Goal: Task Accomplishment & Management: Manage account settings

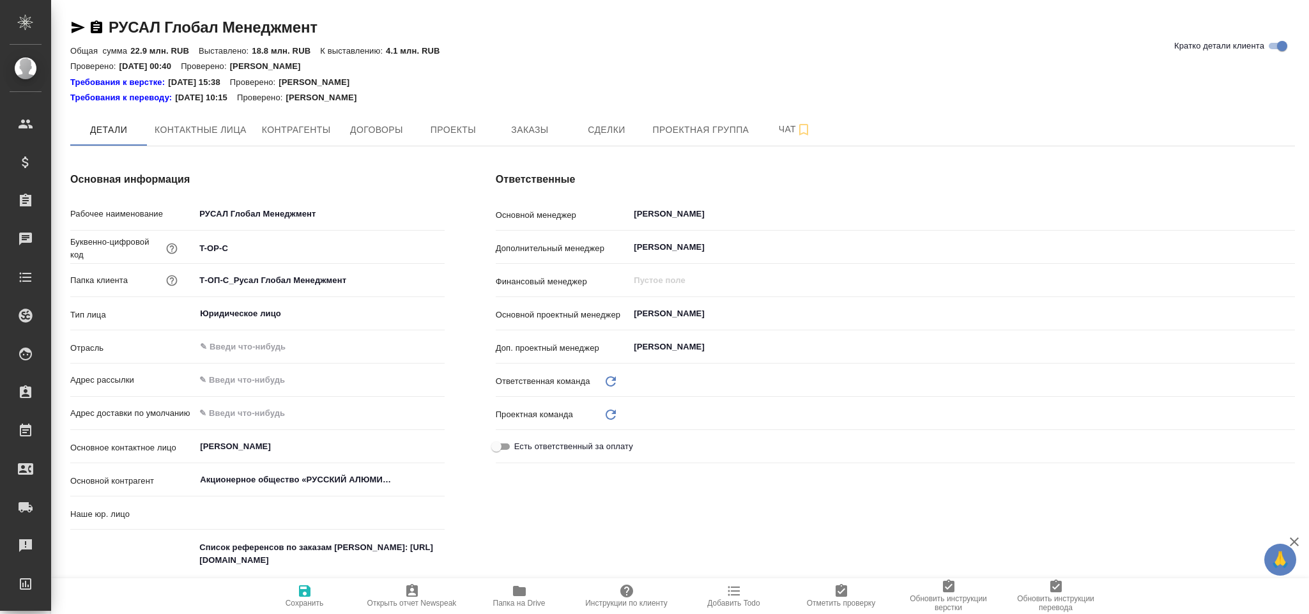
type input "(ТУ) ООО "Трактат""
type textarea "x"
type input "Русал"
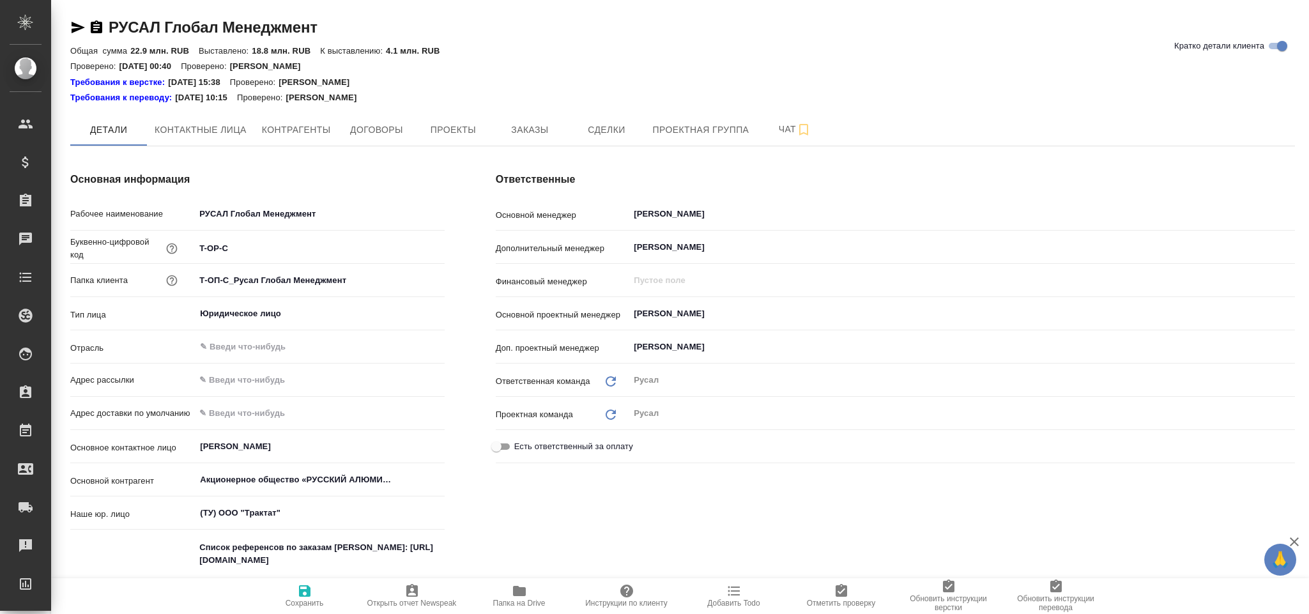
type textarea "x"
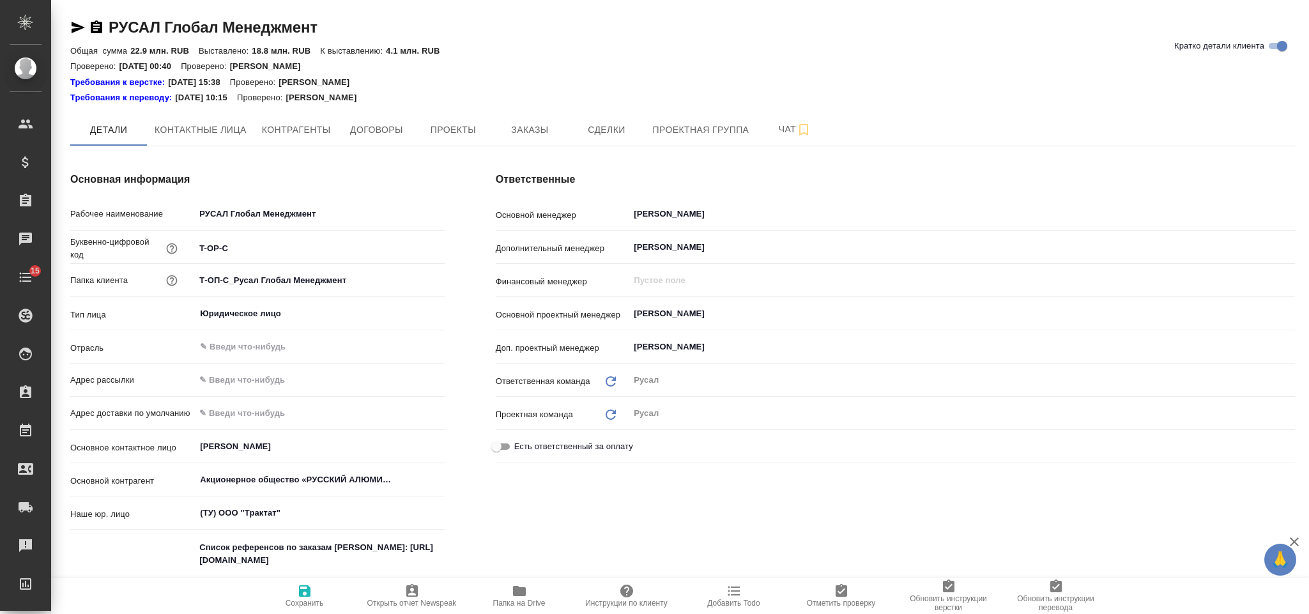
type textarea "x"
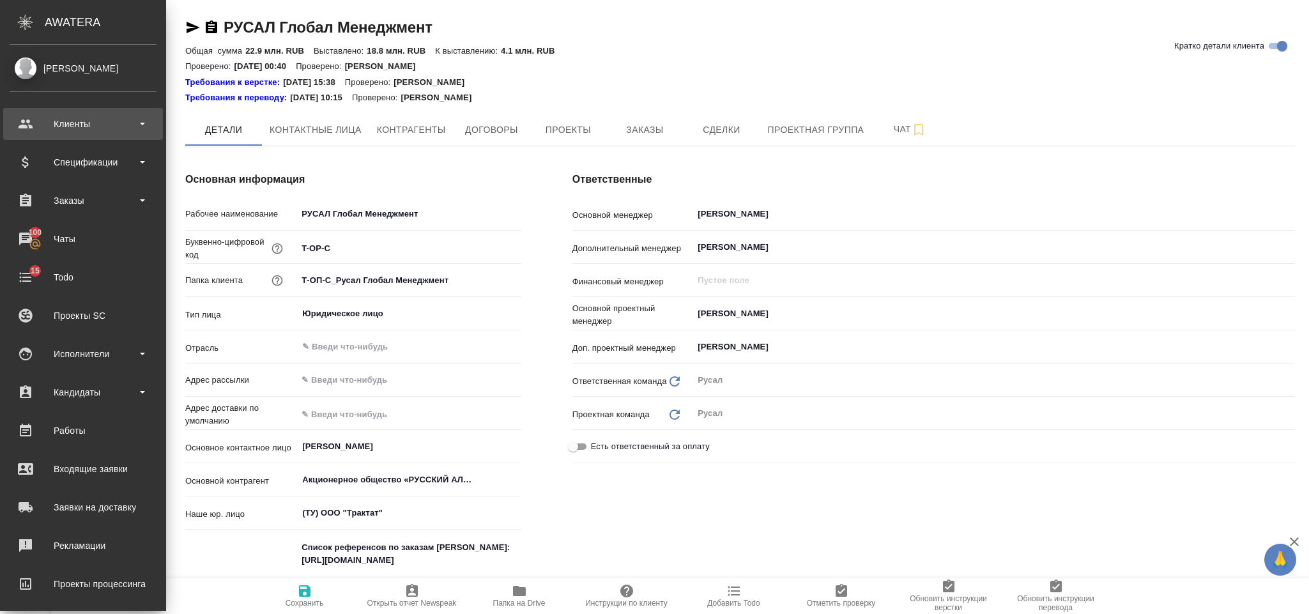
click at [88, 128] on div "Клиенты" at bounding box center [83, 123] width 147 height 19
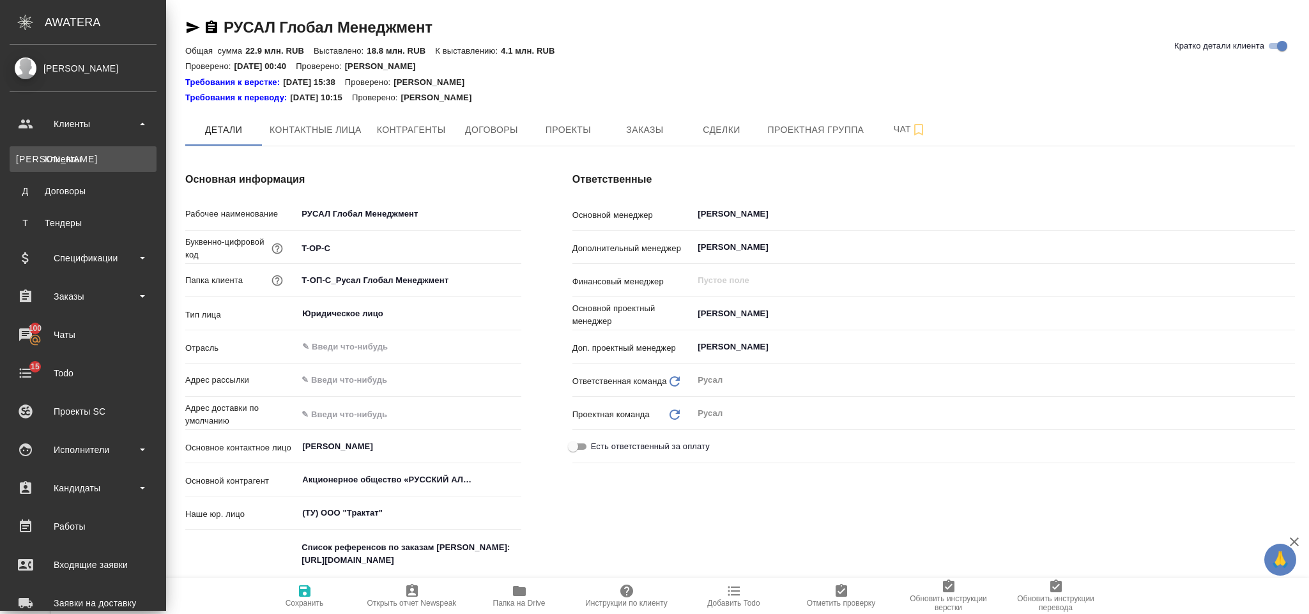
click at [88, 153] on div "Клиенты" at bounding box center [83, 159] width 134 height 13
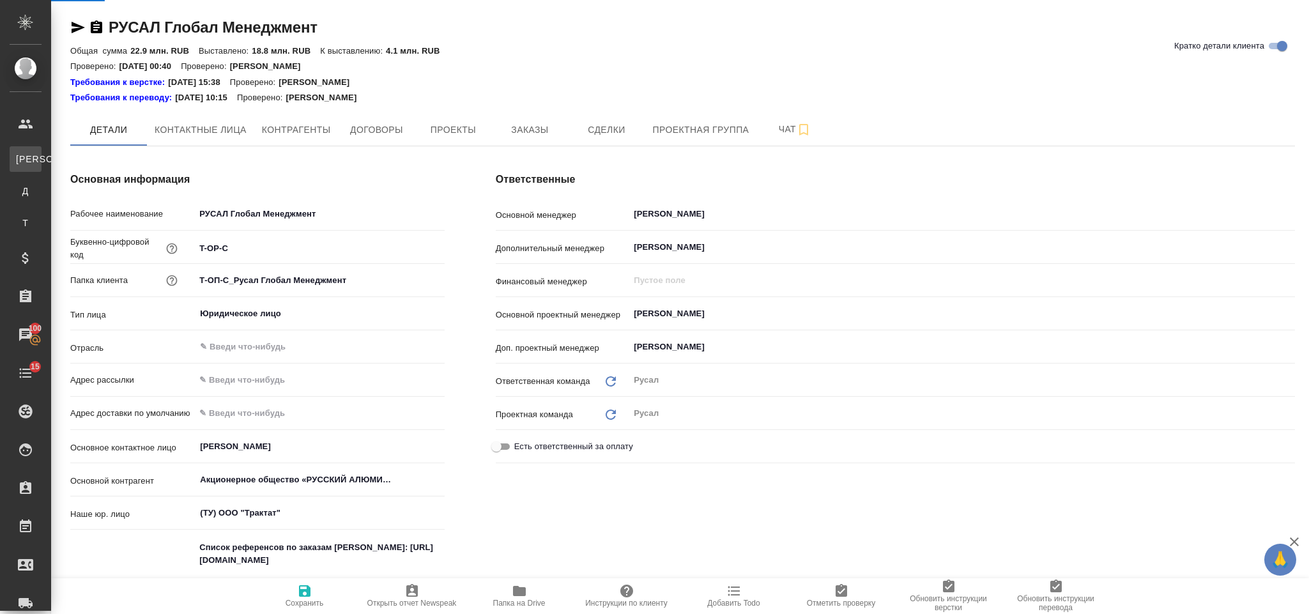
type textarea "x"
select select "RU"
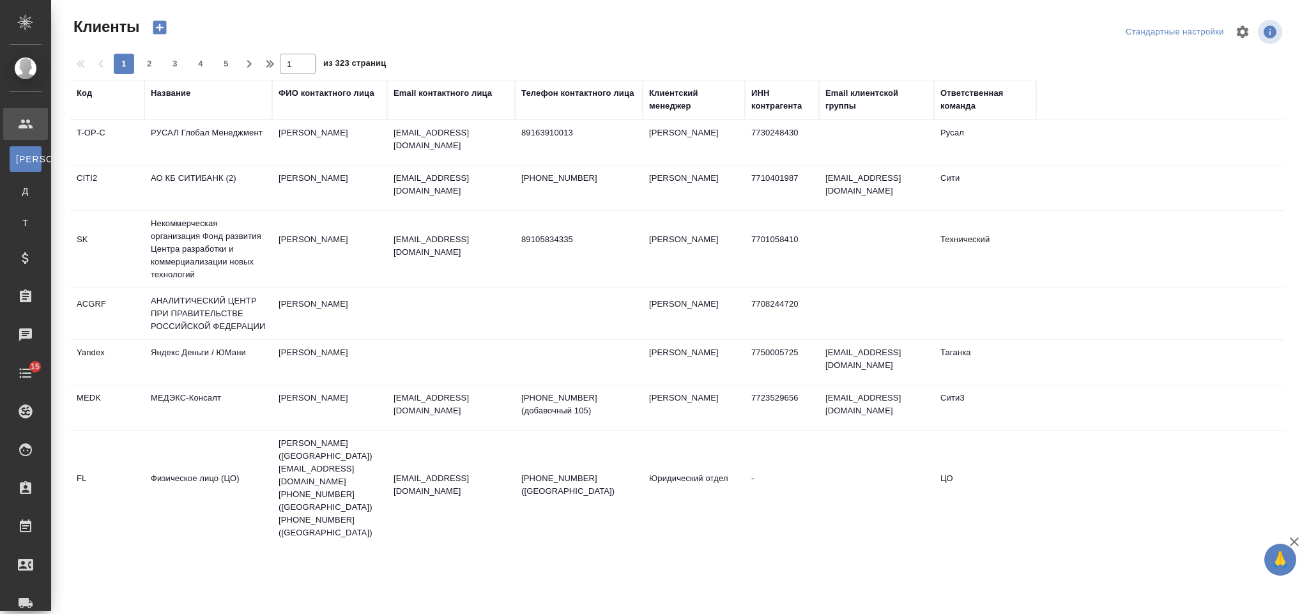
click at [165, 92] on div "Название" at bounding box center [171, 93] width 40 height 13
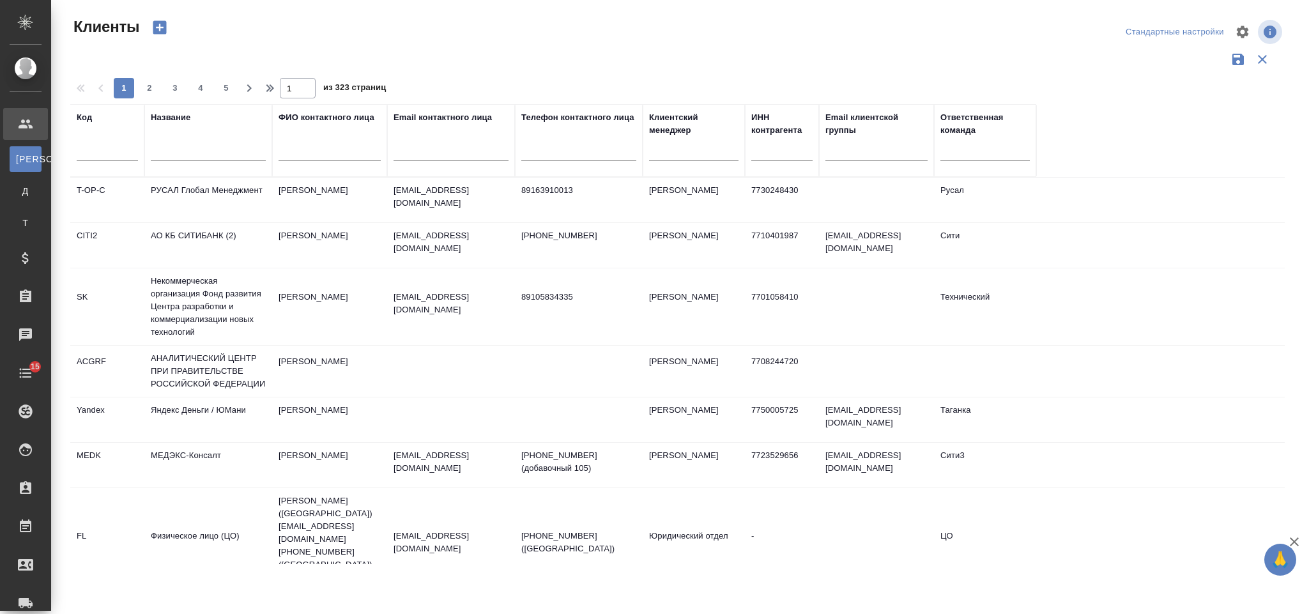
click at [190, 146] on div at bounding box center [208, 154] width 115 height 31
click at [190, 146] on input "text" at bounding box center [208, 153] width 115 height 16
type input "русал"
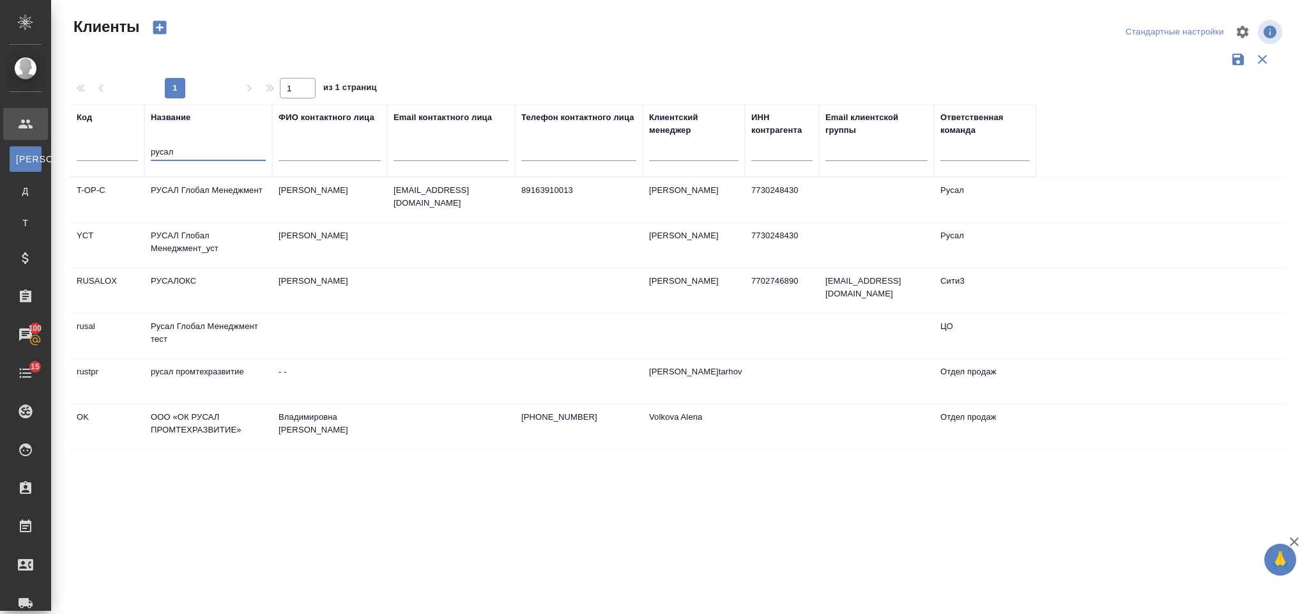
click at [263, 238] on td "РУСАЛ Глобал Менеджмент_уст" at bounding box center [208, 245] width 128 height 45
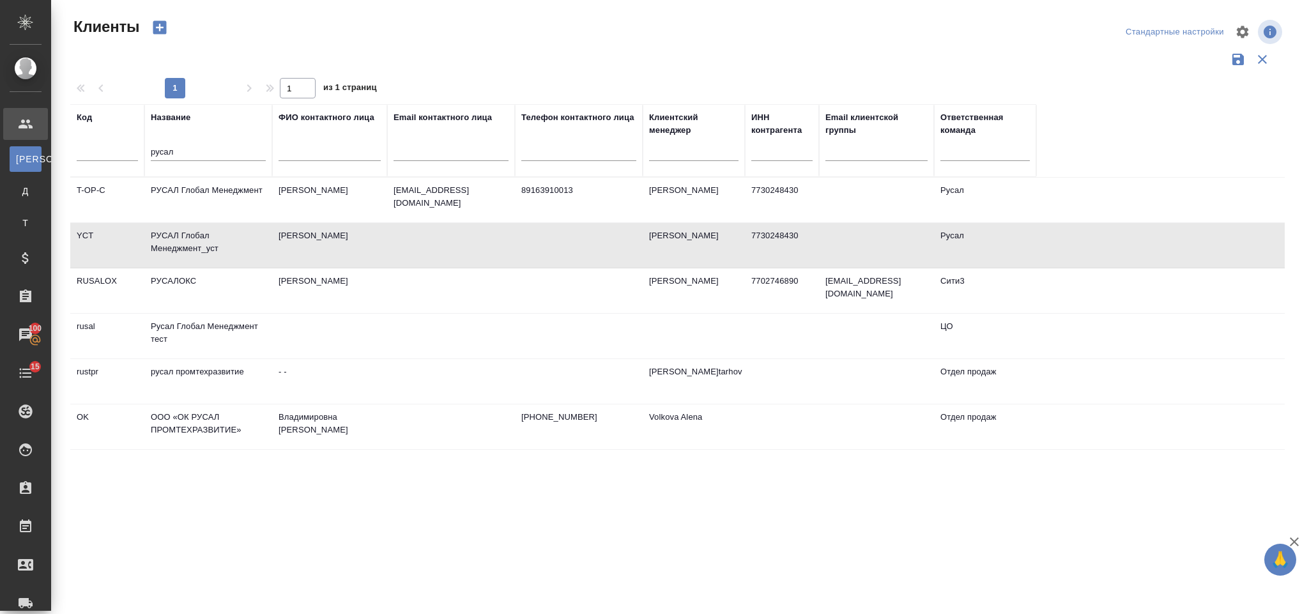
click at [263, 238] on td "РУСАЛ Глобал Менеджмент_уст" at bounding box center [208, 245] width 128 height 45
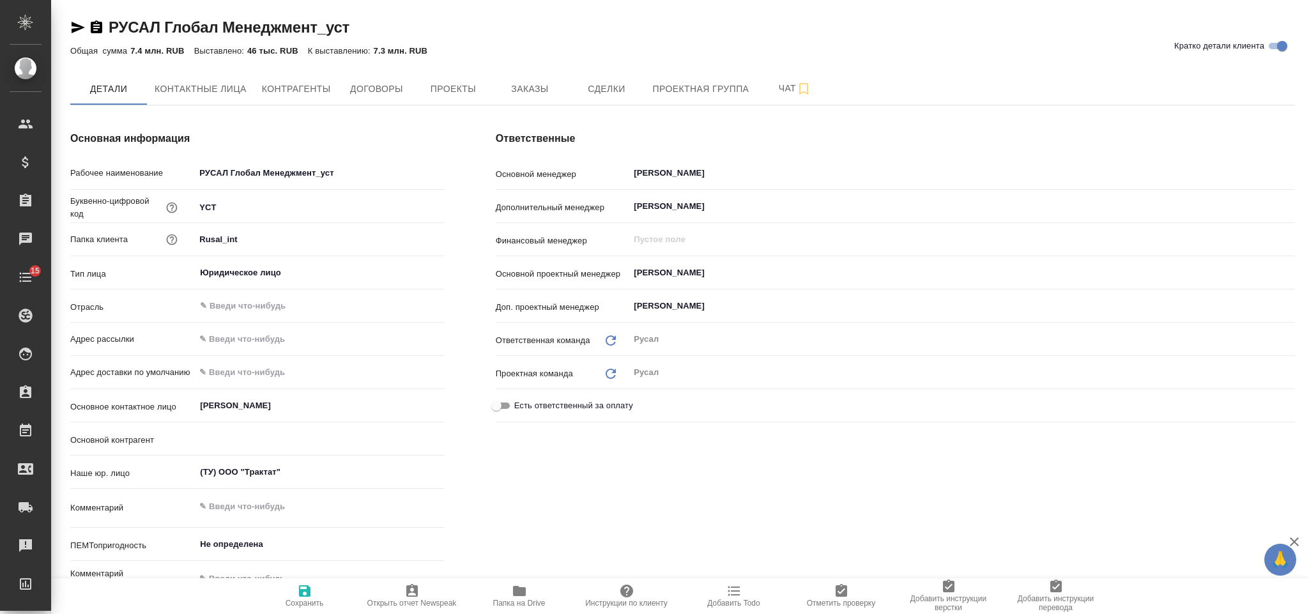
type textarea "x"
type input "Акционерное общество «РУССКИЙ АЛЮМИНИЙ Менеджмент» (АО "РУСАЛ Менеджмент")"
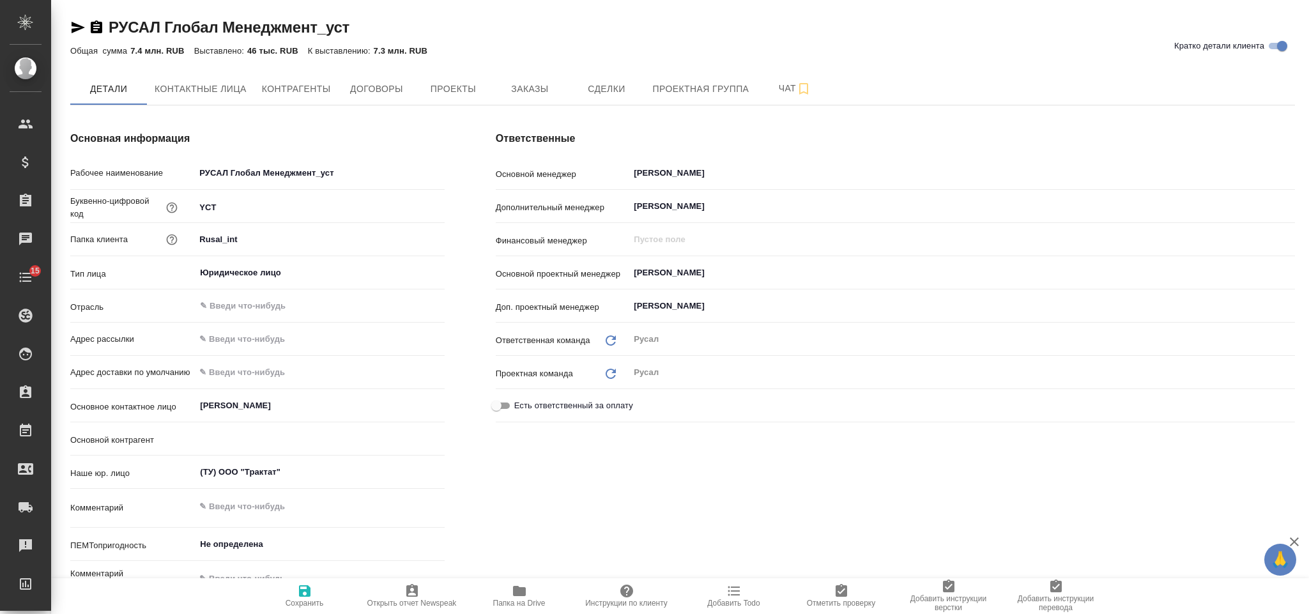
type textarea "x"
click at [544, 81] on span "Заказы" at bounding box center [529, 89] width 61 height 16
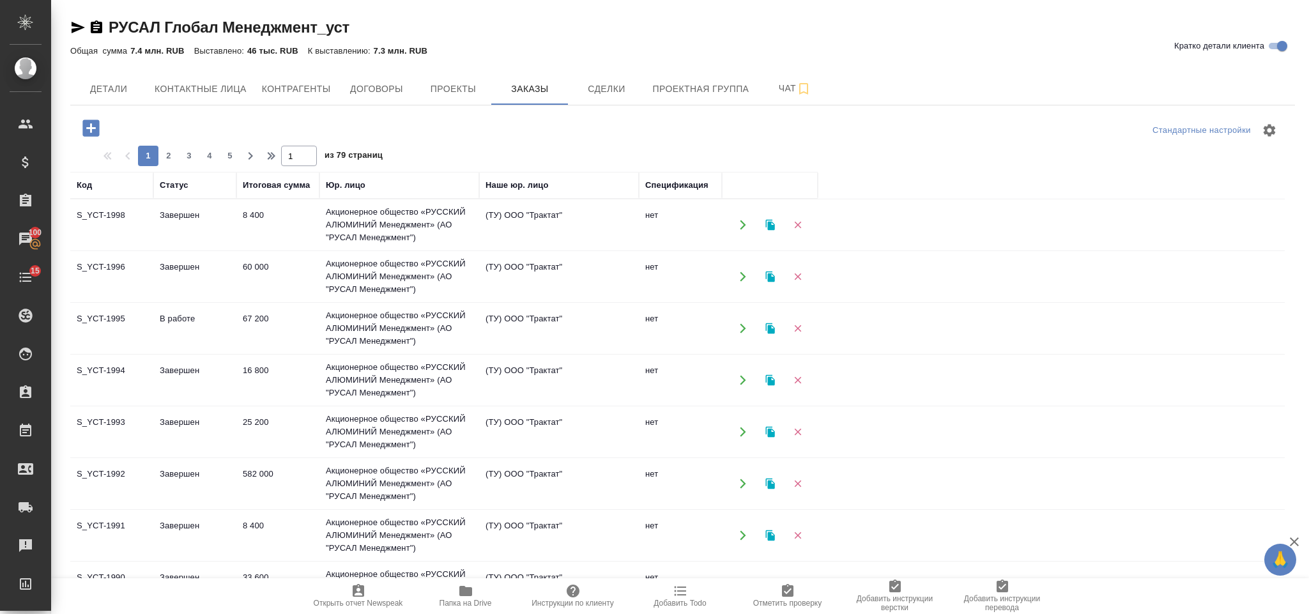
click at [91, 117] on icon "button" at bounding box center [91, 128] width 22 height 22
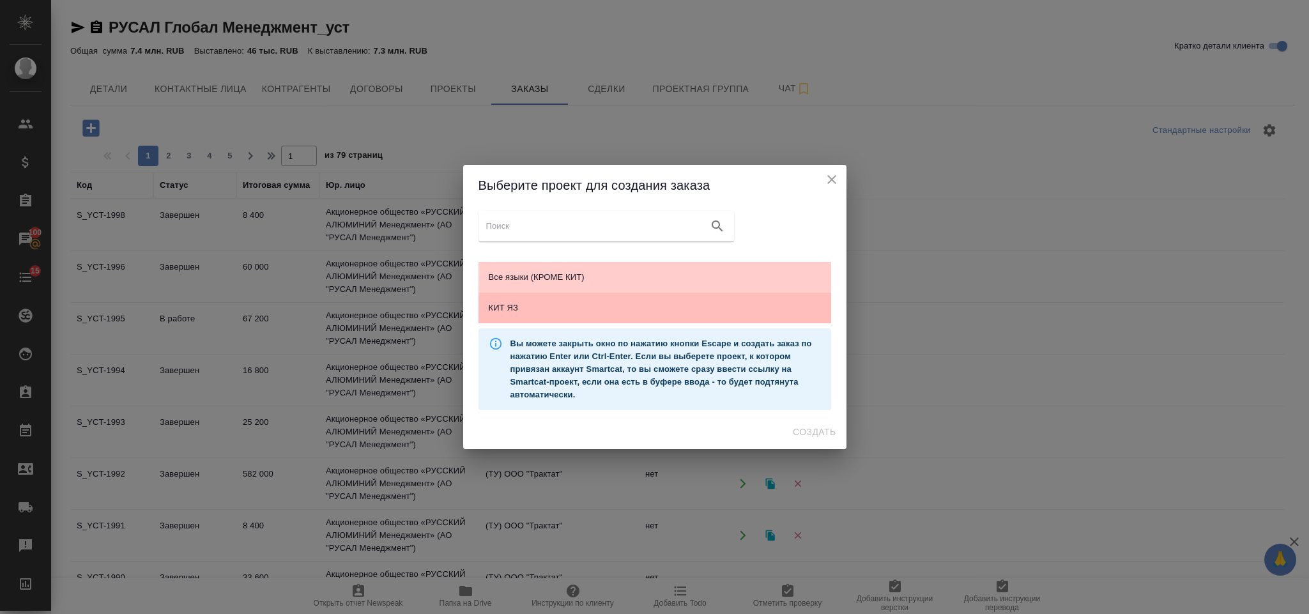
click at [566, 310] on span "КИТ ЯЗ" at bounding box center [655, 308] width 332 height 13
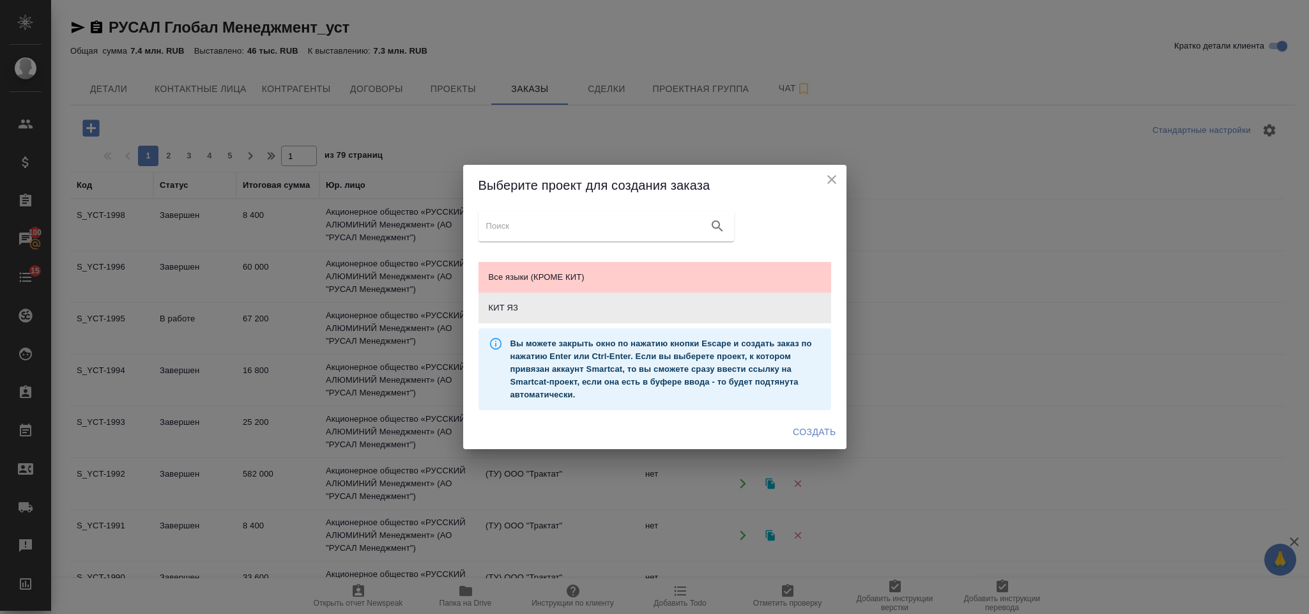
click at [807, 425] on span "Создать" at bounding box center [814, 432] width 43 height 16
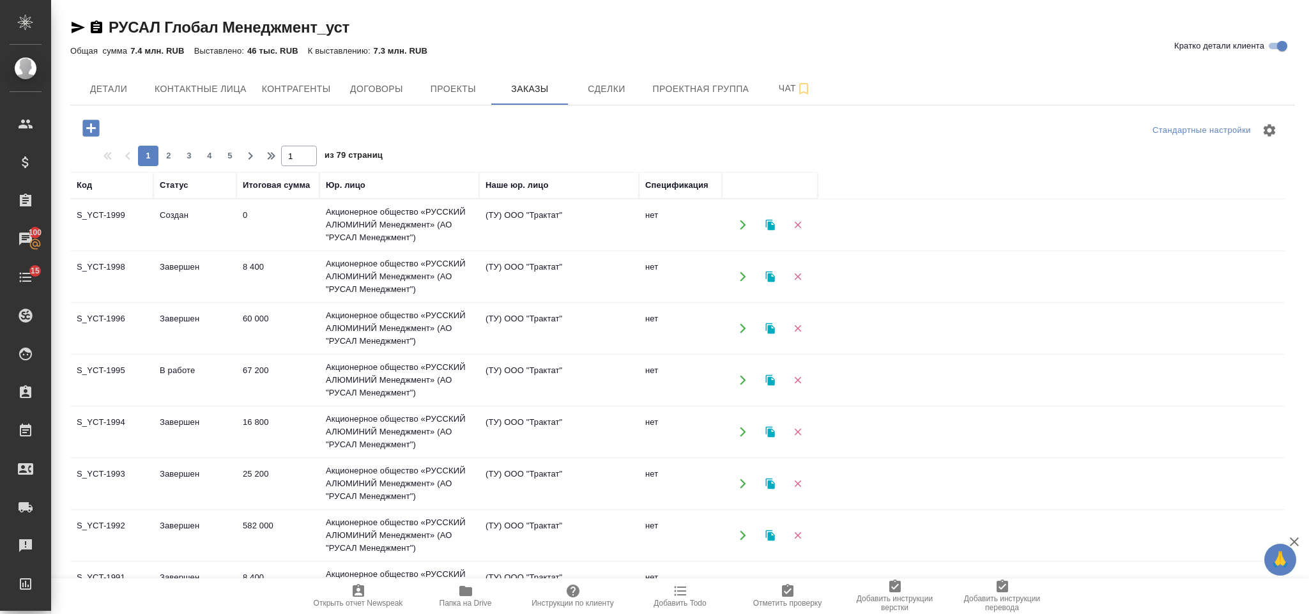
click at [738, 226] on icon "button" at bounding box center [742, 224] width 11 height 11
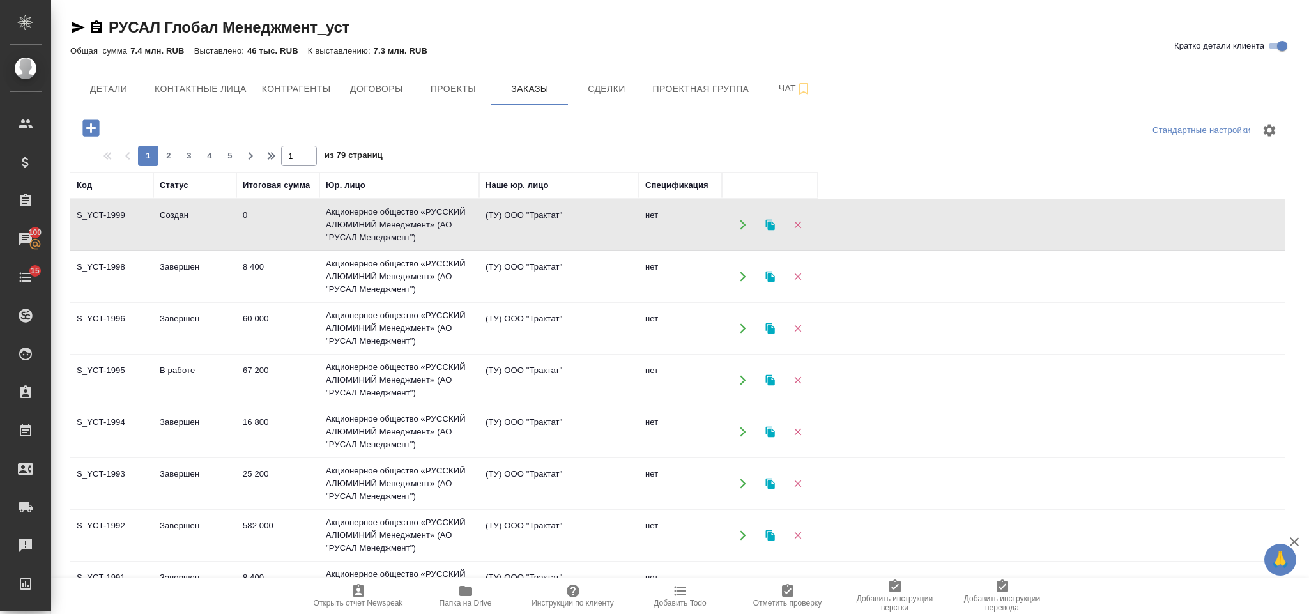
click at [94, 127] on icon "button" at bounding box center [91, 128] width 22 height 22
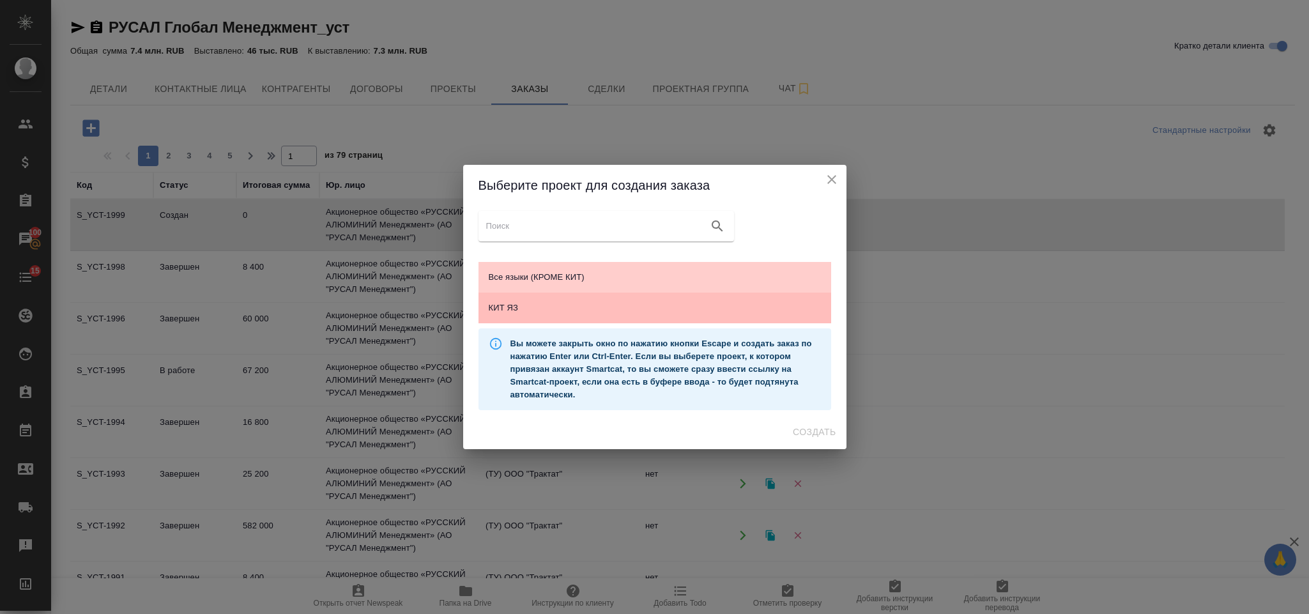
click at [650, 302] on span "КИТ ЯЗ" at bounding box center [655, 308] width 332 height 13
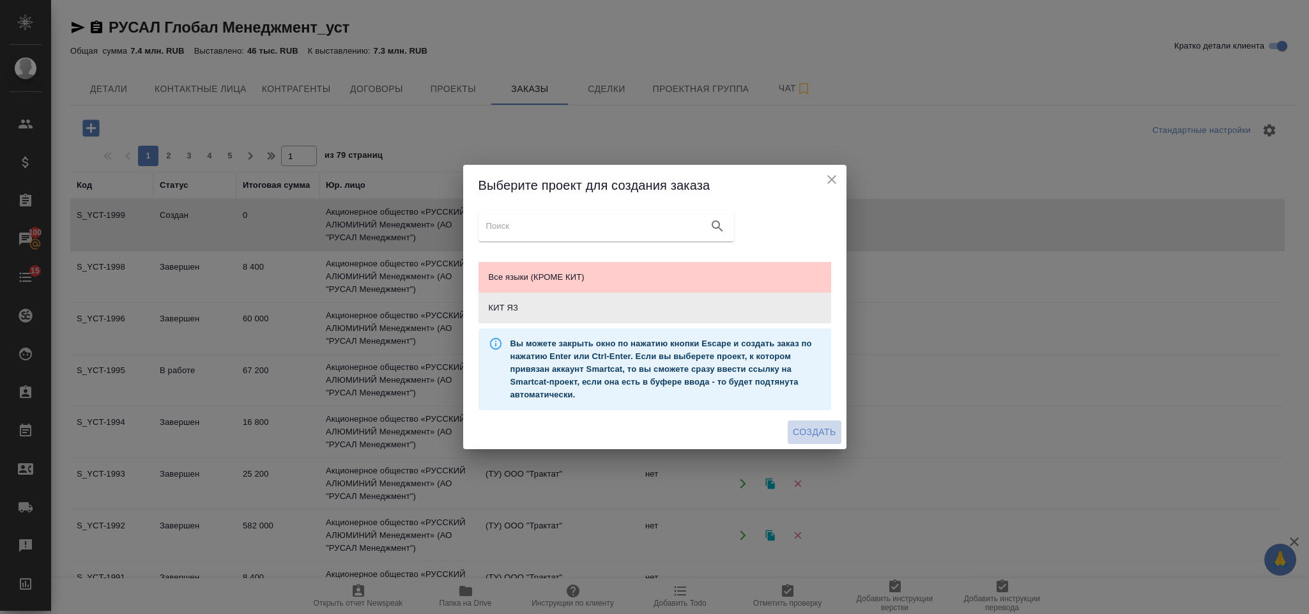
click at [811, 431] on span "Создать" at bounding box center [814, 432] width 43 height 16
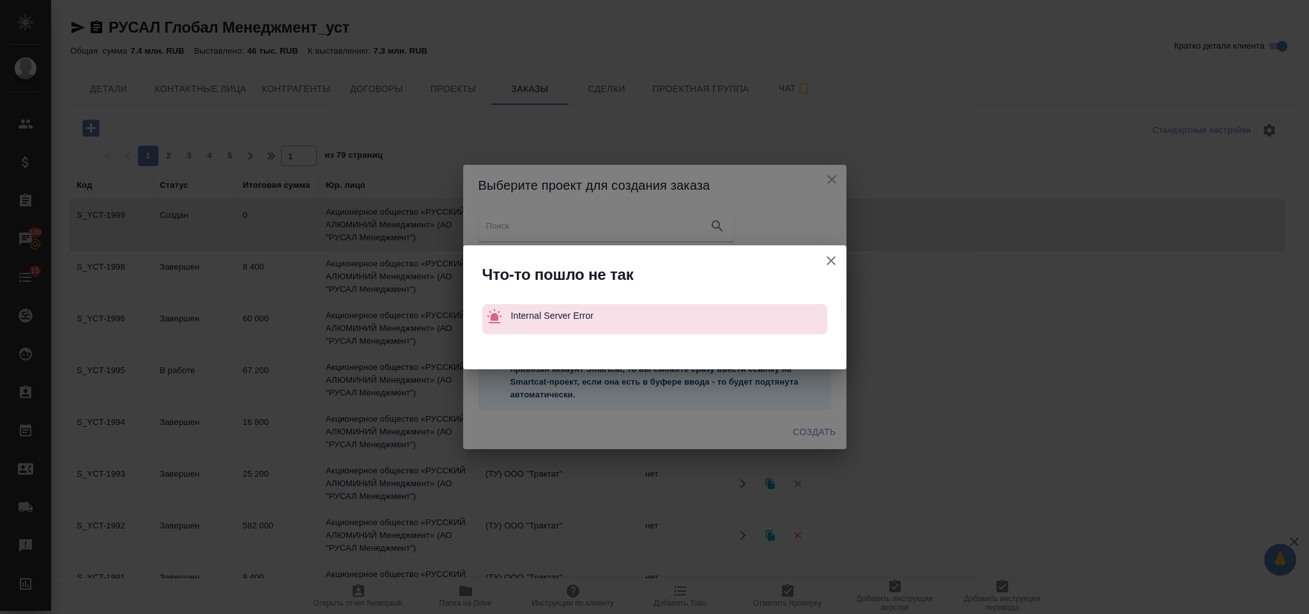
click at [828, 174] on div "Что-то пошло не так Internal Server Error" at bounding box center [654, 307] width 1309 height 614
click at [832, 249] on button "Кратко детали клиента" at bounding box center [831, 260] width 31 height 31
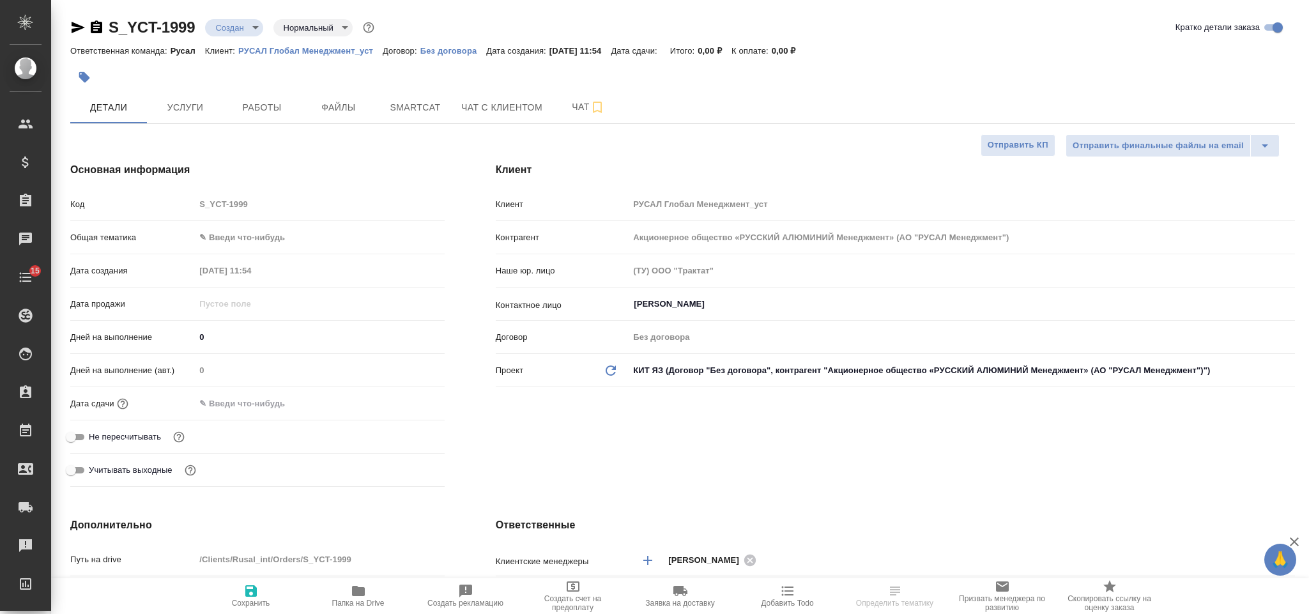
select select "RU"
click at [299, 233] on body "🙏 .cls-1 fill:#fff; AWATERA Gorlenko [PERSON_NAME] Спецификации Заказы Чаты 15 …" at bounding box center [654, 307] width 1309 height 614
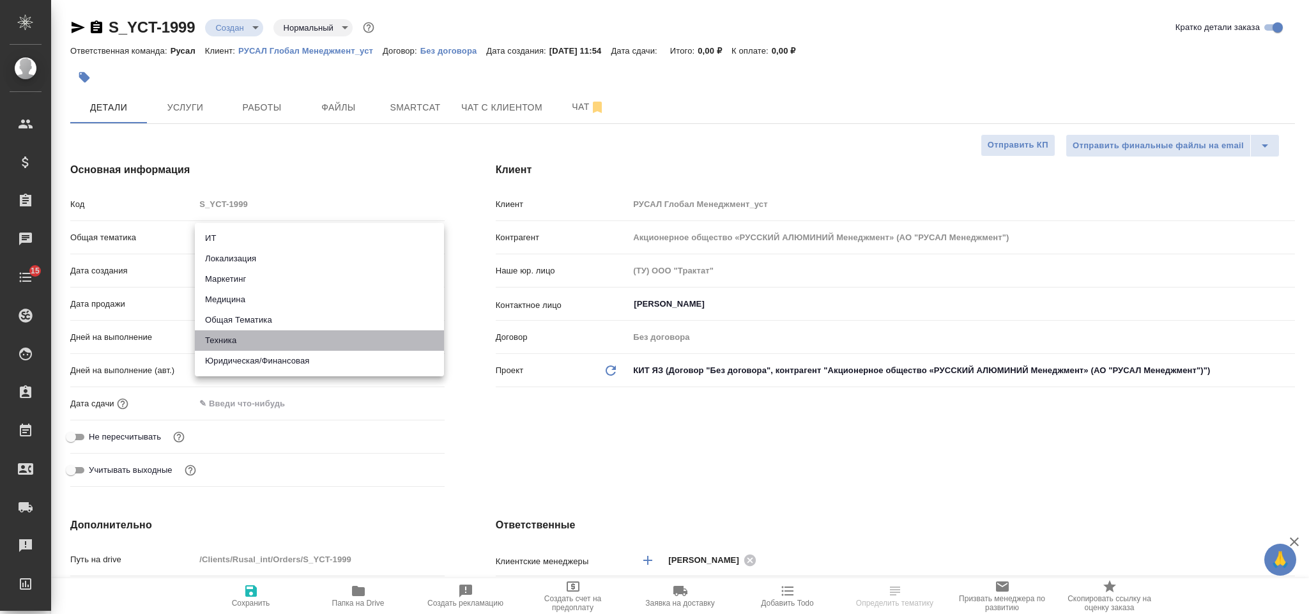
click at [261, 344] on li "Техника" at bounding box center [319, 340] width 249 height 20
type input "tech"
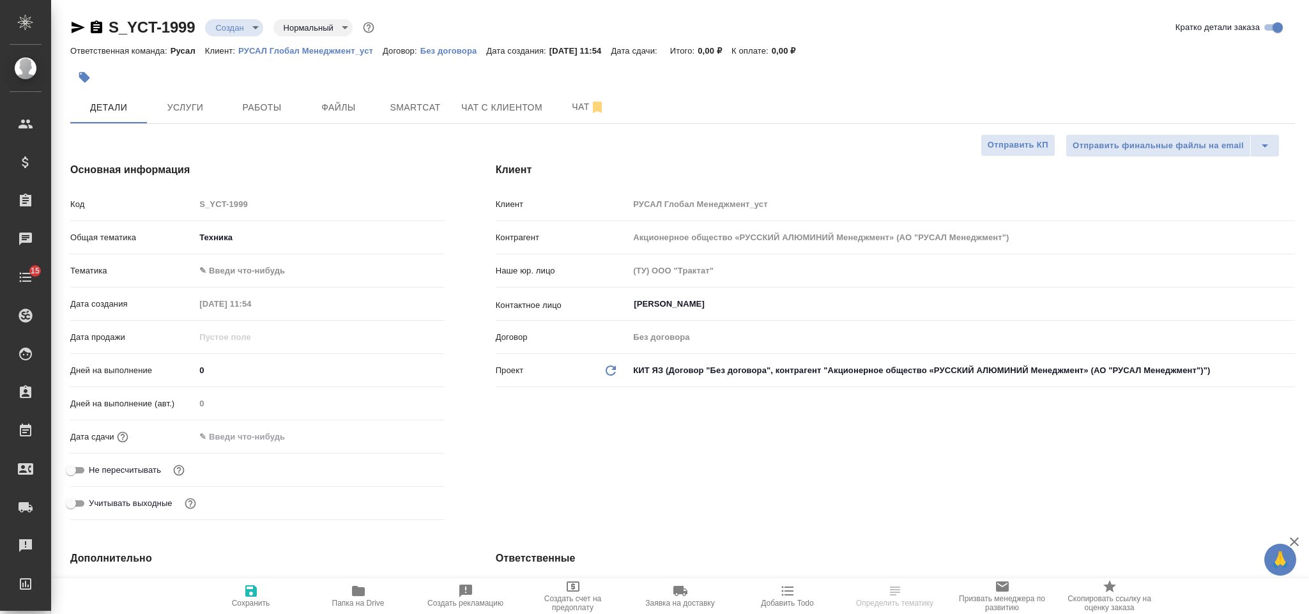
click at [268, 266] on body "🙏 .cls-1 fill:#fff; AWATERA Gorlenko [PERSON_NAME] Спецификации Заказы Чаты 15 …" at bounding box center [654, 307] width 1309 height 614
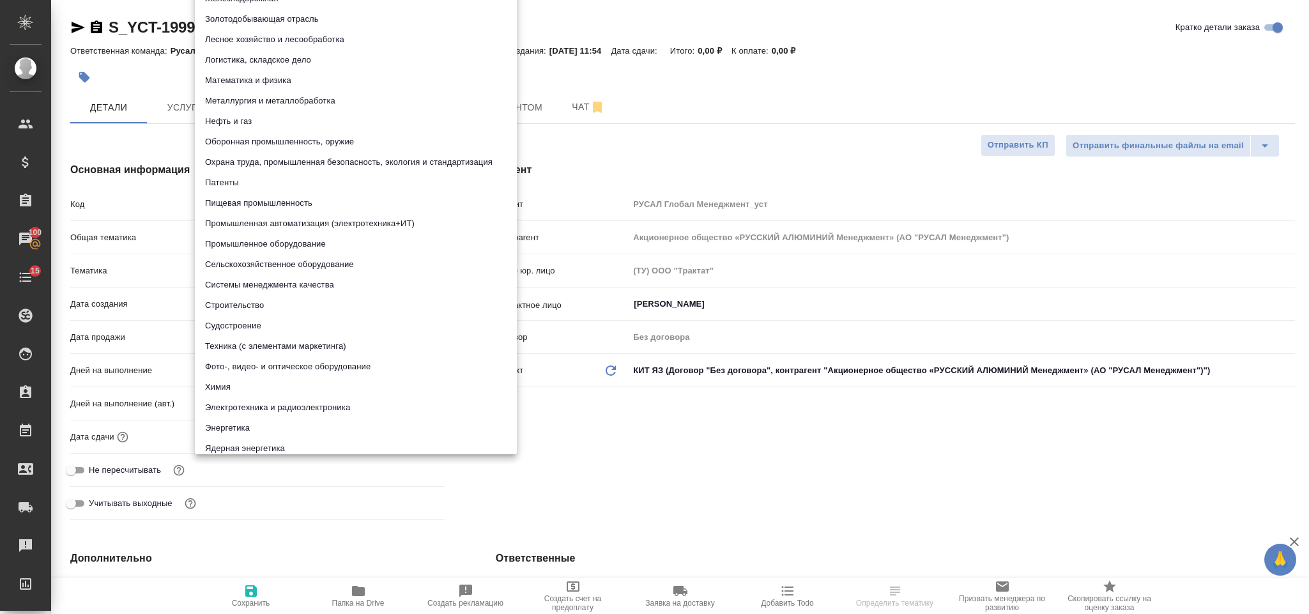
click at [296, 95] on li "Металлургия и металлобработка" at bounding box center [356, 101] width 322 height 20
type input "60014e23f7d9dc5f480a3cf8"
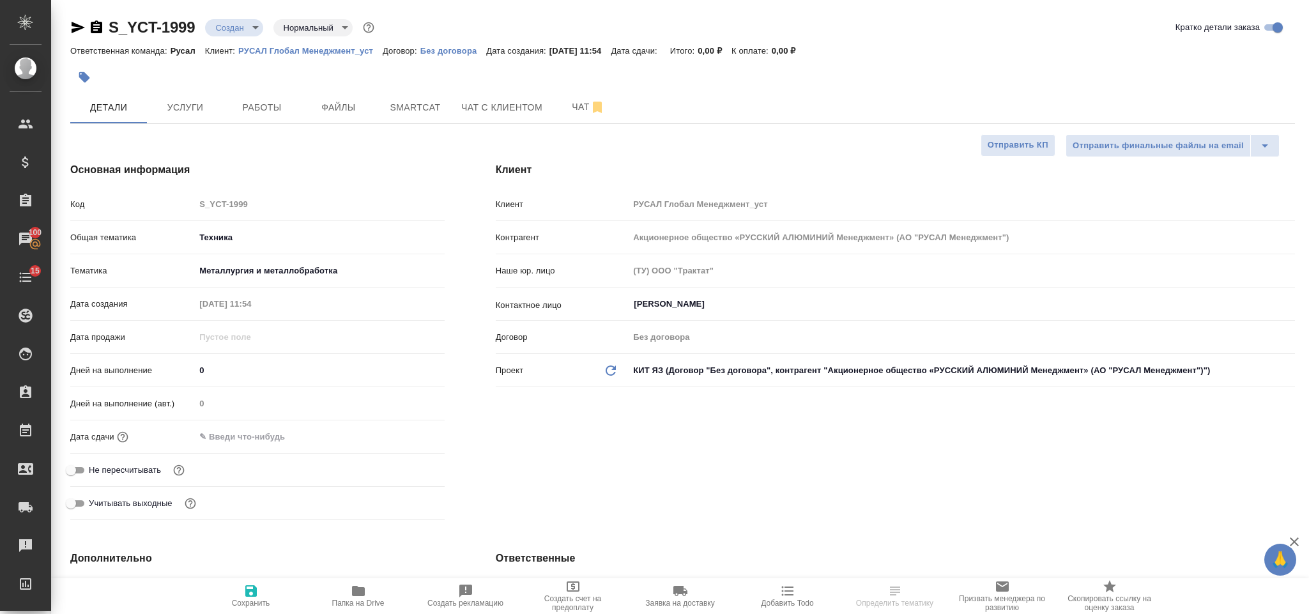
click at [264, 438] on input "text" at bounding box center [251, 436] width 112 height 19
click at [402, 433] on icon "button" at bounding box center [407, 435] width 15 height 15
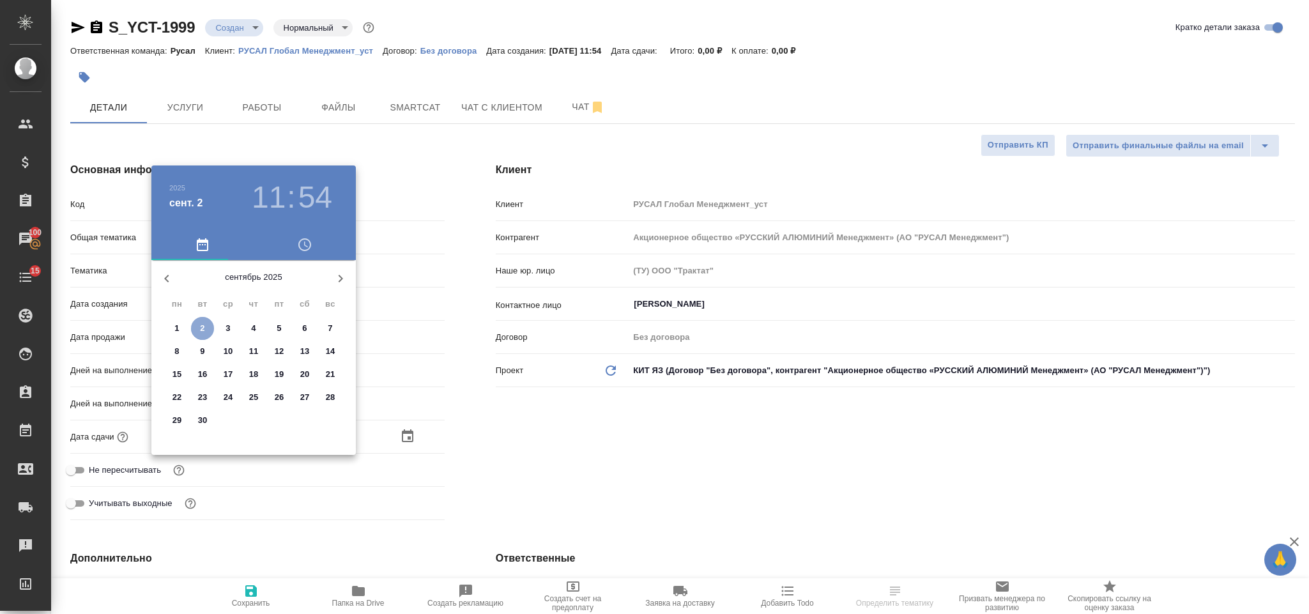
click at [201, 317] on button "2" at bounding box center [202, 328] width 23 height 23
type input "02.09.2025 11:54"
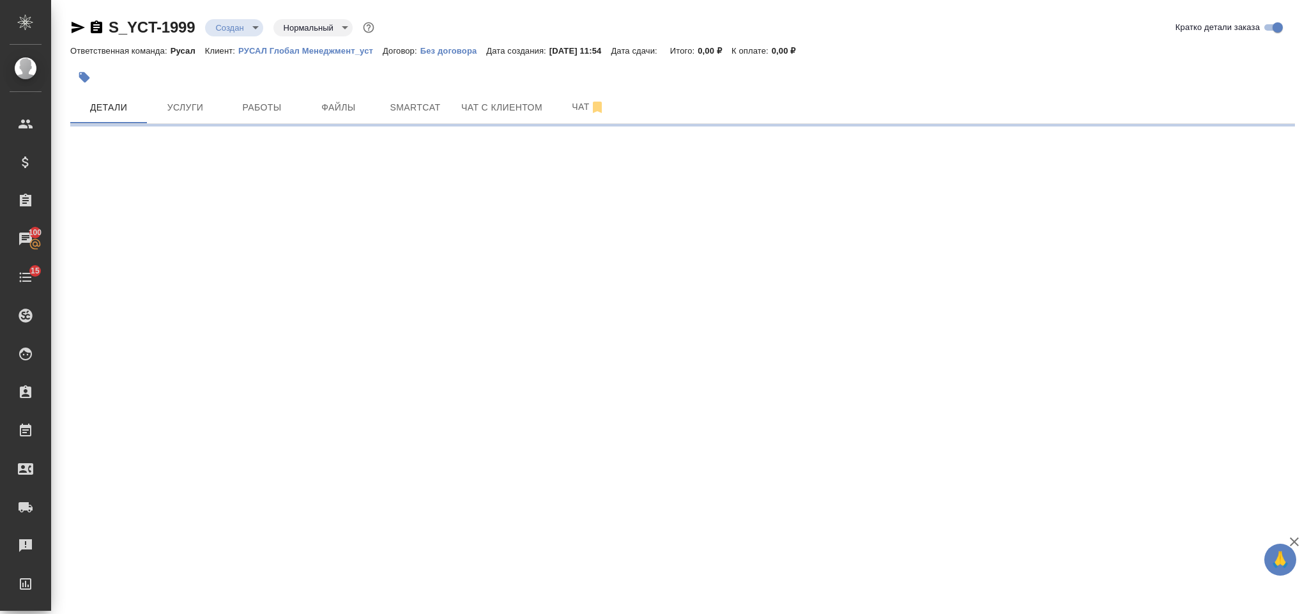
select select "RU"
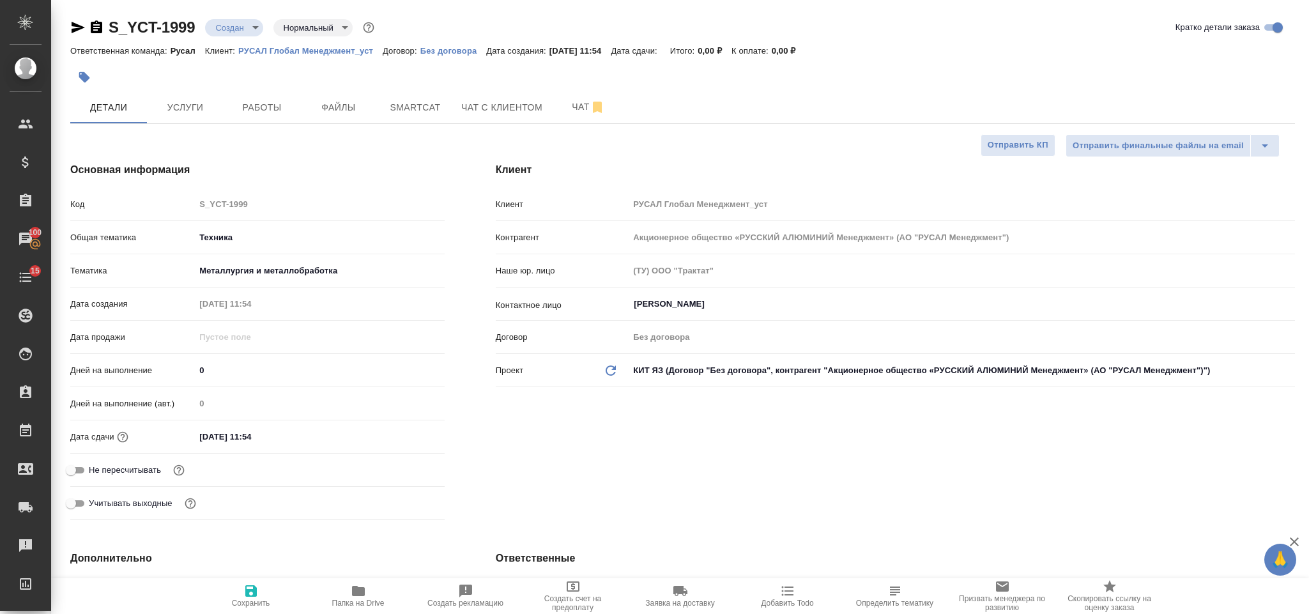
type textarea "x"
click at [284, 432] on input "02.09.2025 11:54" at bounding box center [251, 436] width 112 height 19
click at [402, 435] on icon "button" at bounding box center [407, 435] width 11 height 13
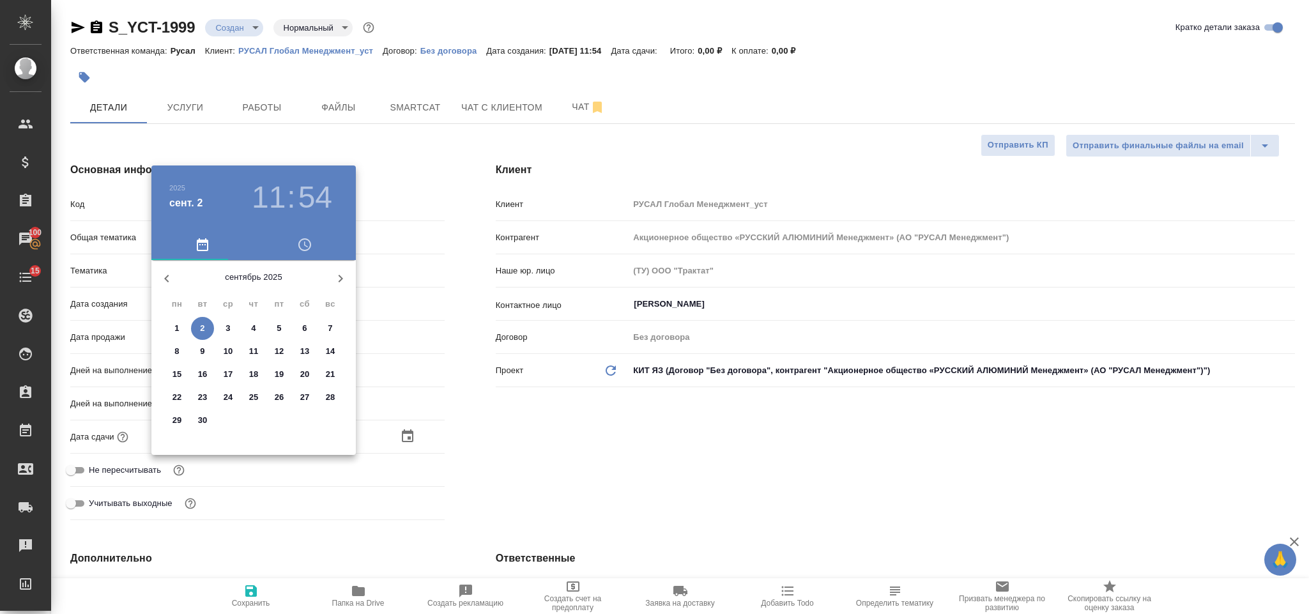
click at [208, 325] on span "2" at bounding box center [202, 328] width 23 height 13
type textarea "x"
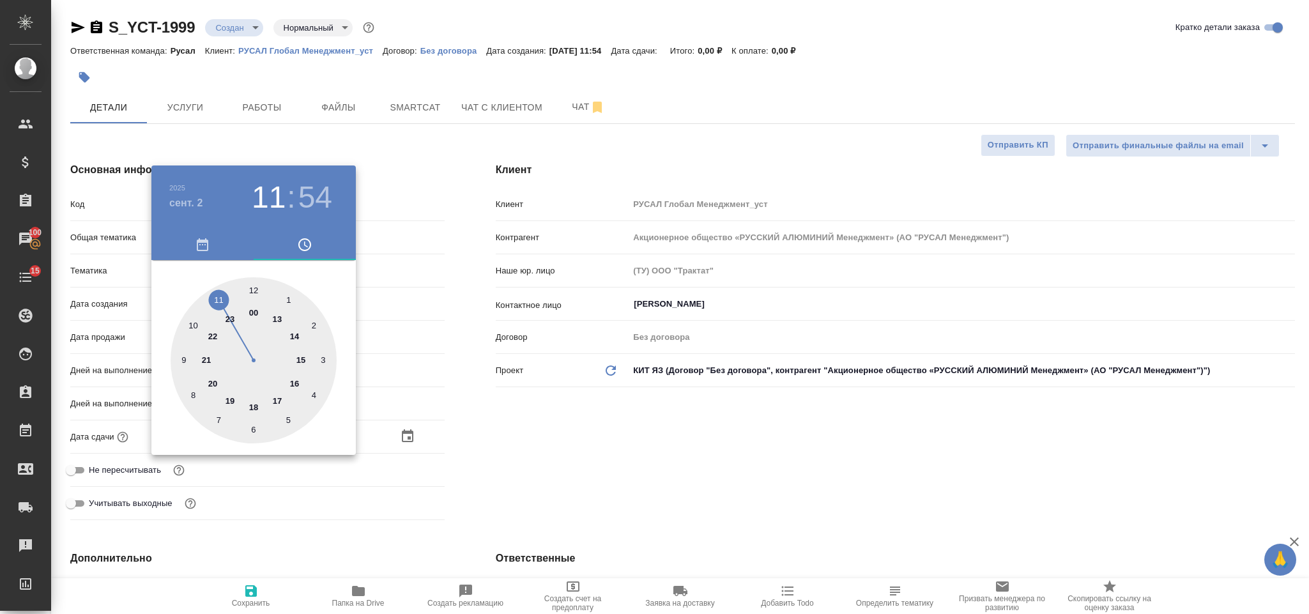
click at [254, 286] on div at bounding box center [254, 360] width 166 height 166
type input "02.09.2025 12:54"
type textarea "x"
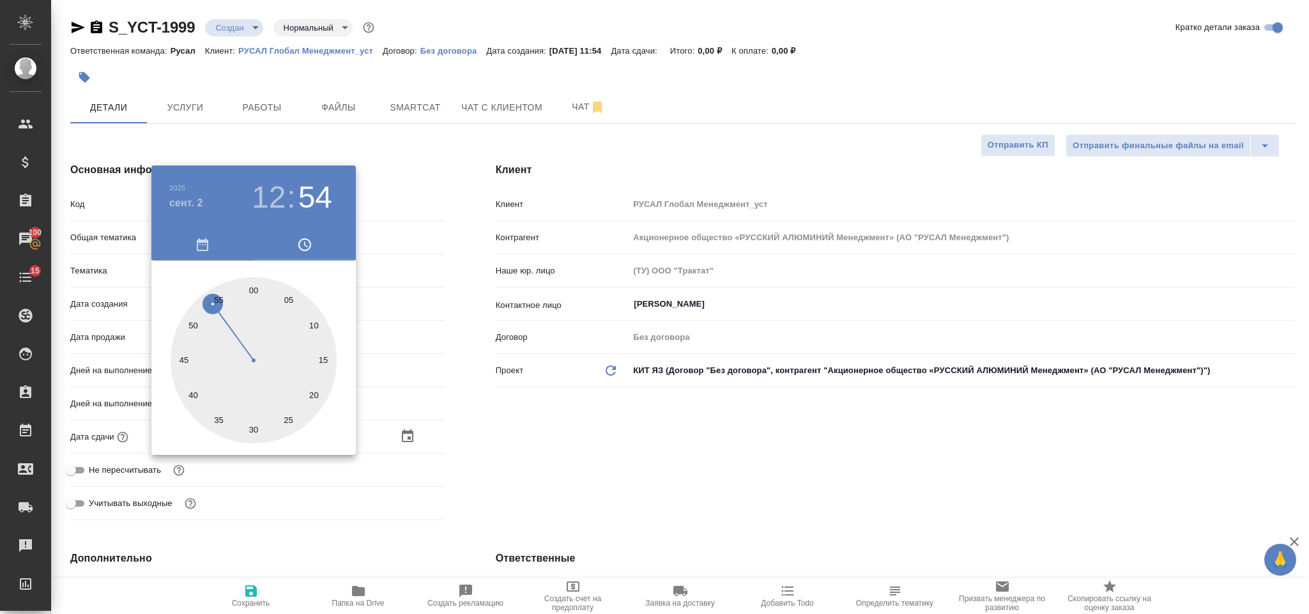
click at [253, 427] on div at bounding box center [254, 360] width 166 height 166
type input "02.09.2025 12:30"
type textarea "x"
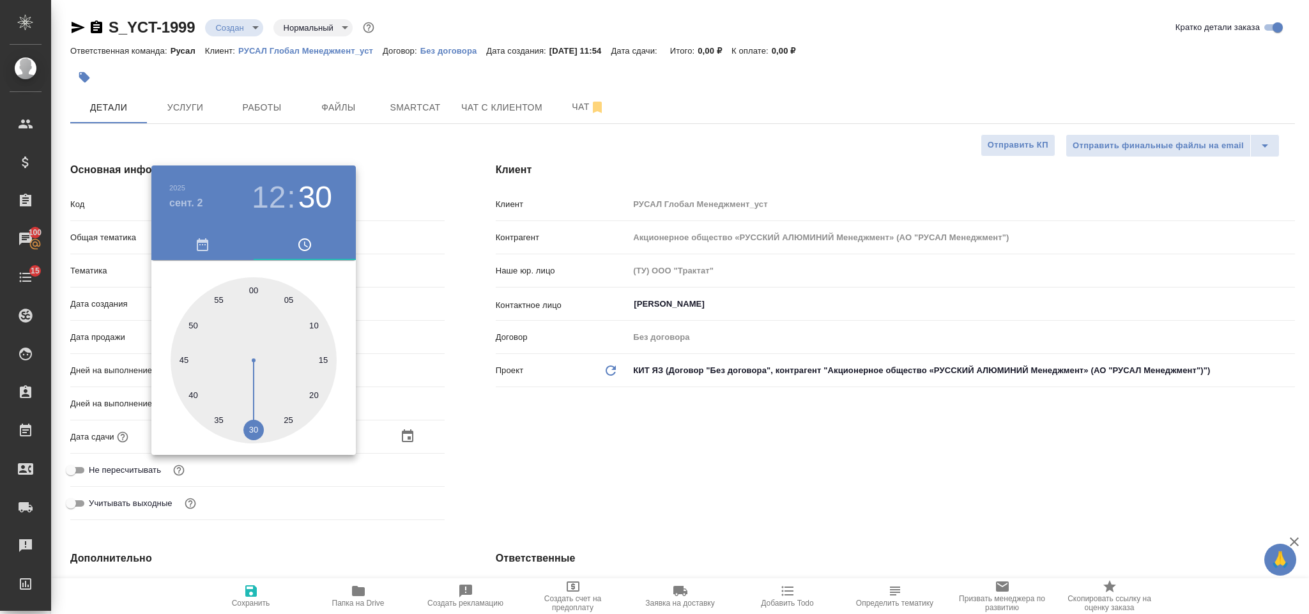
click at [623, 407] on div at bounding box center [654, 307] width 1309 height 614
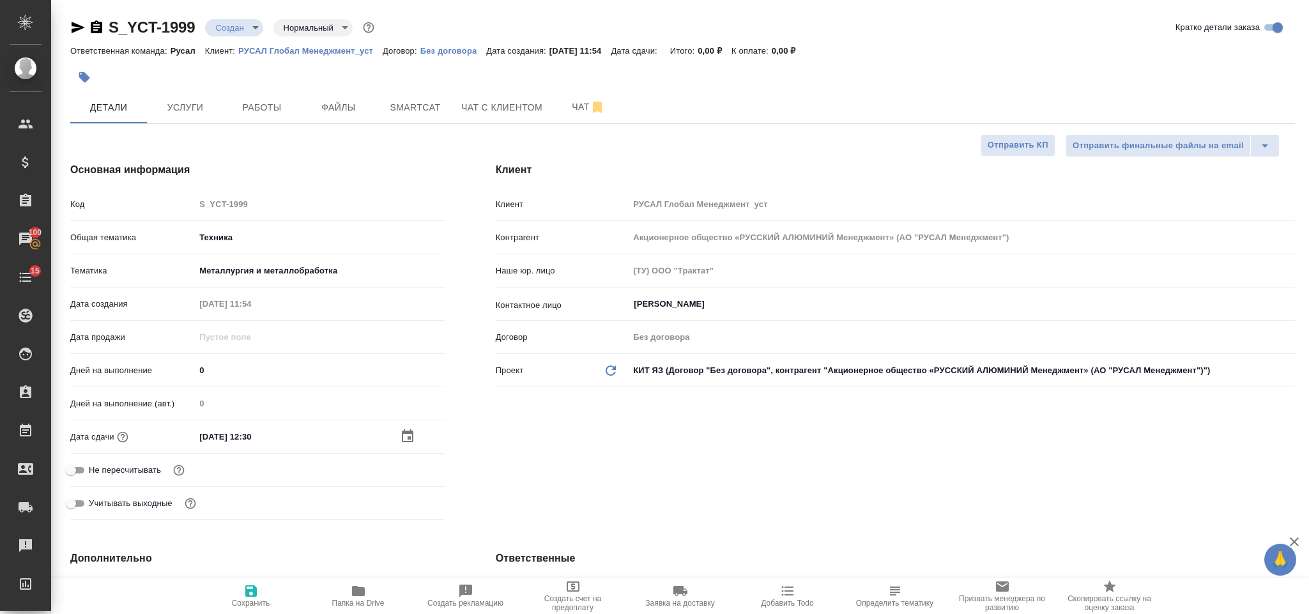
click at [256, 583] on icon "button" at bounding box center [250, 590] width 15 height 15
type textarea "x"
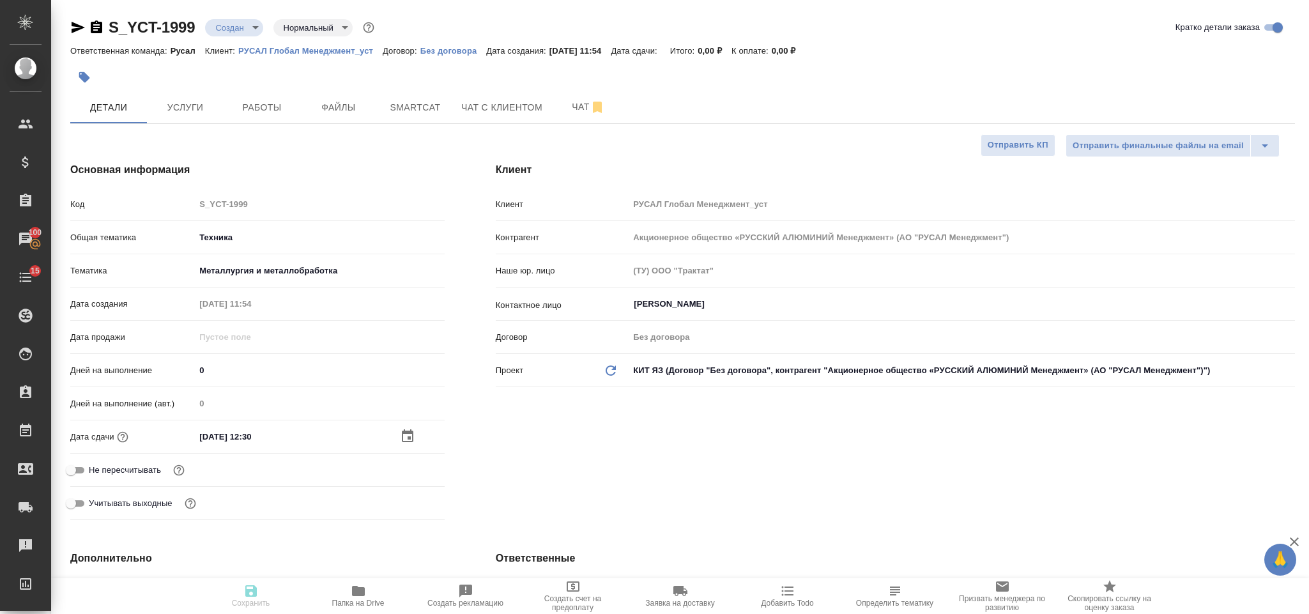
type textarea "x"
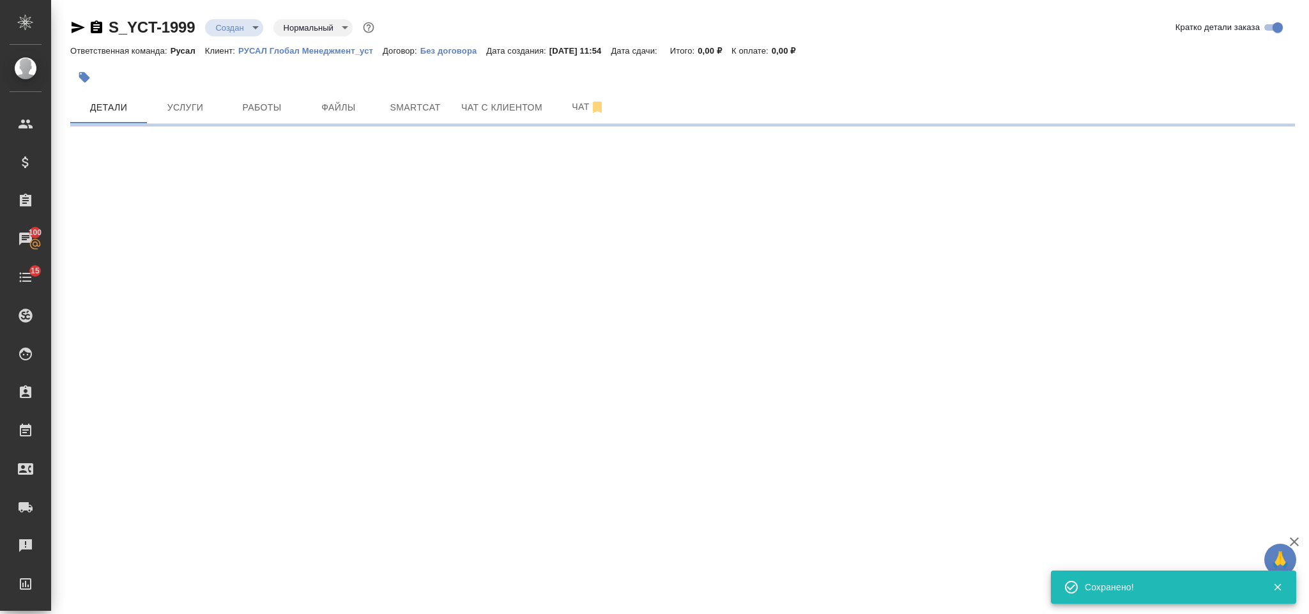
select select "RU"
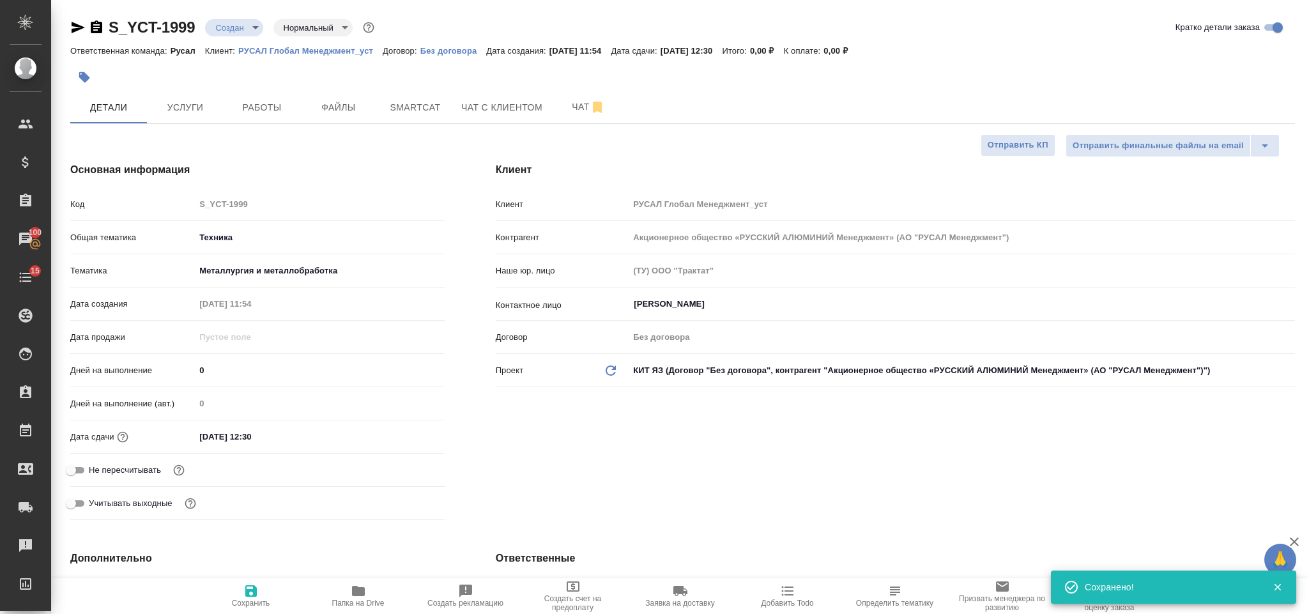
type textarea "x"
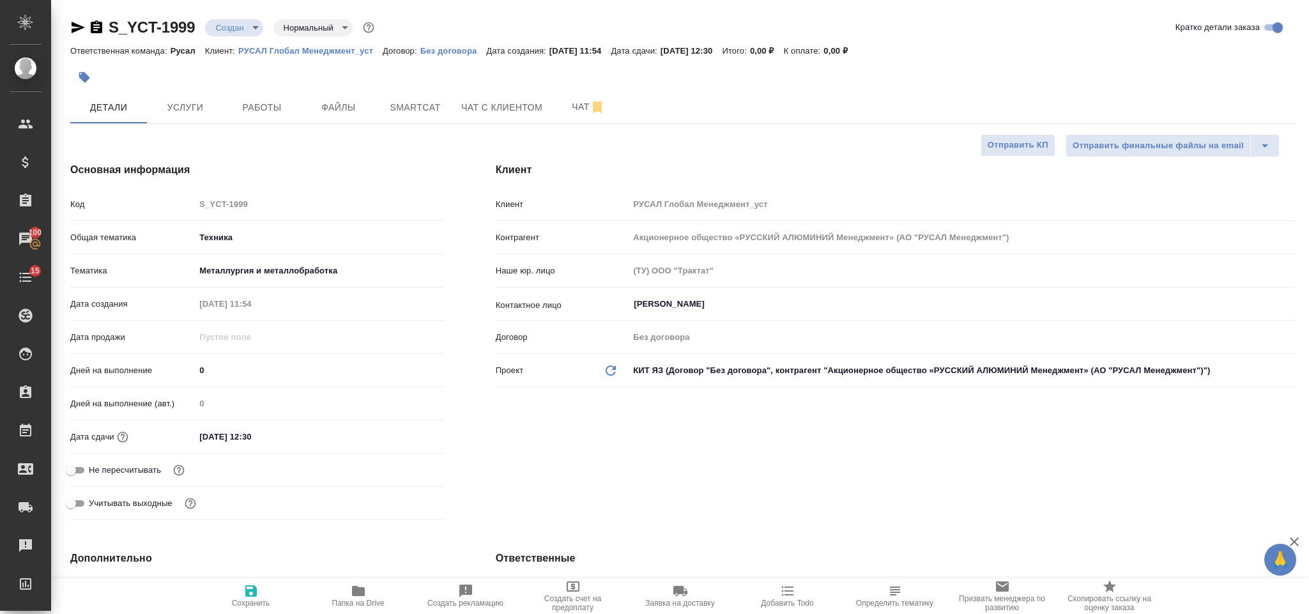
scroll to position [192, 0]
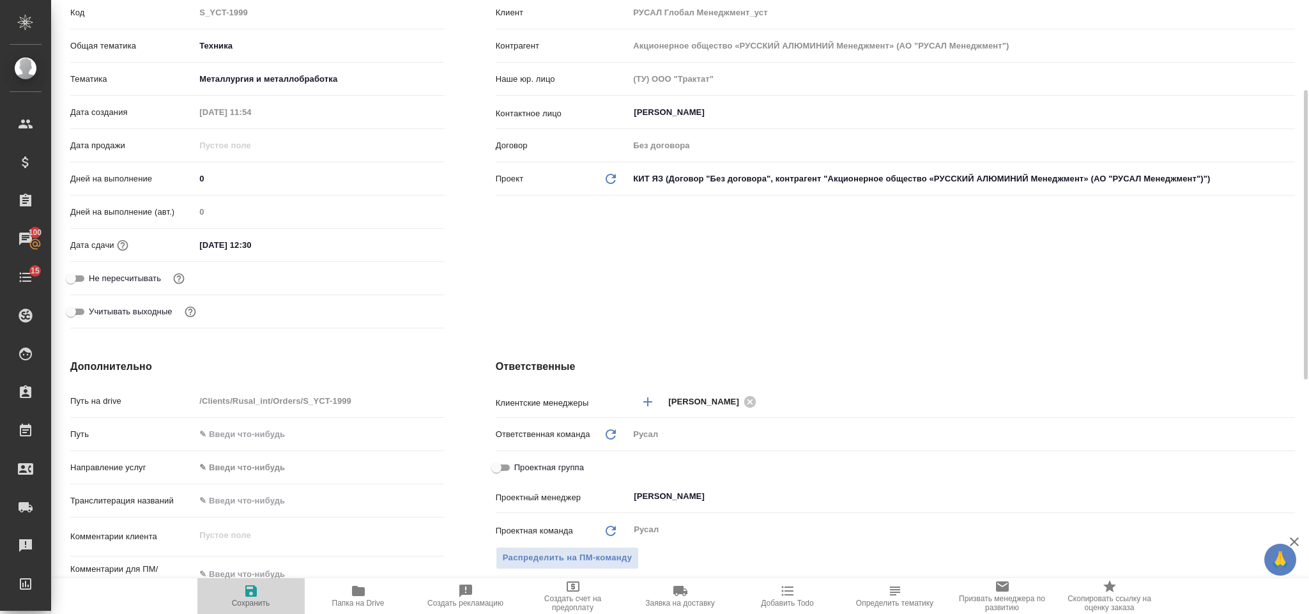
click at [244, 598] on icon "button" at bounding box center [250, 590] width 15 height 15
type textarea "x"
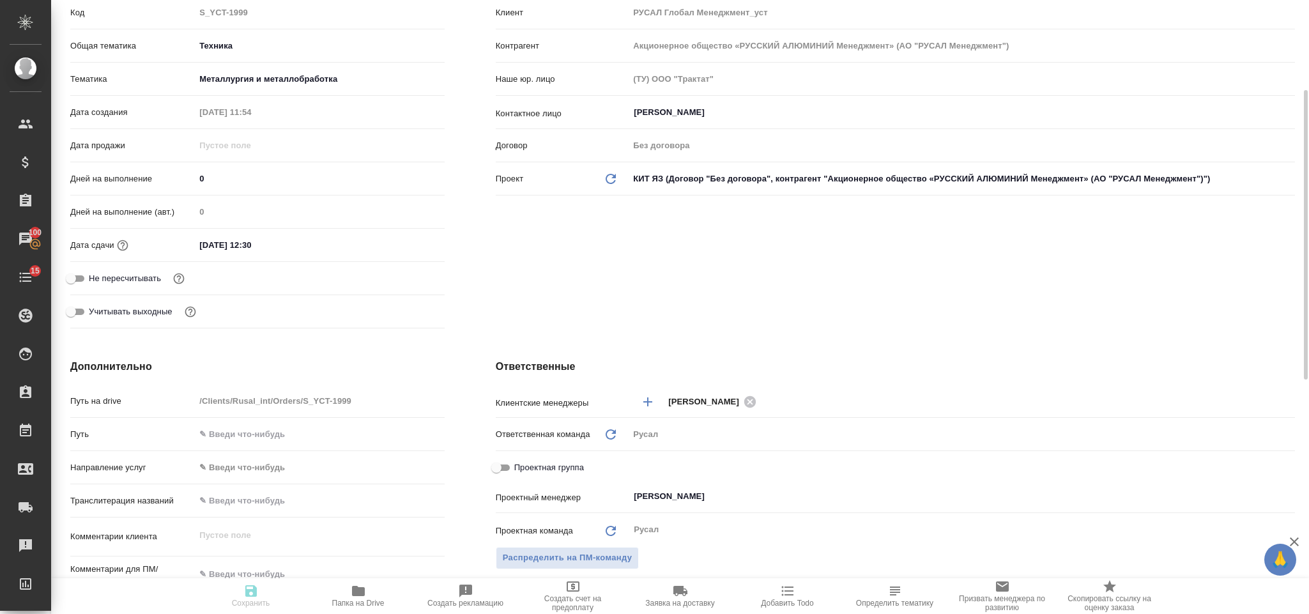
type textarea "x"
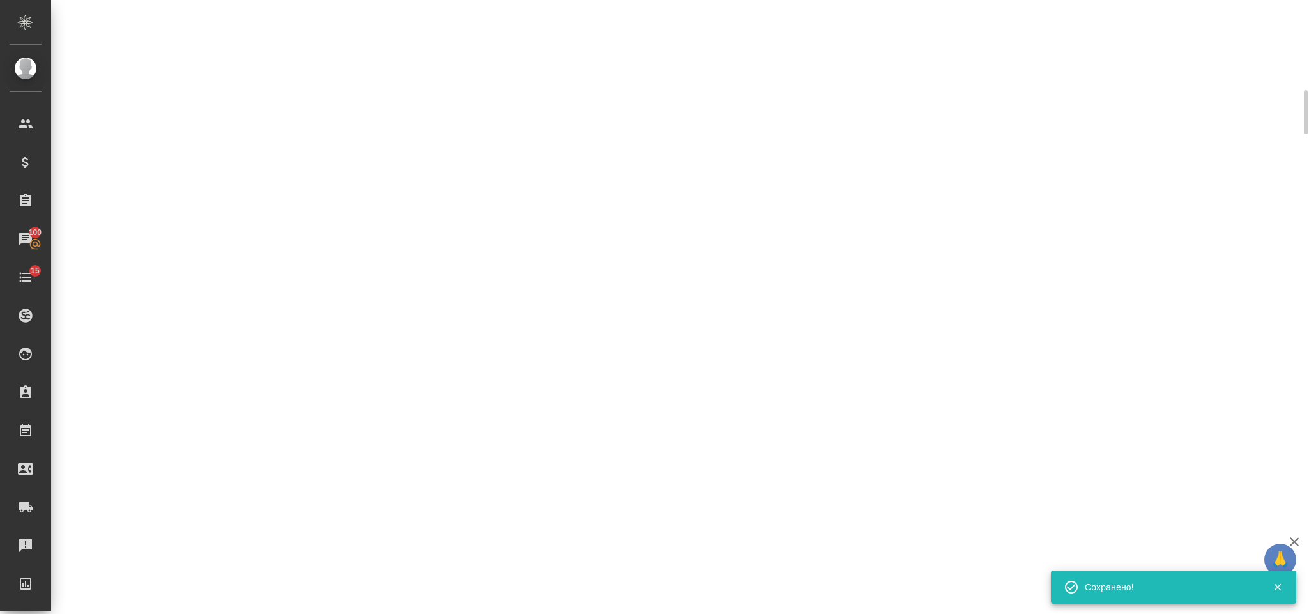
select select "RU"
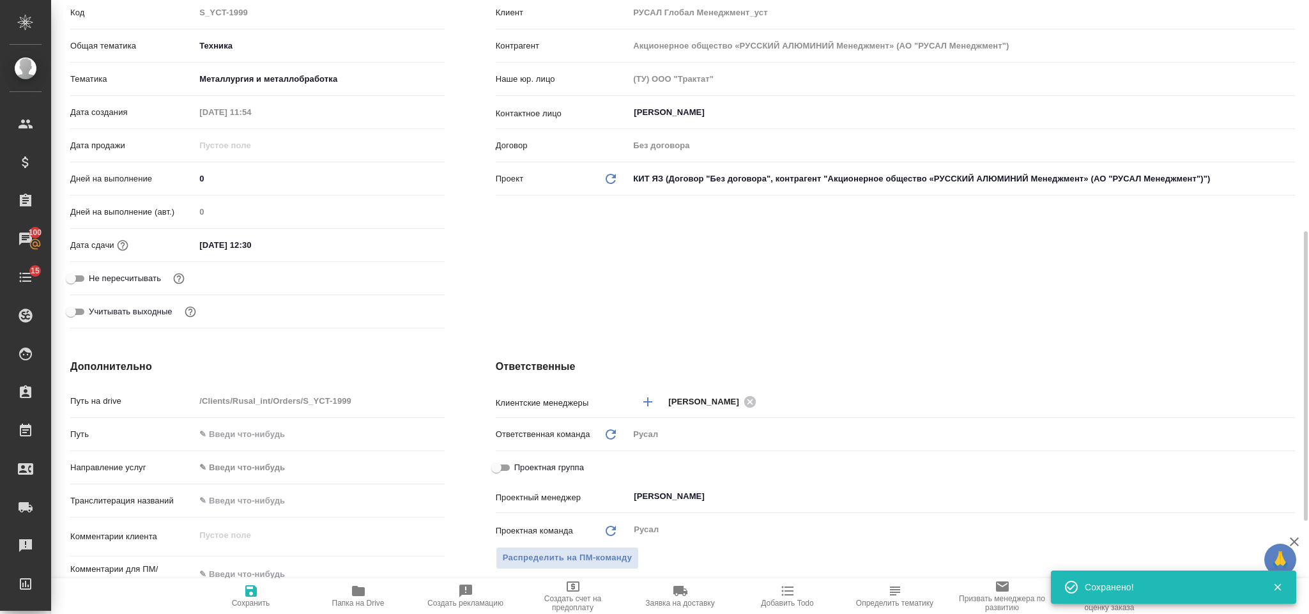
type textarea "x"
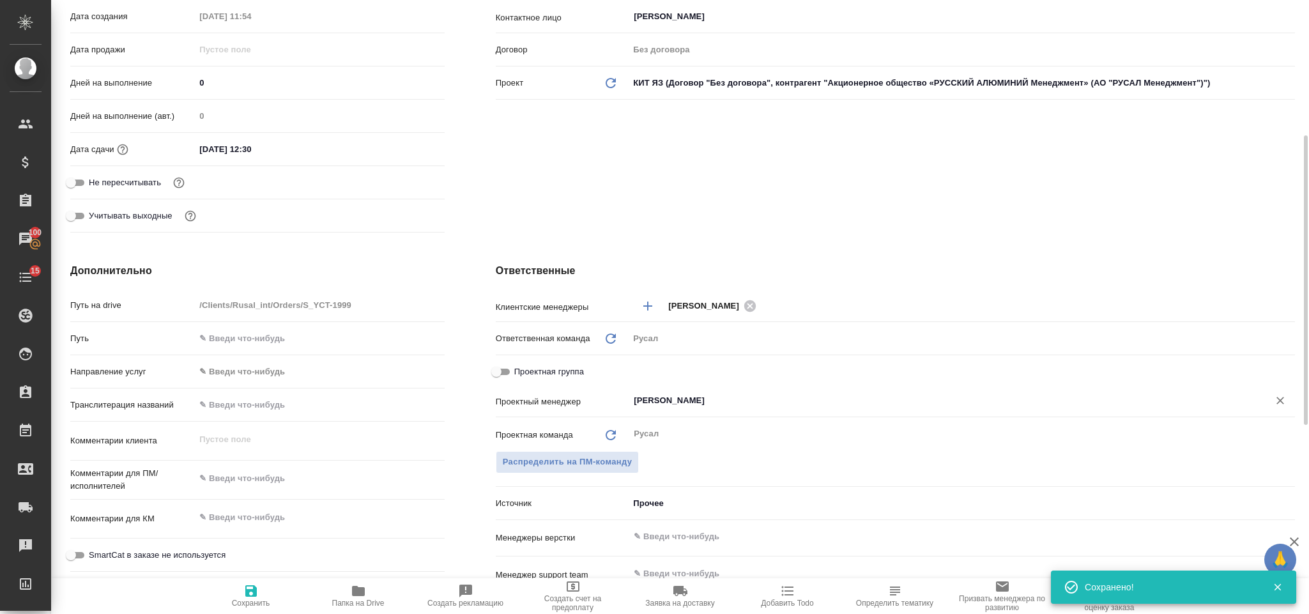
click at [728, 390] on div "Васильев Евгений ​" at bounding box center [962, 400] width 666 height 23
type textarea "x"
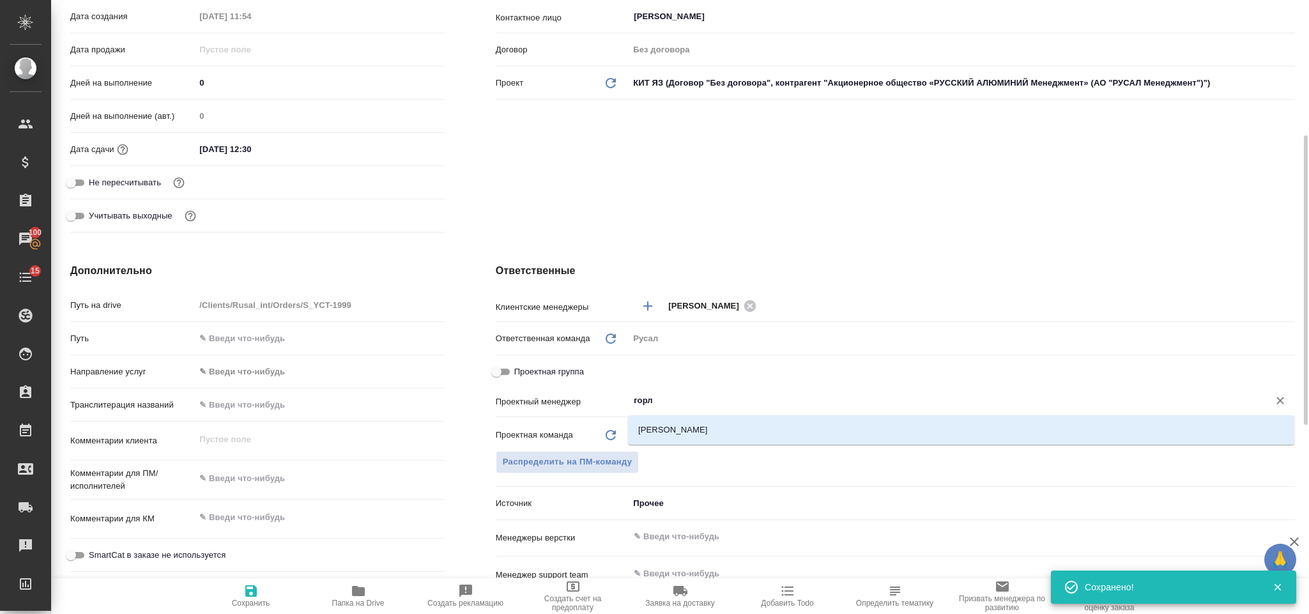
type input "горле"
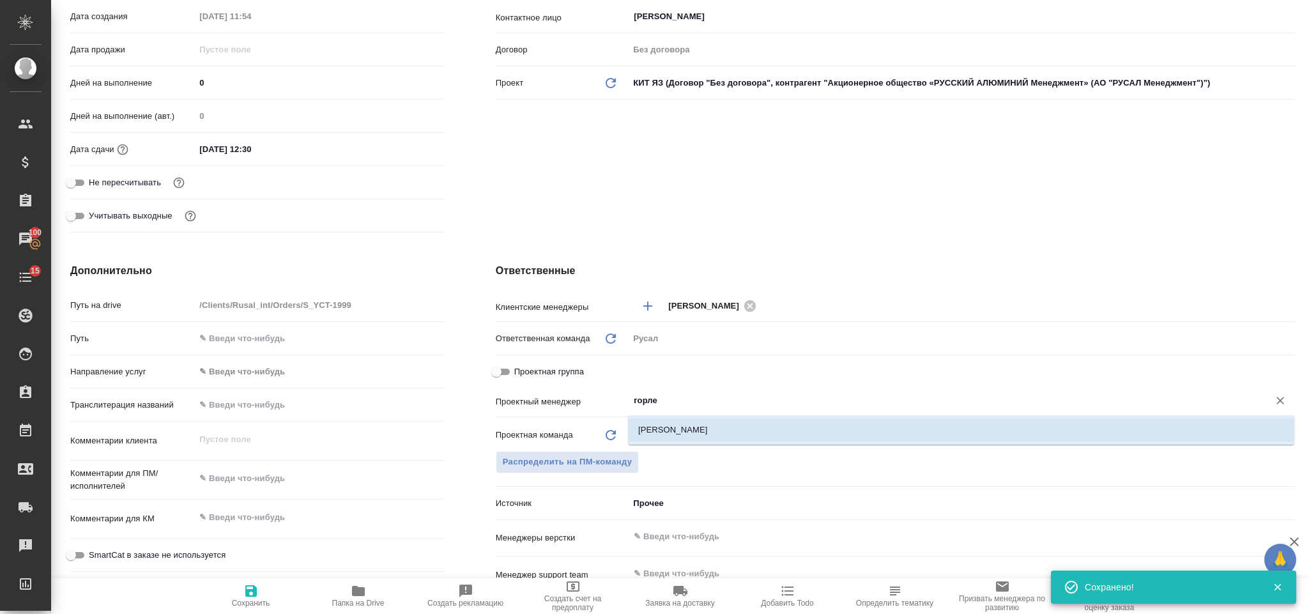
click at [753, 428] on li "[PERSON_NAME]" at bounding box center [961, 429] width 666 height 23
type textarea "x"
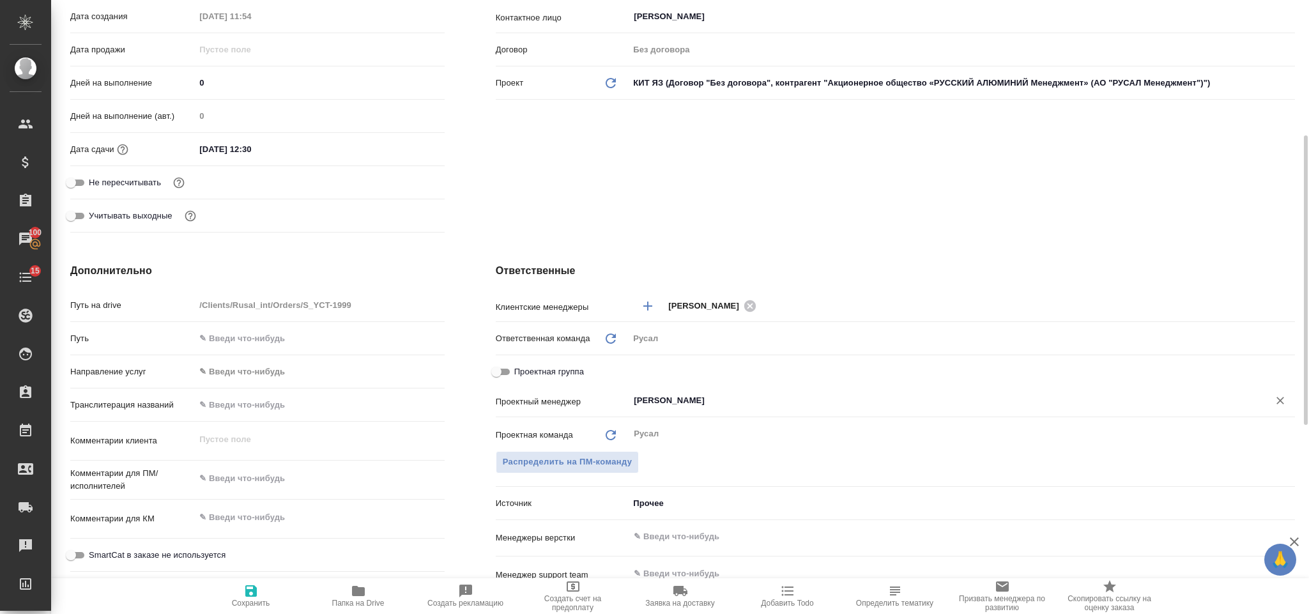
type input "[PERSON_NAME]"
click at [259, 586] on span "Сохранить" at bounding box center [251, 595] width 92 height 24
type textarea "x"
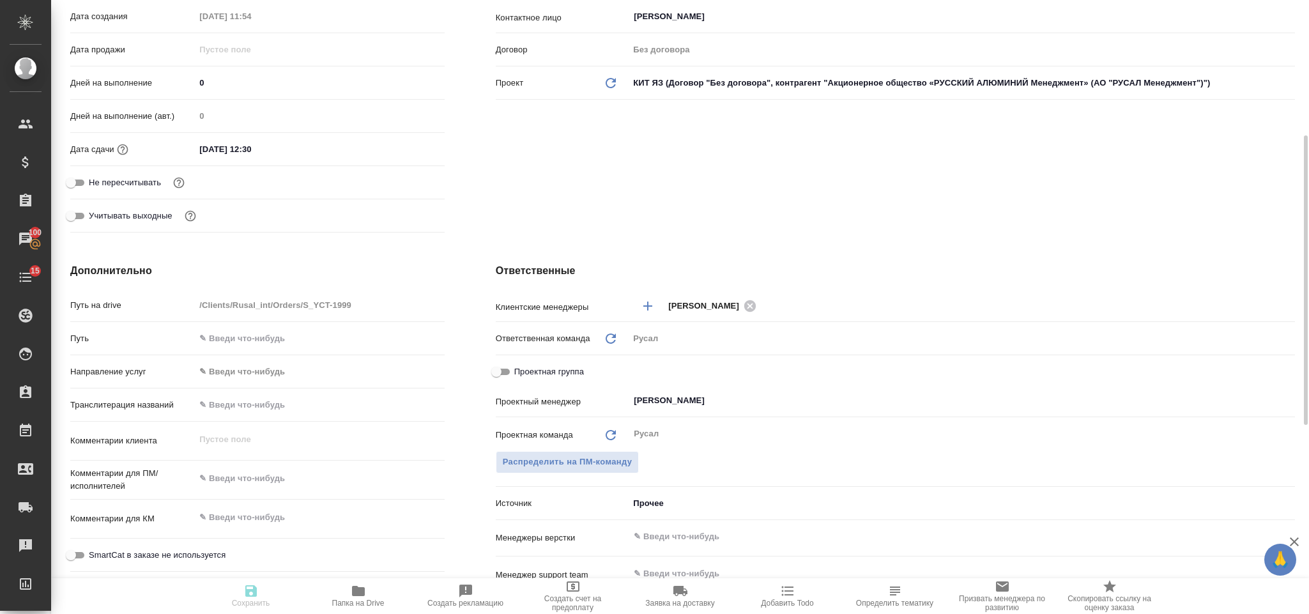
type textarea "x"
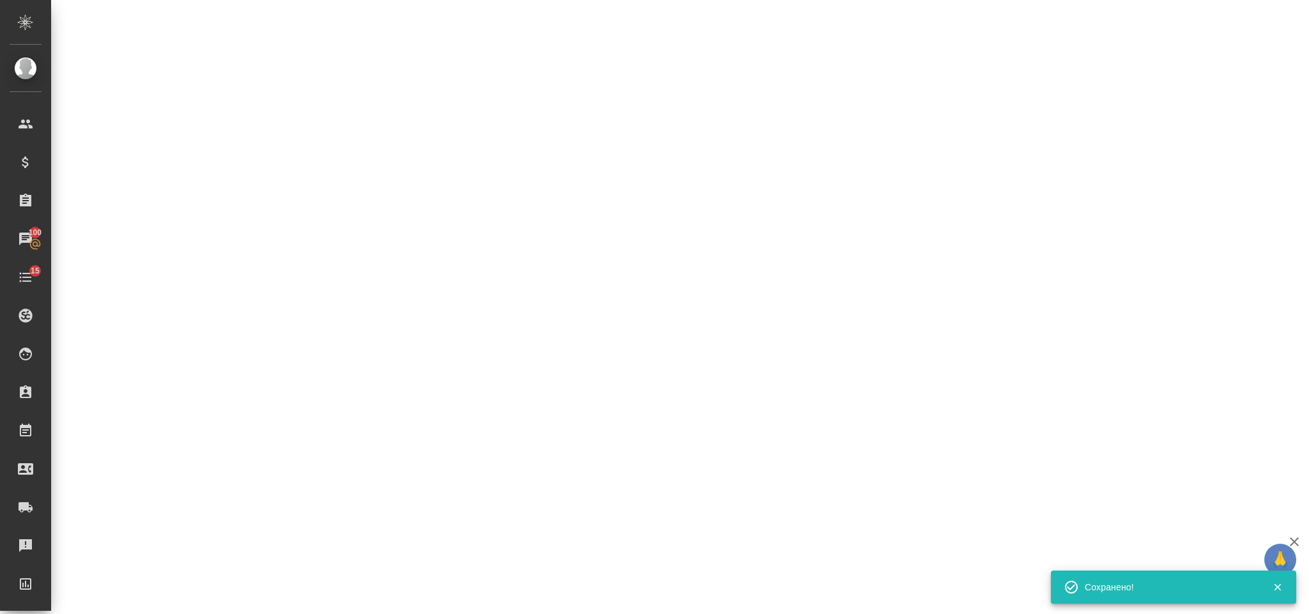
select select "RU"
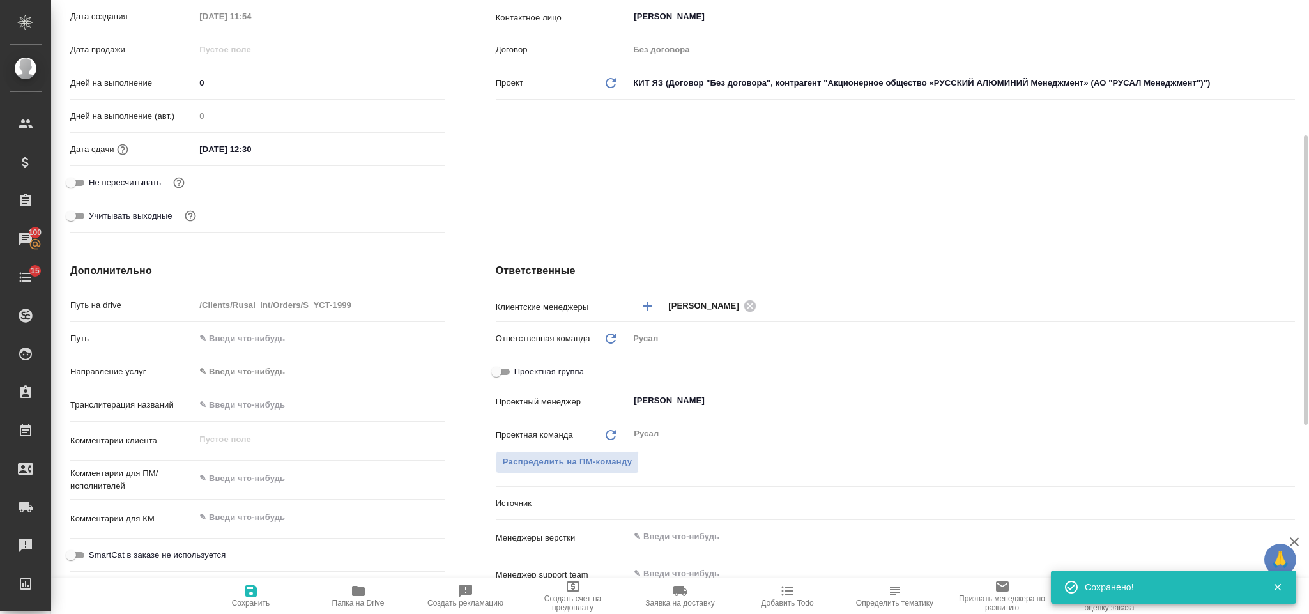
type textarea "x"
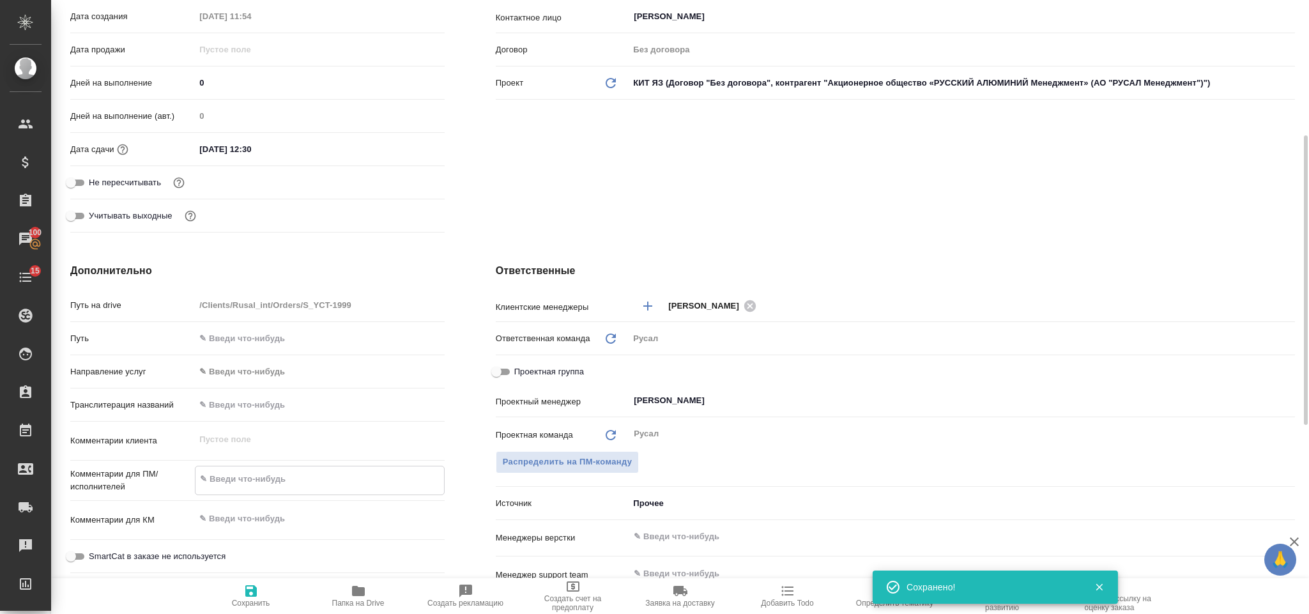
click at [241, 468] on div "x" at bounding box center [319, 480] width 249 height 29
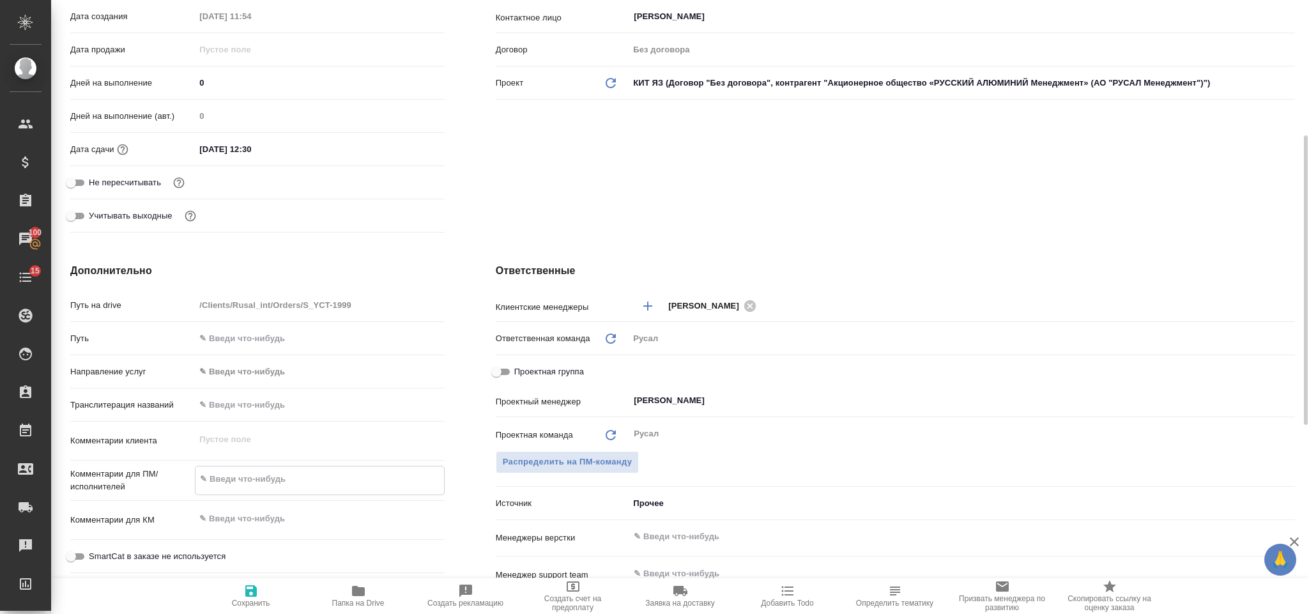
type textarea "М"
type textarea "x"
type textarea "Ми"
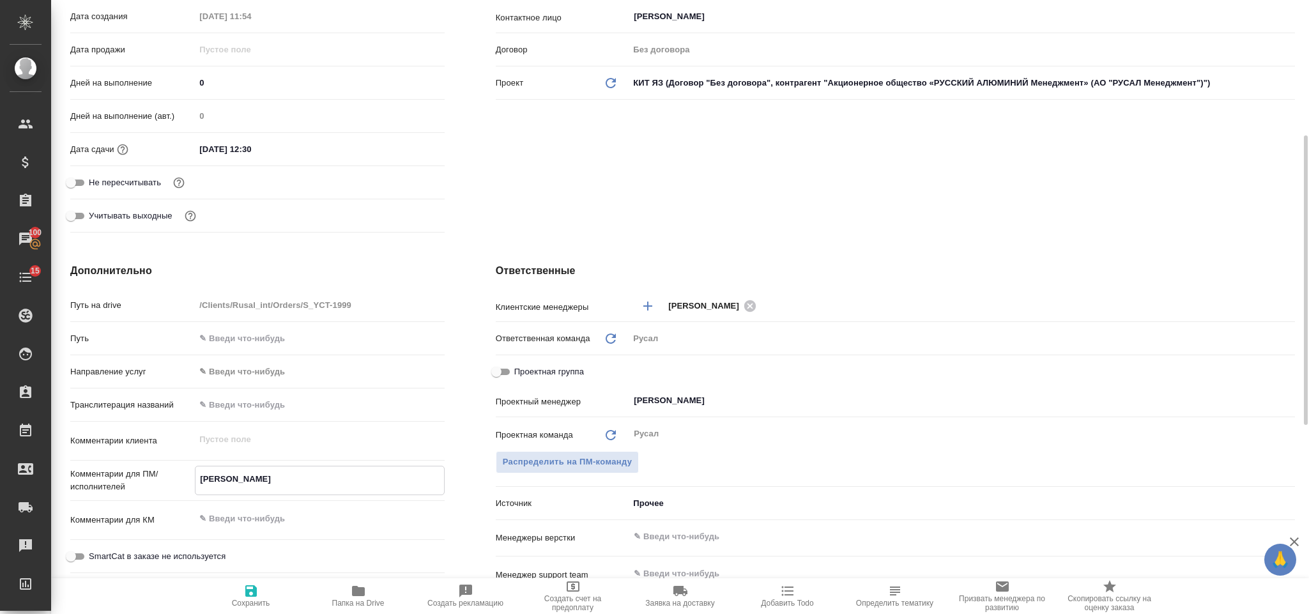
type textarea "x"
type textarea "Мир"
type textarea "x"
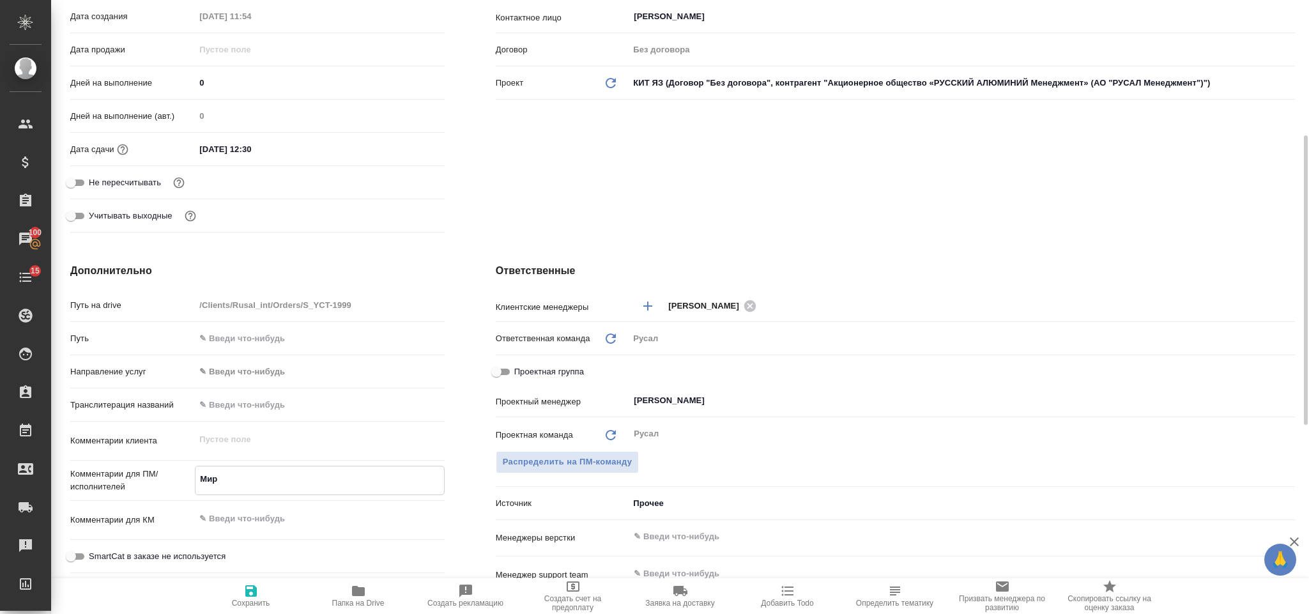
type textarea "x"
type textarea "Миро"
type textarea "x"
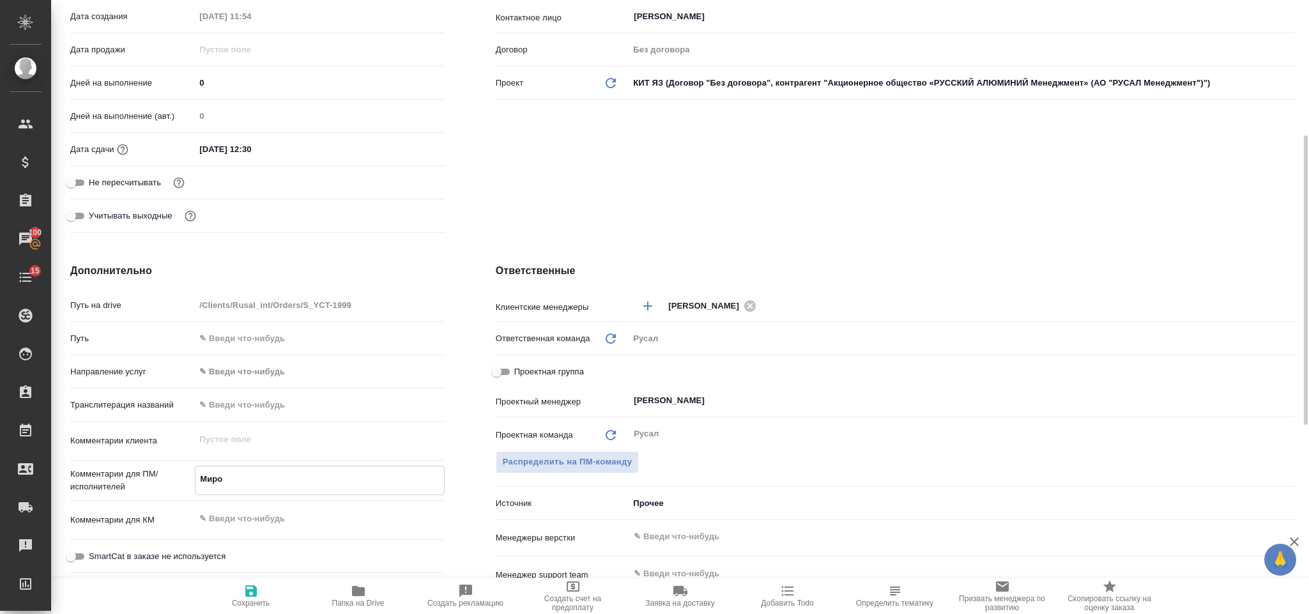
type textarea "x"
type textarea "Мирош"
type textarea "x"
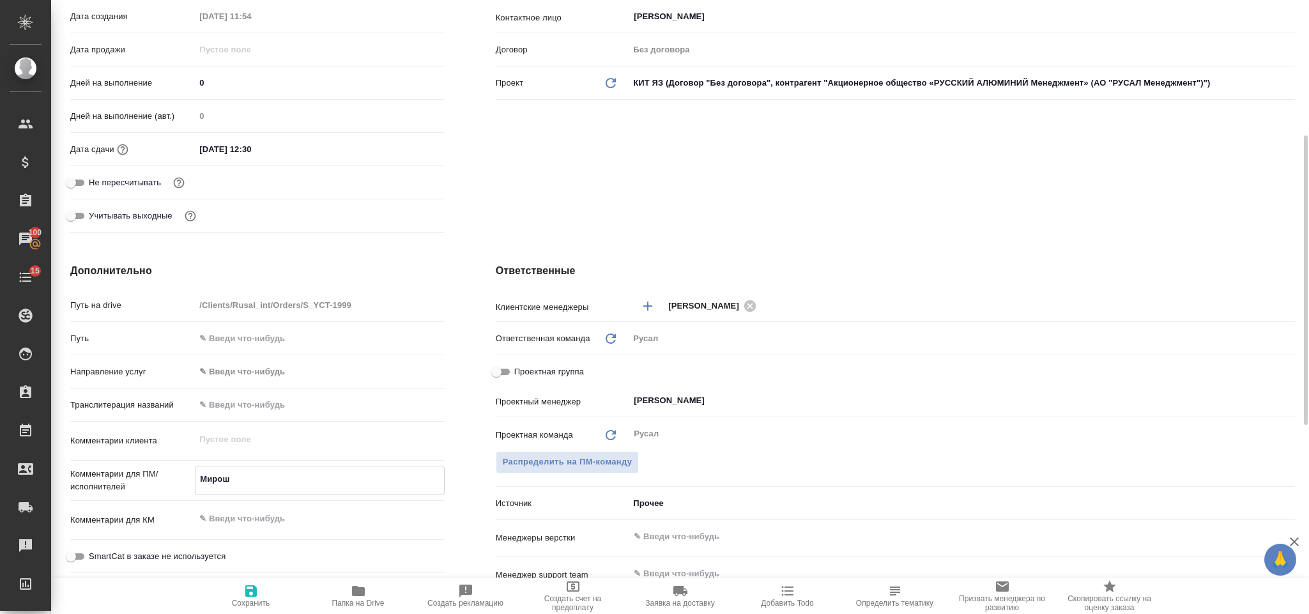
type textarea "Мироши"
type textarea "x"
type textarea "Мирошин"
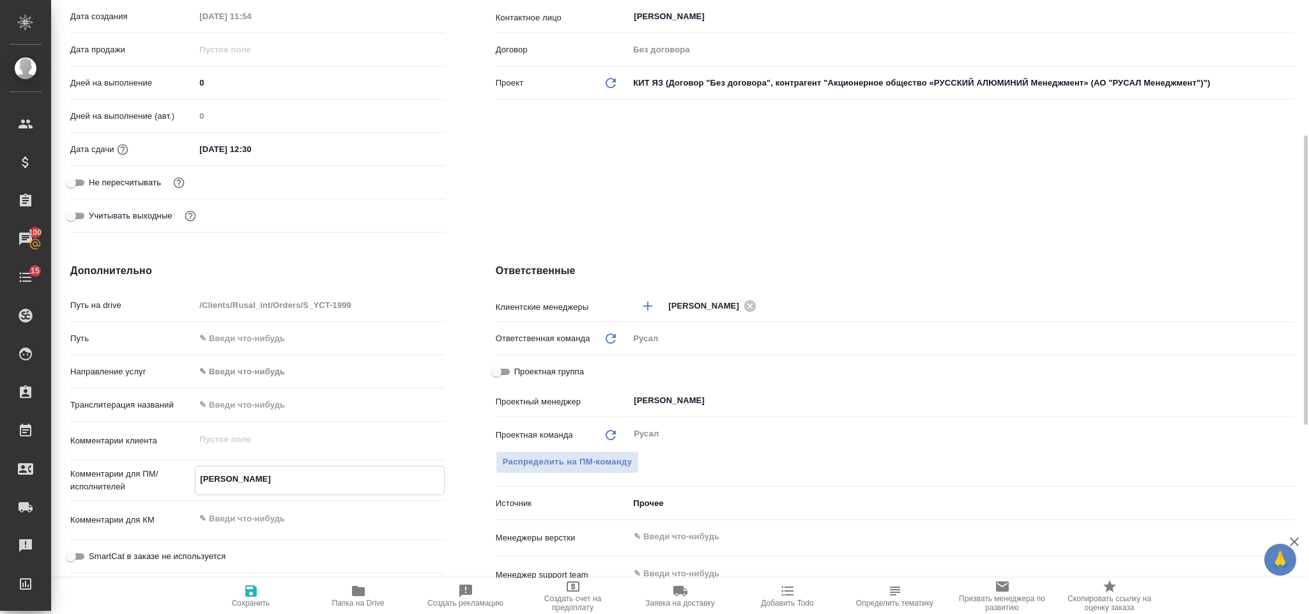
type textarea "x"
type textarea "Мирошина"
type textarea "x"
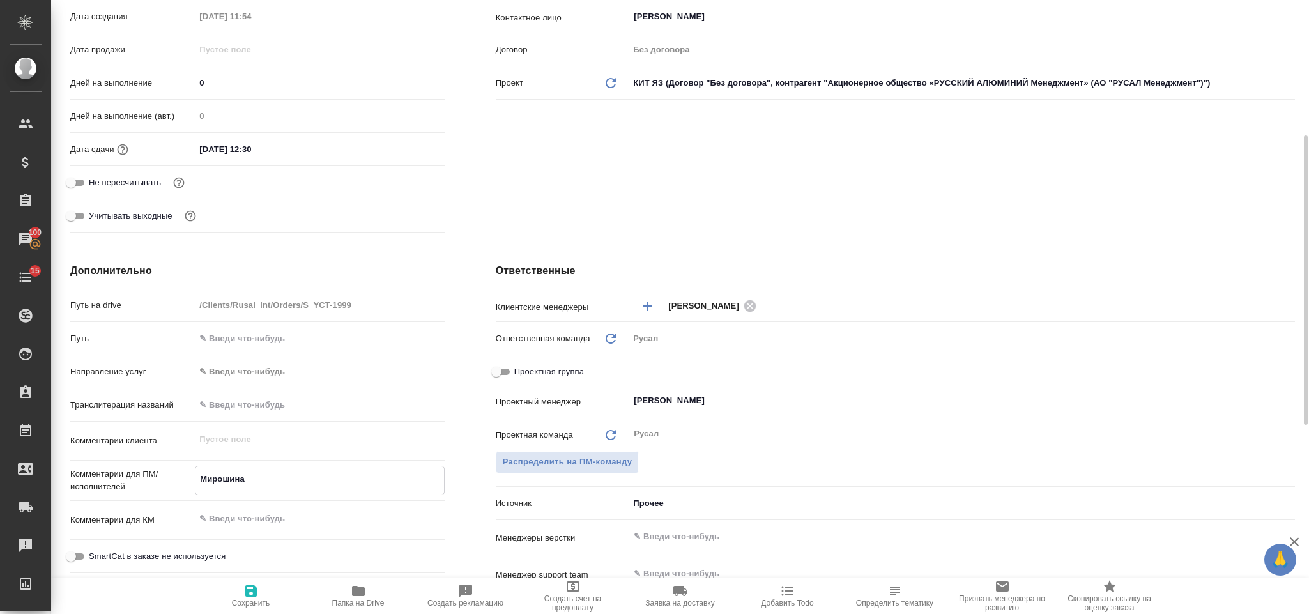
type textarea "Мирошина"
type textarea "x"
type textarea "Мирошина 0"
type textarea "x"
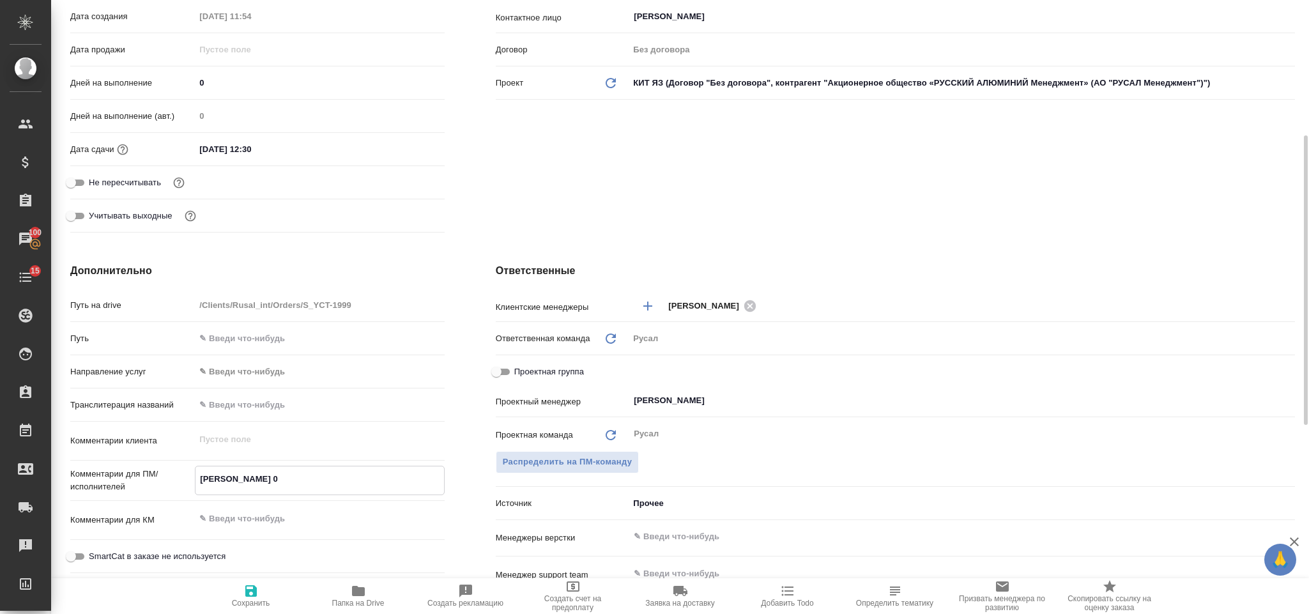
type textarea "x"
type textarea "Мирошина 02"
type textarea "x"
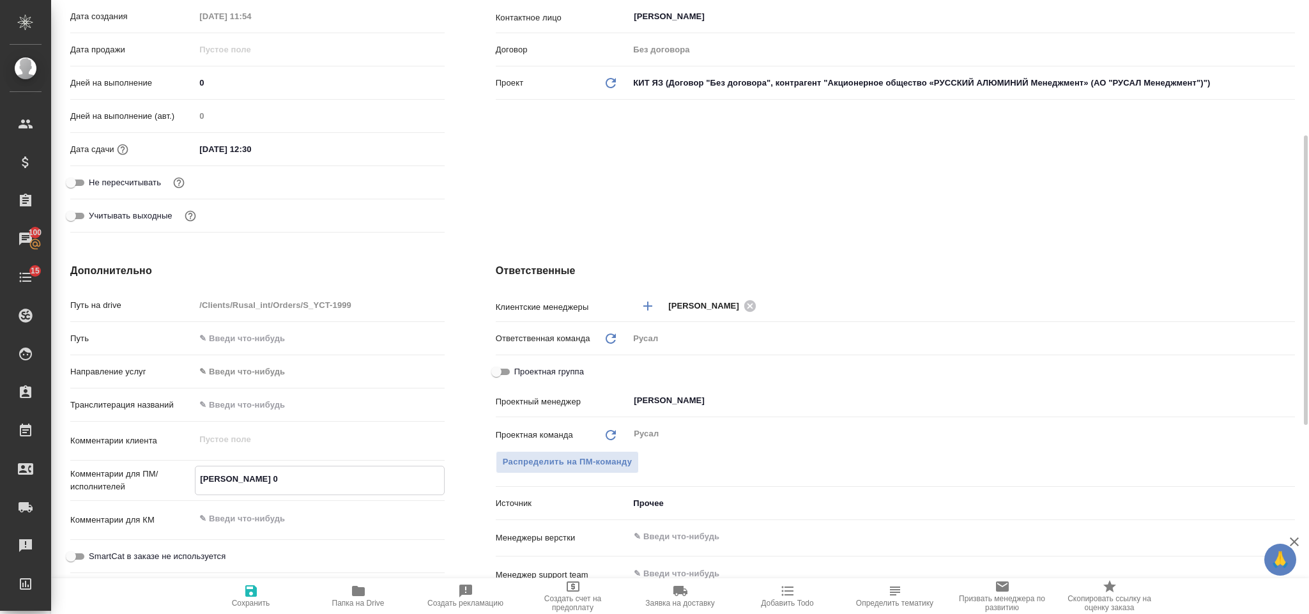
type textarea "x"
type textarea "Мирошина 02."
type textarea "x"
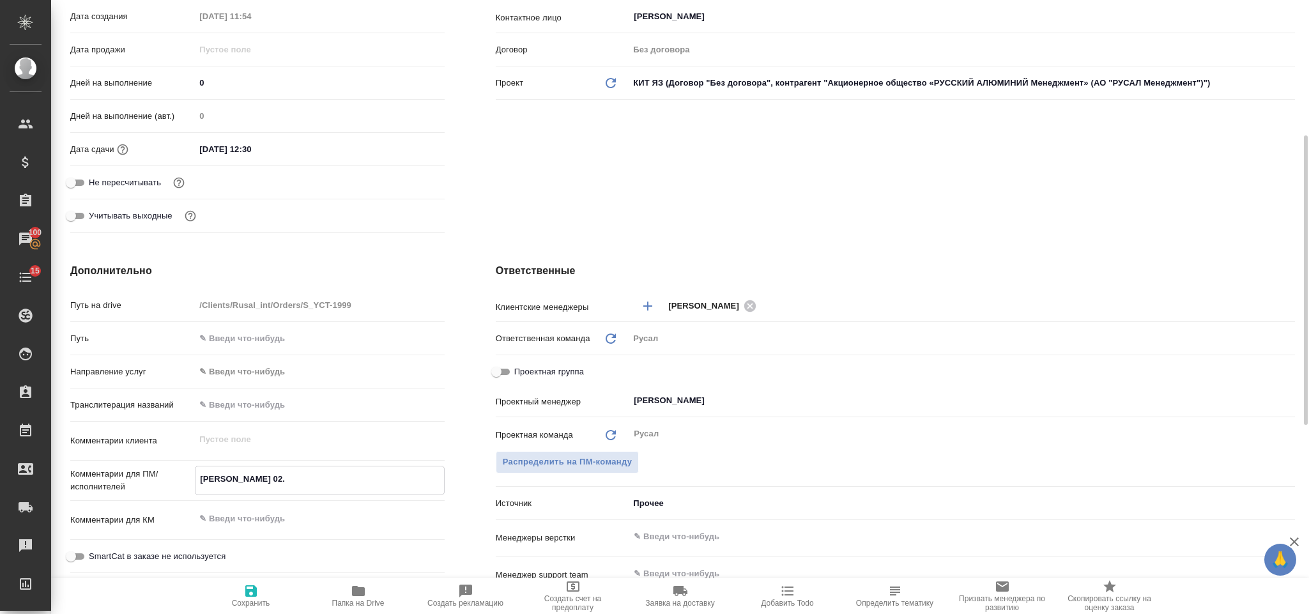
type textarea "Мирошина 02.0"
type textarea "x"
type textarea "Мирошина 02.09"
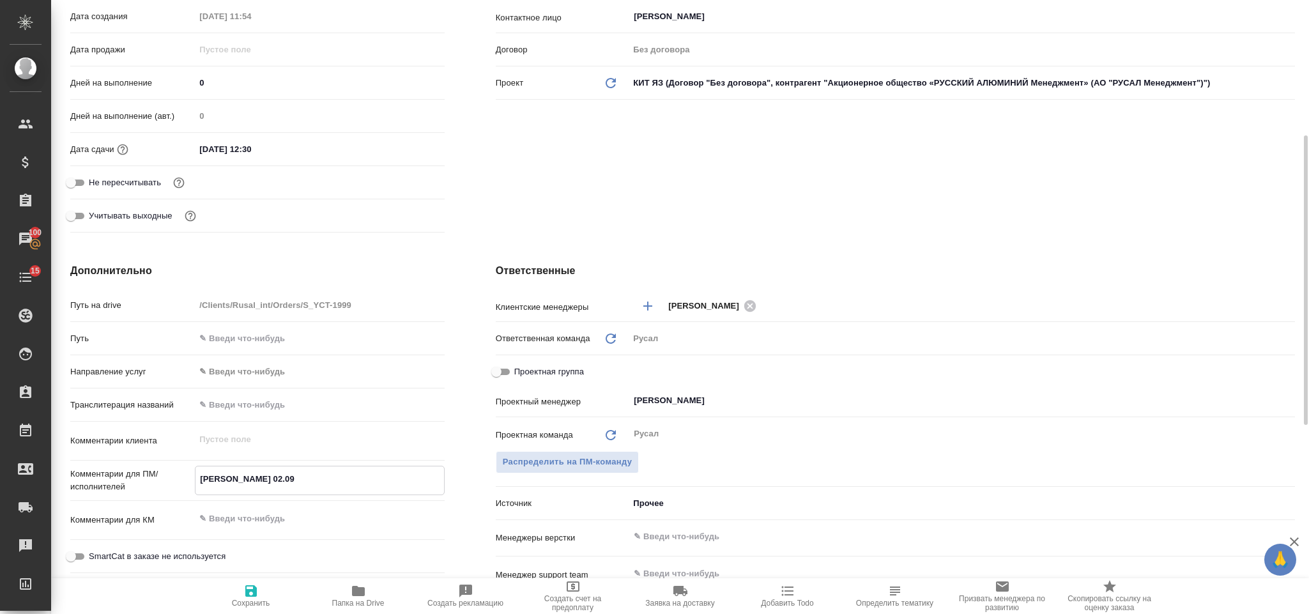
type textarea "x"
type textarea "Мирошина 02.09"
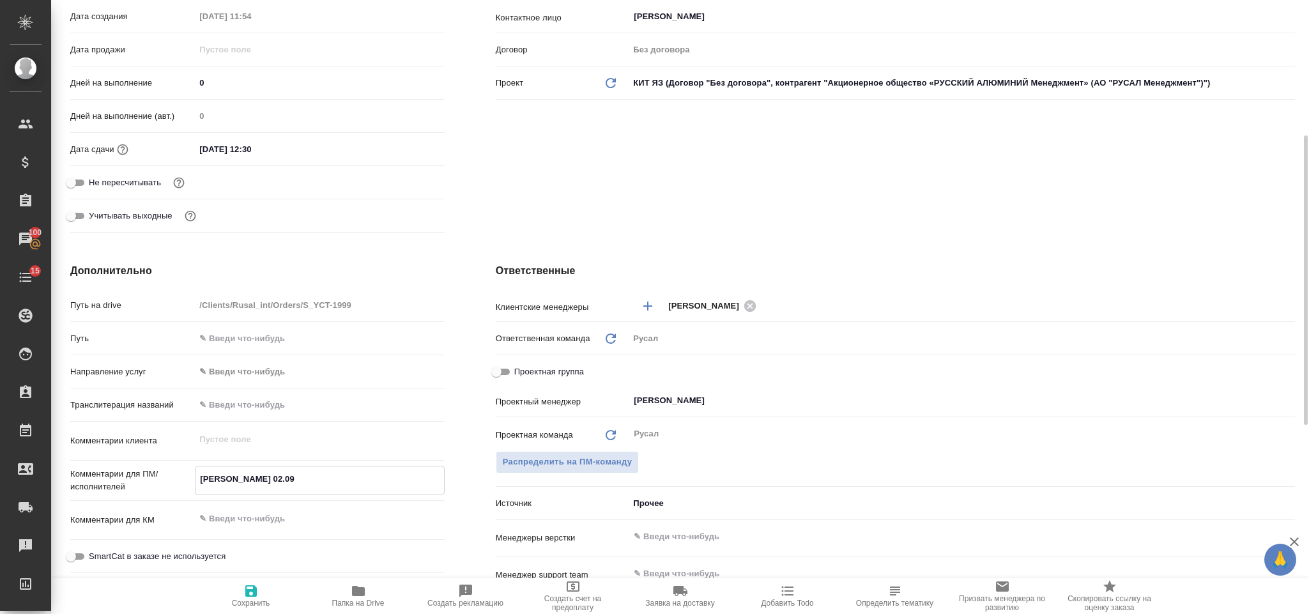
type textarea "x"
type textarea "Мирошина 02.09 2"
type textarea "x"
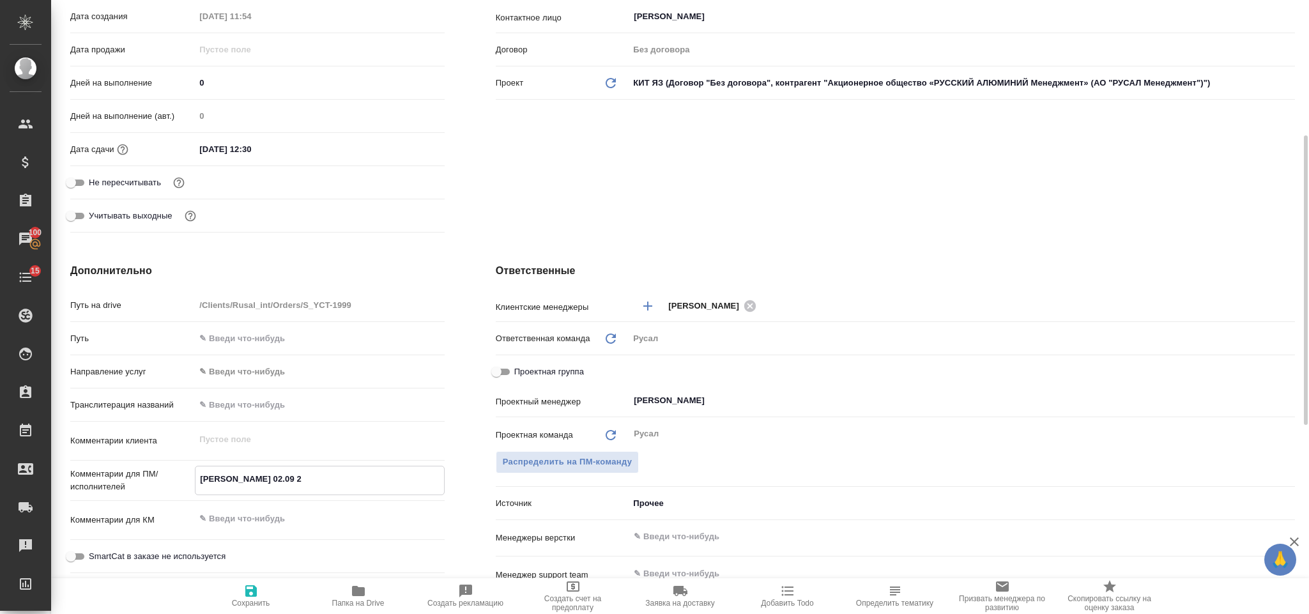
type textarea "x"
type textarea "Мирошина 02.09 2 за"
type textarea "x"
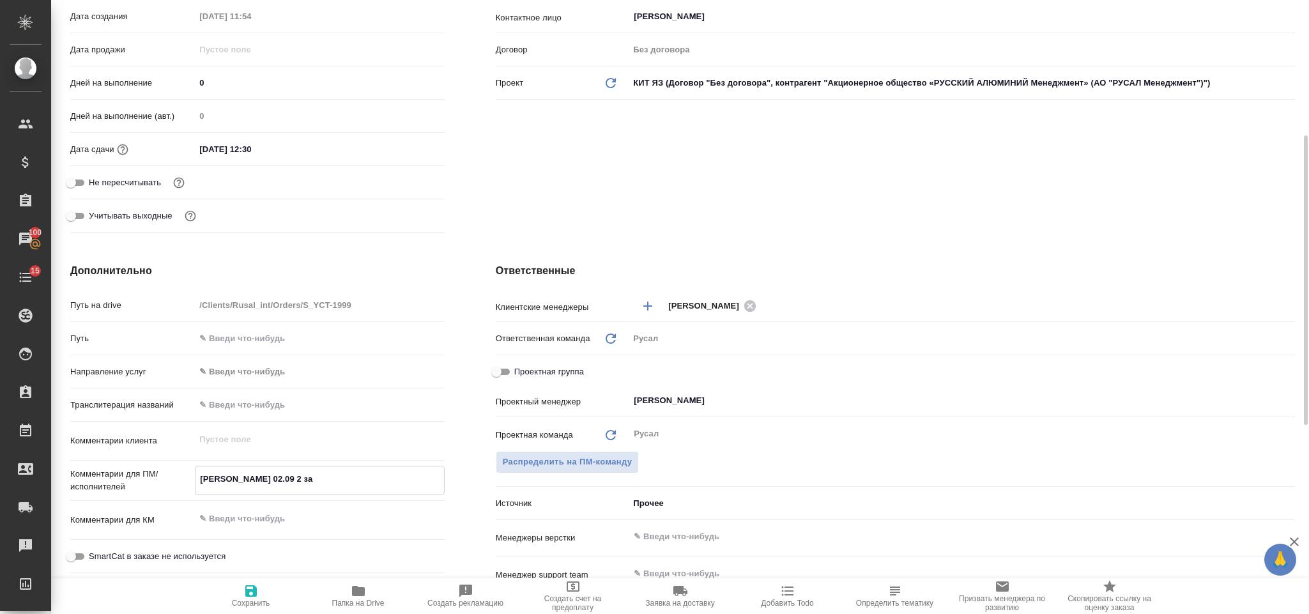
type textarea "Мирошина 02.09 2 зая"
type textarea "x"
type textarea "Мирошина 02.09 2 заяв"
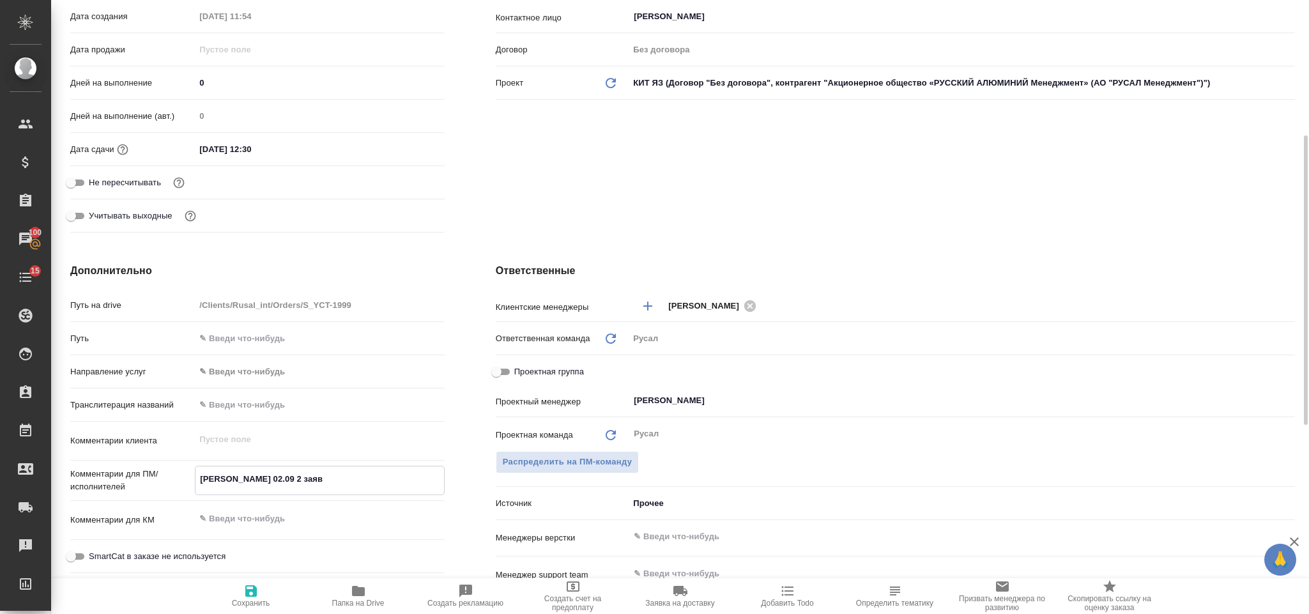
type textarea "x"
type textarea "Мирошина 02.09 2 заявк"
type textarea "x"
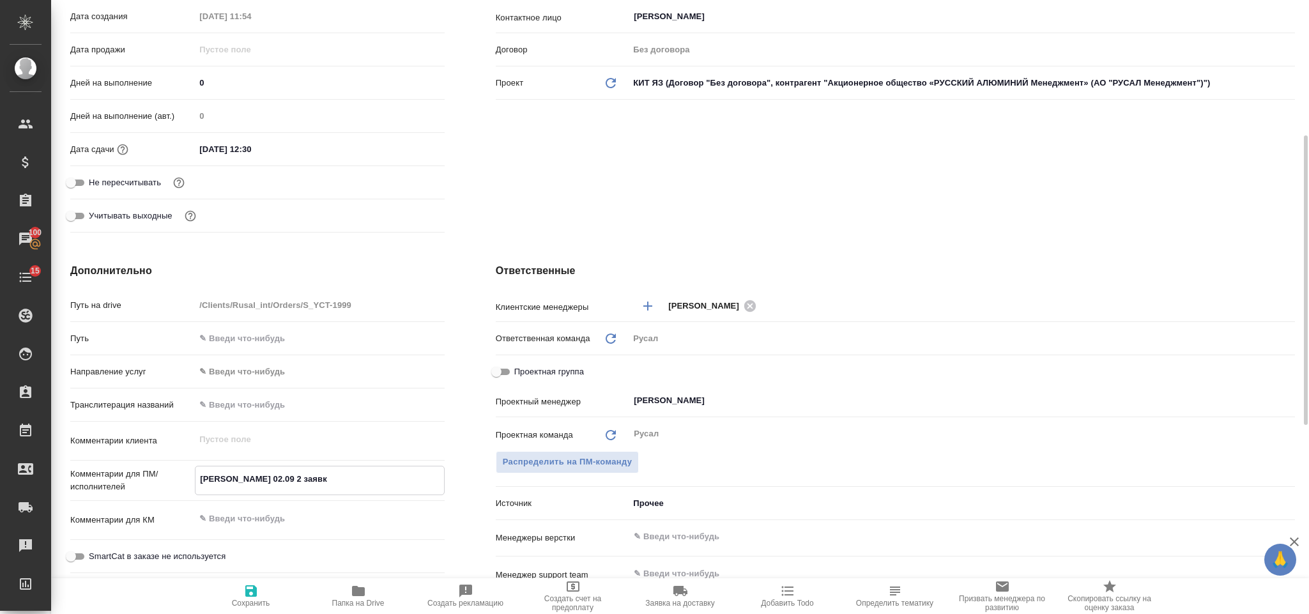
type textarea "x"
type textarea "Мирошина 02.09 2 заявки"
type textarea "x"
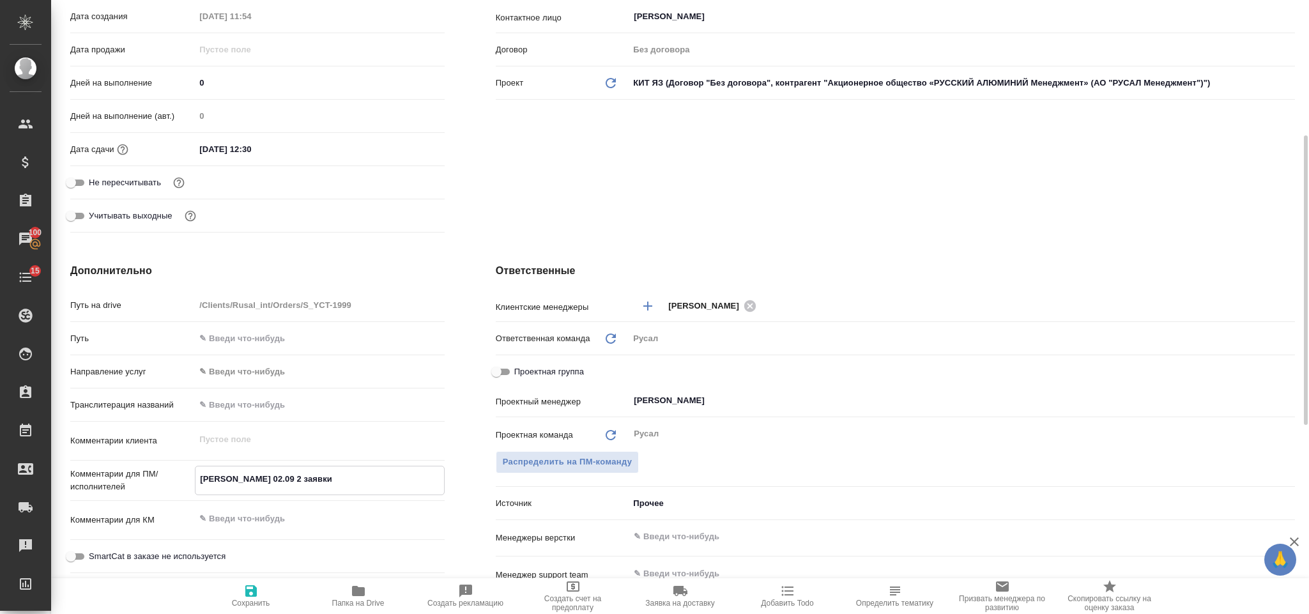
type textarea "x"
type textarea "Мирошина 02.09 2 заявки"
type textarea "x"
click at [254, 581] on button "Сохранить" at bounding box center [250, 596] width 107 height 36
type textarea "x"
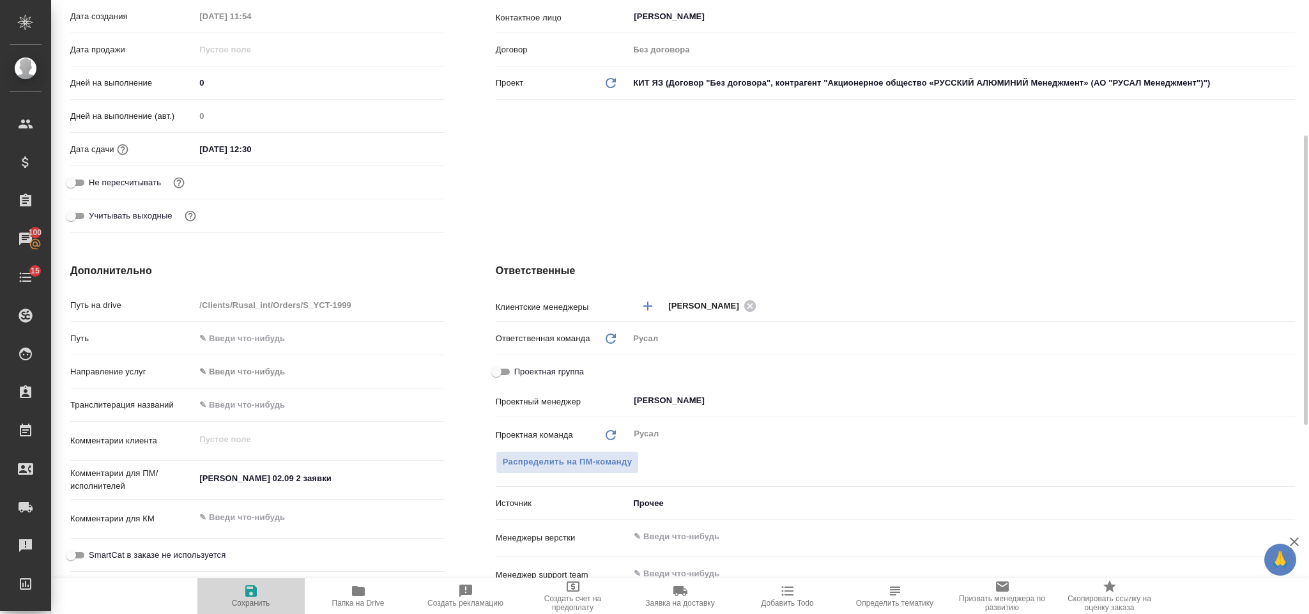
type textarea "x"
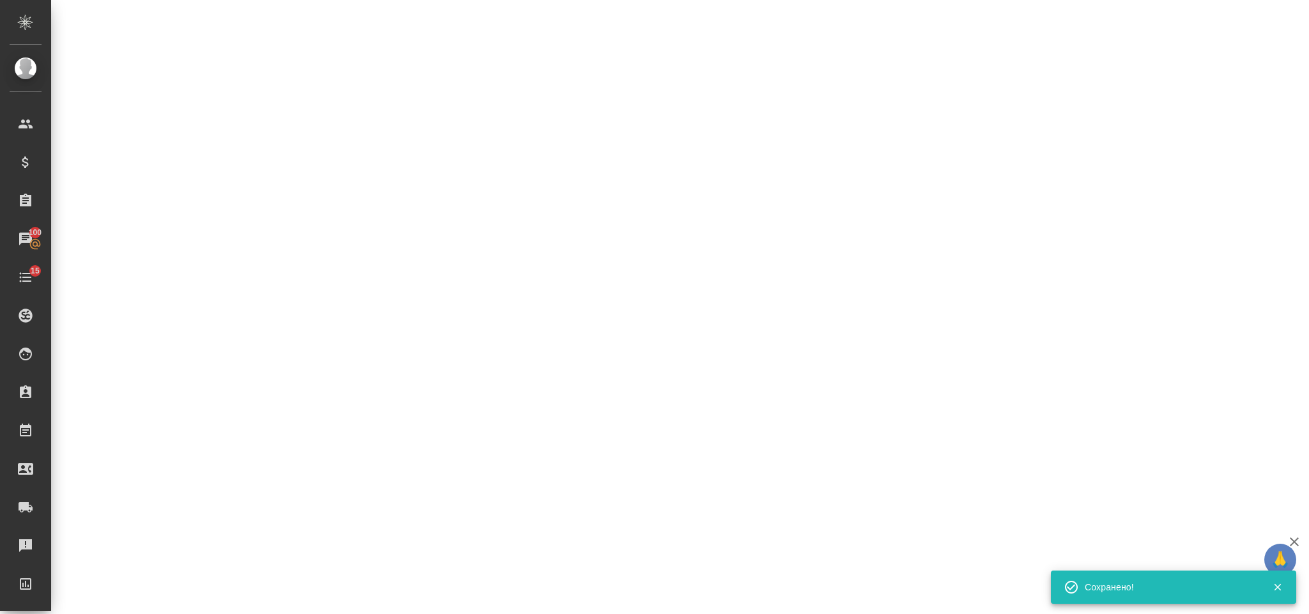
select select "RU"
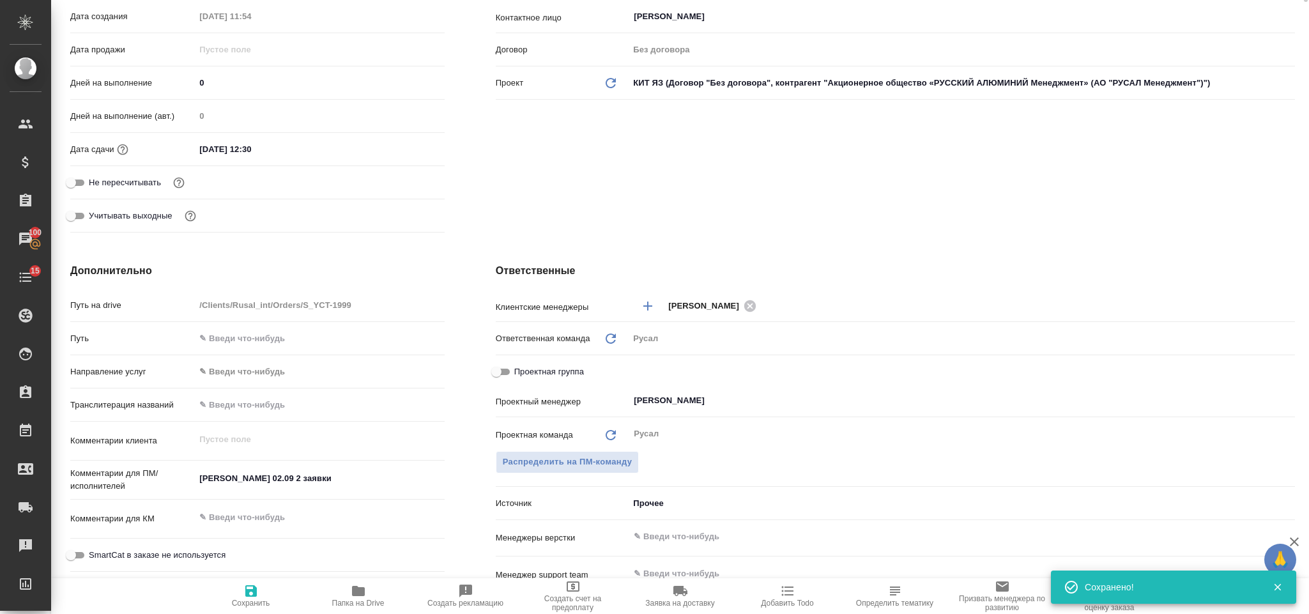
type textarea "x"
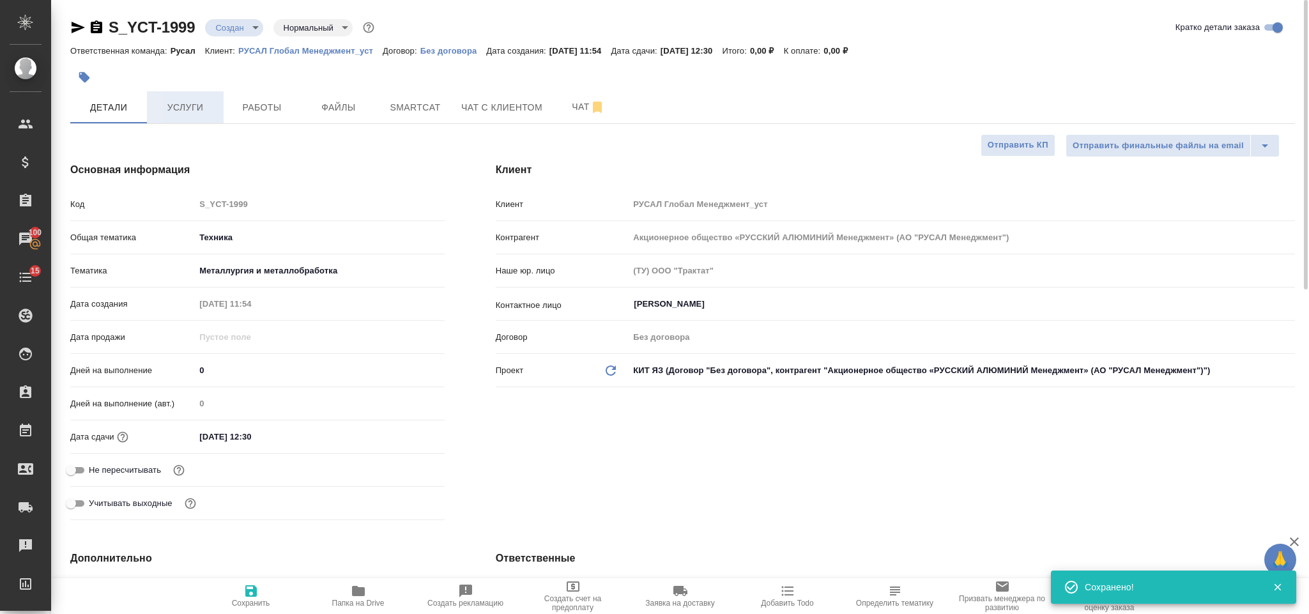
click at [181, 106] on span "Услуги" at bounding box center [185, 108] width 61 height 16
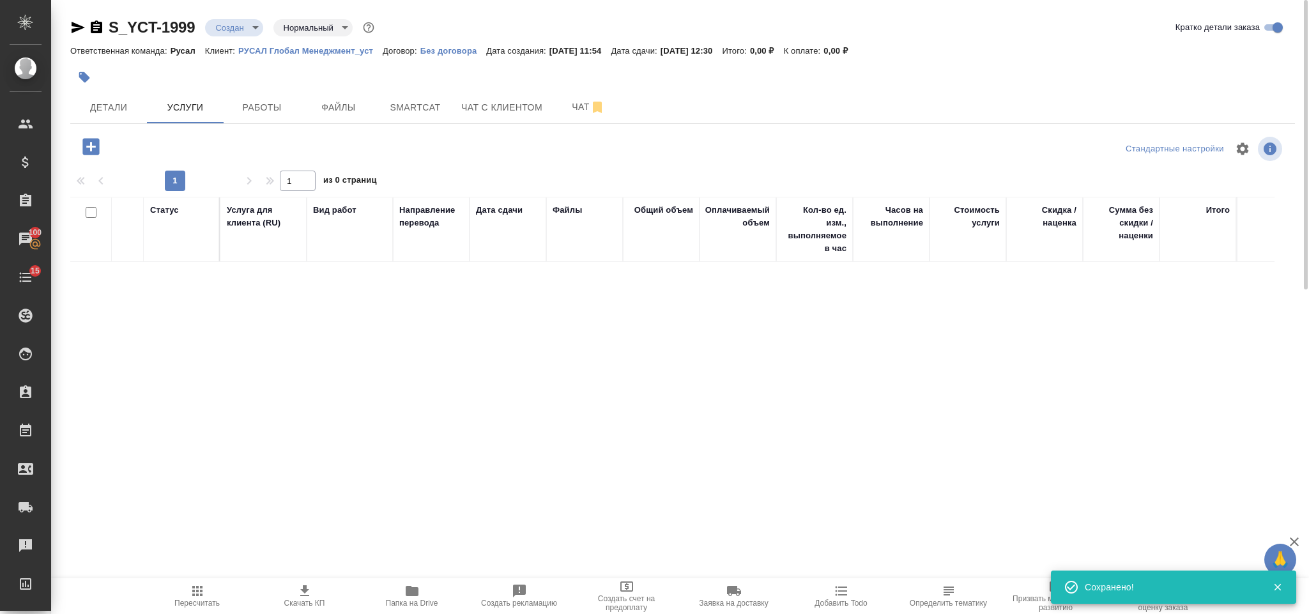
click at [93, 141] on icon "button" at bounding box center [90, 146] width 17 height 17
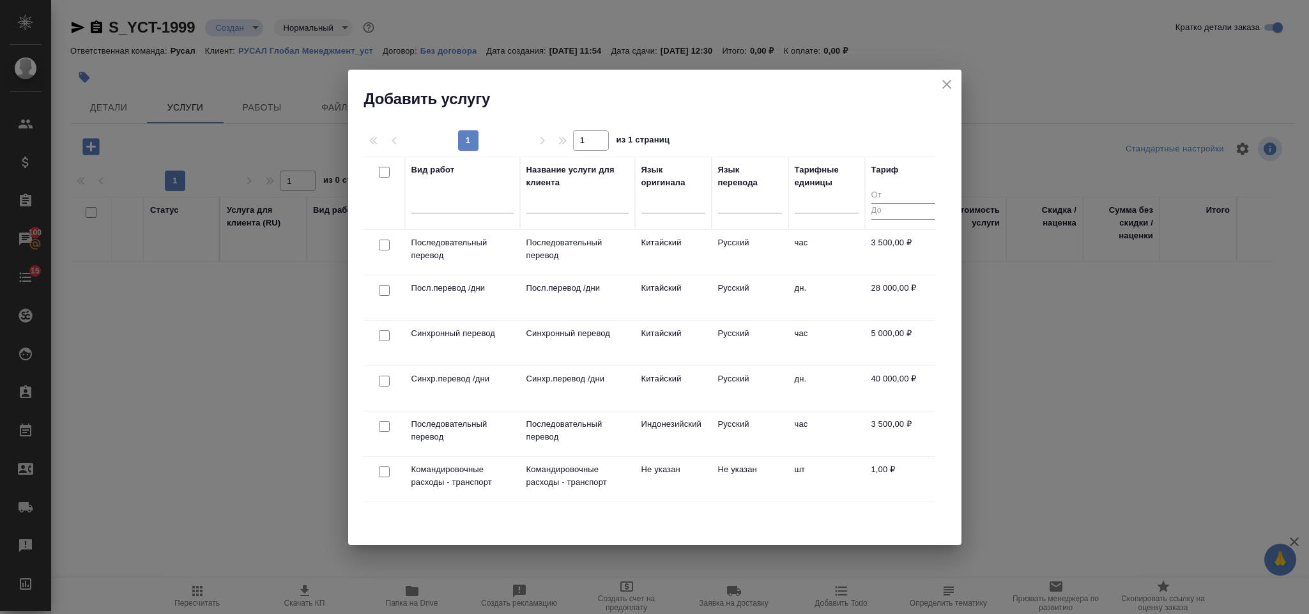
click at [384, 242] on input "checkbox" at bounding box center [384, 245] width 11 height 11
checkbox input "true"
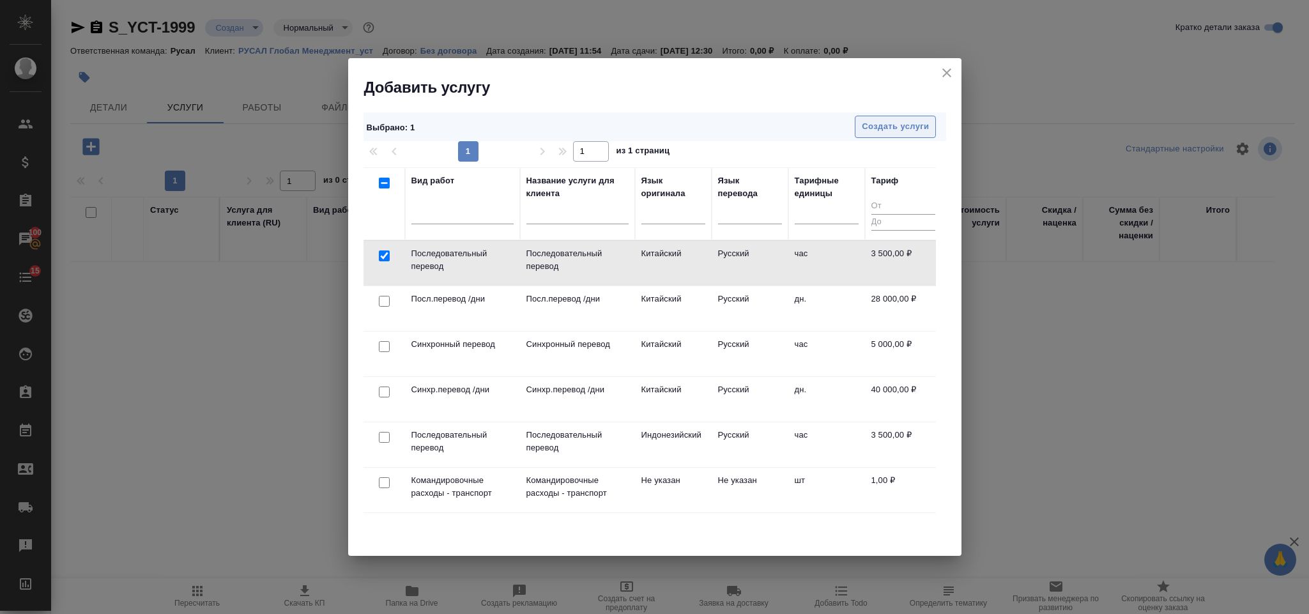
click at [862, 129] on span "Создать услуги" at bounding box center [895, 126] width 67 height 15
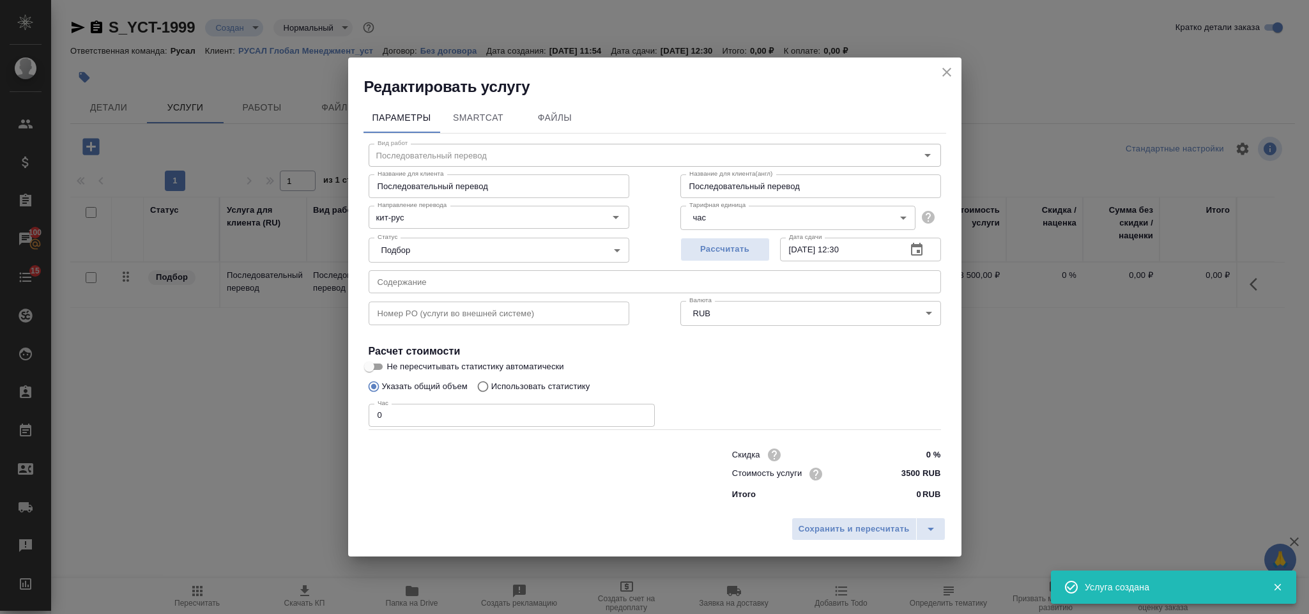
click at [454, 412] on input "0" at bounding box center [512, 415] width 286 height 23
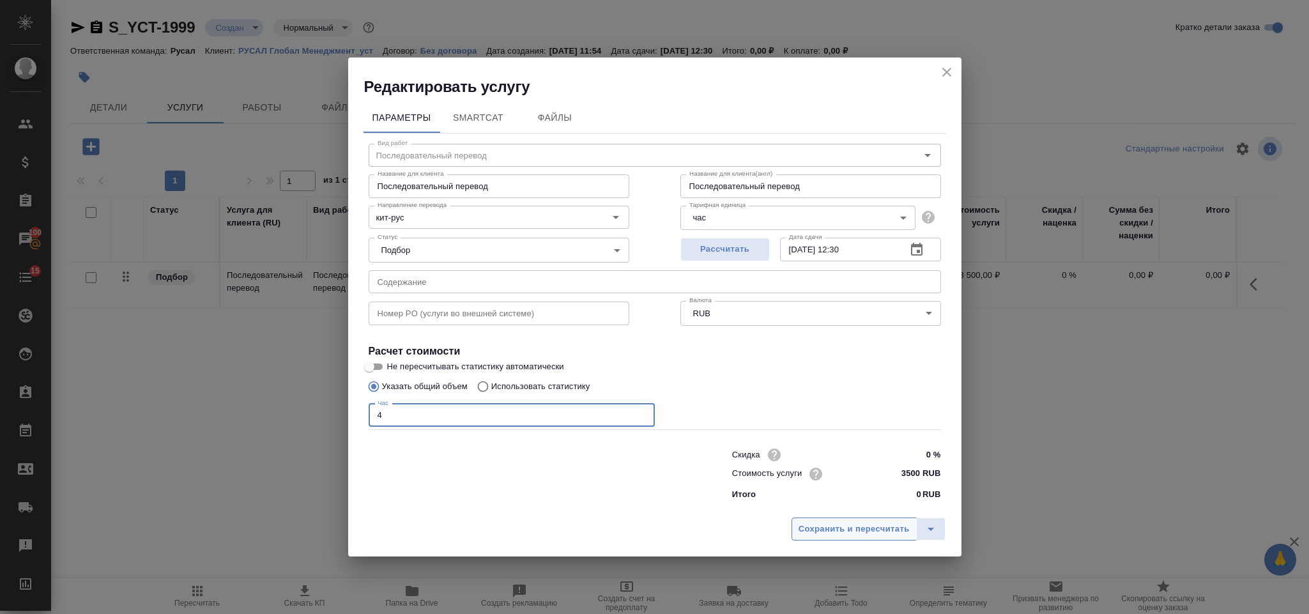
type input "4"
click at [852, 520] on button "Сохранить и пересчитать" at bounding box center [854, 528] width 125 height 23
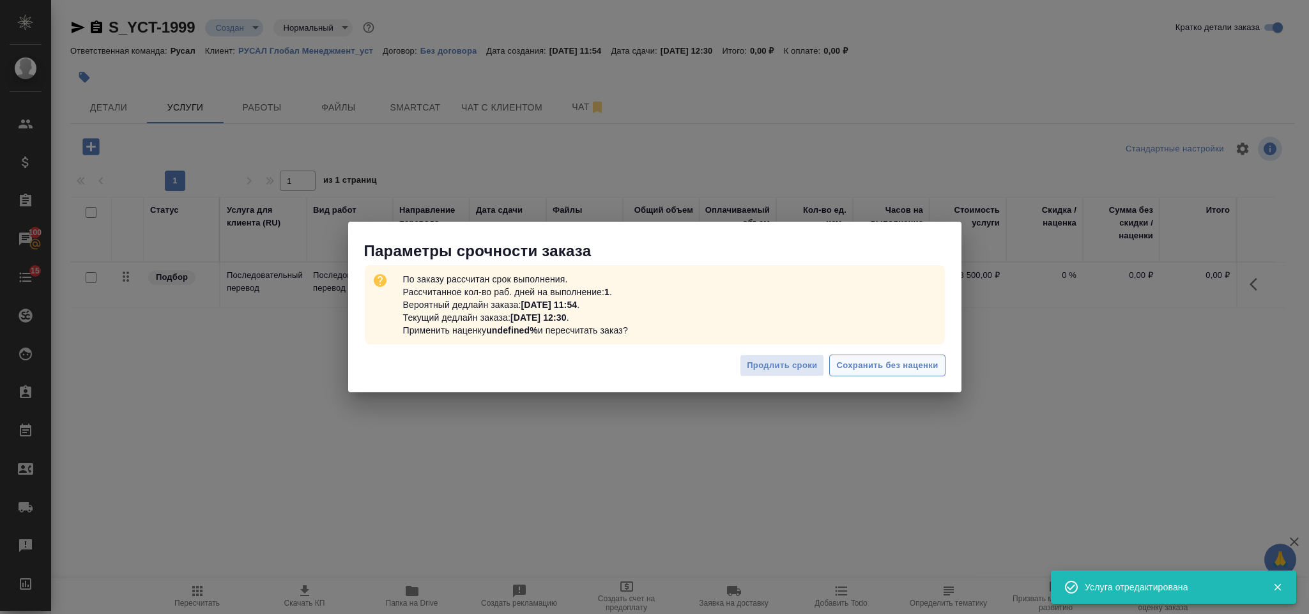
click at [899, 363] on span "Сохранить без наценки" at bounding box center [887, 365] width 102 height 15
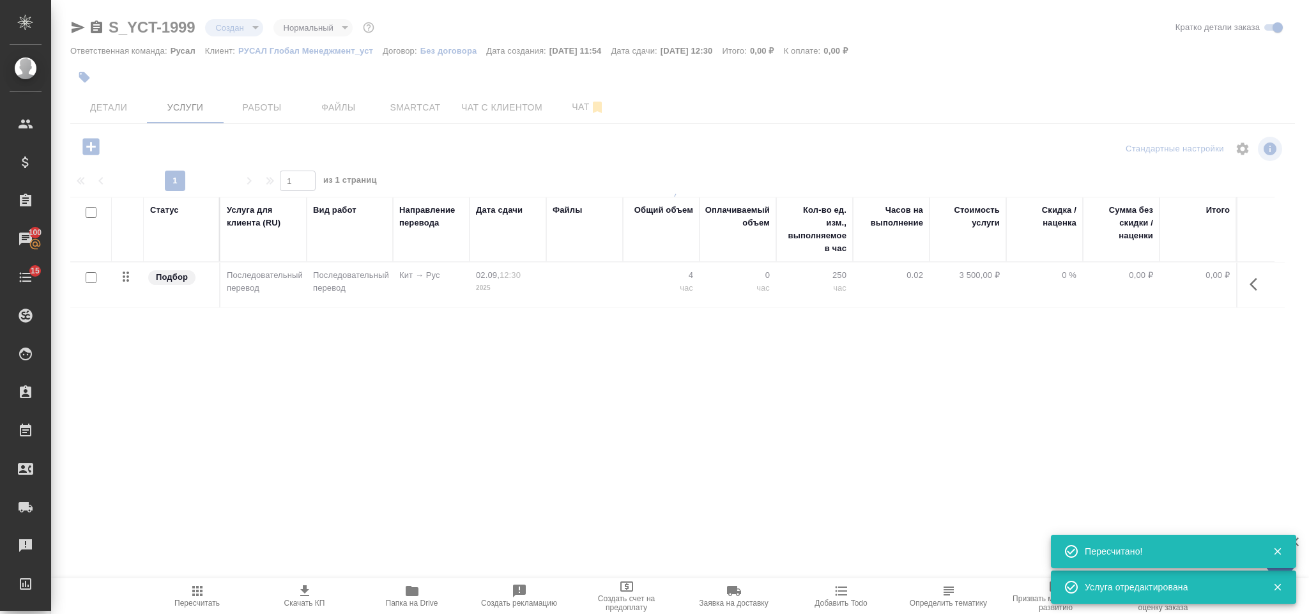
type input "urgent"
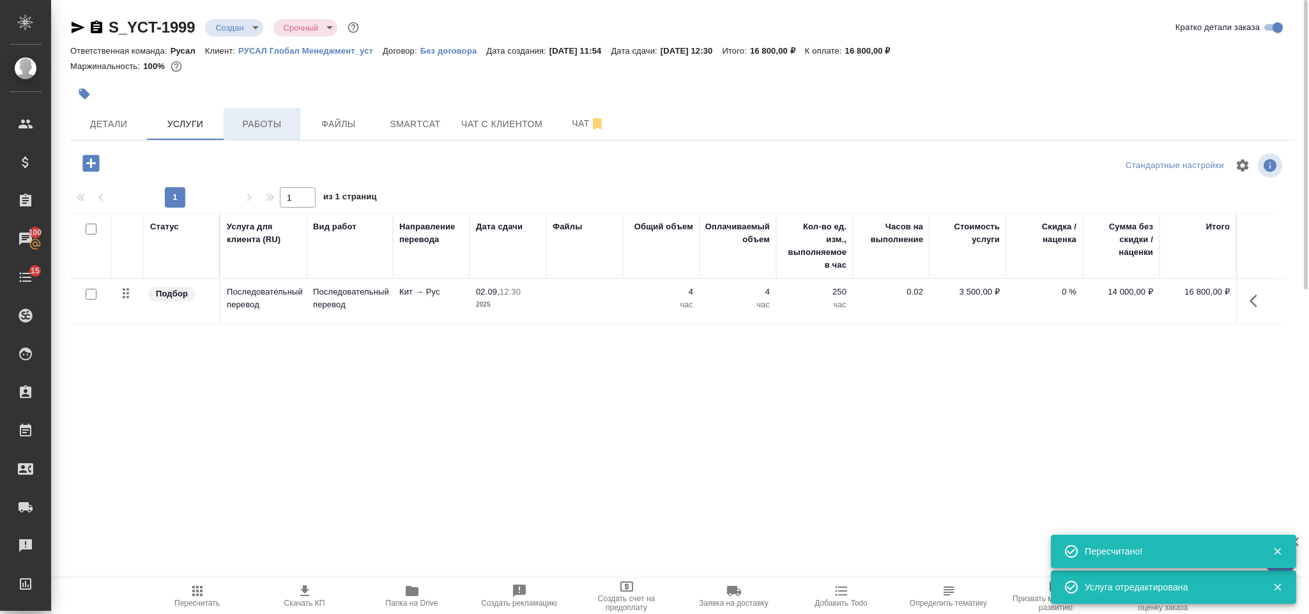
click at [284, 134] on button "Работы" at bounding box center [262, 124] width 77 height 32
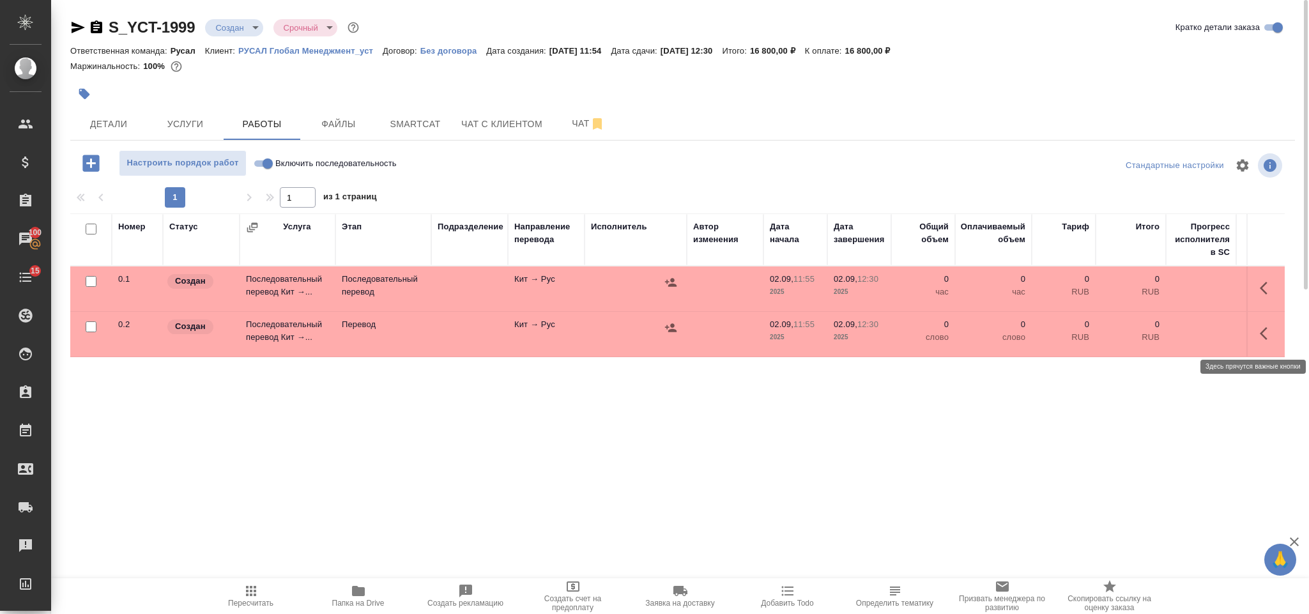
click at [1271, 324] on button "button" at bounding box center [1267, 333] width 31 height 31
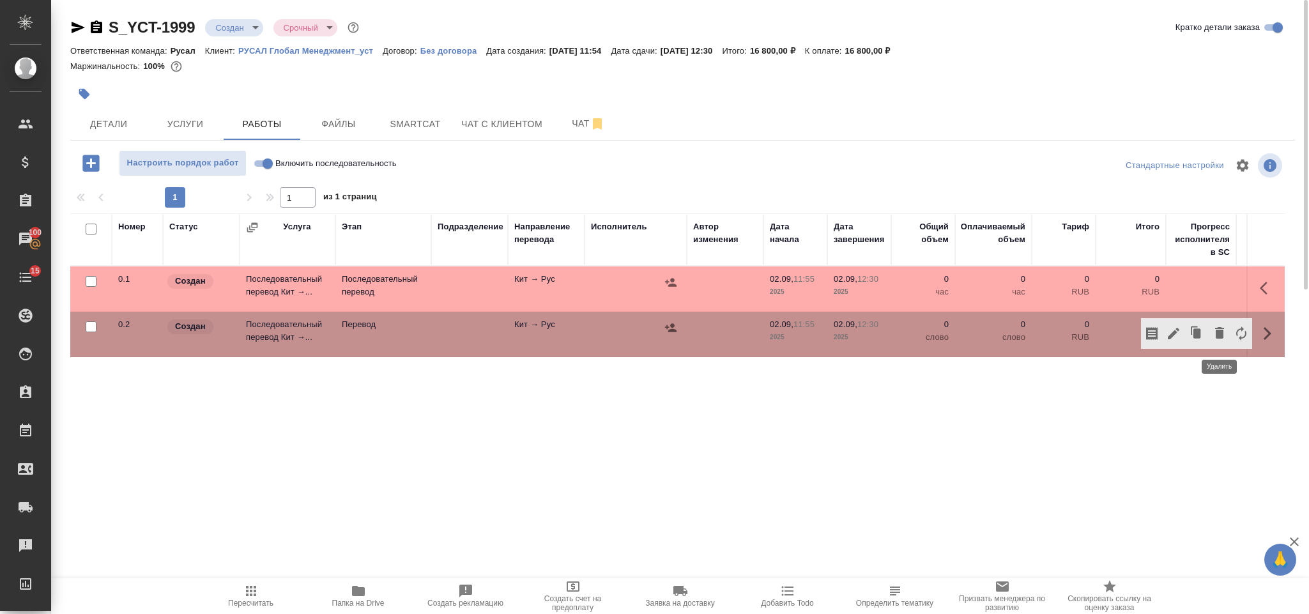
click at [1227, 338] on button "button" at bounding box center [1220, 333] width 22 height 31
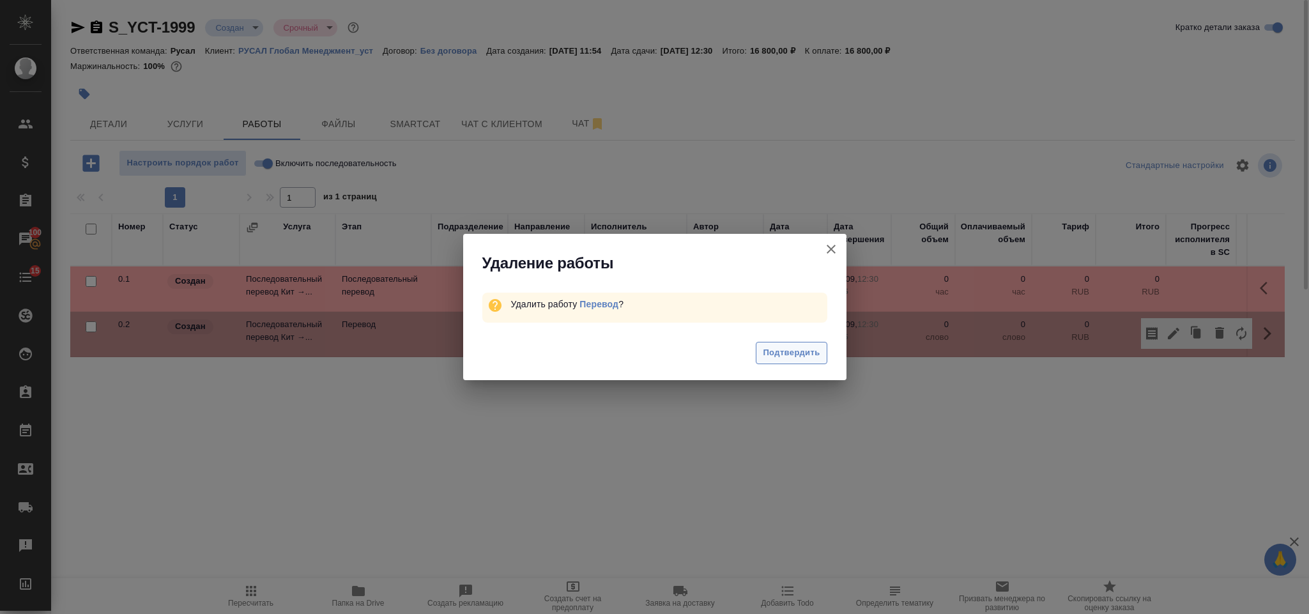
click at [776, 348] on span "Подтвердить" at bounding box center [791, 353] width 57 height 15
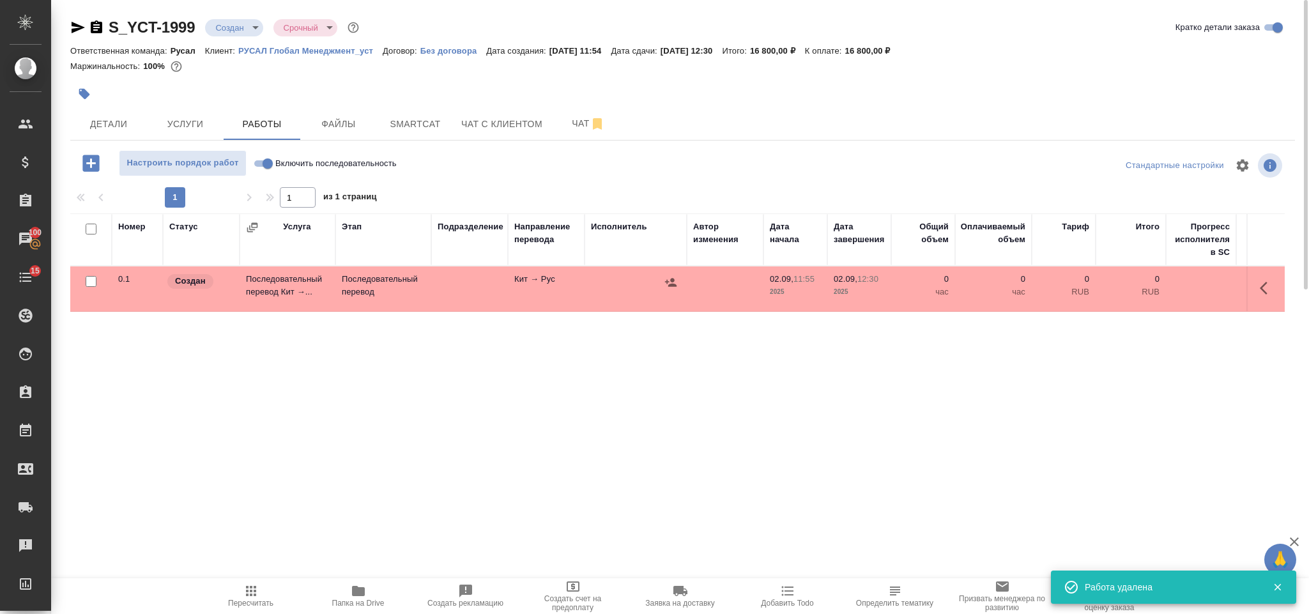
click at [267, 157] on input "Включить последовательность" at bounding box center [268, 163] width 46 height 15
checkbox input "true"
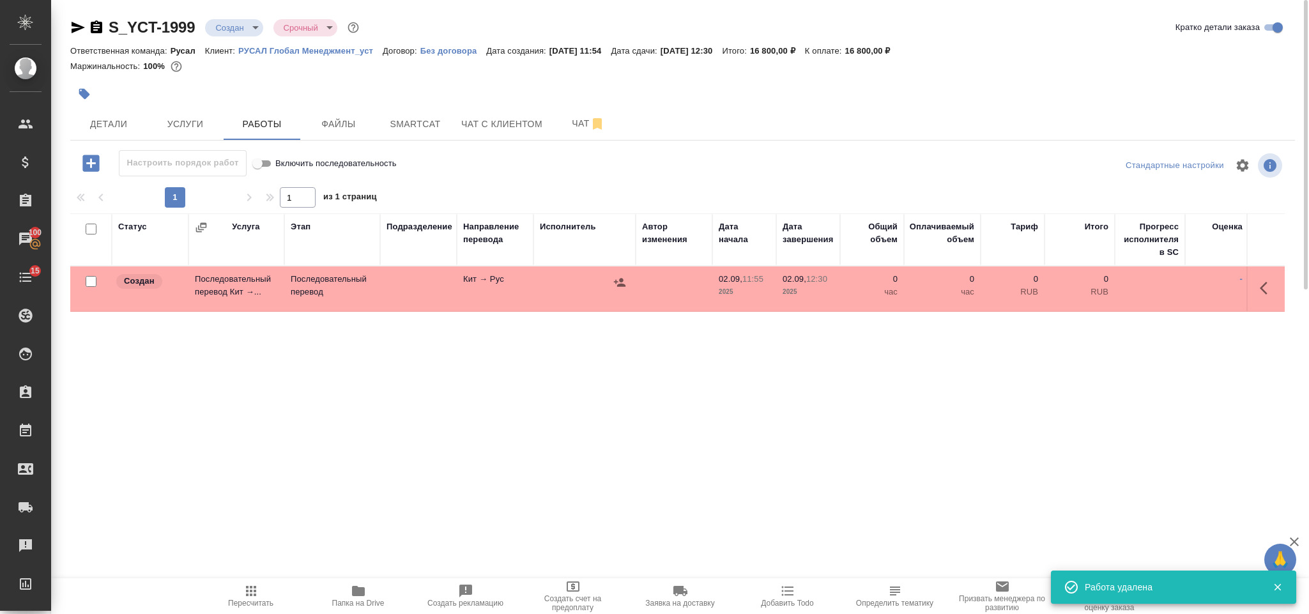
click at [1261, 282] on icon "button" at bounding box center [1267, 287] width 15 height 15
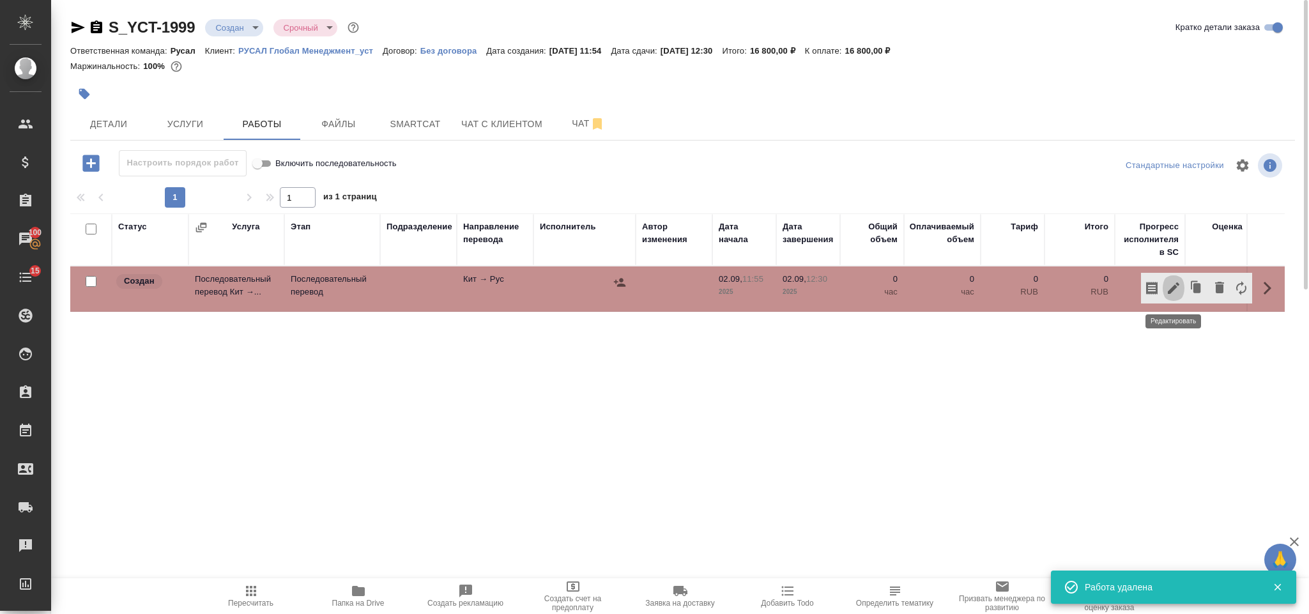
click at [1175, 288] on icon "button" at bounding box center [1173, 287] width 11 height 11
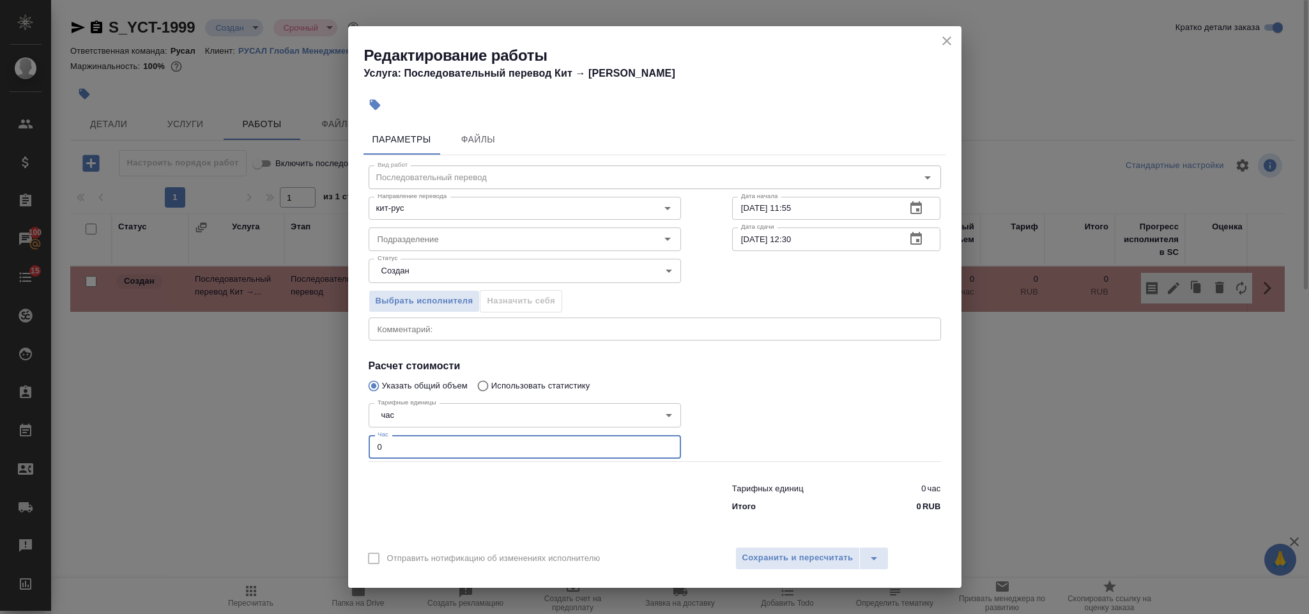
click at [451, 440] on input "0" at bounding box center [525, 446] width 312 height 23
type input "2"
click at [794, 566] on button "Сохранить и пересчитать" at bounding box center [797, 558] width 125 height 23
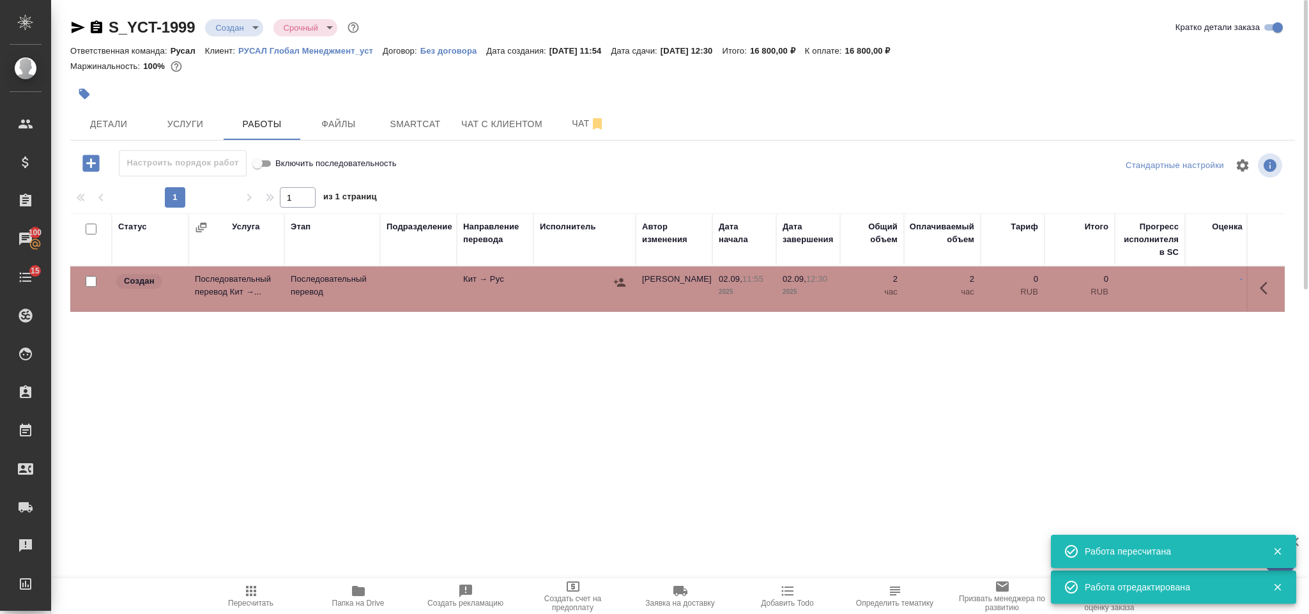
click at [610, 287] on div at bounding box center [619, 282] width 19 height 19
click at [617, 284] on icon "button" at bounding box center [619, 282] width 13 height 13
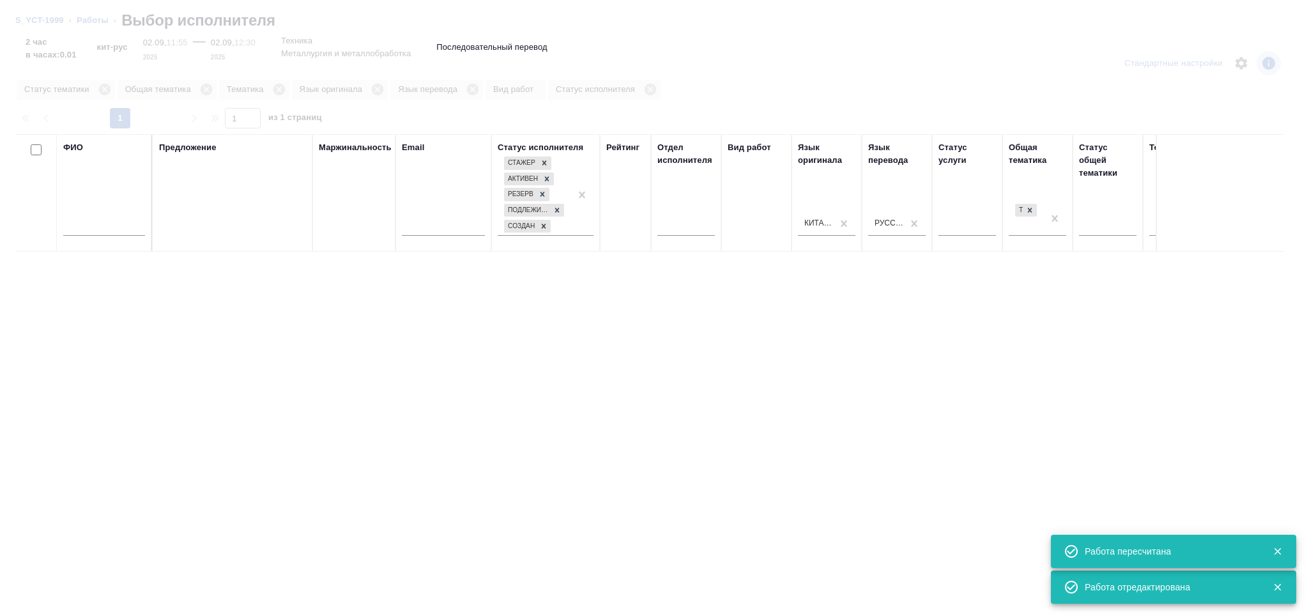
click at [96, 232] on input "text" at bounding box center [104, 228] width 82 height 16
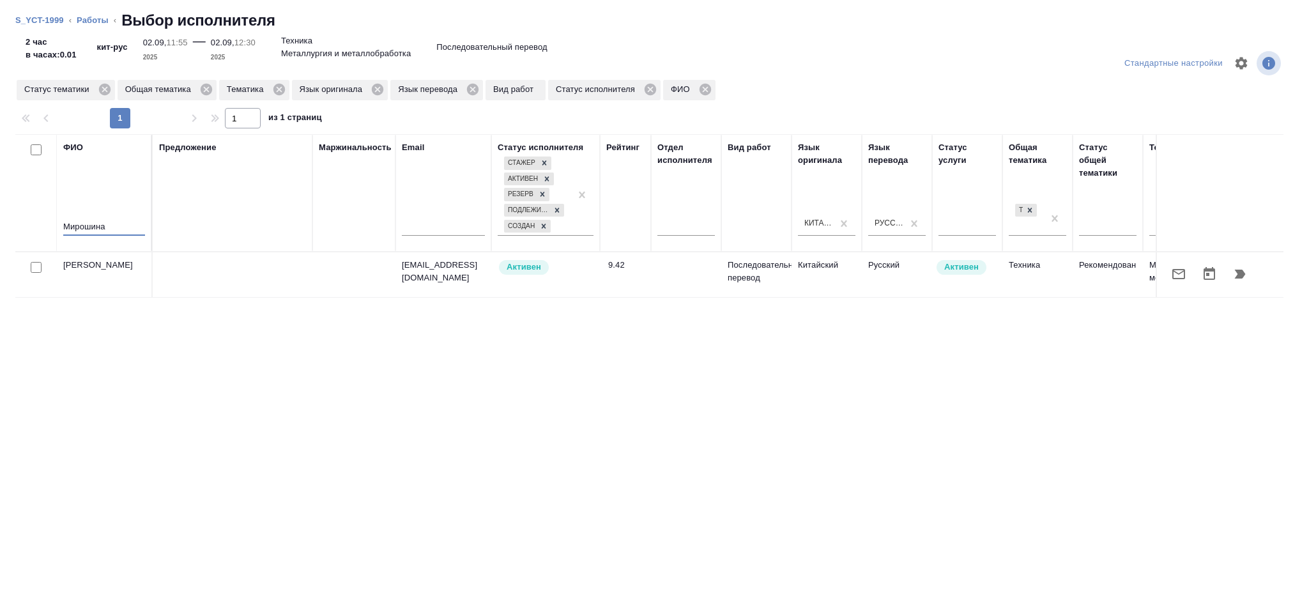
type input "Мирошина"
click at [1236, 278] on icon "button" at bounding box center [1240, 274] width 11 height 9
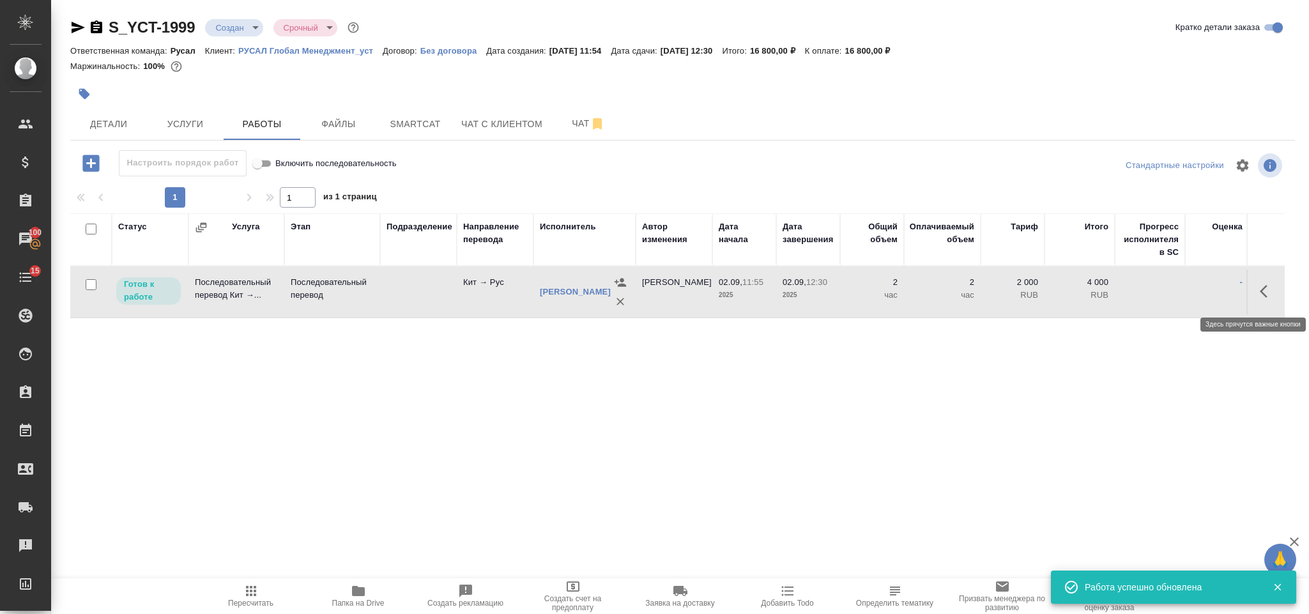
click at [1262, 299] on icon "button" at bounding box center [1267, 291] width 15 height 15
click at [1177, 294] on icon "button" at bounding box center [1173, 291] width 15 height 15
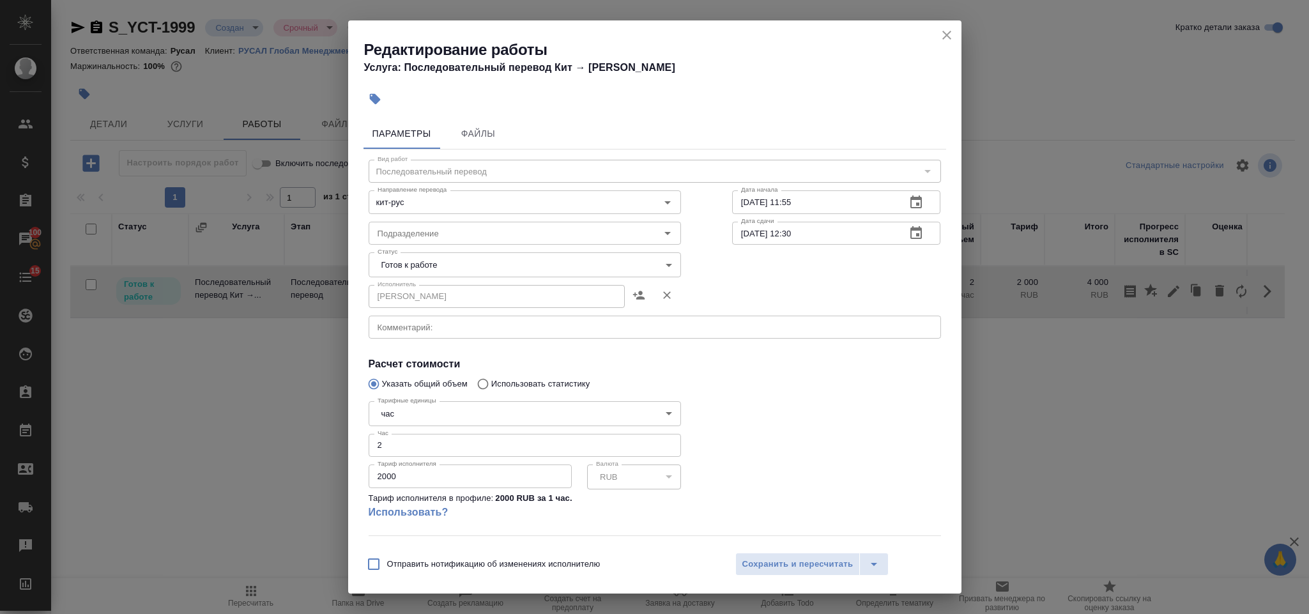
click at [452, 275] on body "🙏 .cls-1 fill:#fff; AWATERA Gorlenko Yuliua Клиенты Спецификации Заказы 100 Чат…" at bounding box center [654, 307] width 1309 height 614
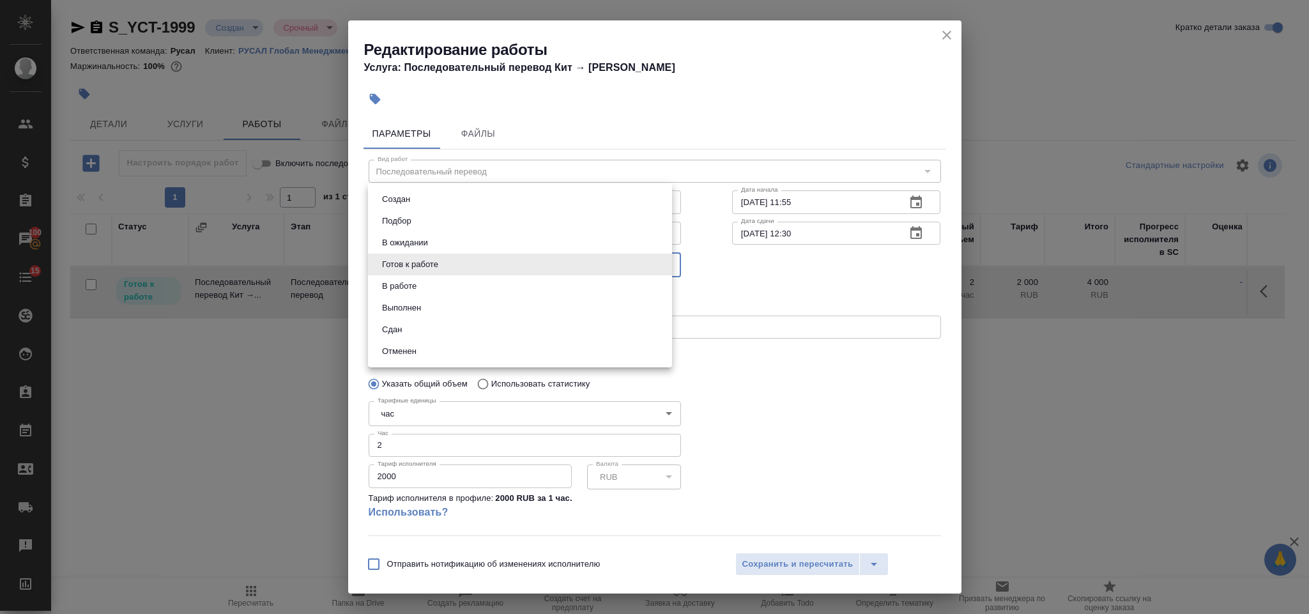
click at [441, 321] on li "Сдан" at bounding box center [520, 330] width 304 height 22
type input "closed"
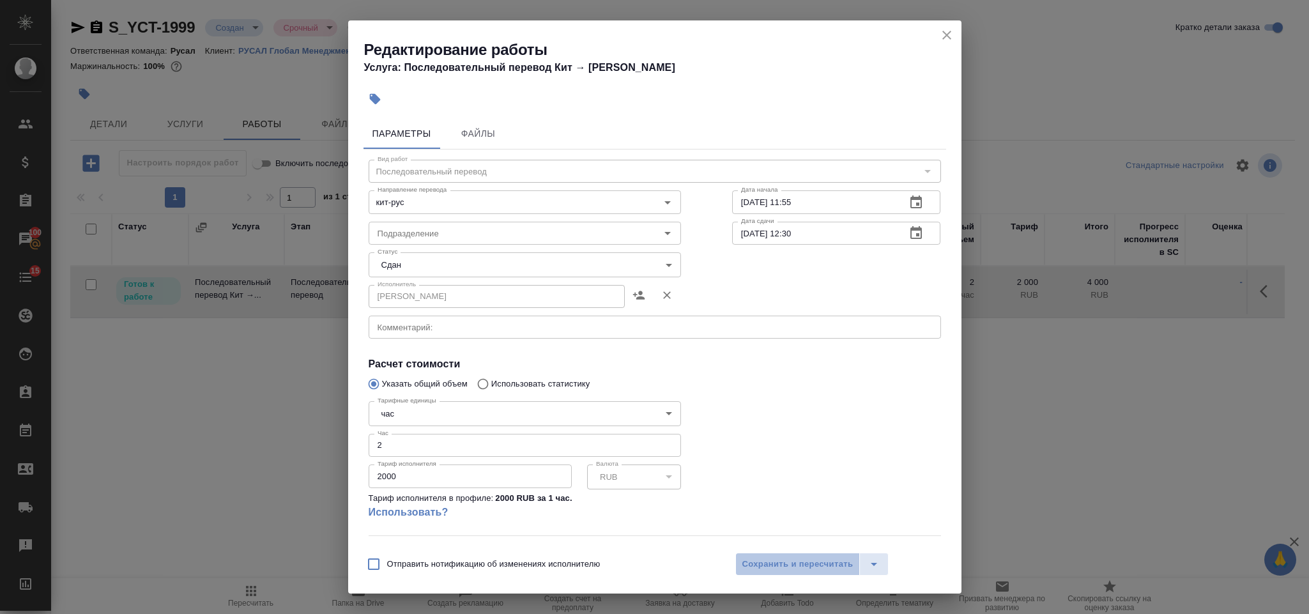
click at [784, 551] on div "Отправить нотификацию об изменениях исполнителю Сохранить и пересчитать" at bounding box center [654, 568] width 613 height 49
click at [795, 553] on button "Сохранить и пересчитать" at bounding box center [797, 564] width 125 height 23
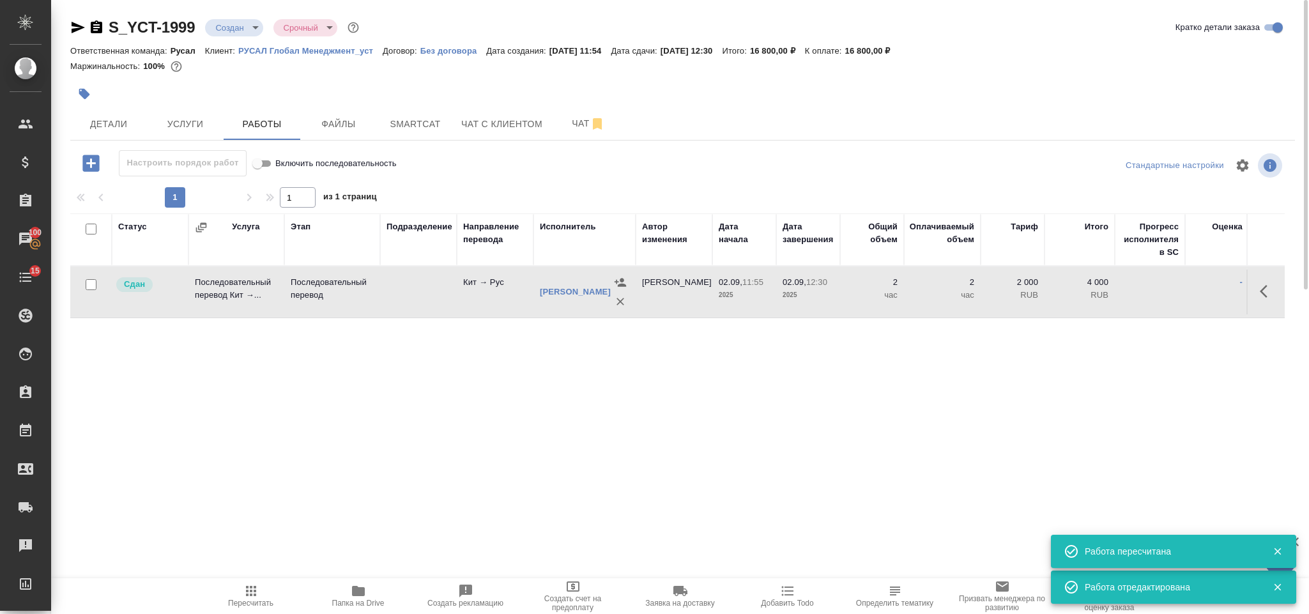
click at [233, 31] on body "🙏 .cls-1 fill:#fff; AWATERA Gorlenko Yuliua Клиенты Спецификации Заказы 100 Чат…" at bounding box center [654, 307] width 1309 height 614
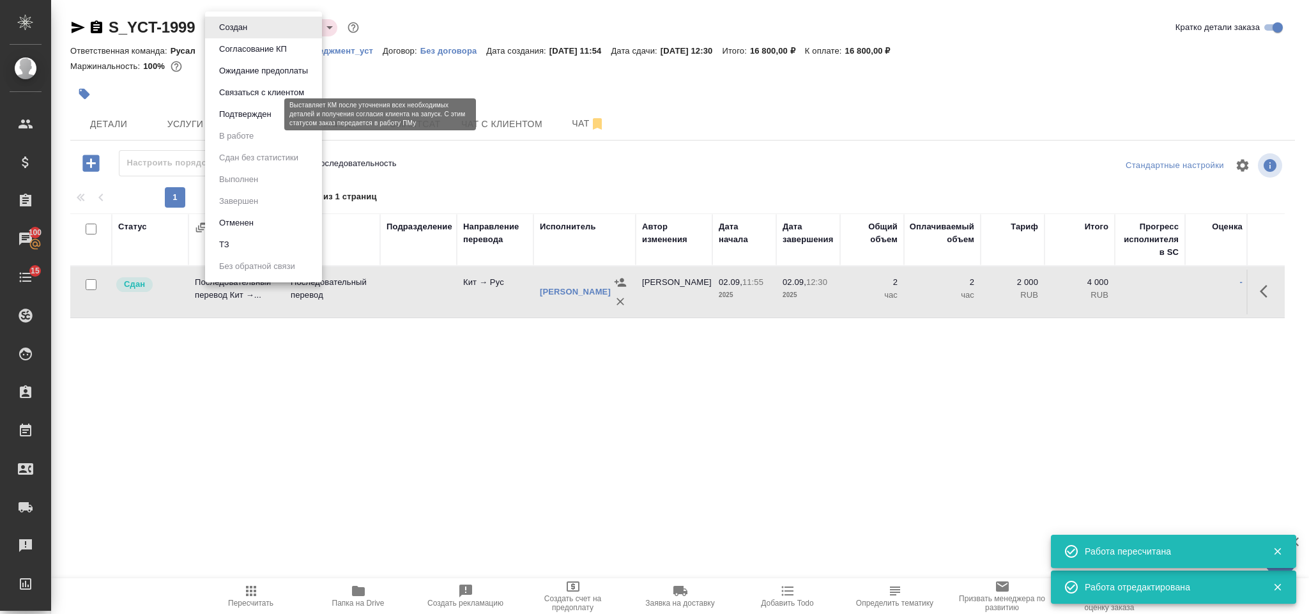
click at [266, 110] on button "Подтвержден" at bounding box center [245, 114] width 60 height 14
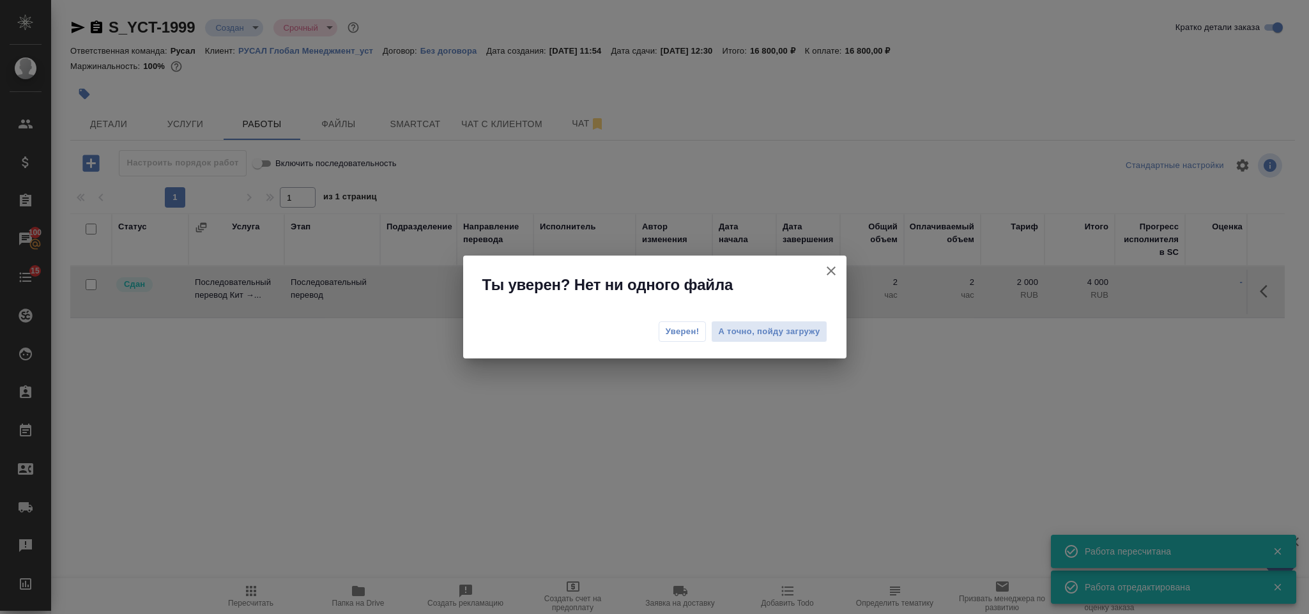
click at [691, 326] on span "Уверен!" at bounding box center [683, 331] width 34 height 13
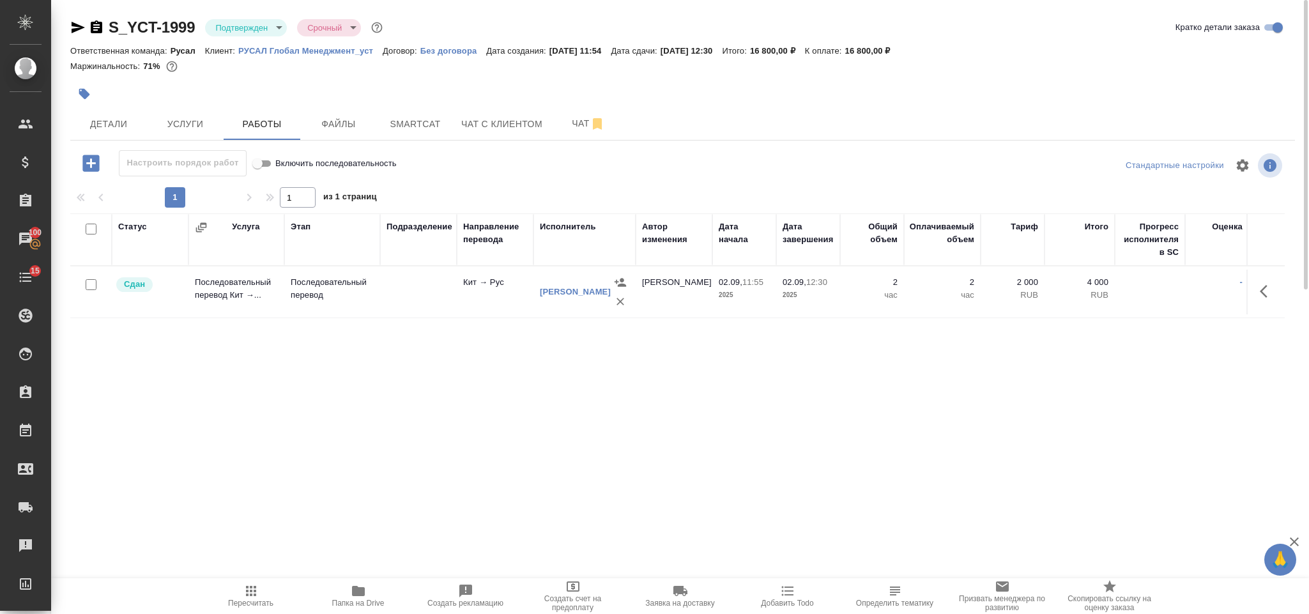
click at [250, 27] on body "🙏 .cls-1 fill:#fff; AWATERA Gorlenko Yuliua Клиенты Спецификации Заказы 100 Чат…" at bounding box center [654, 307] width 1309 height 614
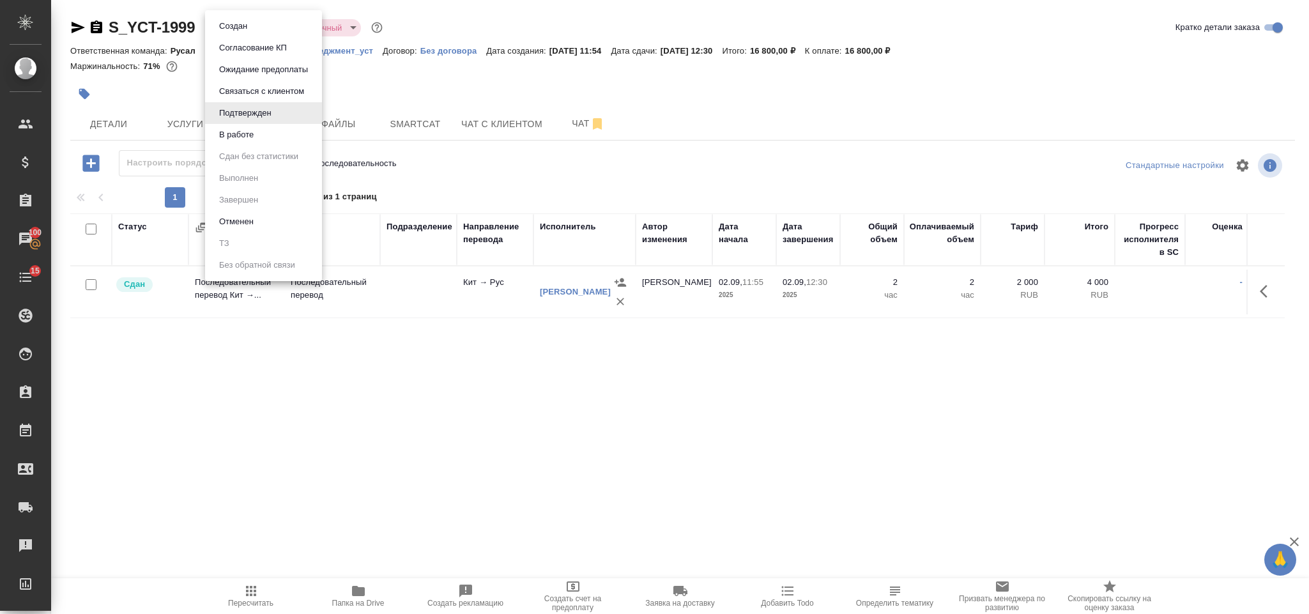
click at [266, 132] on li "В работе" at bounding box center [263, 135] width 117 height 22
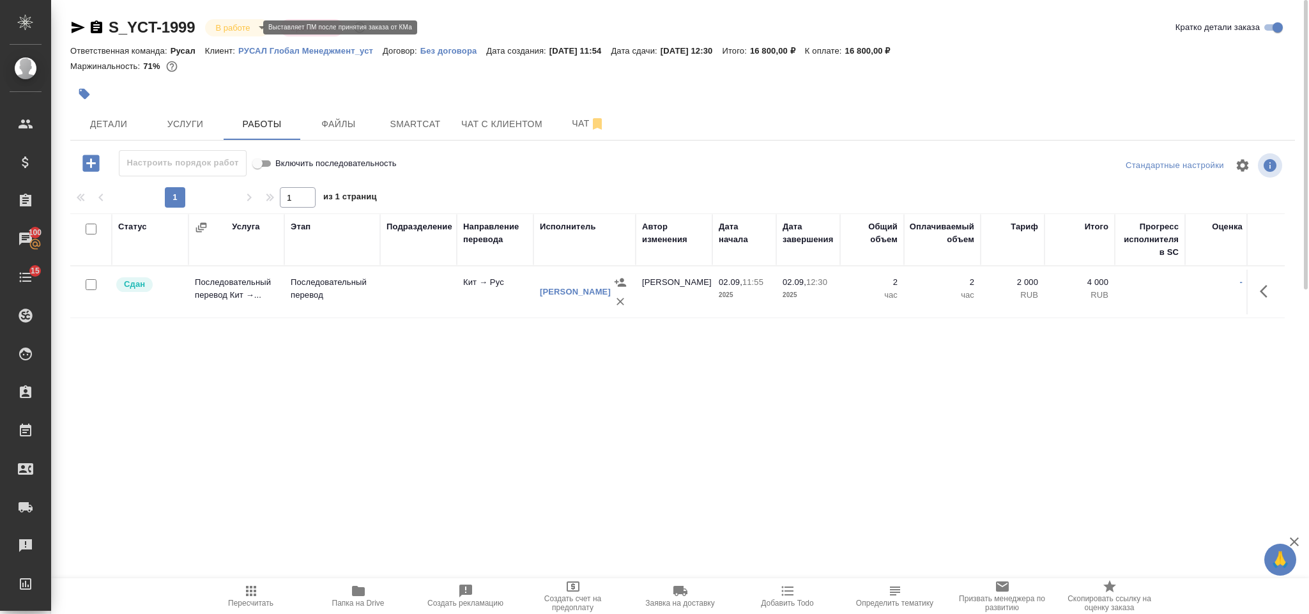
click at [248, 22] on body "🙏 .cls-1 fill:#fff; AWATERA Gorlenko Yuliua Клиенты Спецификации Заказы 100 Чат…" at bounding box center [654, 307] width 1309 height 614
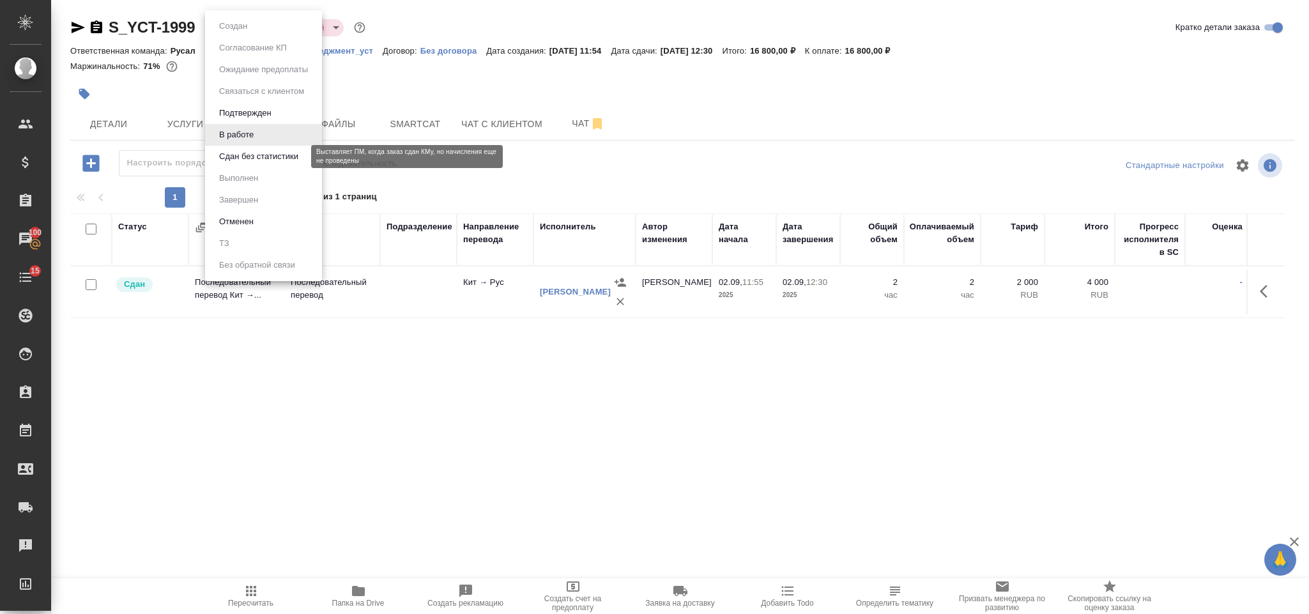
click at [257, 156] on button "Сдан без статистики" at bounding box center [258, 156] width 87 height 14
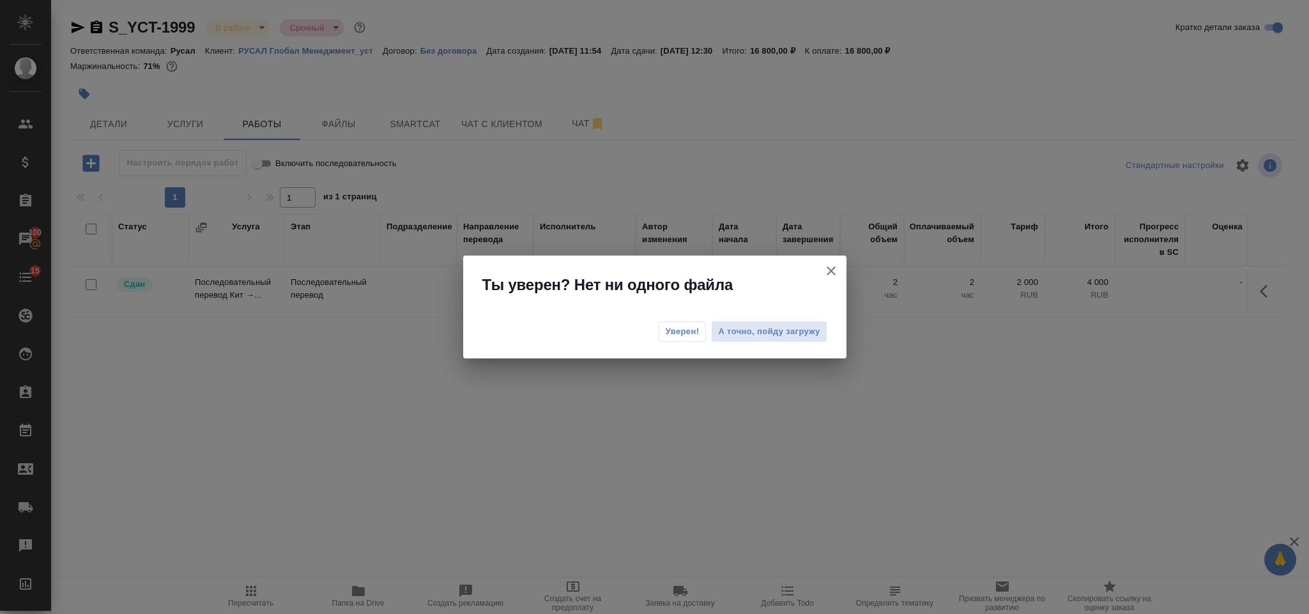
click at [688, 325] on span "Уверен!" at bounding box center [683, 331] width 34 height 13
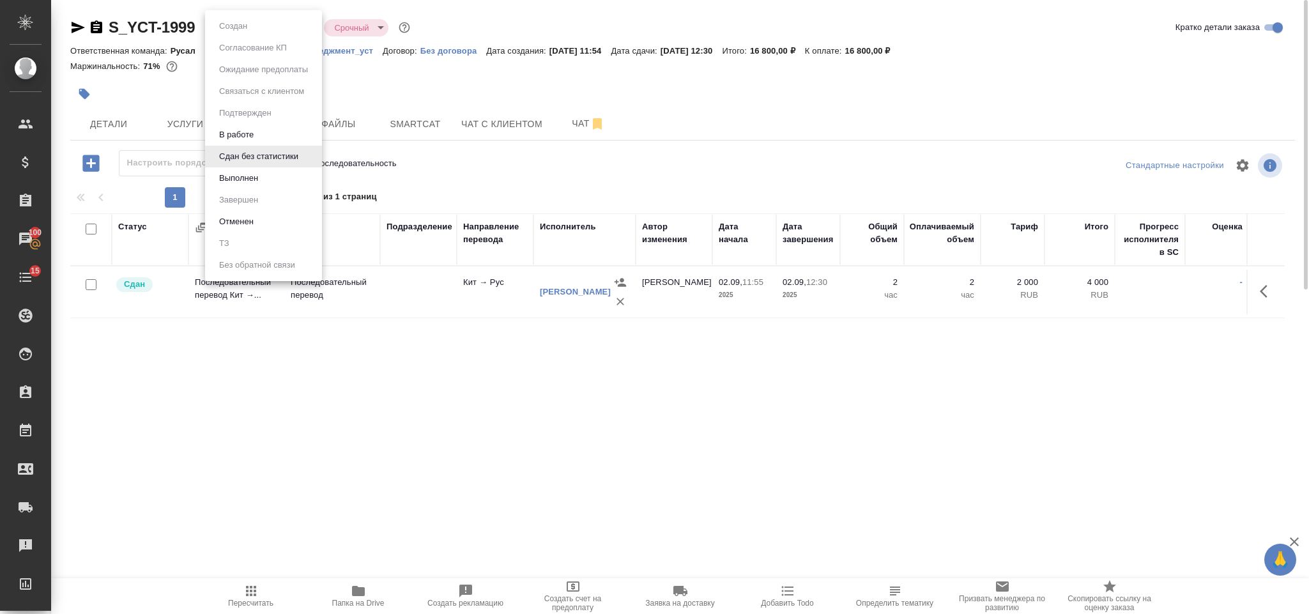
click at [279, 31] on body "🙏 .cls-1 fill:#fff; AWATERA Gorlenko Yuliua Клиенты Спецификации Заказы 100 Чат…" at bounding box center [654, 307] width 1309 height 614
click at [295, 177] on li "Выполнен" at bounding box center [263, 178] width 117 height 22
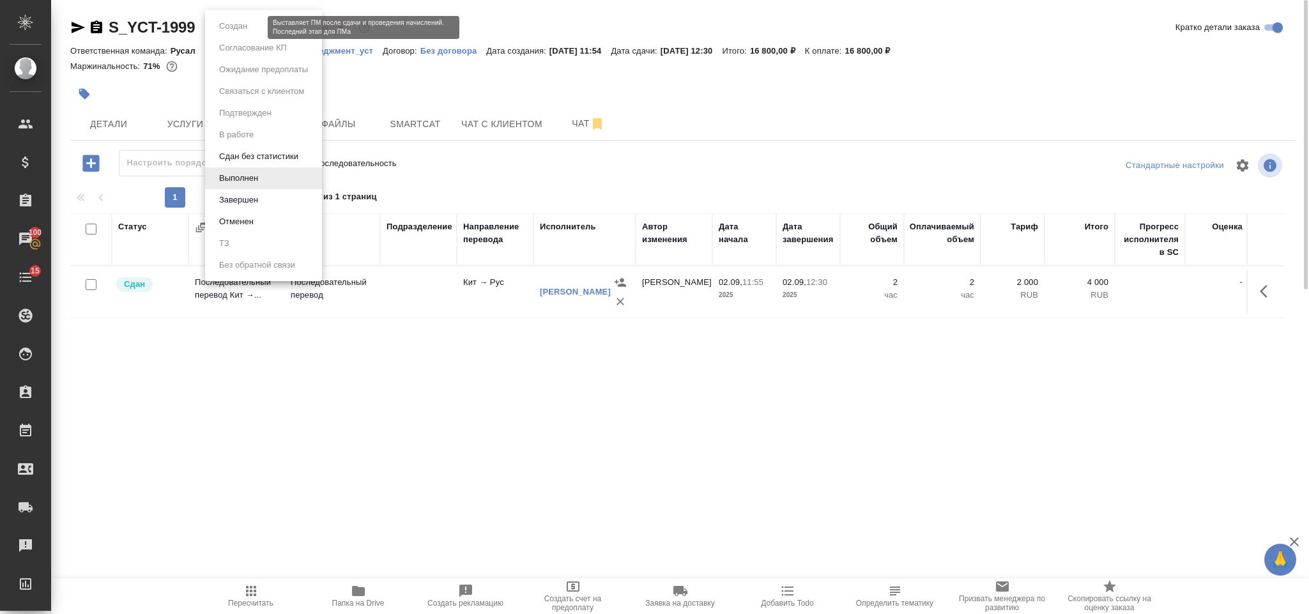
click at [231, 27] on body "🙏 .cls-1 fill:#fff; AWATERA Gorlenko Yuliua Клиенты Спецификации Заказы 100 Чат…" at bounding box center [654, 307] width 1309 height 614
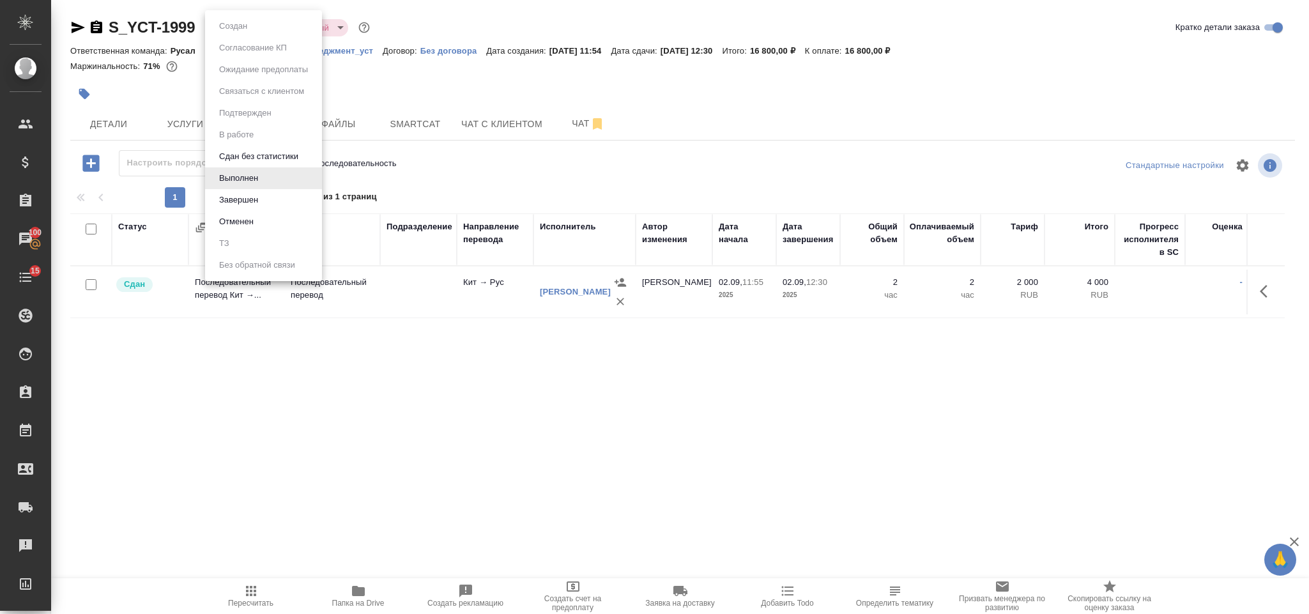
click at [255, 192] on li "Завершен" at bounding box center [263, 200] width 117 height 22
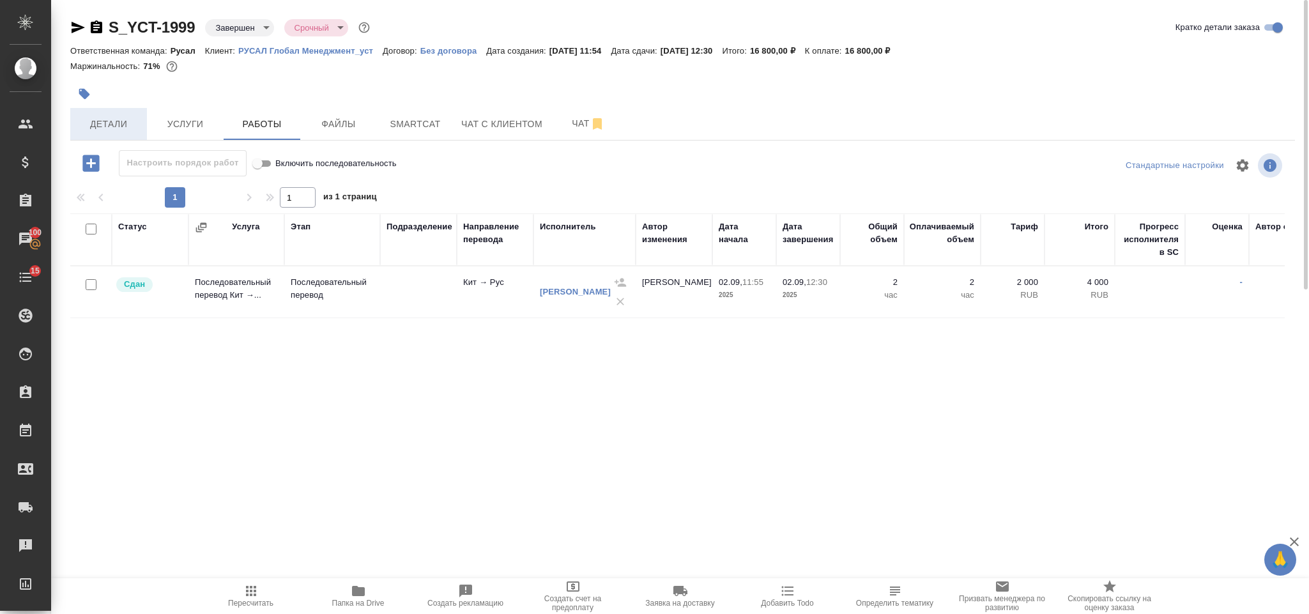
click at [113, 119] on span "Детали" at bounding box center [108, 124] width 61 height 16
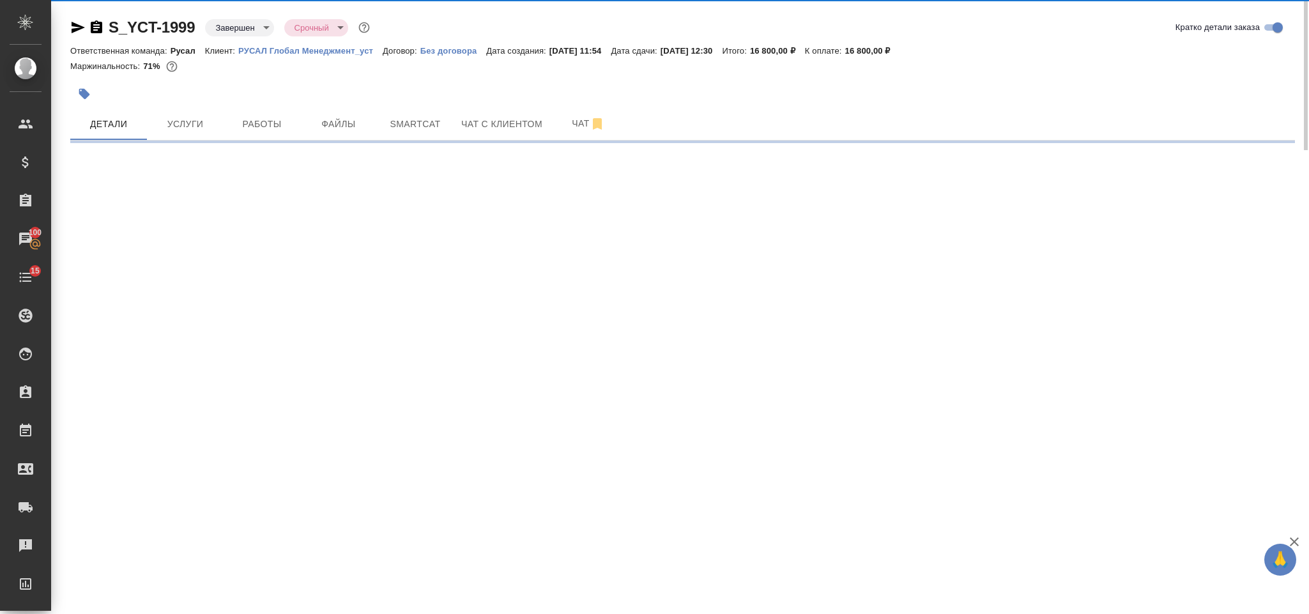
select select "RU"
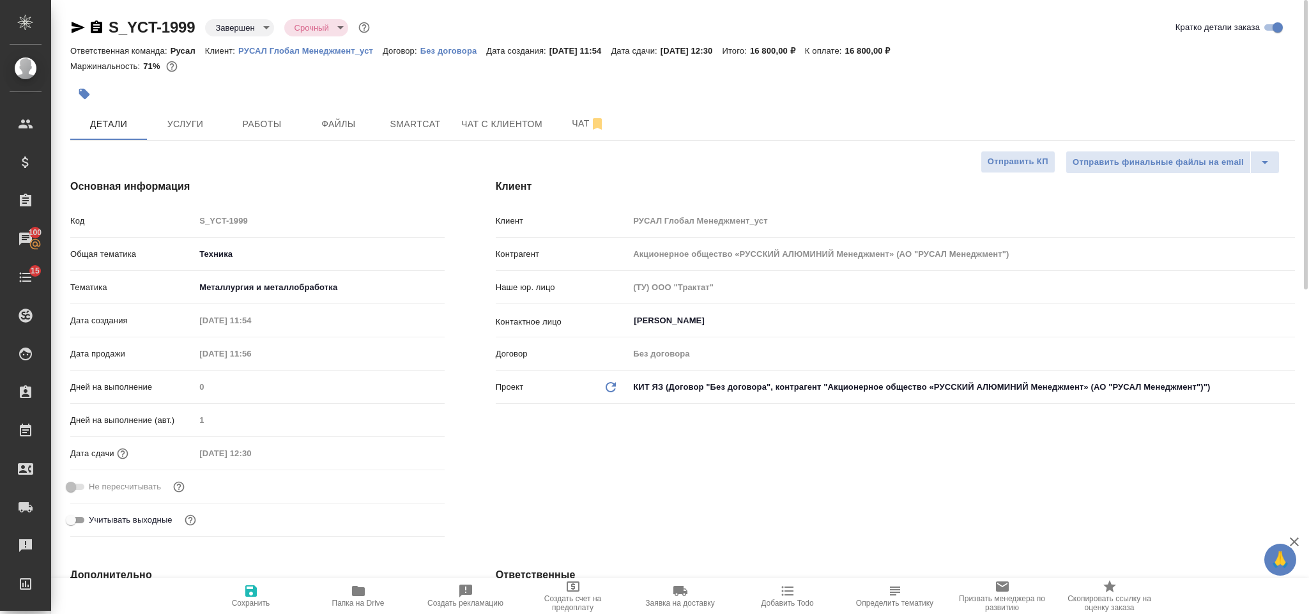
type textarea "x"
click at [95, 29] on icon "button" at bounding box center [96, 27] width 15 height 15
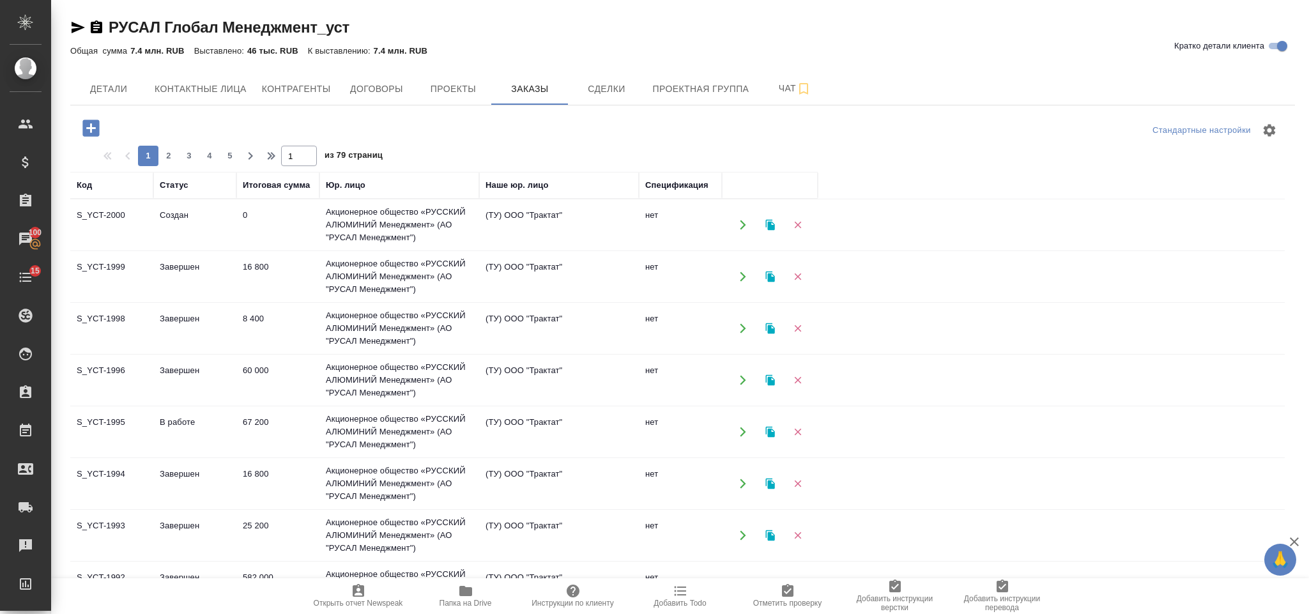
click at [211, 211] on td "Создан" at bounding box center [194, 225] width 83 height 45
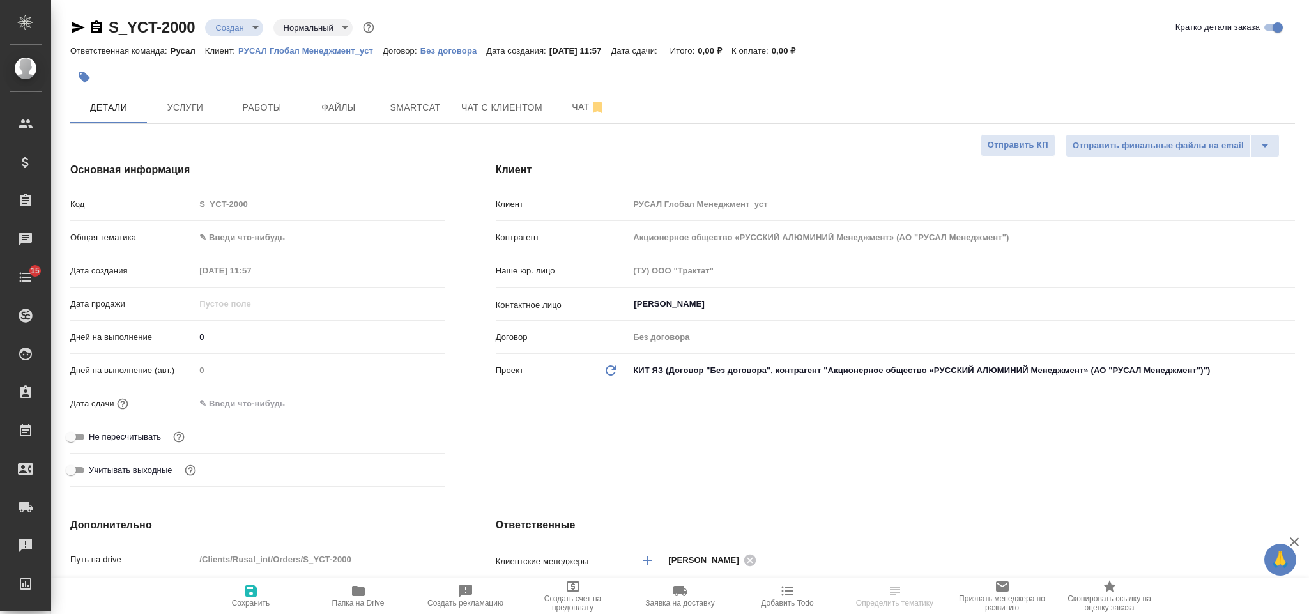
select select "RU"
click at [299, 229] on body "🙏 .cls-1 fill:#fff; AWATERA Gorlenko [PERSON_NAME] Спецификации Заказы Чаты 15 …" at bounding box center [654, 307] width 1309 height 614
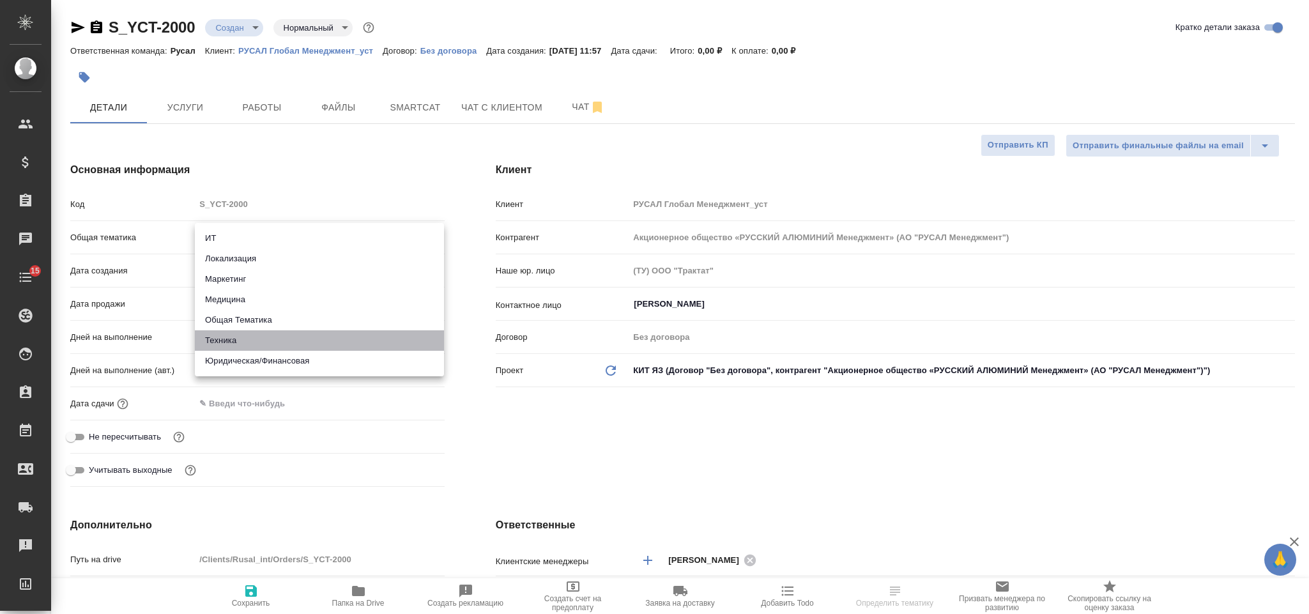
click at [301, 337] on li "Техника" at bounding box center [319, 340] width 249 height 20
type input "tech"
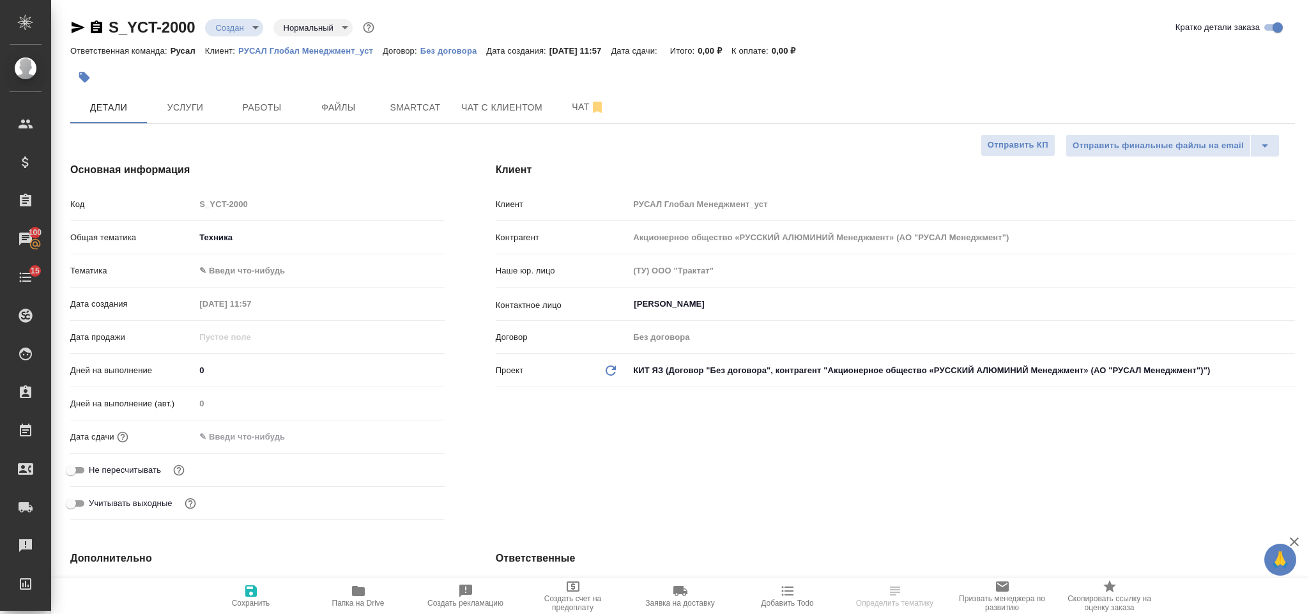
click at [270, 270] on body "🙏 .cls-1 fill:#fff; AWATERA Gorlenko [PERSON_NAME] Спецификации Заказы 100 Чаты…" at bounding box center [654, 307] width 1309 height 614
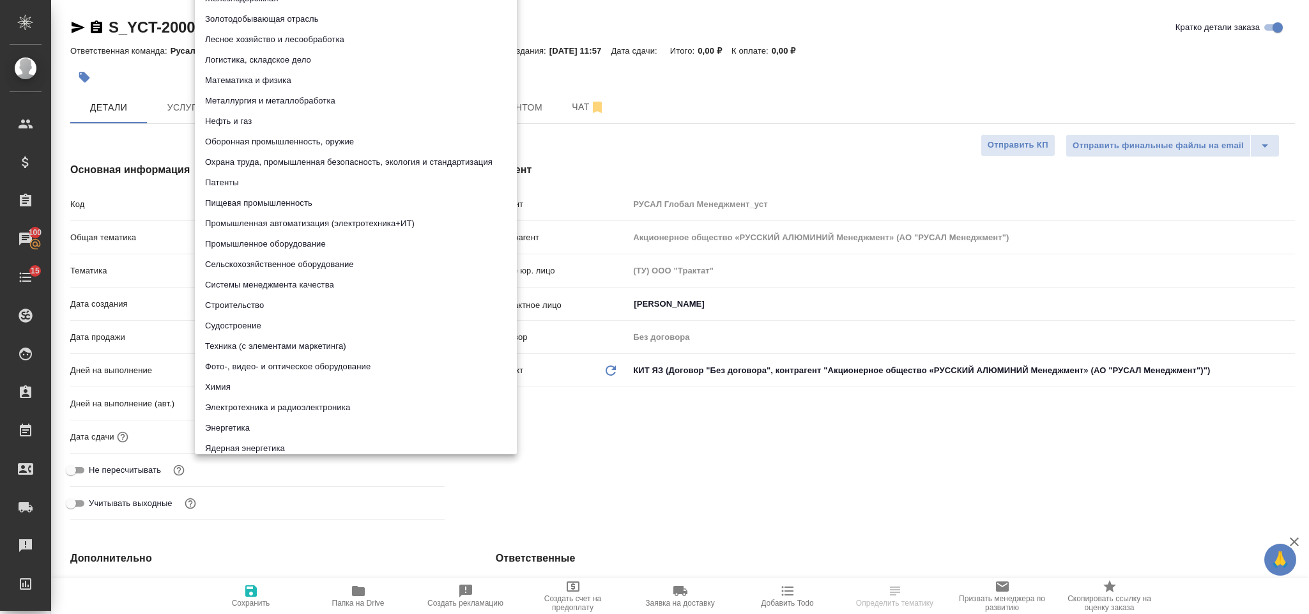
click at [322, 98] on li "Металлургия и металлобработка" at bounding box center [356, 101] width 322 height 20
type input "60014e23f7d9dc5f480a3cf8"
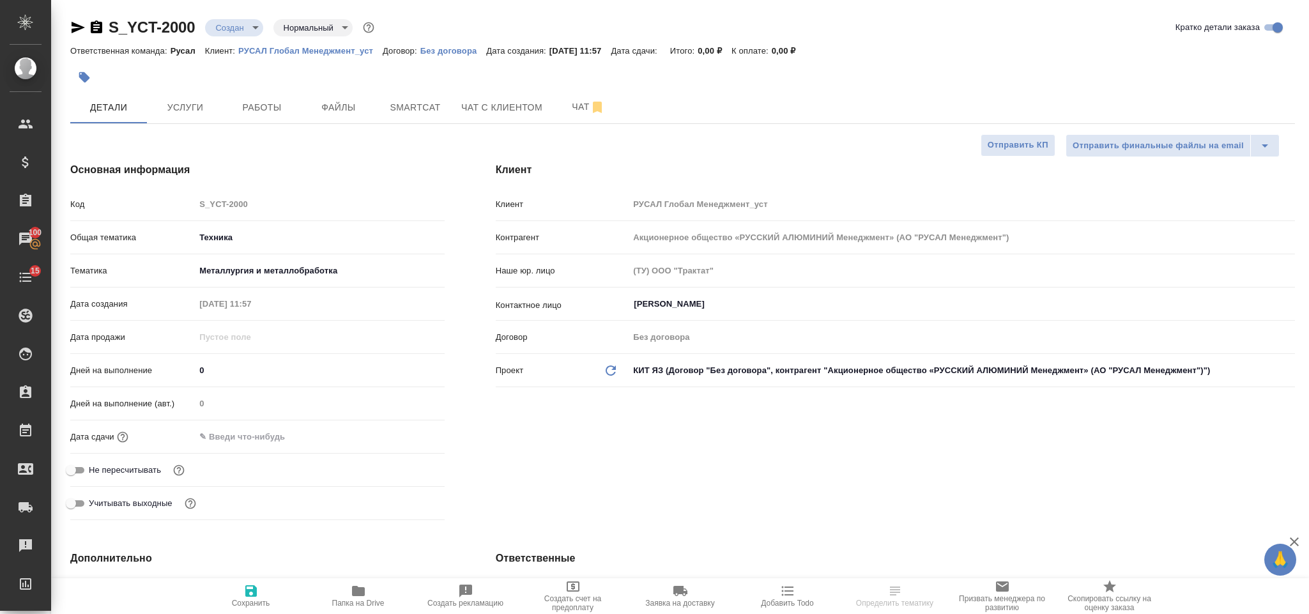
click at [263, 433] on input "text" at bounding box center [251, 436] width 112 height 19
click at [404, 438] on icon "button" at bounding box center [407, 435] width 15 height 15
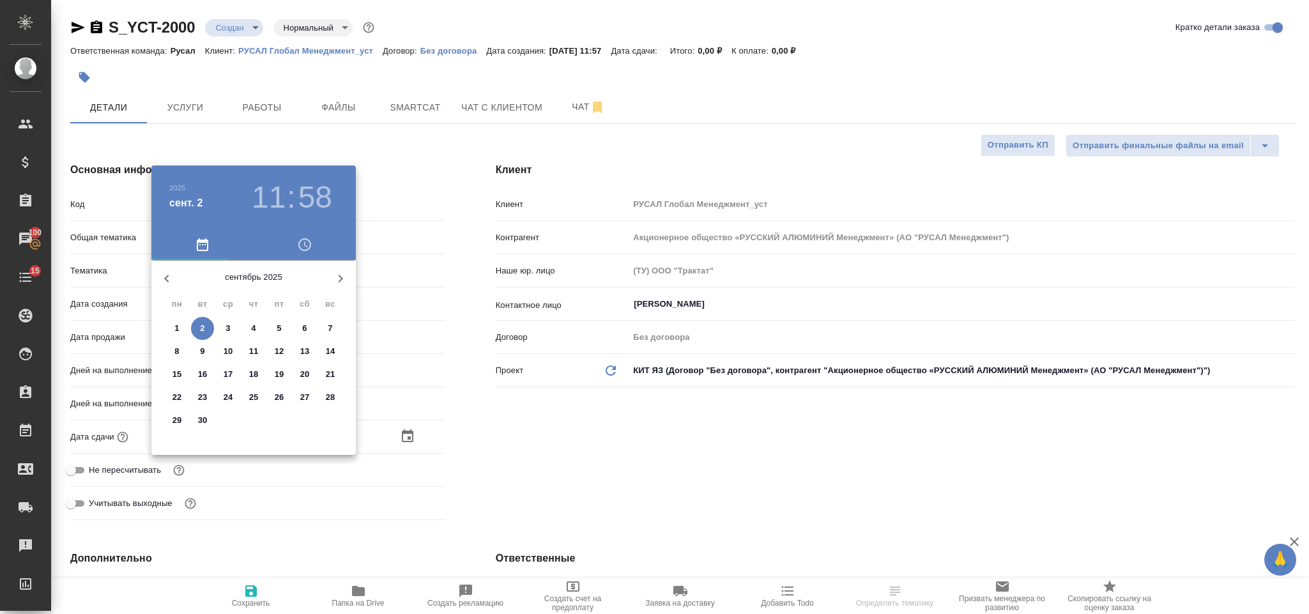
click at [196, 328] on span "2" at bounding box center [202, 328] width 23 height 13
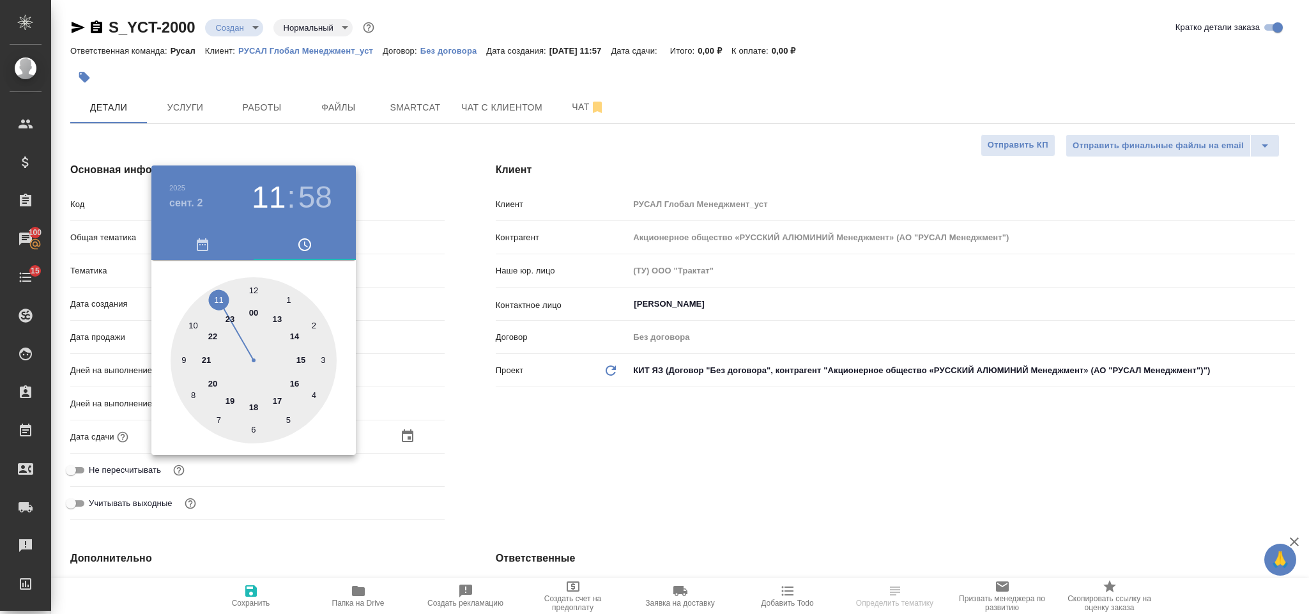
type input "02.09.2025 11:58"
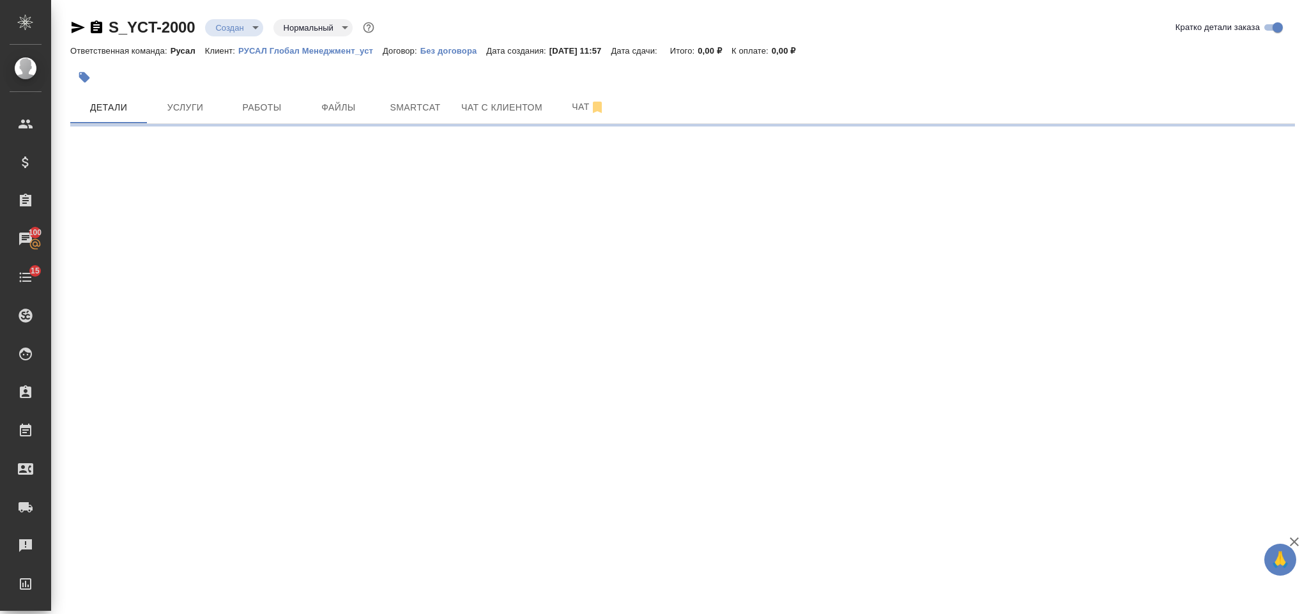
select select "RU"
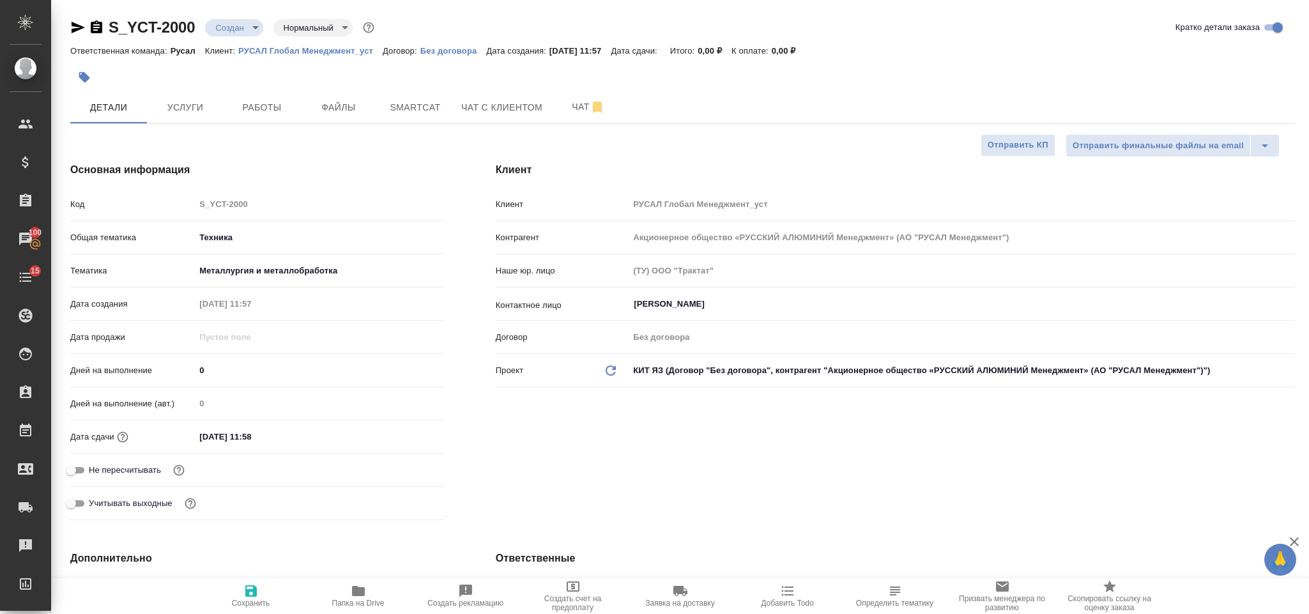
type textarea "x"
click at [274, 432] on input "02.09.2025 11:58" at bounding box center [251, 436] width 112 height 19
click at [409, 439] on icon "button" at bounding box center [407, 435] width 11 height 13
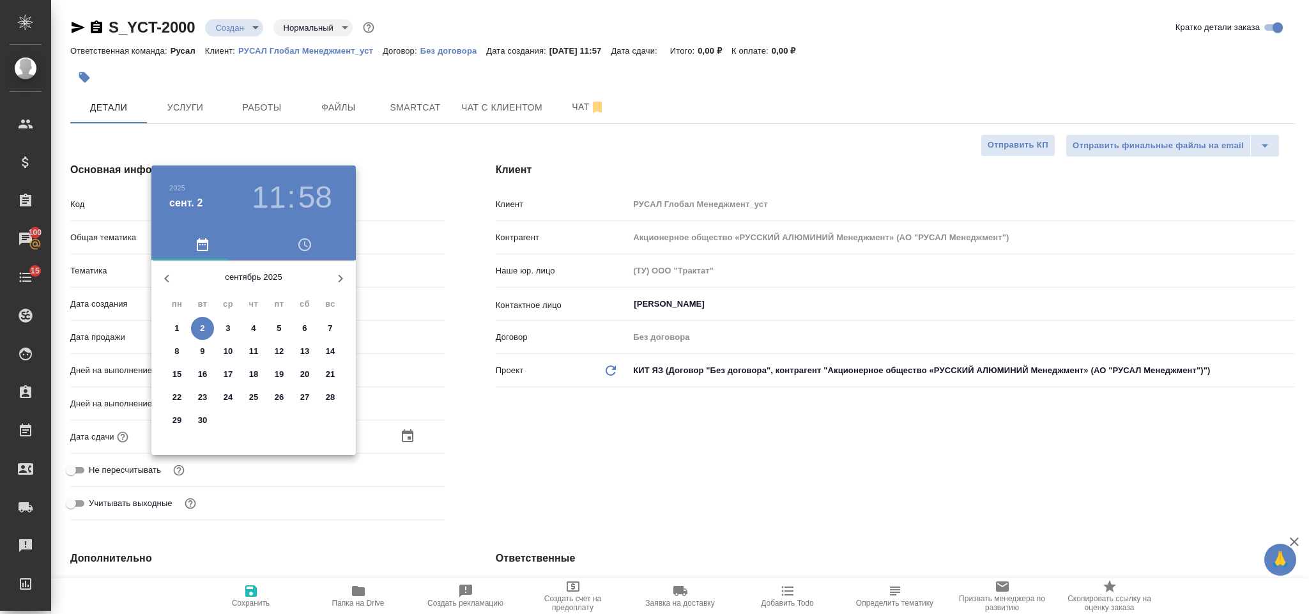
click at [266, 210] on h3 "11" at bounding box center [269, 198] width 34 height 36
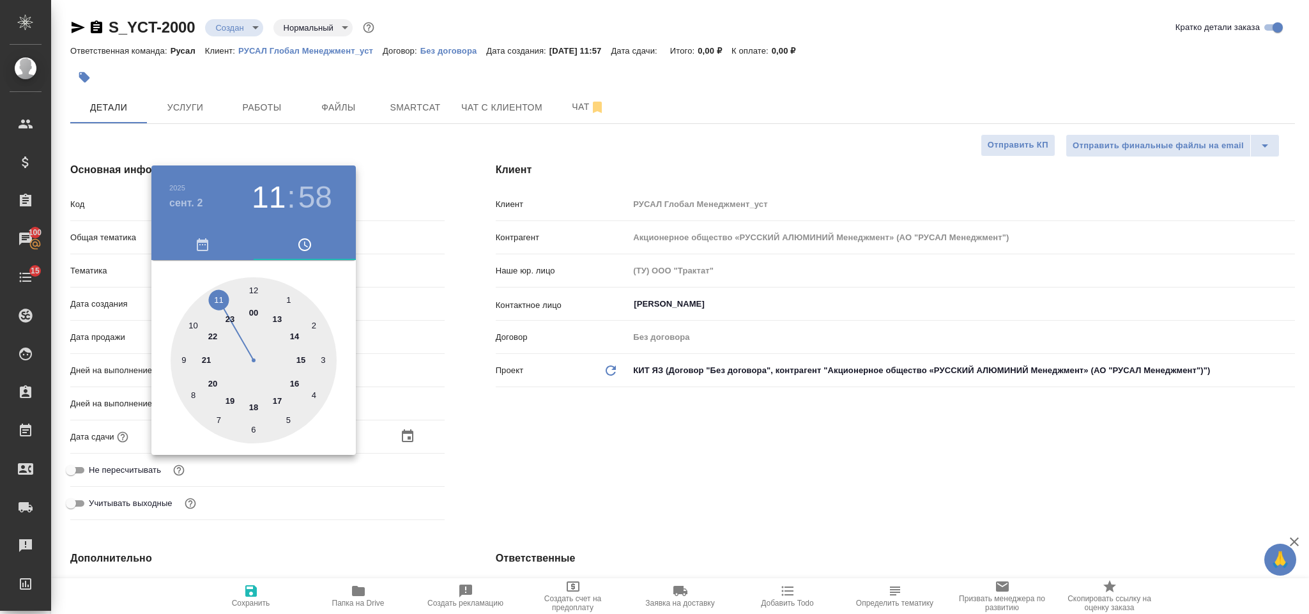
click at [257, 286] on div at bounding box center [254, 360] width 166 height 166
type input "02.09.2025 12:58"
type textarea "x"
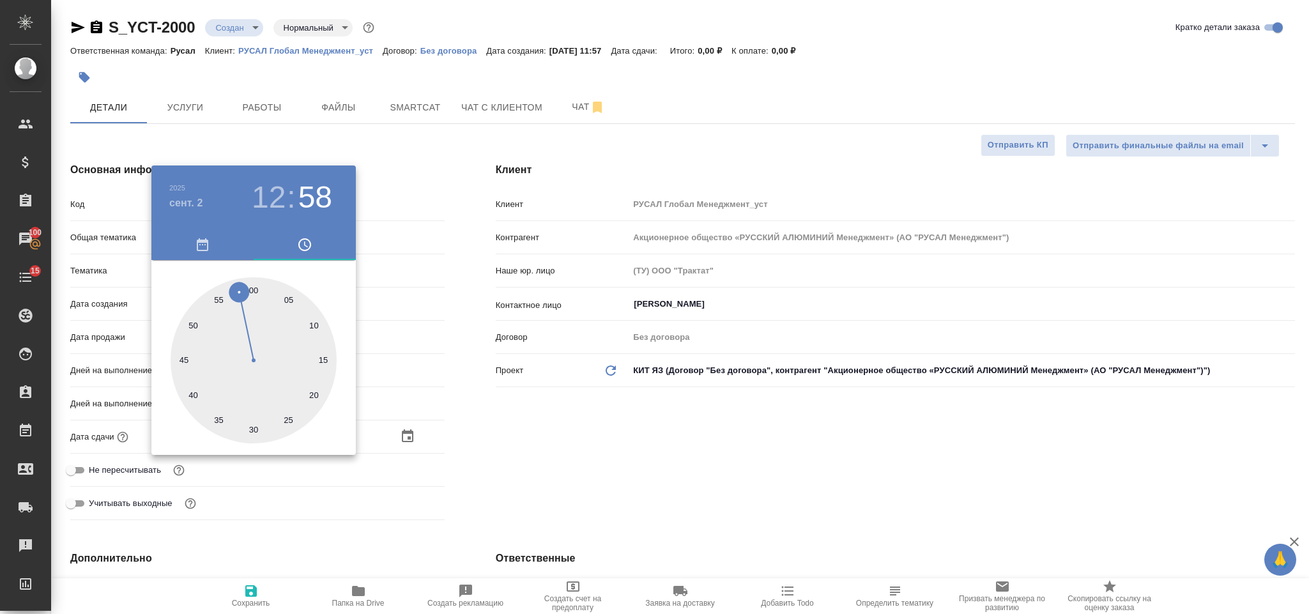
drag, startPoint x: 253, startPoint y: 426, endPoint x: 496, endPoint y: 453, distance: 244.9
click at [253, 427] on div at bounding box center [254, 360] width 166 height 166
type input "02.09.2025 12:30"
type textarea "x"
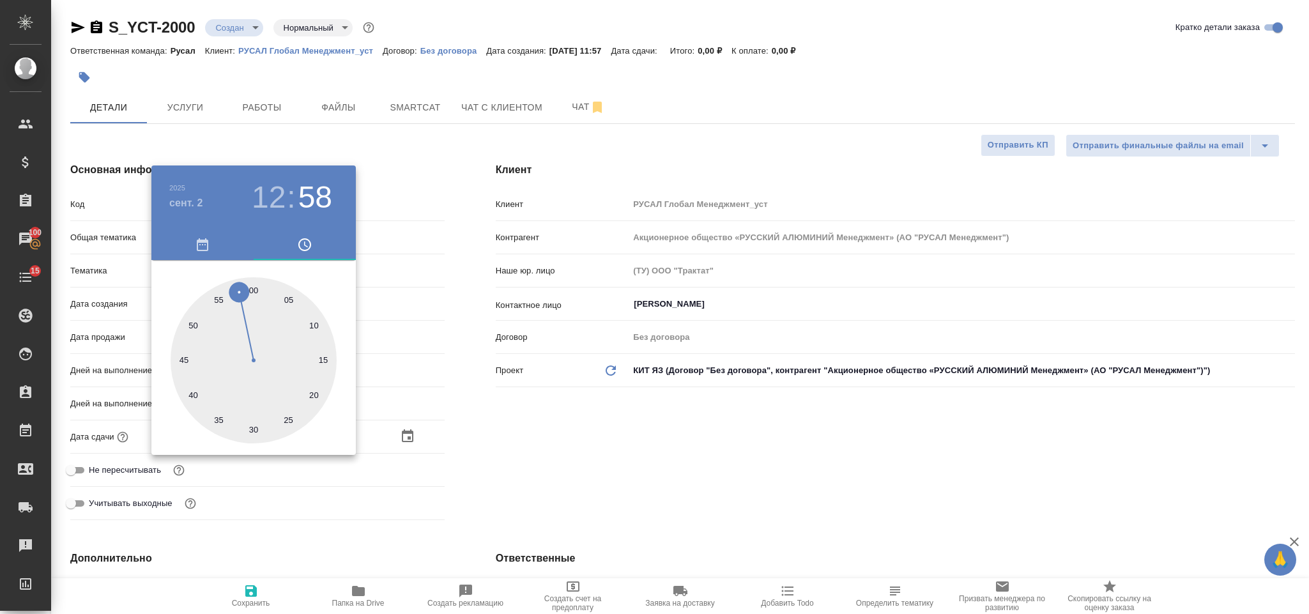
type textarea "x"
click at [510, 458] on div at bounding box center [654, 307] width 1309 height 614
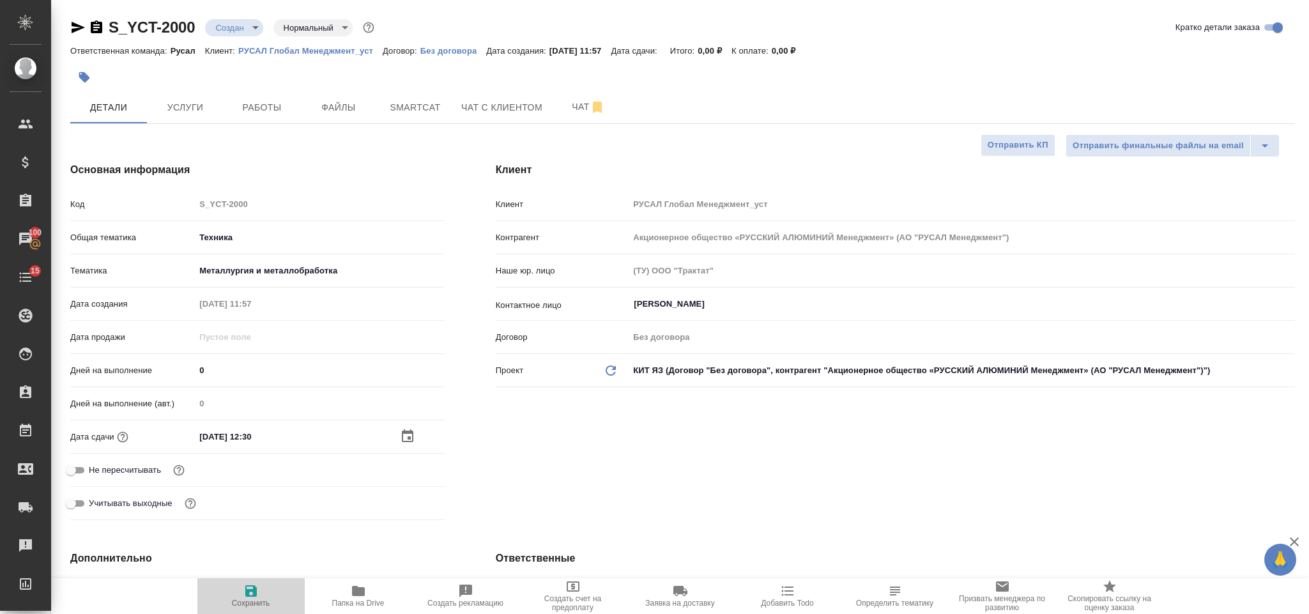
click at [263, 587] on span "Сохранить" at bounding box center [251, 595] width 92 height 24
type textarea "x"
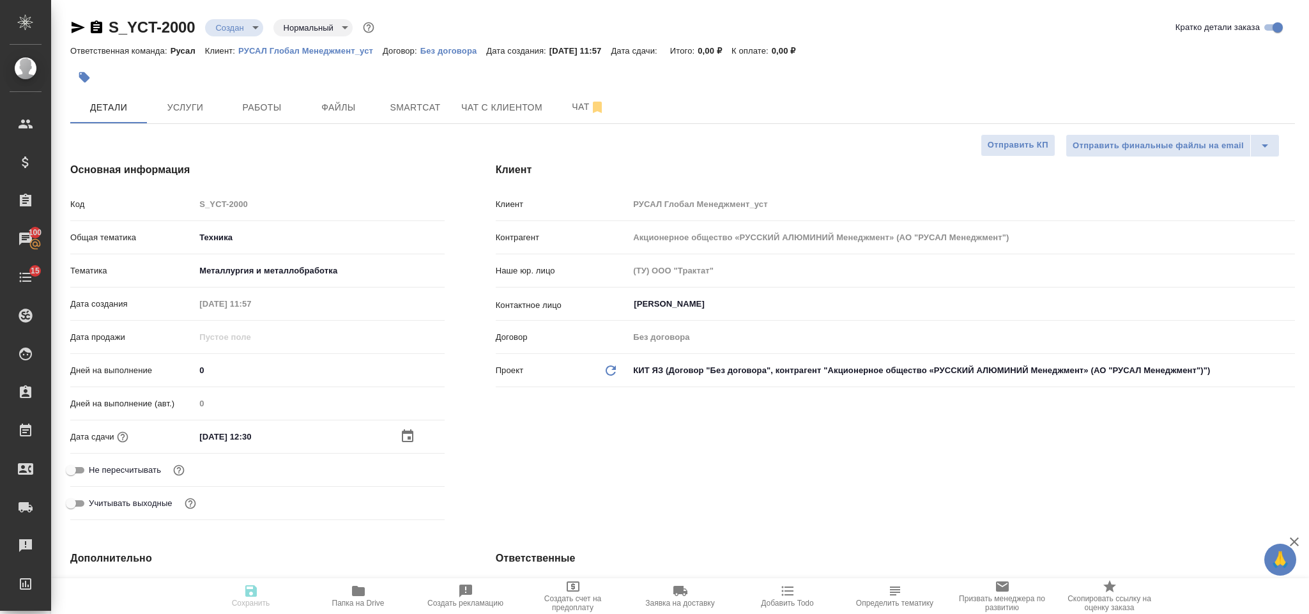
type textarea "x"
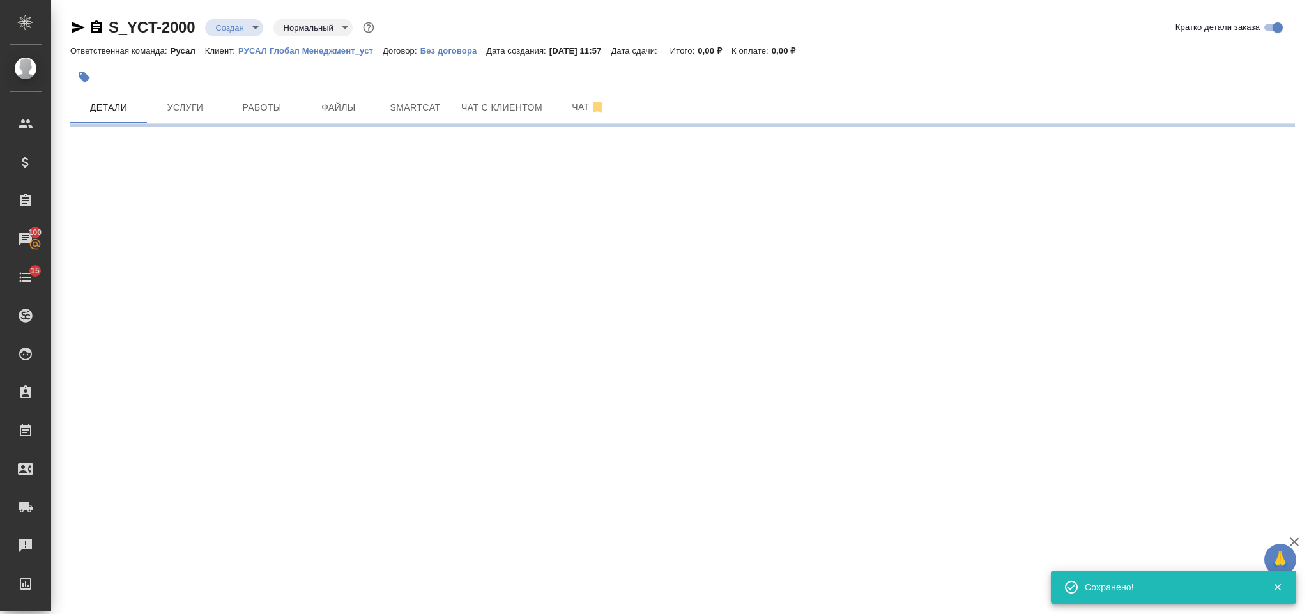
select select "RU"
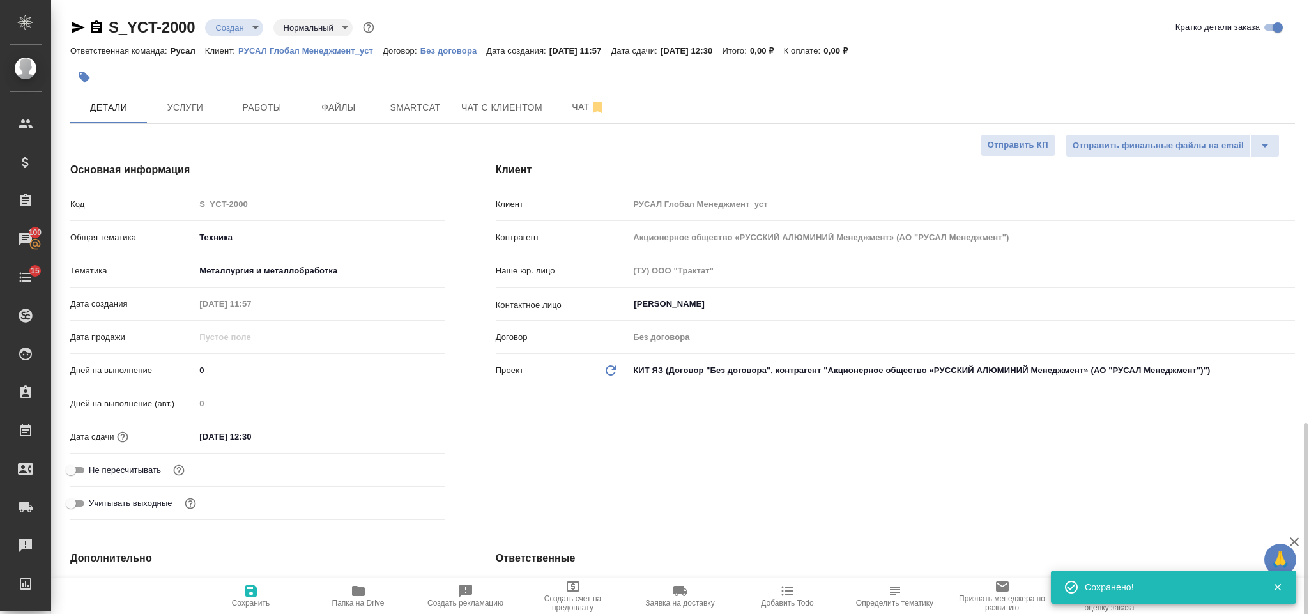
type textarea "x"
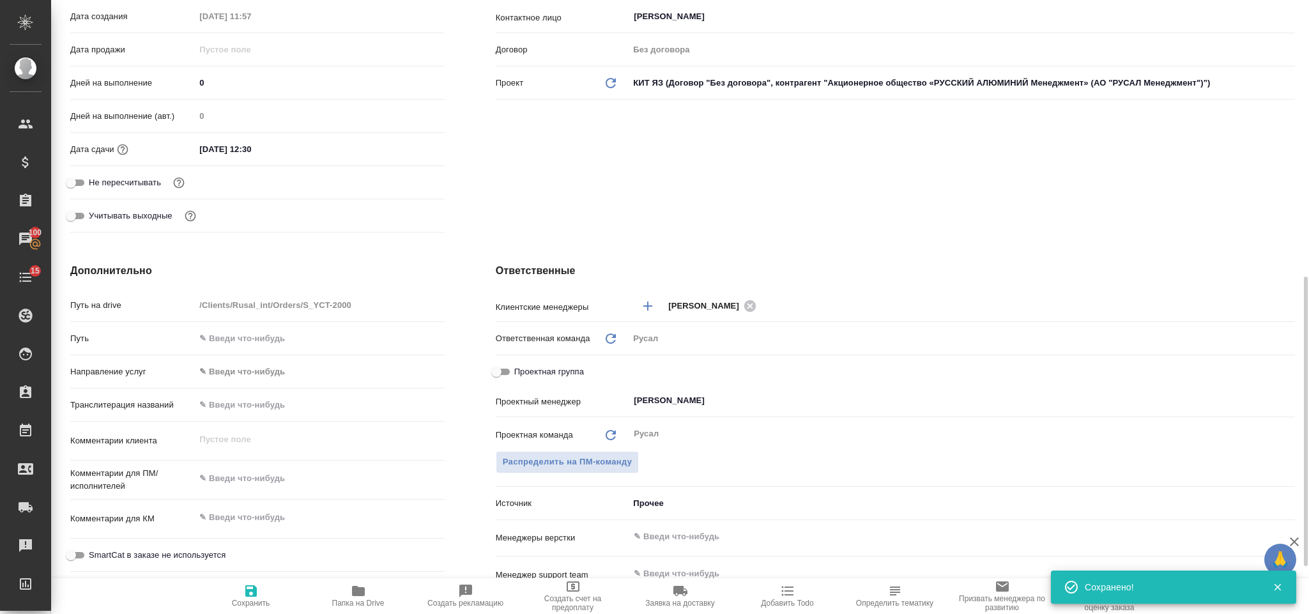
scroll to position [479, 0]
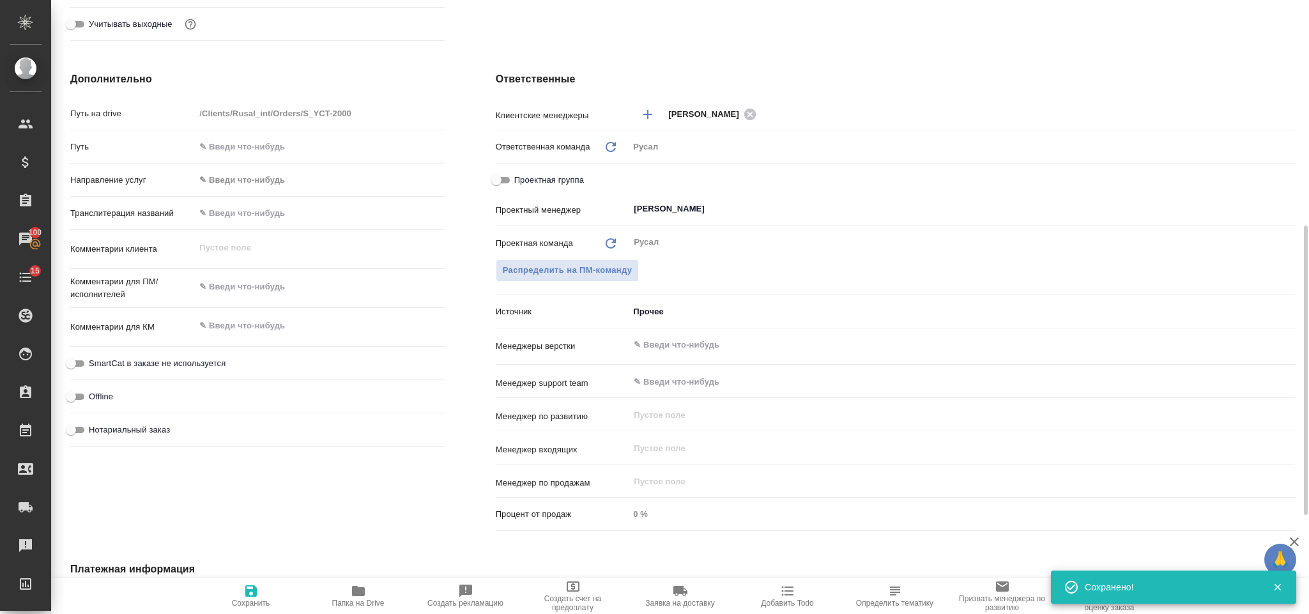
type textarea "x"
click at [229, 291] on textarea at bounding box center [319, 287] width 249 height 22
type textarea "Б"
type textarea "x"
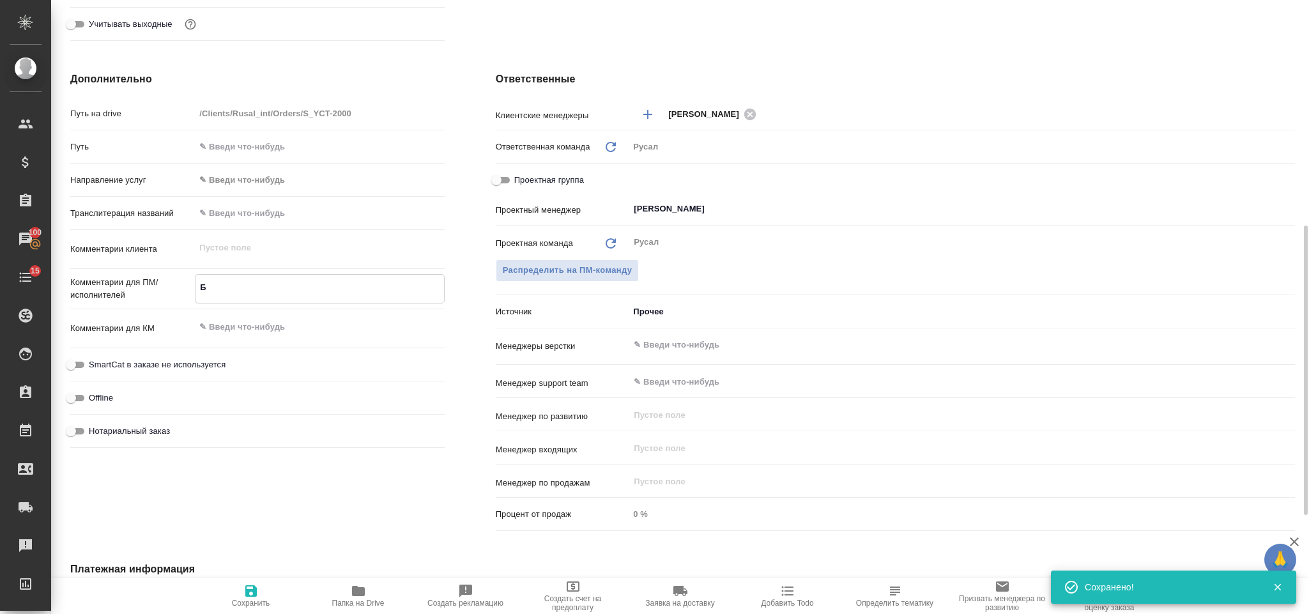
type textarea "x"
type textarea "Бу"
type textarea "x"
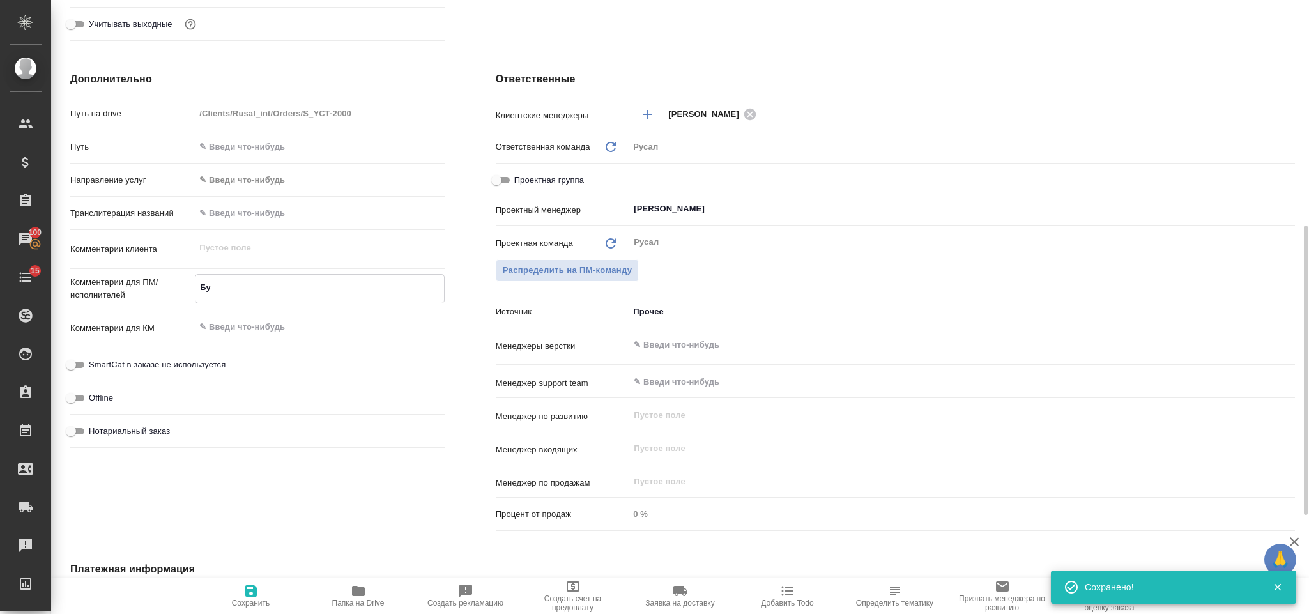
type textarea "Буд"
type textarea "x"
type textarea "Буда"
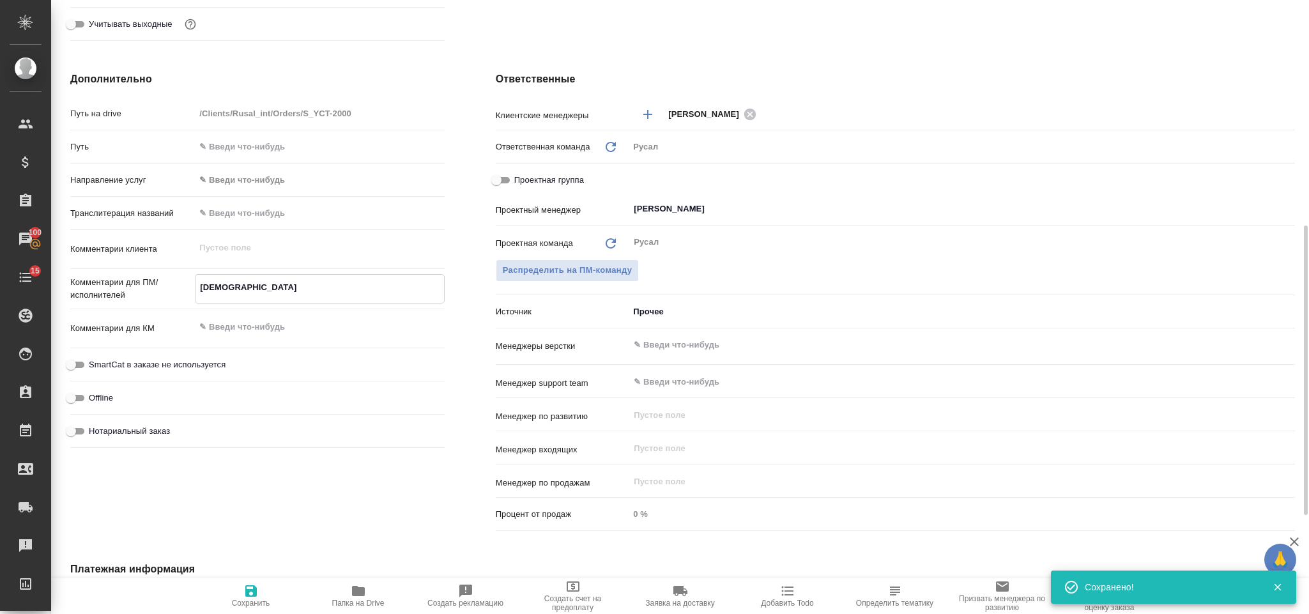
type textarea "x"
type textarea "Будае"
type textarea "x"
type textarea "[PERSON_NAME]"
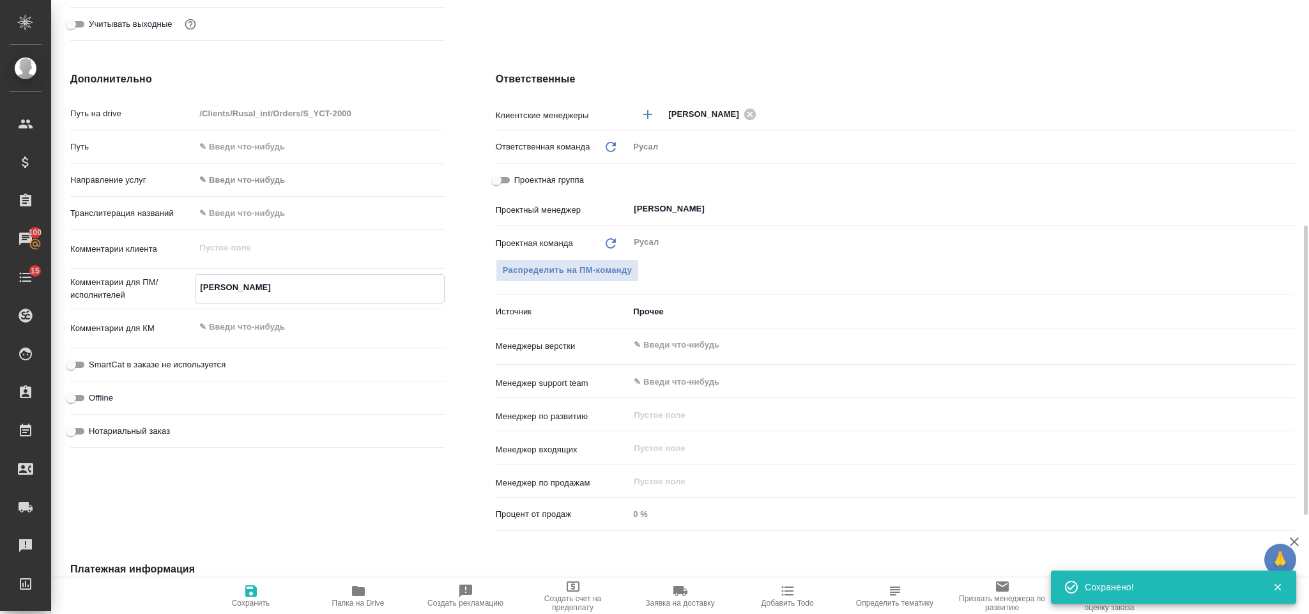
type textarea "x"
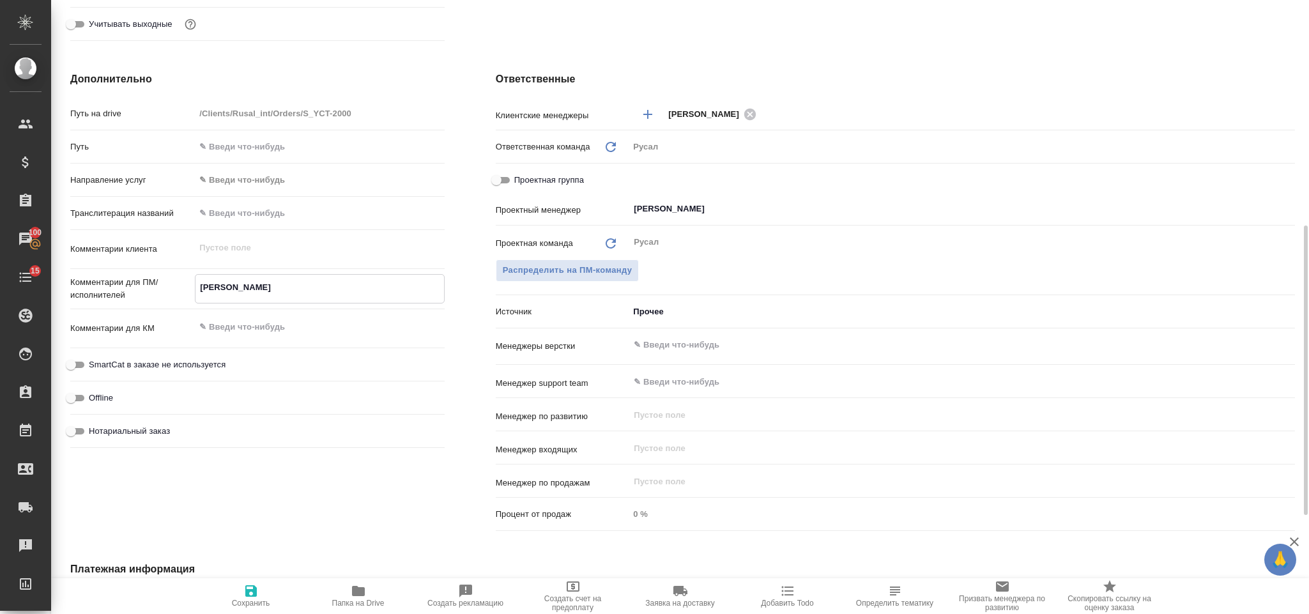
type textarea "Будаева 0"
type textarea "x"
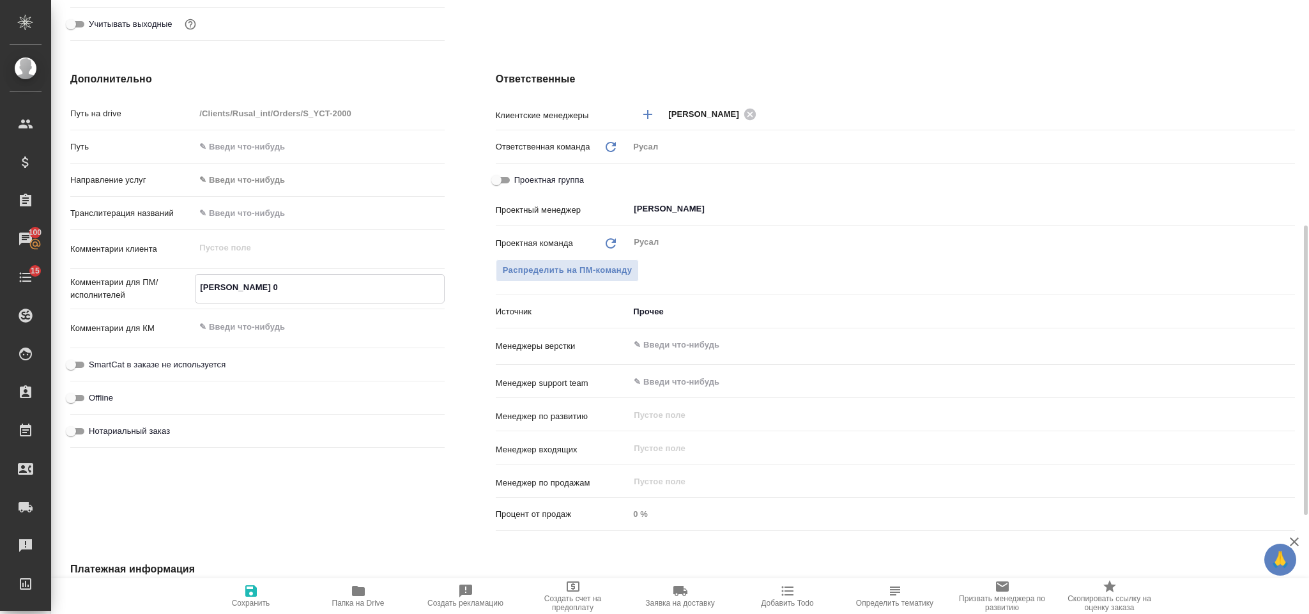
type textarea "Будаева 02"
type textarea "x"
type textarea "Будаева 02ю"
type textarea "x"
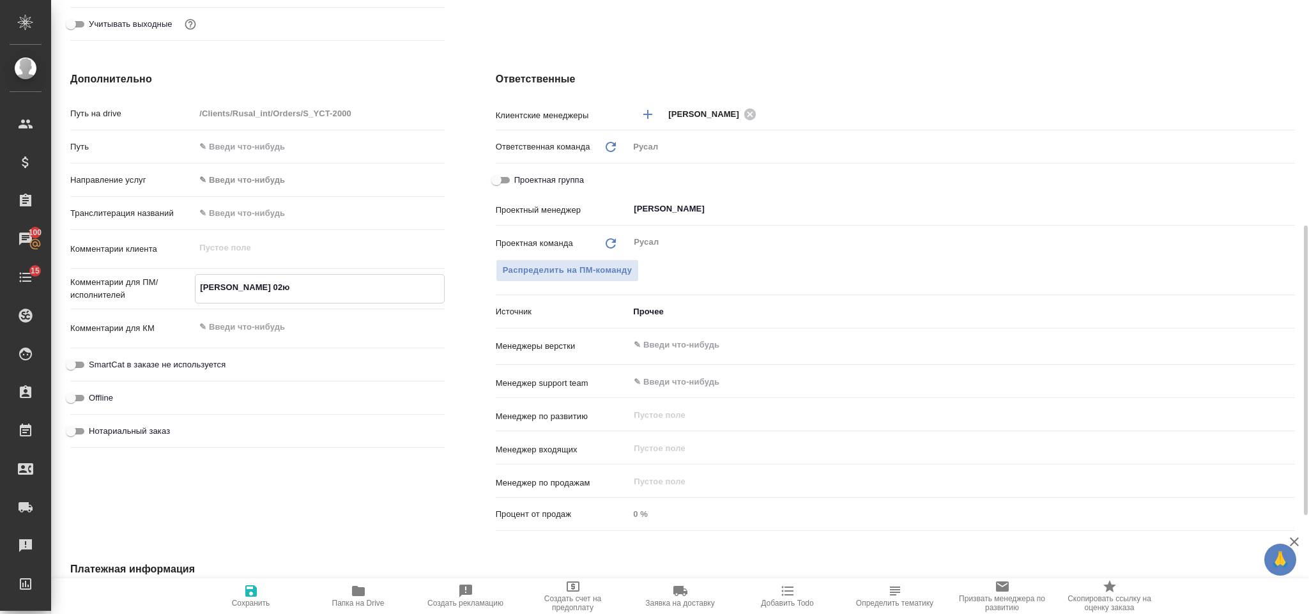
type textarea "x"
type textarea "Будаева 02"
type textarea "x"
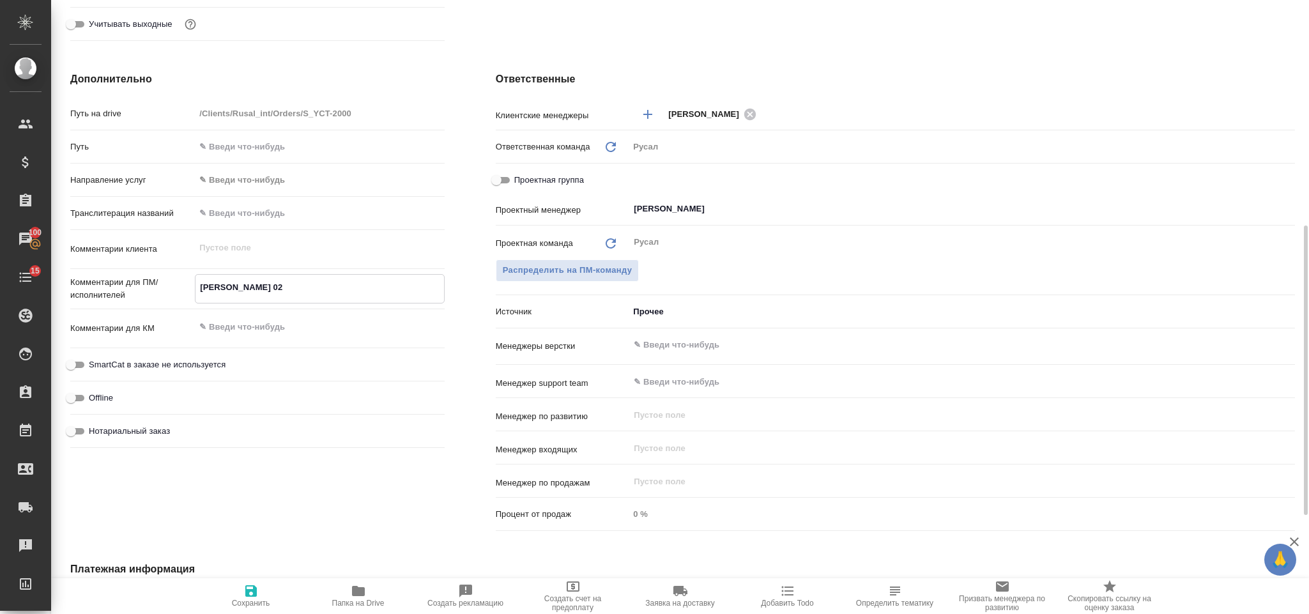
type textarea "x"
type textarea "Будаева 02."
type textarea "x"
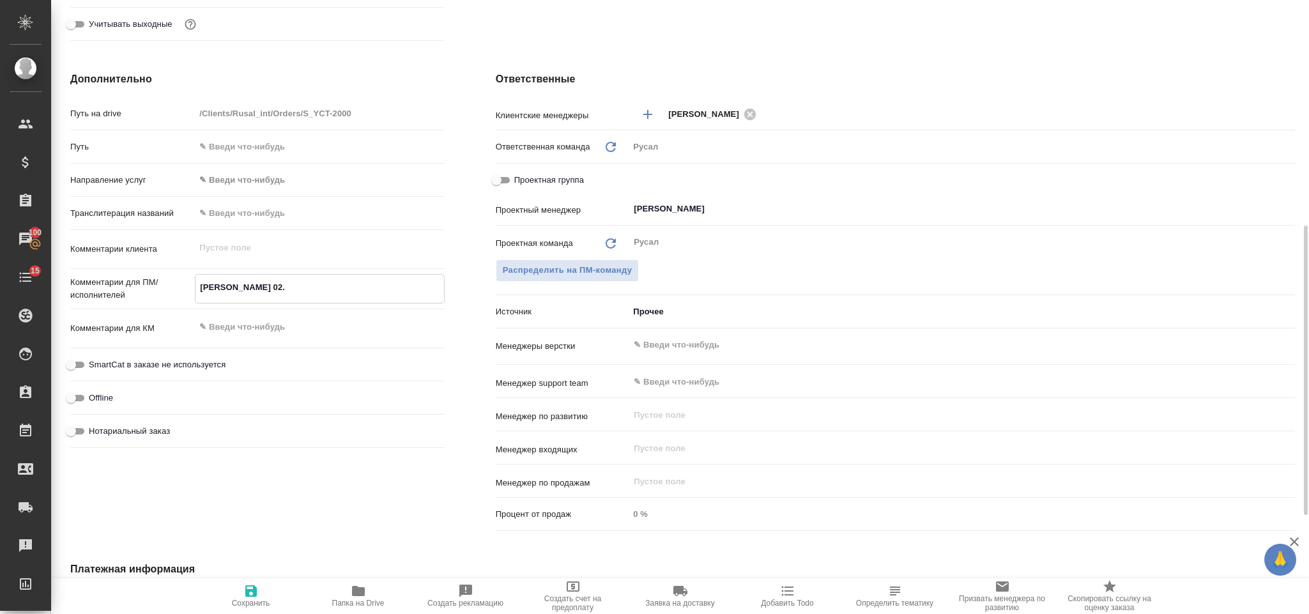
type textarea "Будаева 02.0"
type textarea "x"
type textarea "Будаева 02.09"
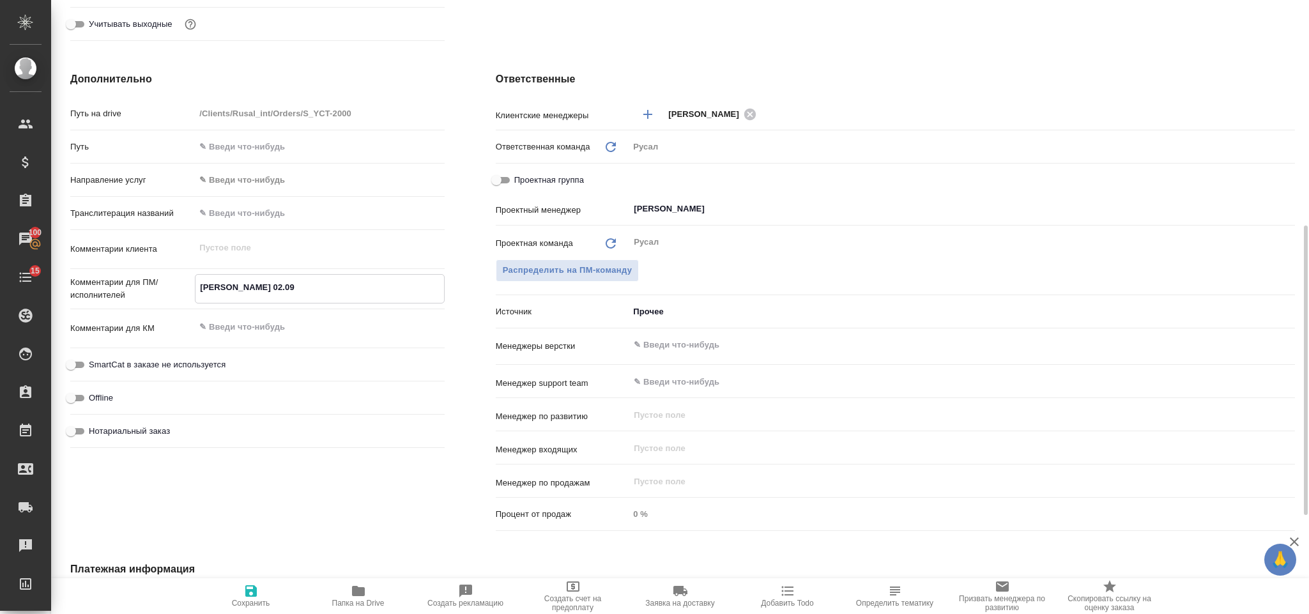
type textarea "x"
type textarea "Будаева 02.09"
type textarea "x"
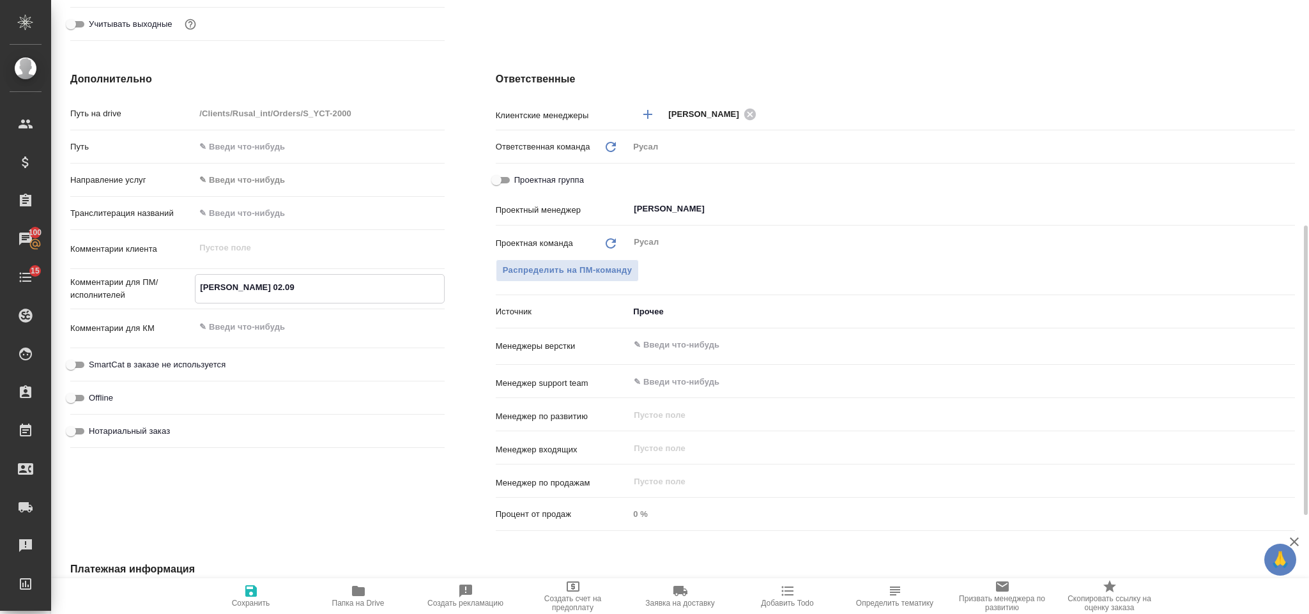
type textarea "x"
type textarea "Будаева 02.09 о"
type textarea "x"
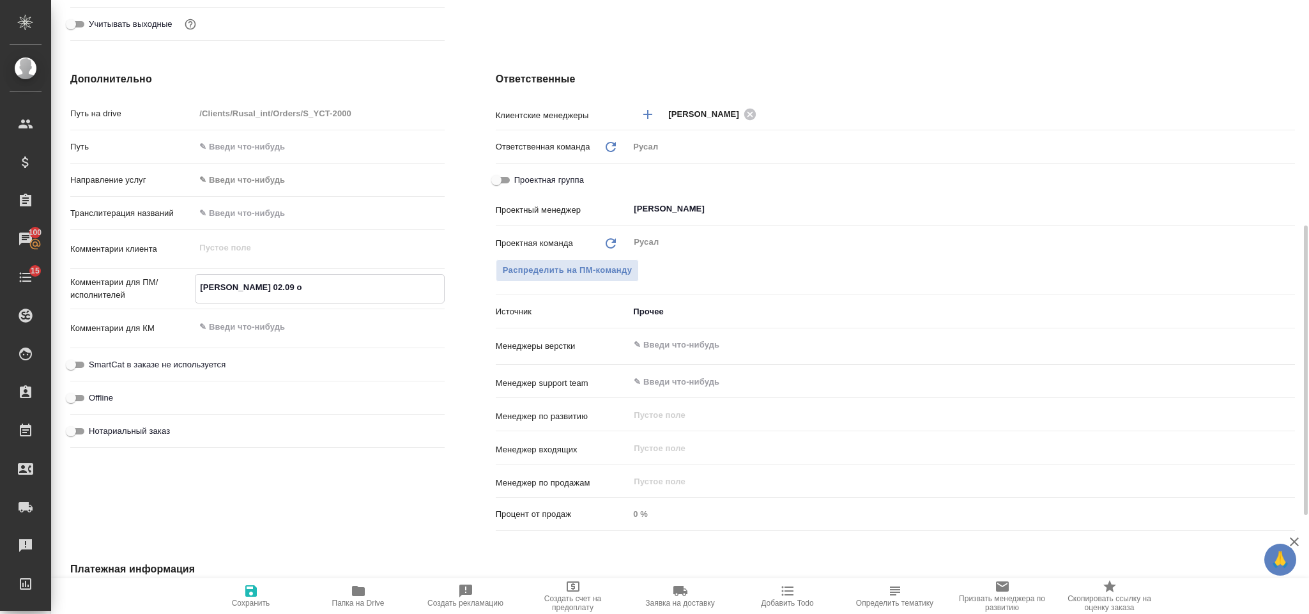
type textarea "x"
type textarea "Будаева 02.09 он"
type textarea "x"
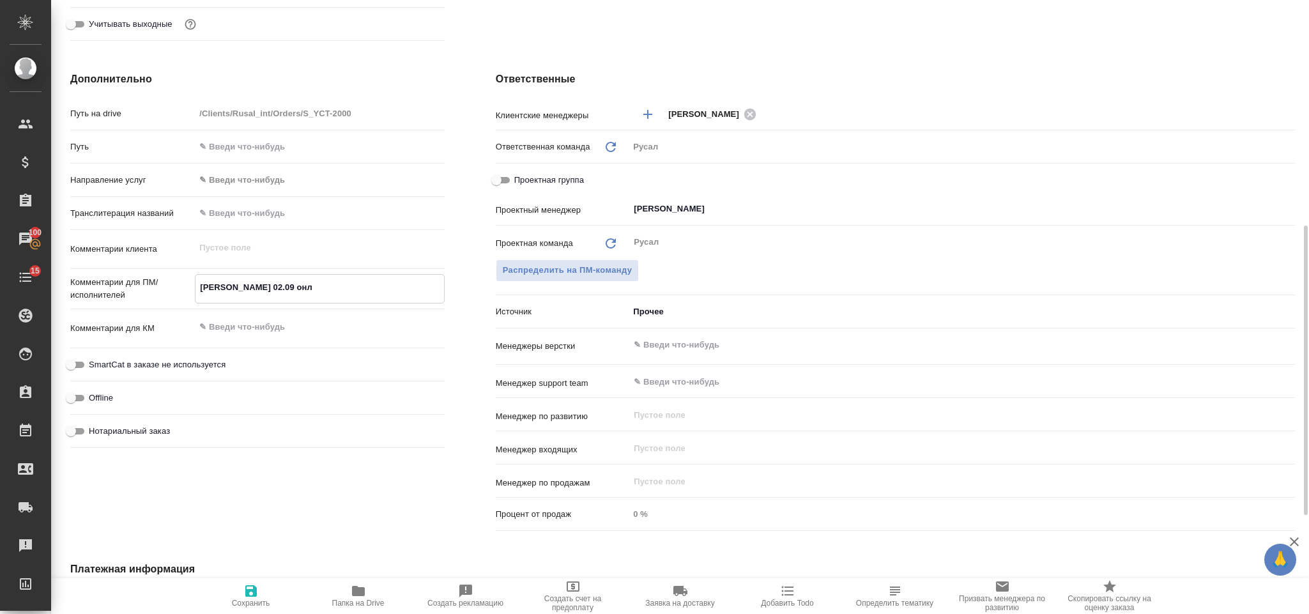
type textarea "Будаева 02.09 онла"
type textarea "x"
type textarea "Будаева 02.09 онлайн"
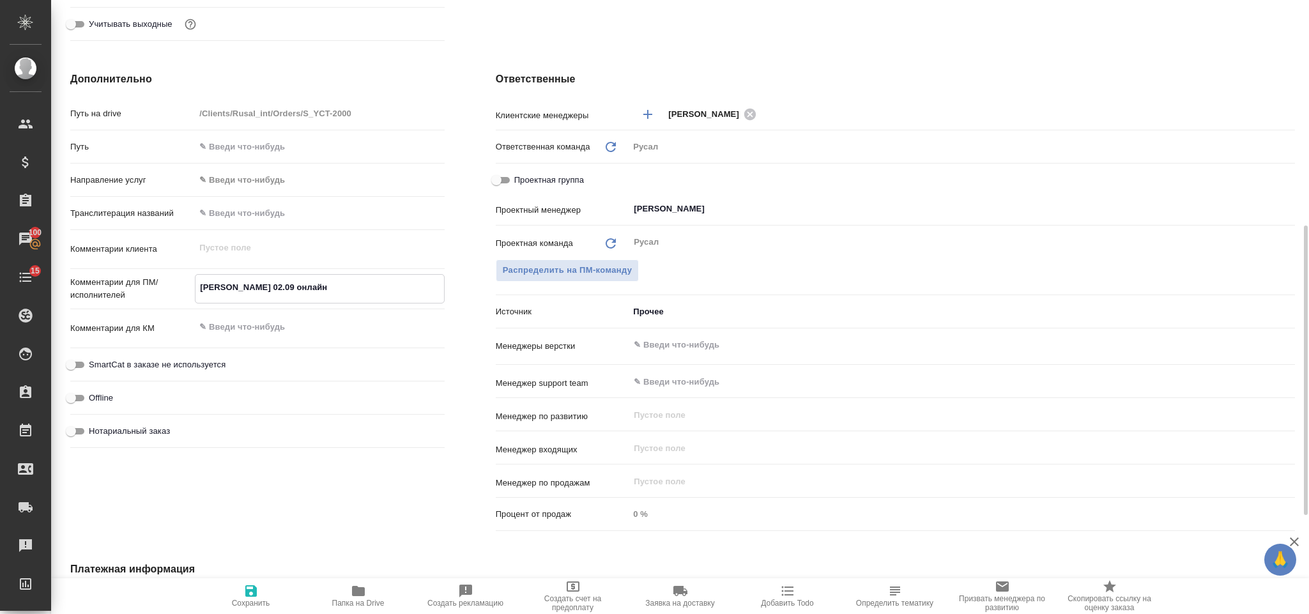
type textarea "x"
type textarea "Будаева 02.09 онлайн"
type textarea "x"
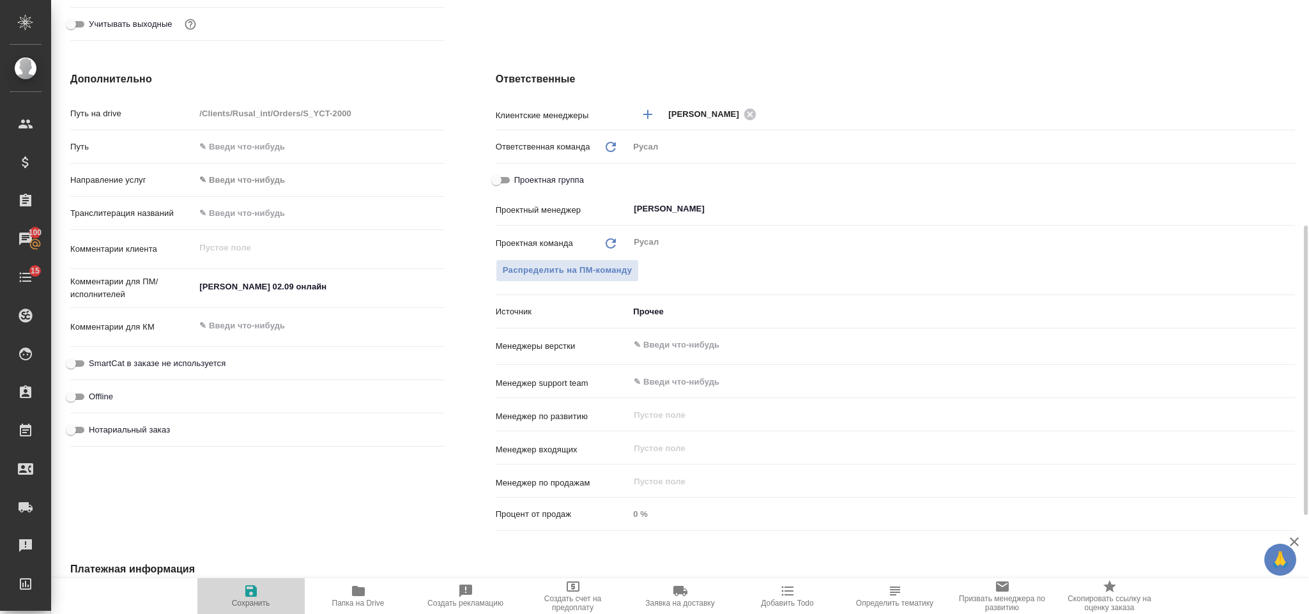
click at [249, 592] on icon "button" at bounding box center [250, 590] width 11 height 11
type textarea "x"
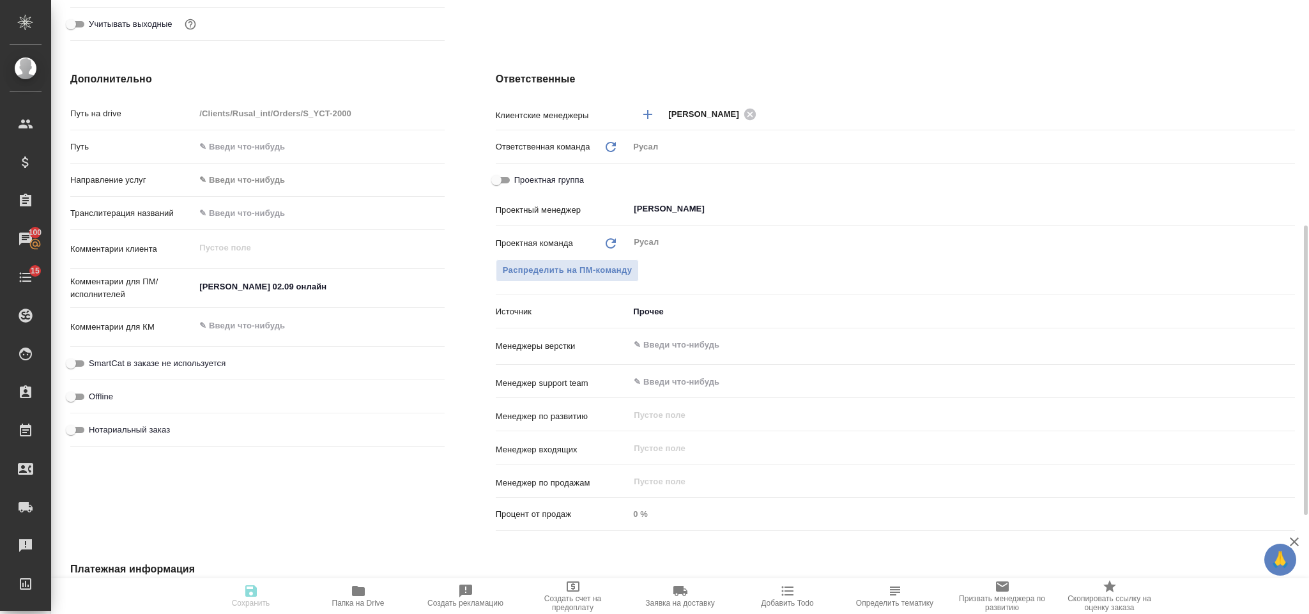
type textarea "x"
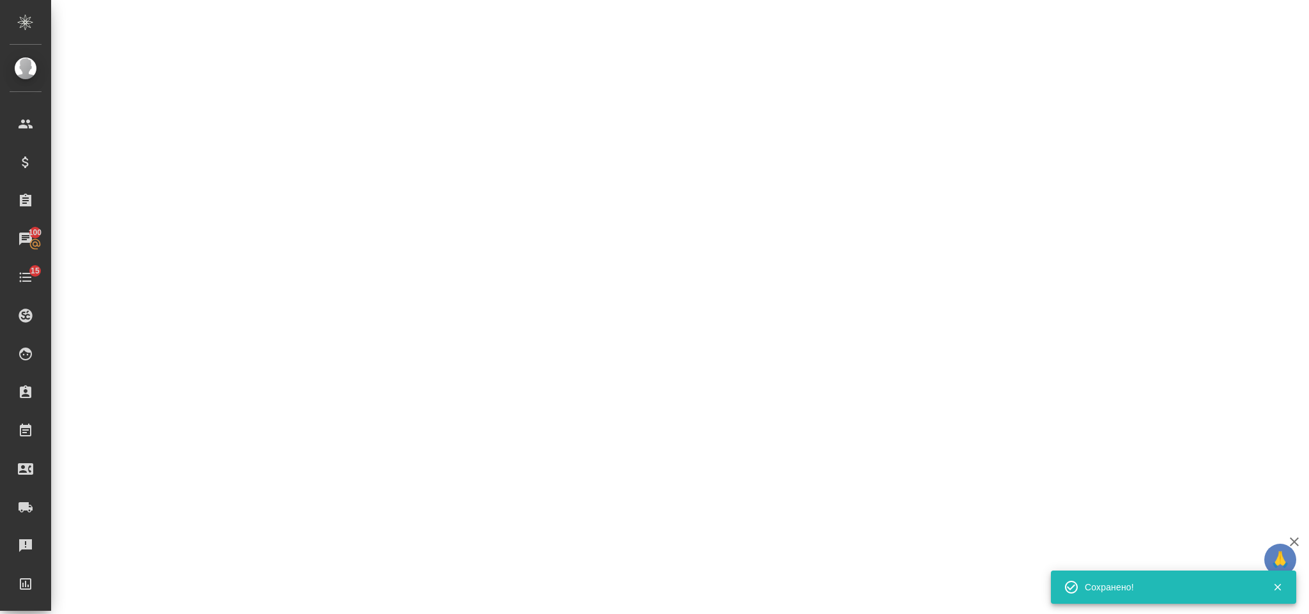
select select "RU"
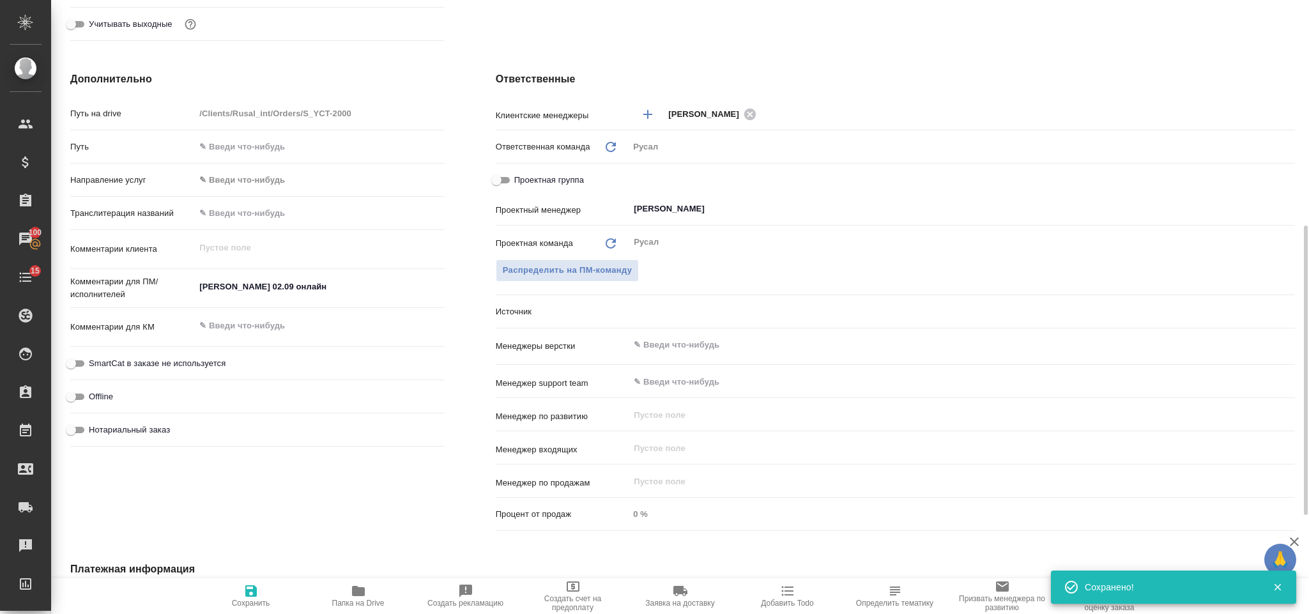
type textarea "x"
click at [747, 203] on input "[PERSON_NAME] [PERSON_NAME]" at bounding box center [940, 208] width 616 height 15
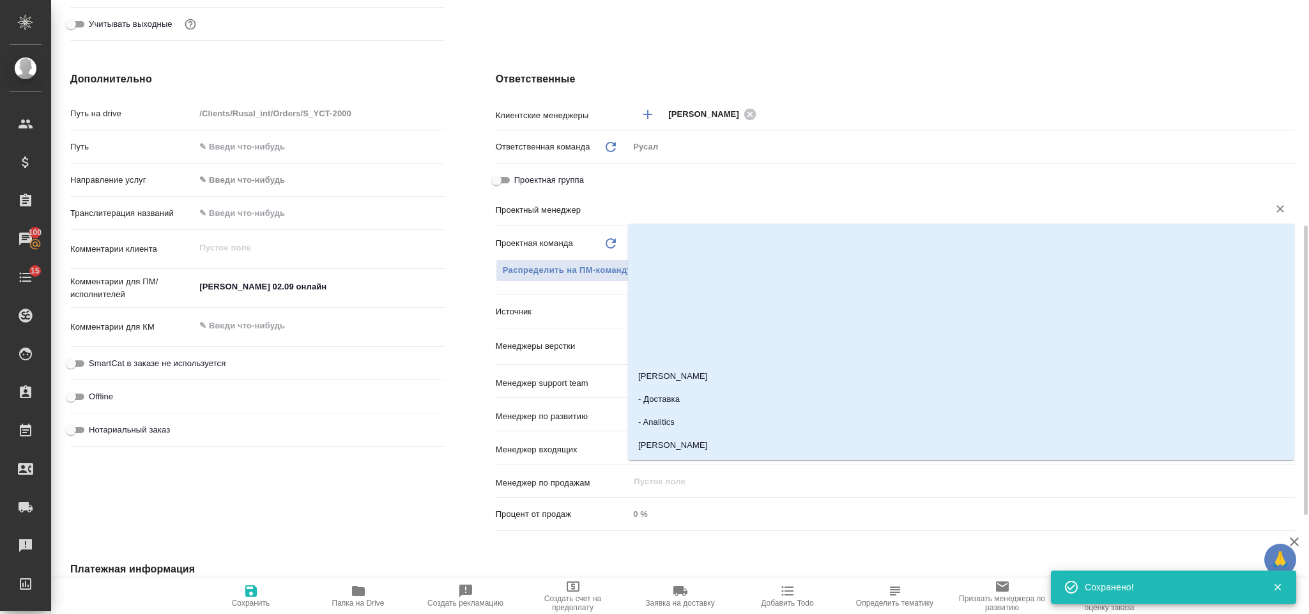
type textarea "x"
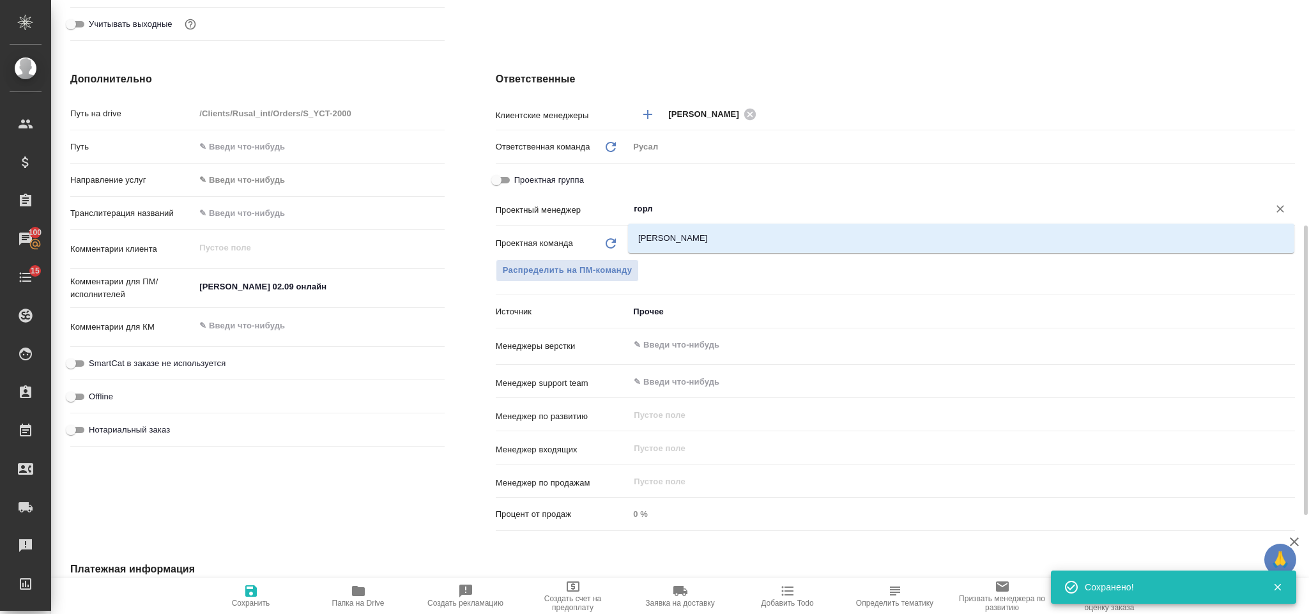
type input "горле"
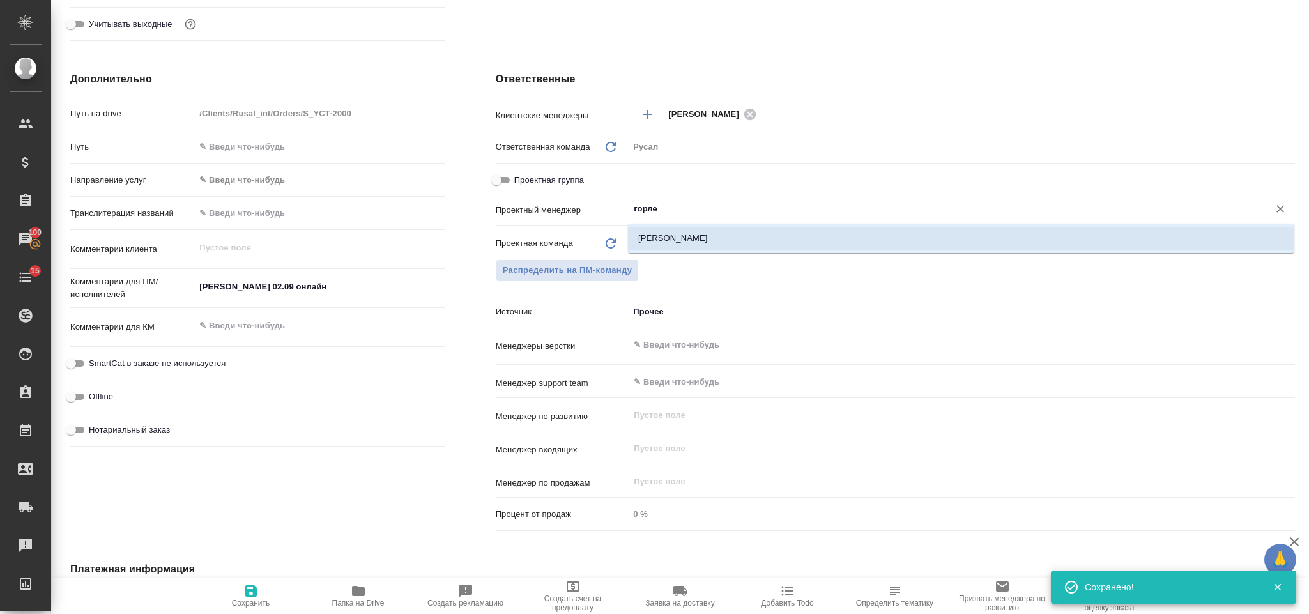
click at [771, 246] on li "[PERSON_NAME]" at bounding box center [961, 238] width 666 height 23
type textarea "x"
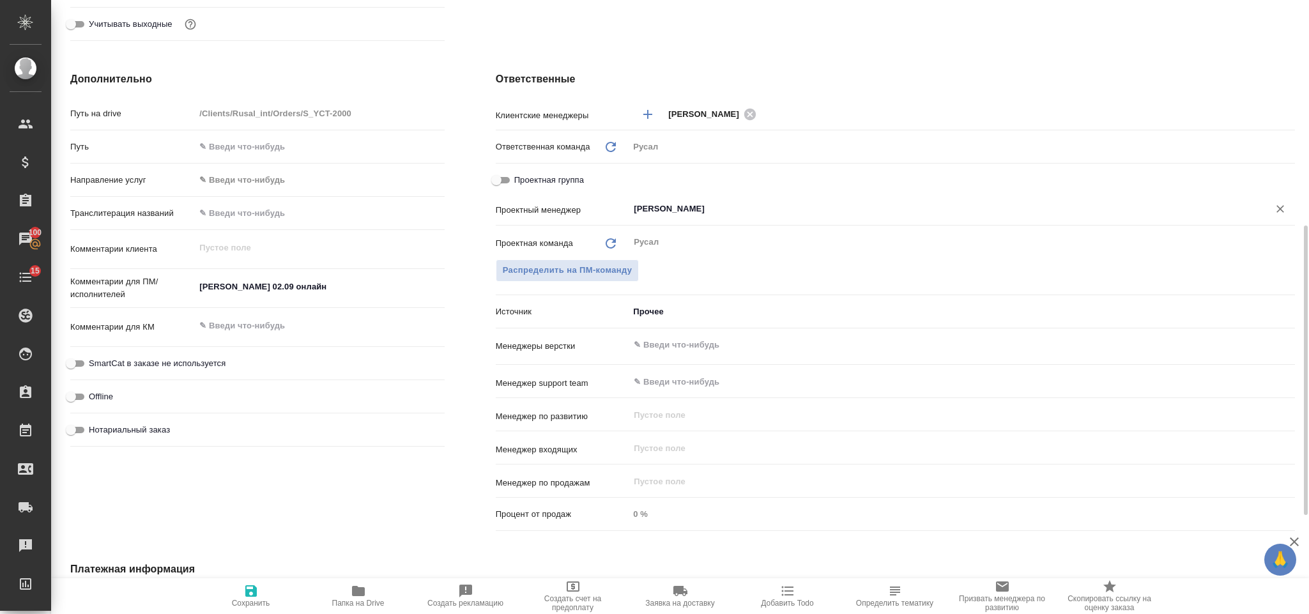
type input "[PERSON_NAME]"
click at [241, 596] on span "Сохранить" at bounding box center [251, 595] width 92 height 24
type textarea "x"
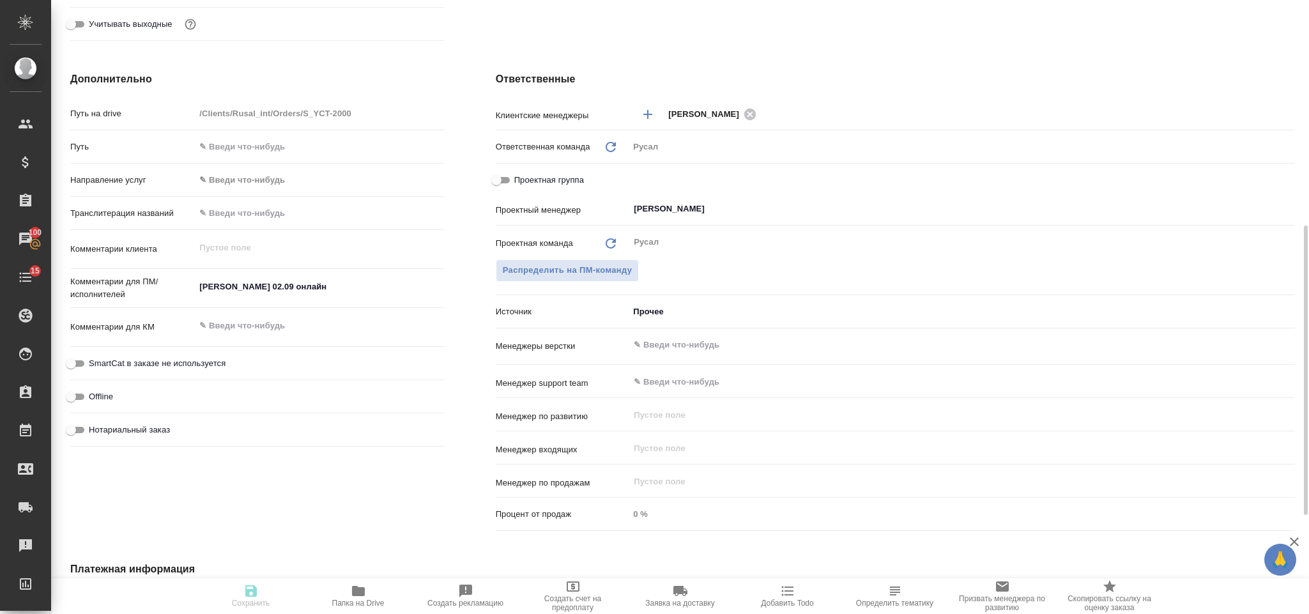
type textarea "x"
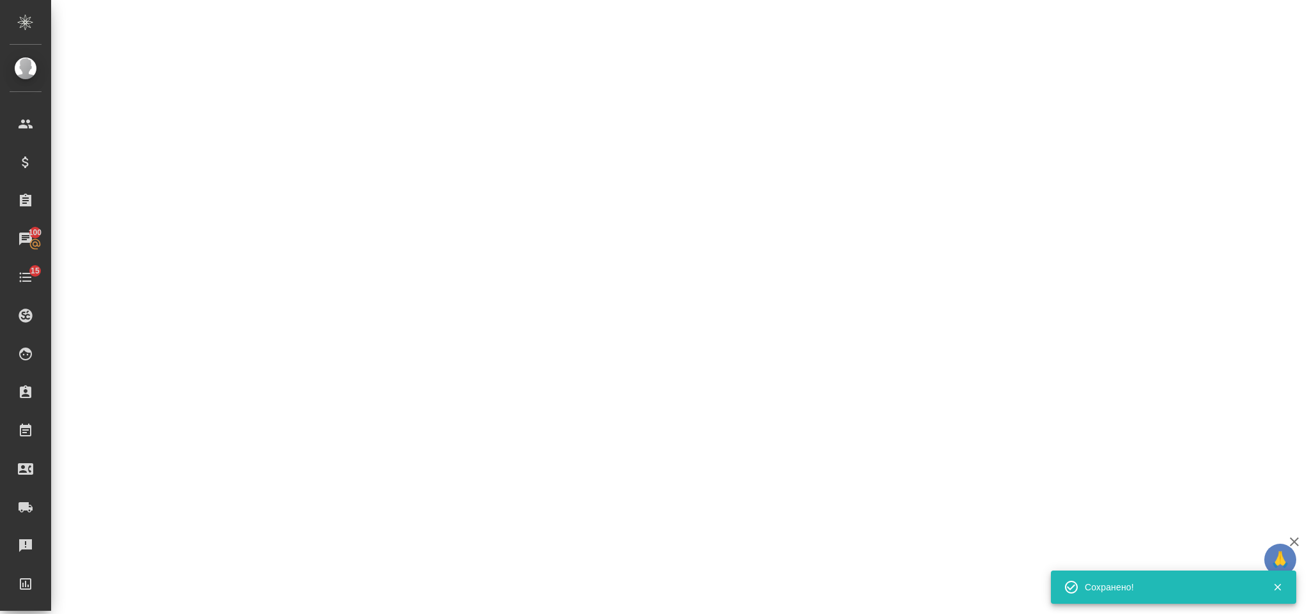
select select "RU"
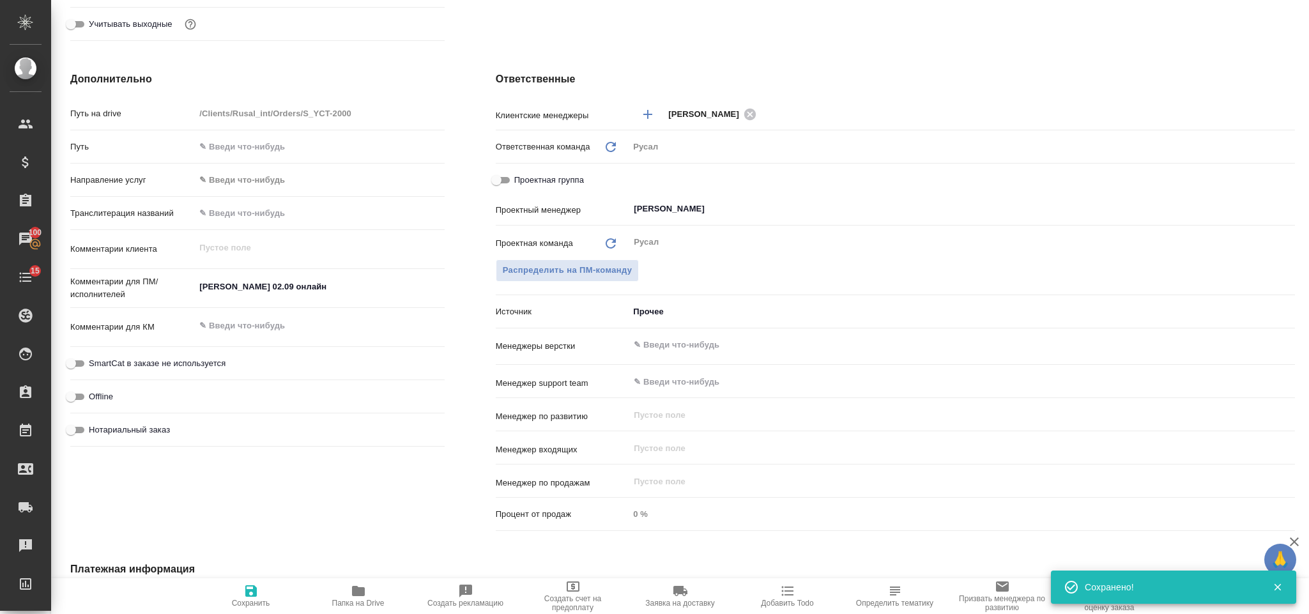
type textarea "x"
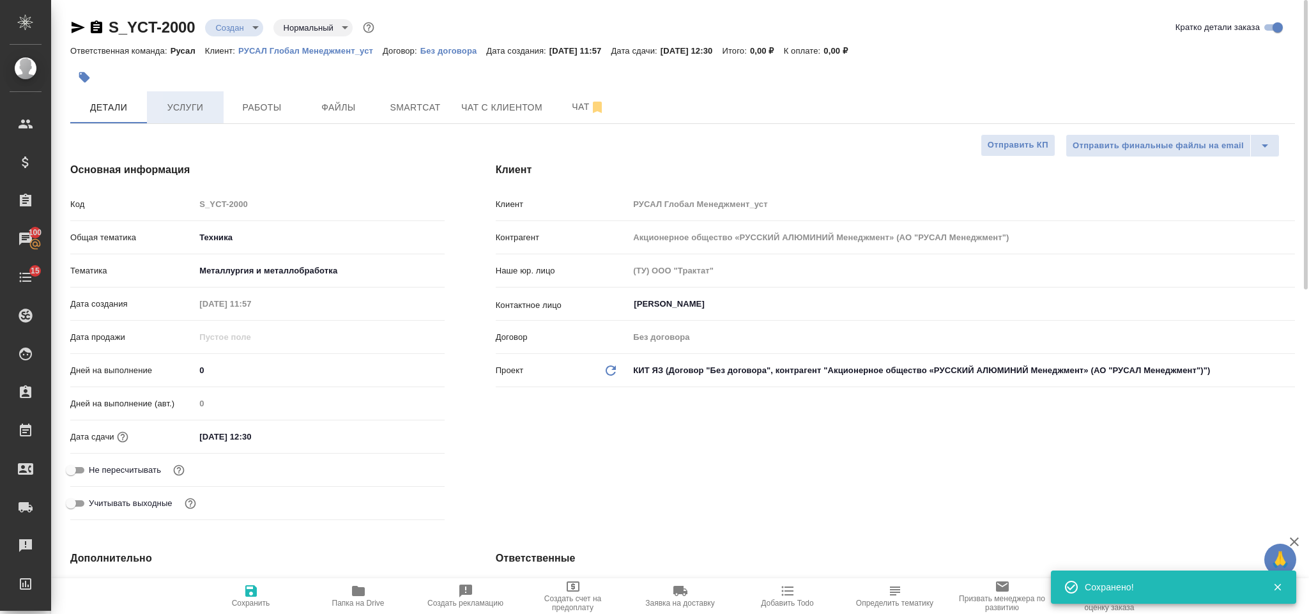
click at [194, 94] on button "Услуги" at bounding box center [185, 107] width 77 height 32
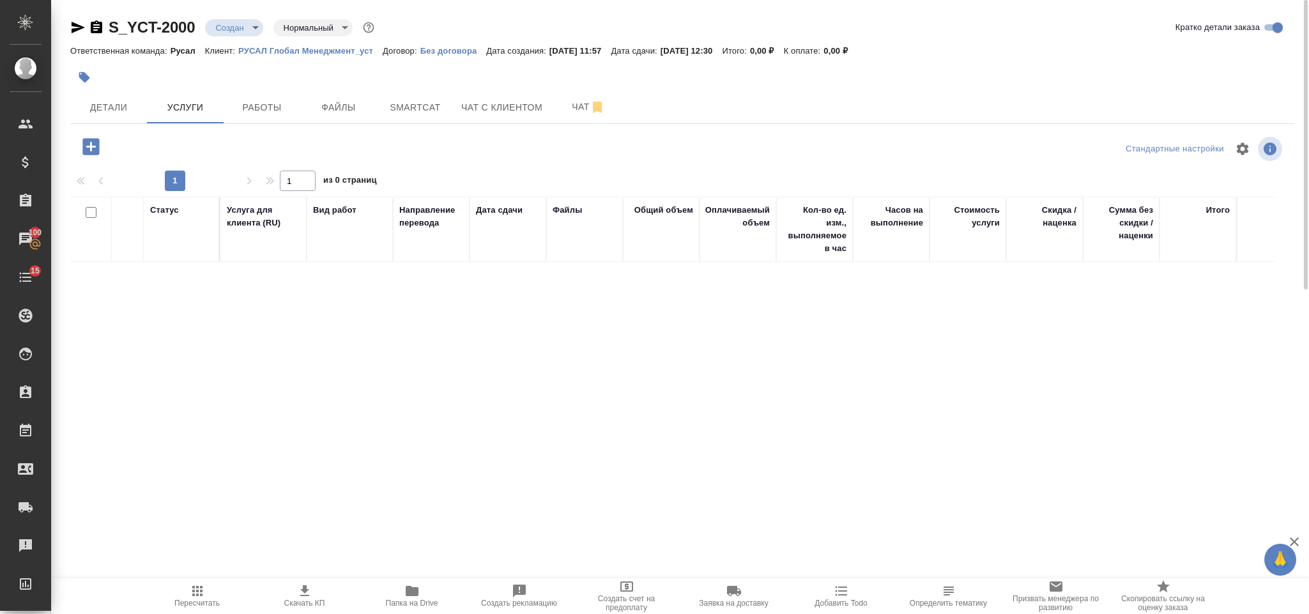
click at [95, 144] on icon "button" at bounding box center [90, 146] width 17 height 17
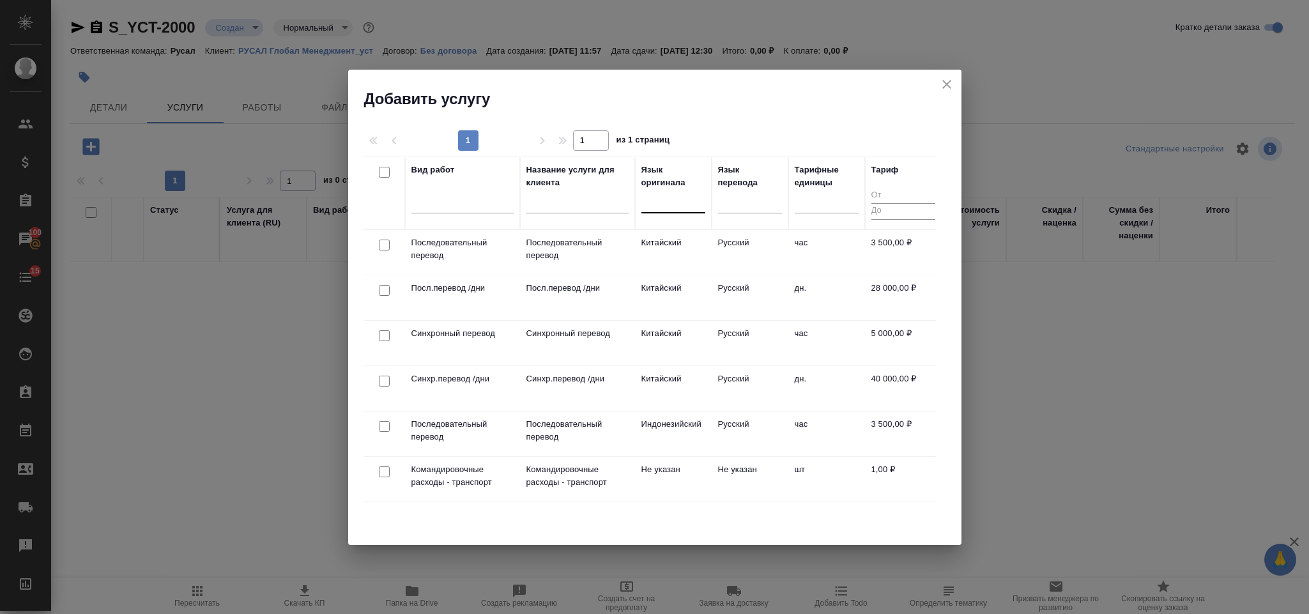
click at [686, 197] on div at bounding box center [673, 200] width 64 height 19
click at [666, 202] on div at bounding box center [673, 200] width 64 height 19
click at [386, 242] on input "checkbox" at bounding box center [384, 245] width 11 height 11
checkbox input "true"
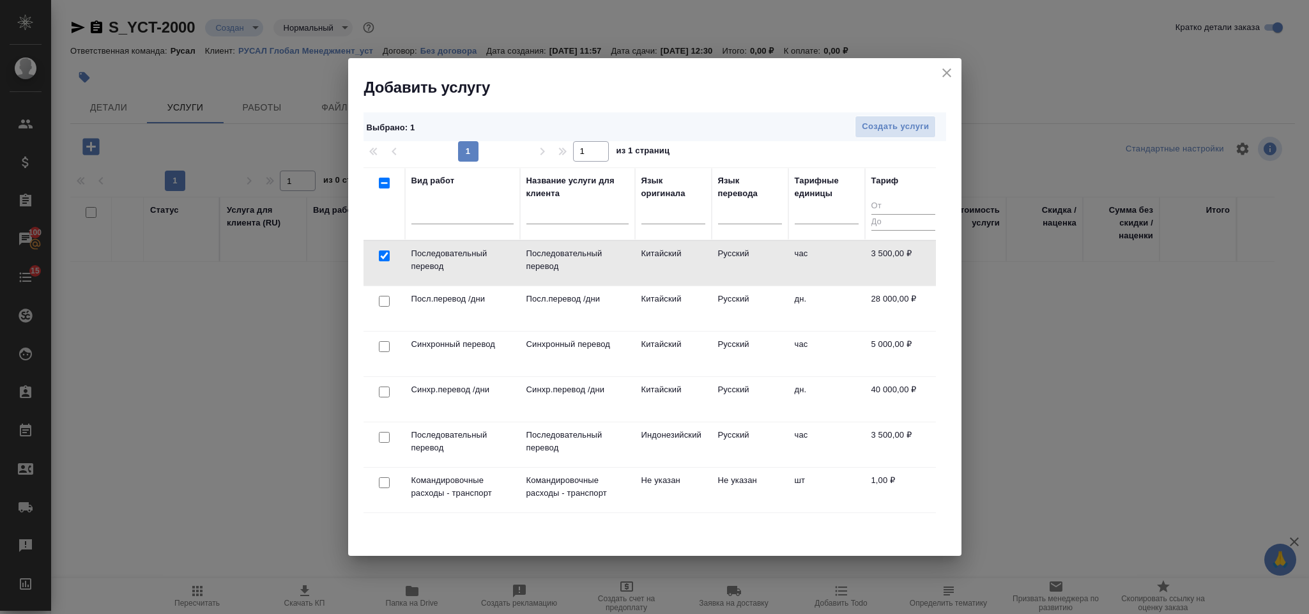
click at [903, 100] on div "Выбрано : 1 Создать услуги 1 1 из 1 страниц Вид работ Название услуги для клиен…" at bounding box center [654, 327] width 613 height 458
click at [901, 117] on button "Создать услуги" at bounding box center [895, 127] width 81 height 22
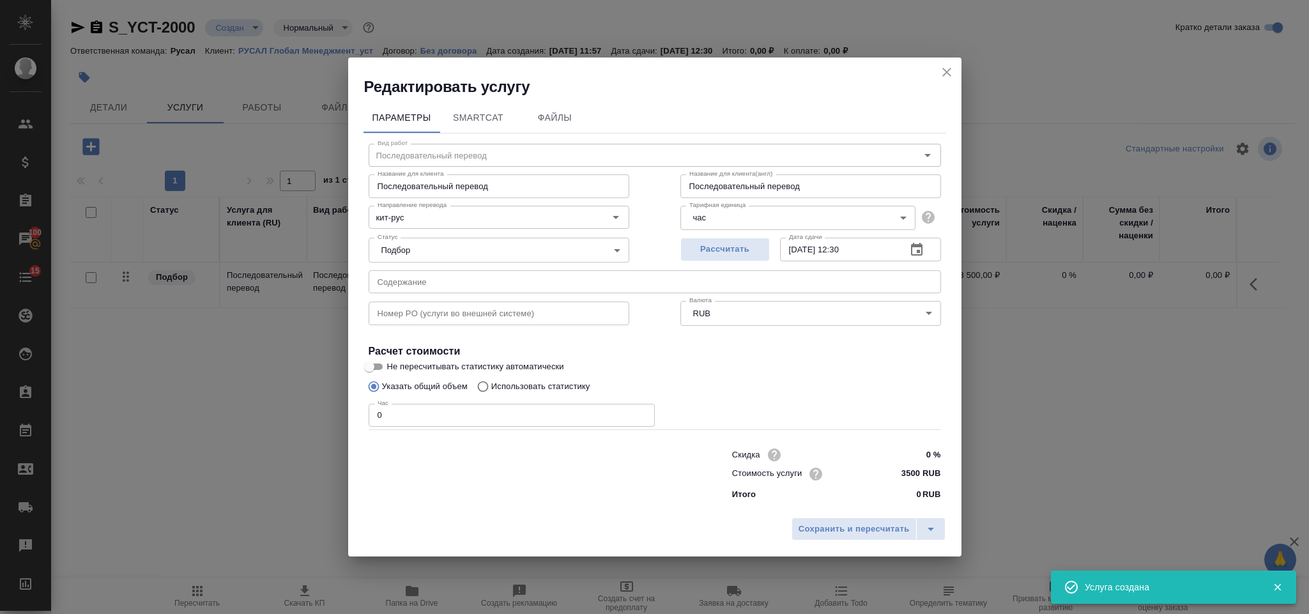
click at [406, 414] on input "0" at bounding box center [512, 415] width 286 height 23
type input "6"
click at [815, 539] on button "Сохранить и пересчитать" at bounding box center [854, 528] width 125 height 23
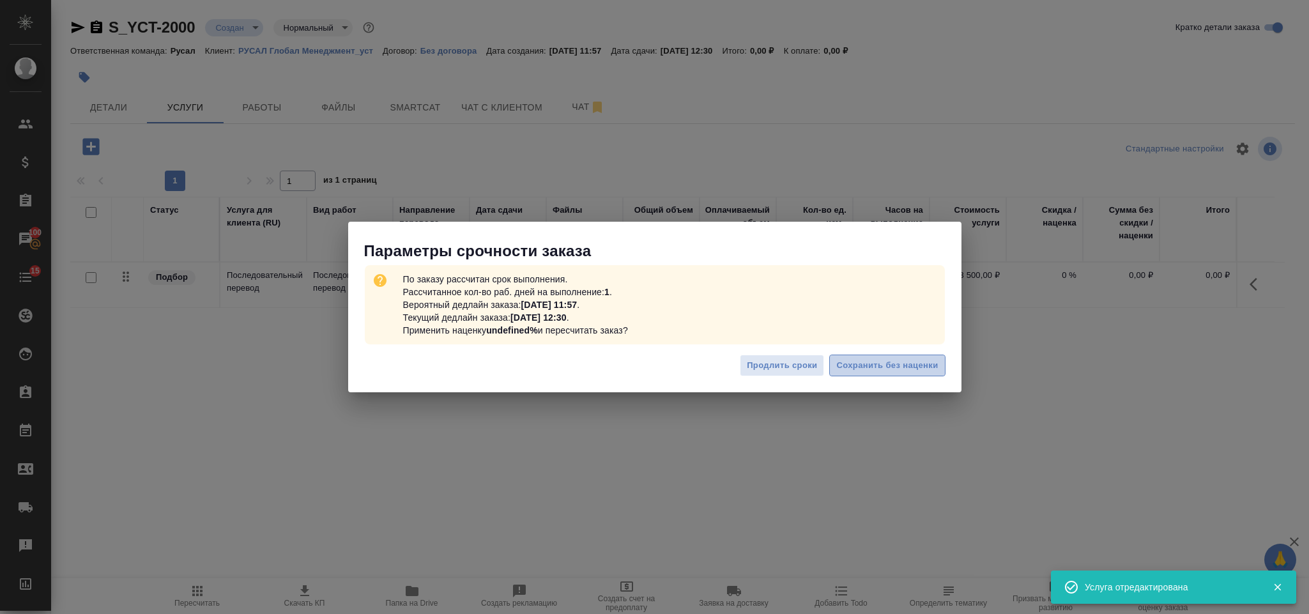
click at [855, 364] on span "Сохранить без наценки" at bounding box center [887, 365] width 102 height 15
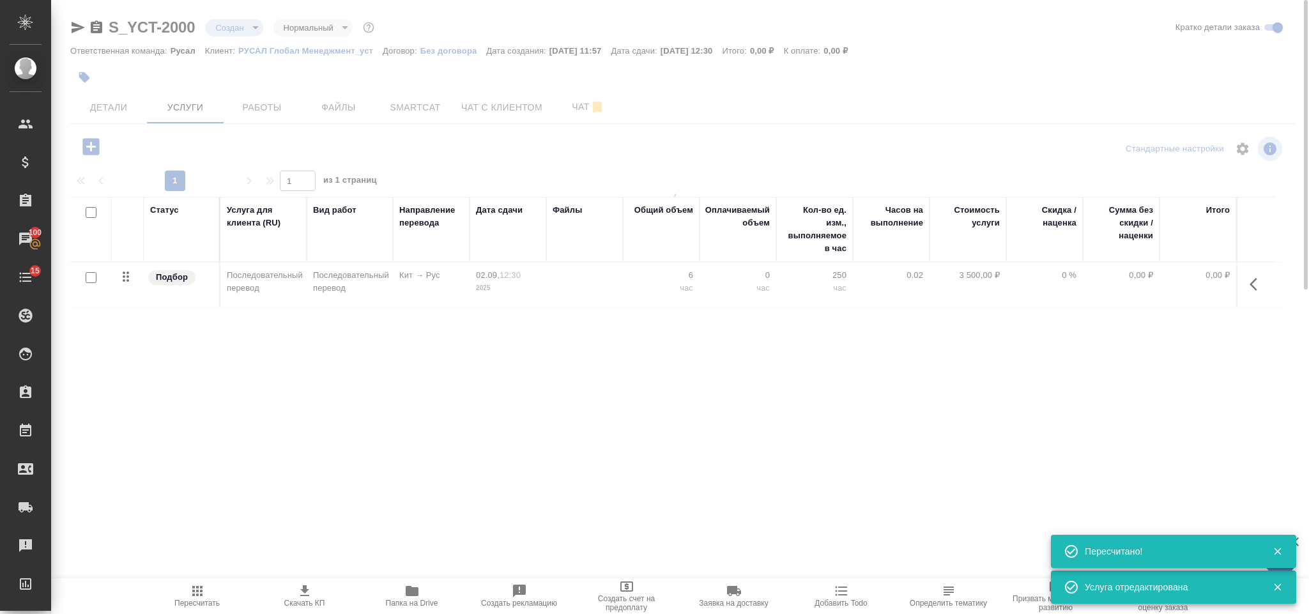
type input "urgent"
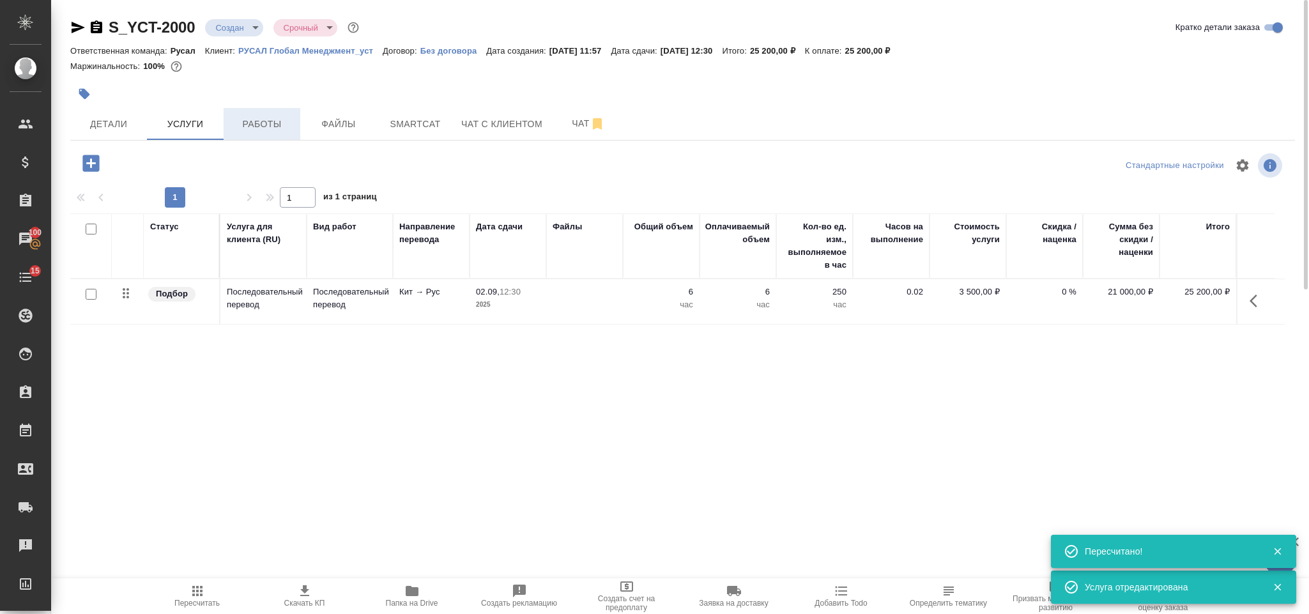
click at [286, 123] on span "Работы" at bounding box center [261, 124] width 61 height 16
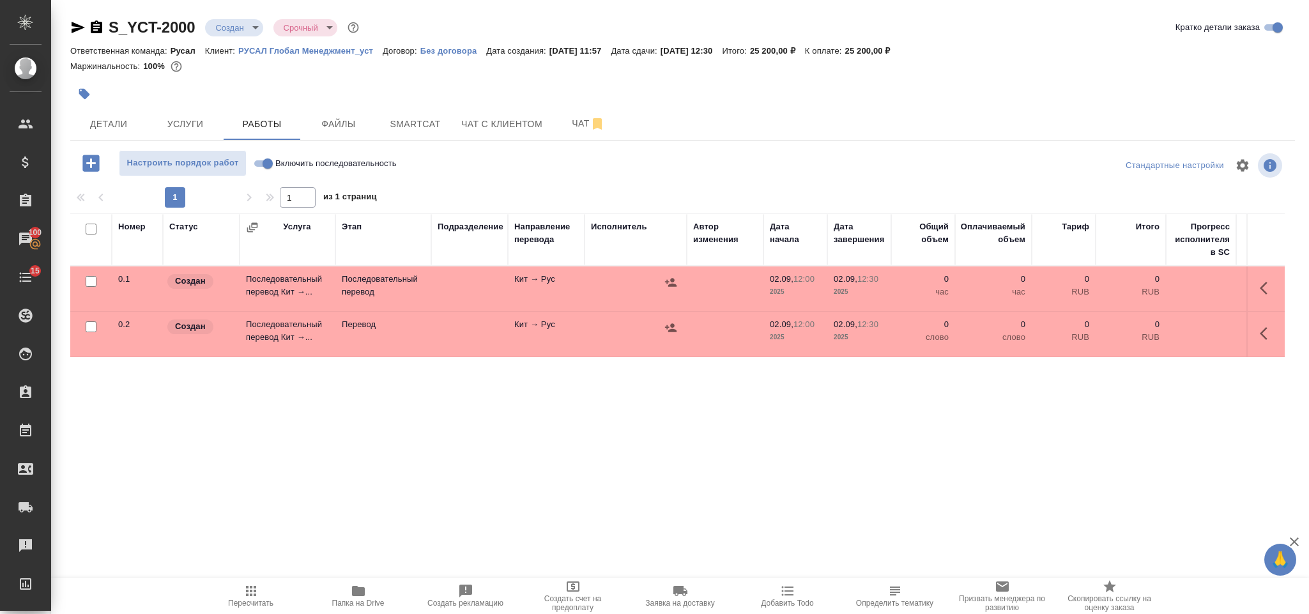
click at [86, 328] on input "checkbox" at bounding box center [91, 326] width 11 height 11
checkbox input "true"
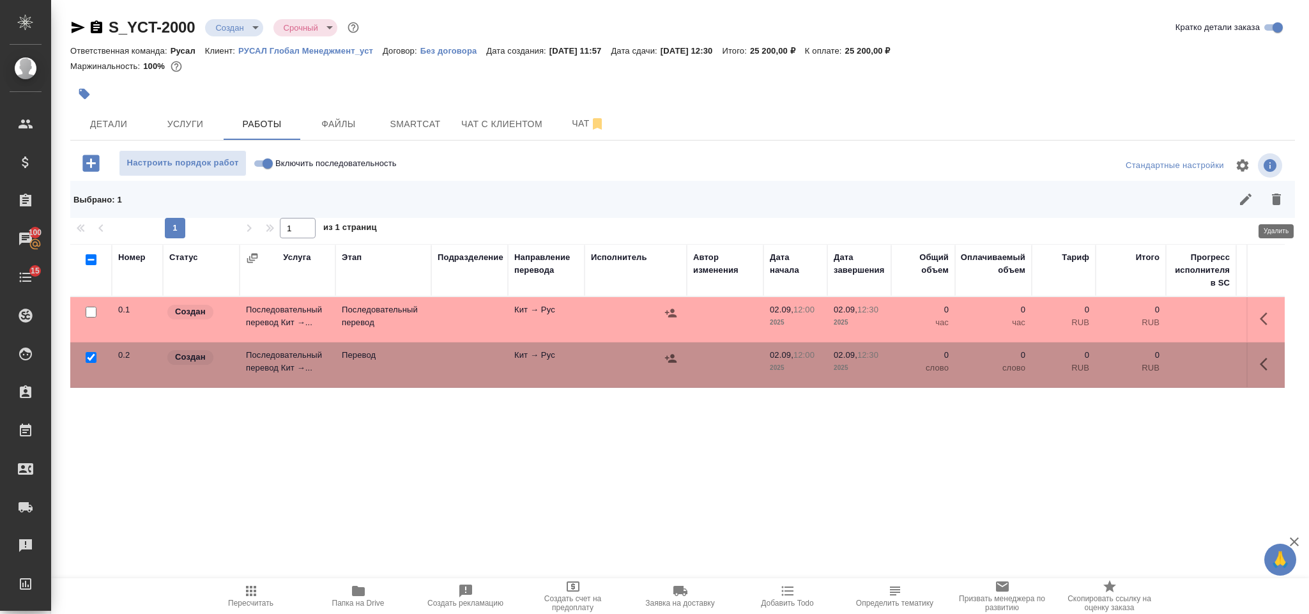
drag, startPoint x: 1290, startPoint y: 206, endPoint x: 1283, endPoint y: 206, distance: 7.0
click at [1286, 206] on button "button" at bounding box center [1276, 199] width 31 height 31
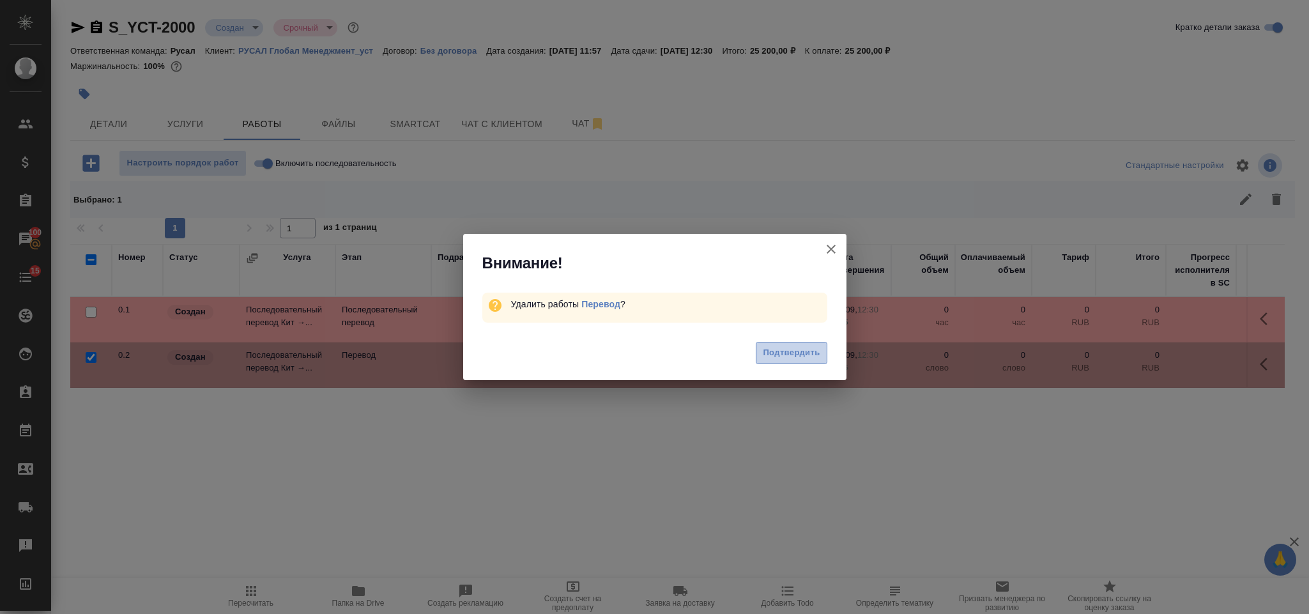
click at [807, 349] on span "Подтвердить" at bounding box center [791, 353] width 57 height 15
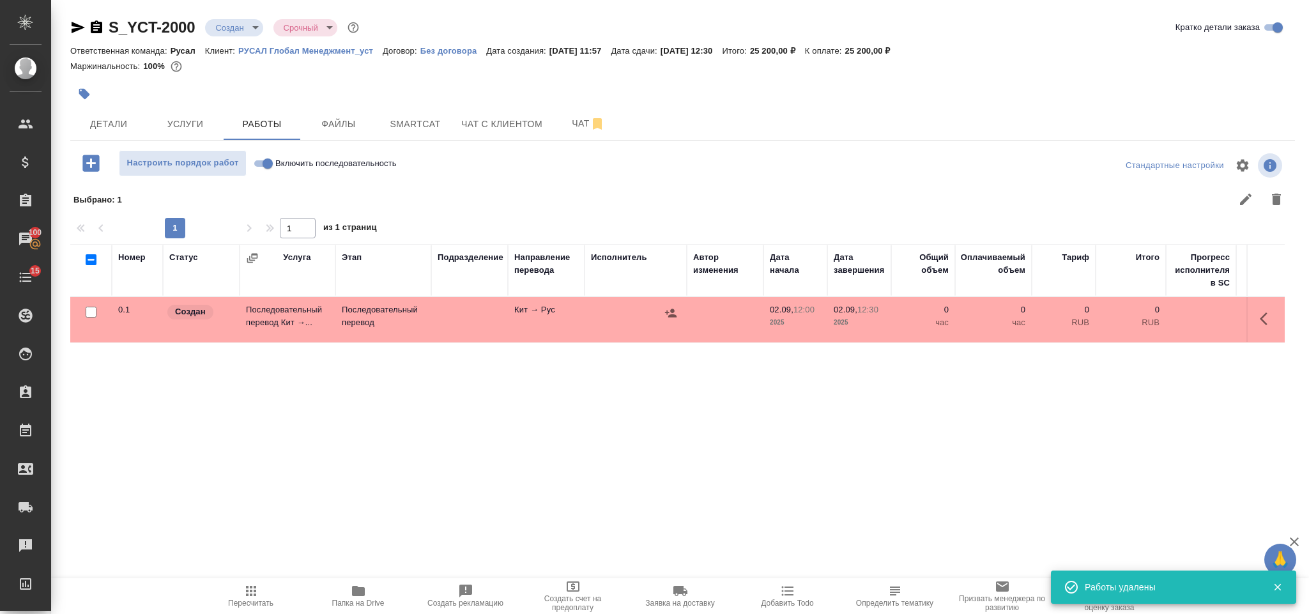
click at [267, 162] on input "Включить последовательность" at bounding box center [268, 163] width 46 height 15
checkbox input "true"
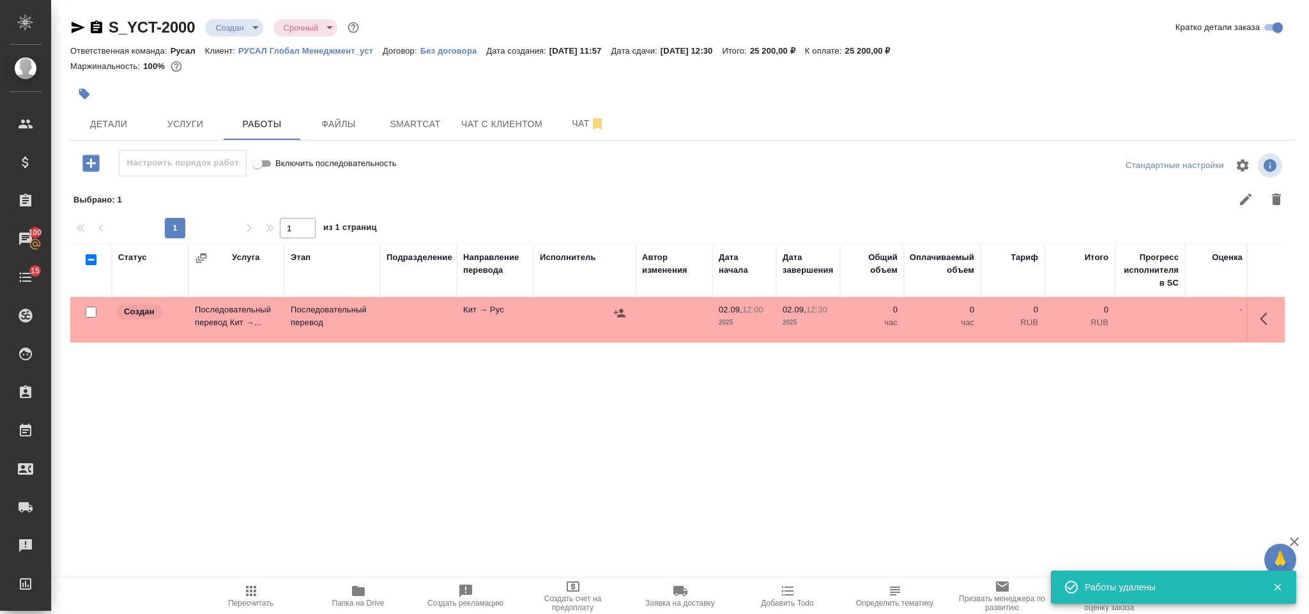
click at [1273, 318] on icon "button" at bounding box center [1267, 318] width 15 height 15
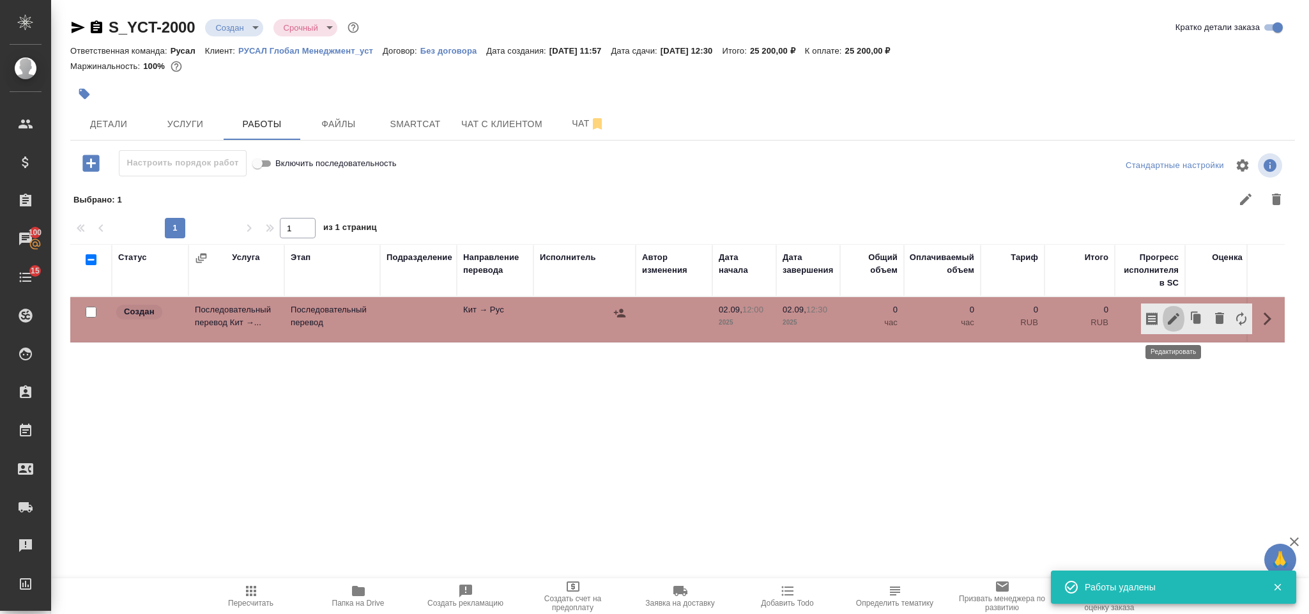
click at [1175, 318] on icon "button" at bounding box center [1173, 318] width 11 height 11
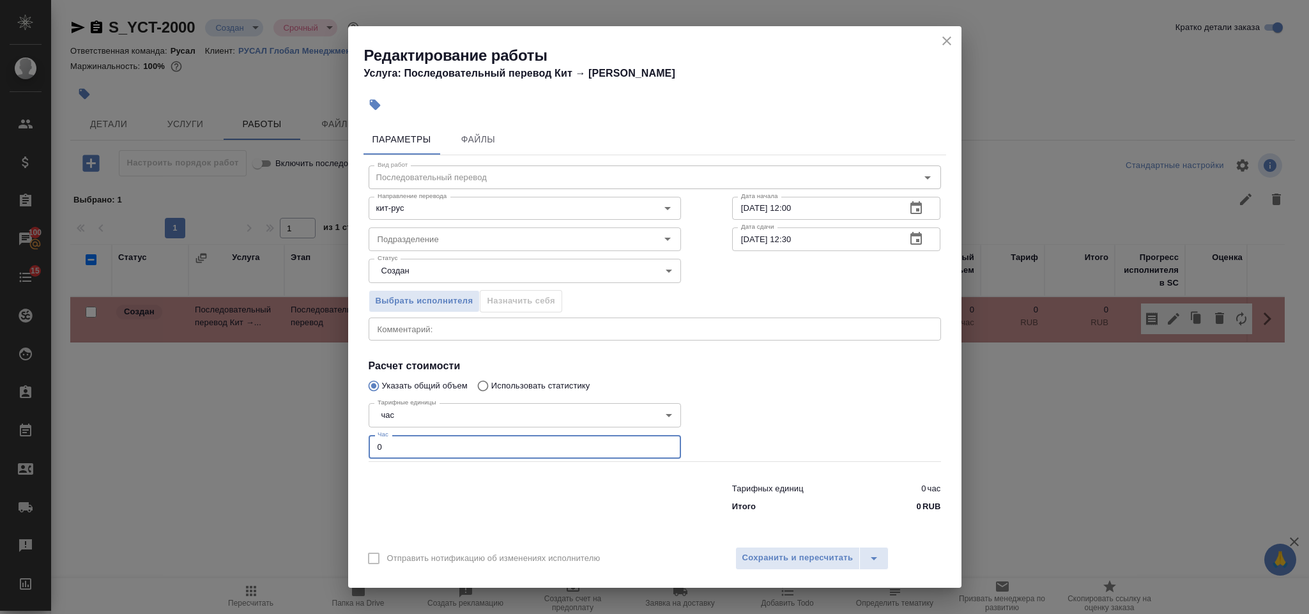
click at [420, 443] on input "0" at bounding box center [525, 446] width 312 height 23
type input "3"
click at [800, 560] on span "Сохранить и пересчитать" at bounding box center [797, 558] width 111 height 15
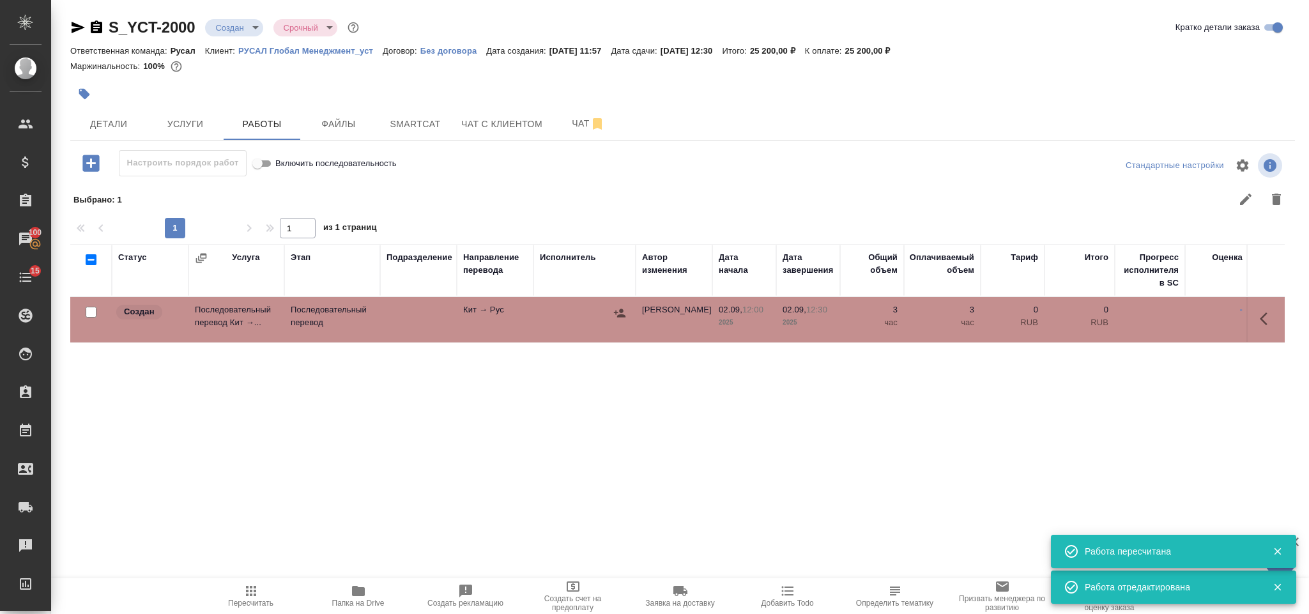
click at [614, 307] on button "button" at bounding box center [619, 312] width 19 height 19
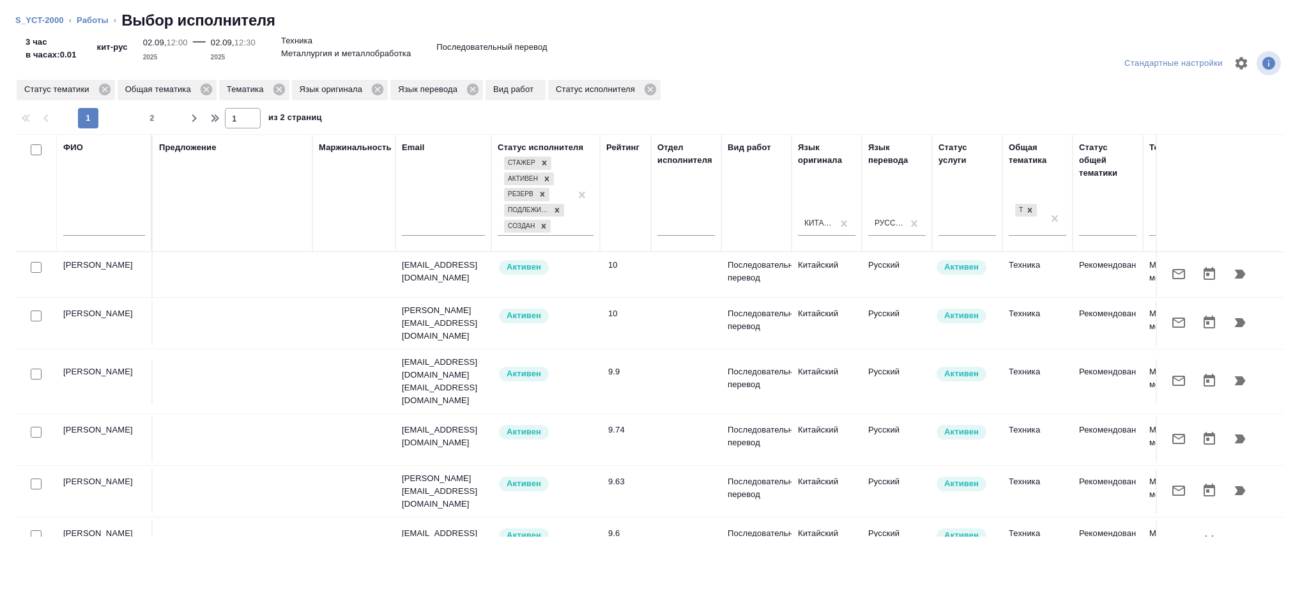
click at [1235, 327] on icon "button" at bounding box center [1240, 322] width 11 height 9
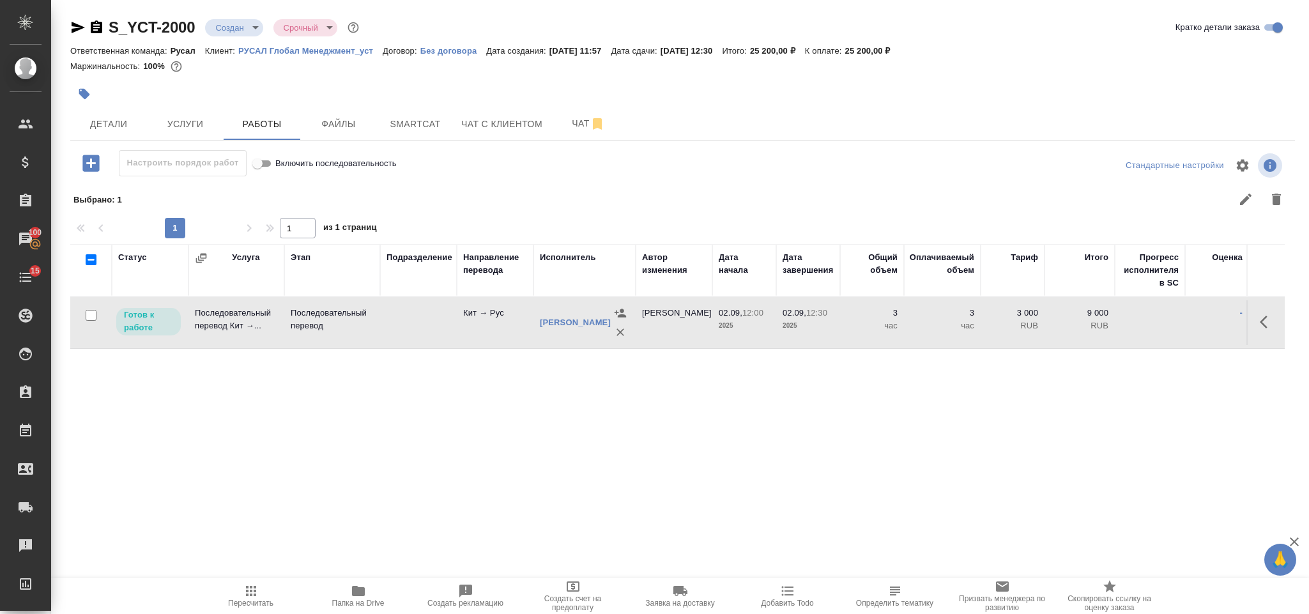
click at [551, 324] on div "[PERSON_NAME] [PERSON_NAME]" at bounding box center [575, 322] width 71 height 13
click at [553, 318] on link "[PERSON_NAME] [PERSON_NAME]" at bounding box center [575, 322] width 71 height 10
click at [1269, 323] on icon "button" at bounding box center [1267, 321] width 15 height 15
click at [1175, 319] on icon "button" at bounding box center [1173, 321] width 15 height 15
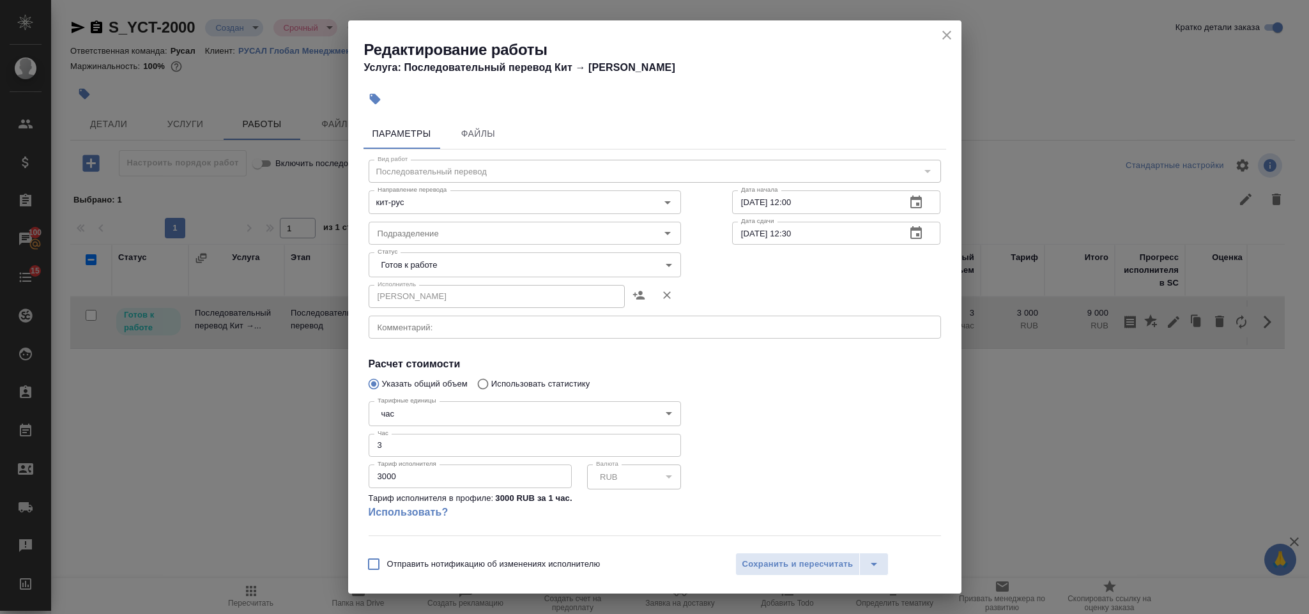
click at [384, 477] on input "3000" at bounding box center [470, 475] width 203 height 23
type input "3500"
click at [578, 274] on body "🙏 .cls-1 fill:#fff; AWATERA Gorlenko Yuliua Клиенты Спецификации Заказы 100 Чат…" at bounding box center [654, 307] width 1309 height 614
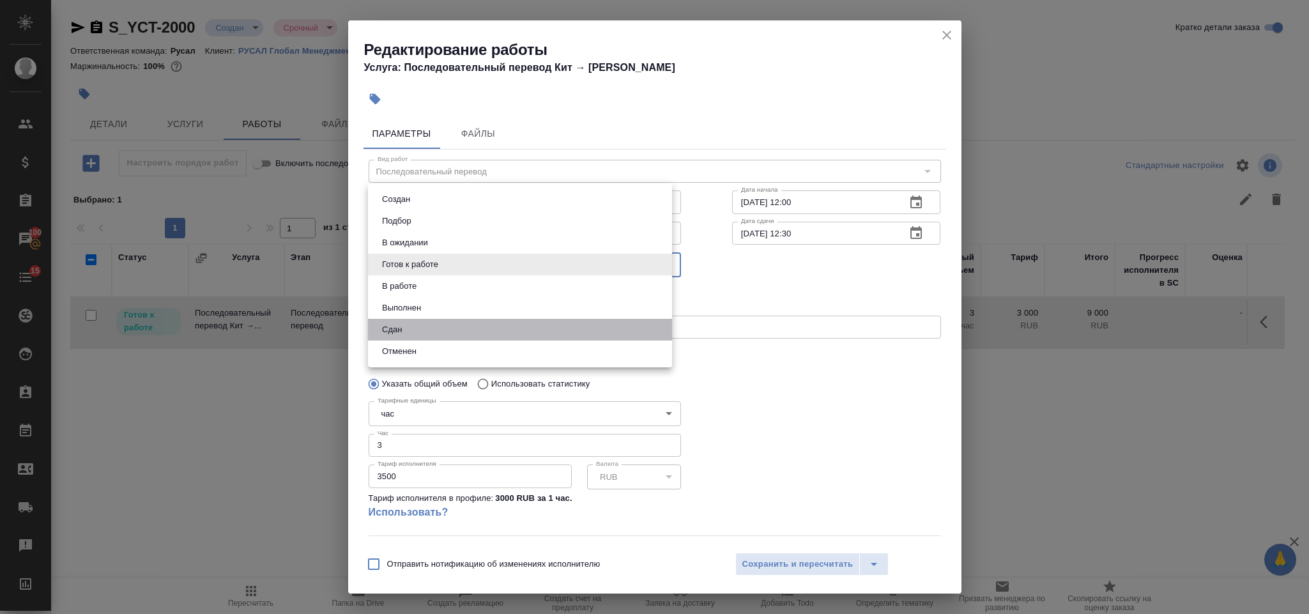
click at [443, 326] on li "Сдан" at bounding box center [520, 330] width 304 height 22
type input "closed"
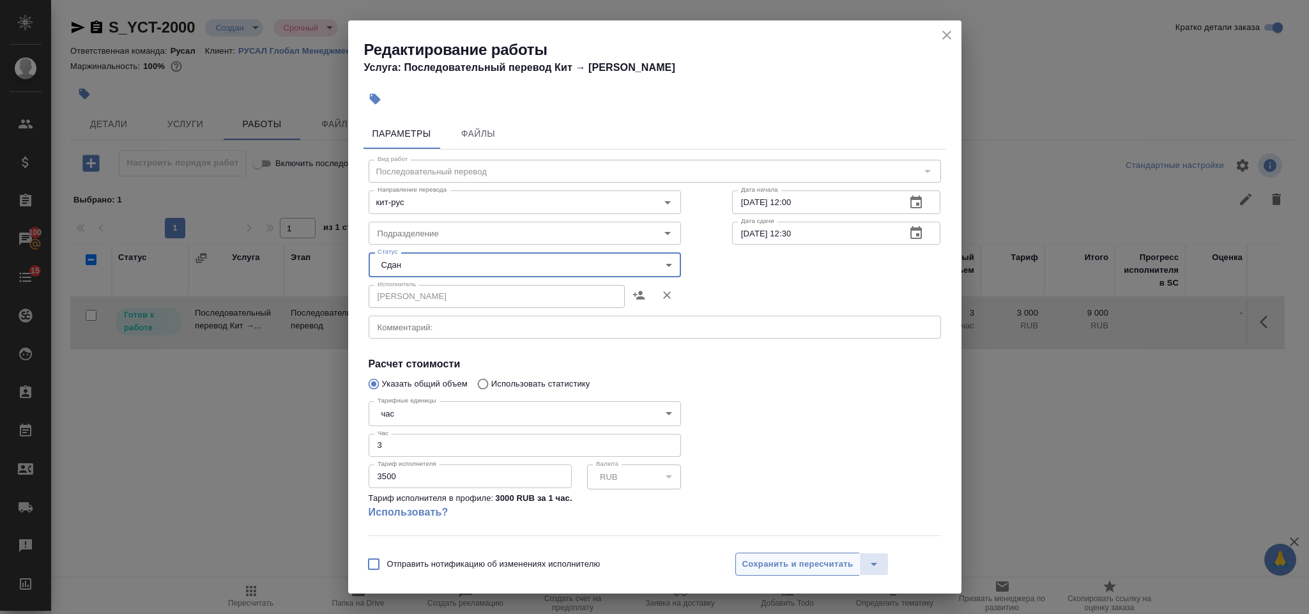
click at [829, 558] on span "Сохранить и пересчитать" at bounding box center [797, 564] width 111 height 15
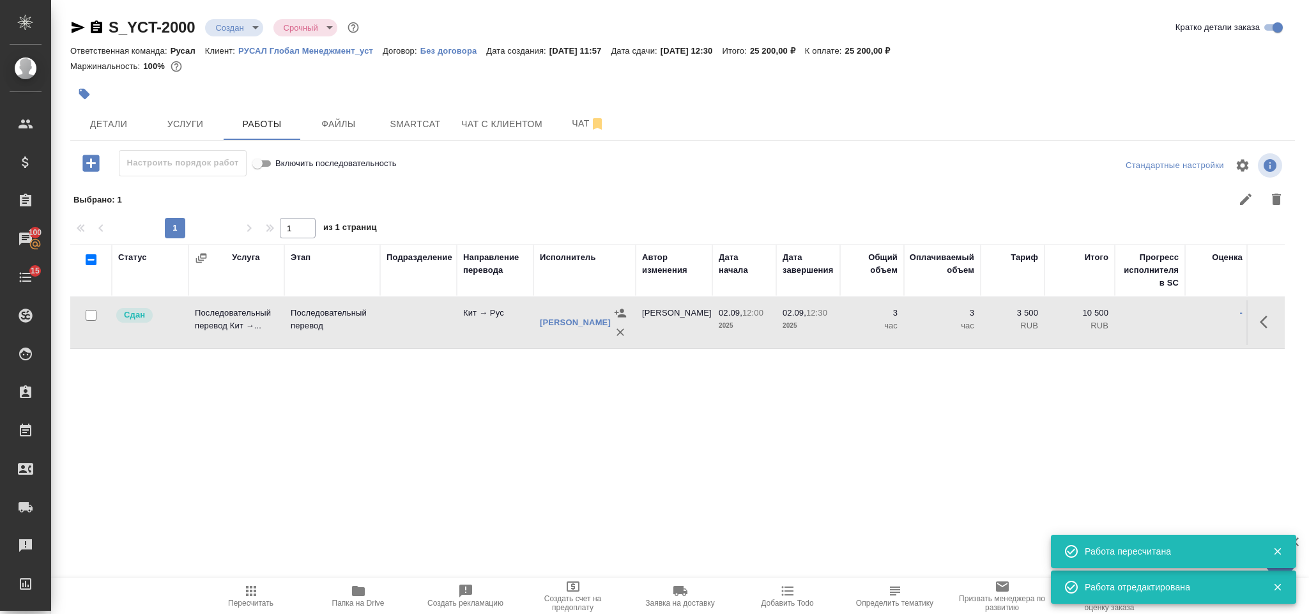
click at [245, 593] on icon "button" at bounding box center [250, 590] width 15 height 15
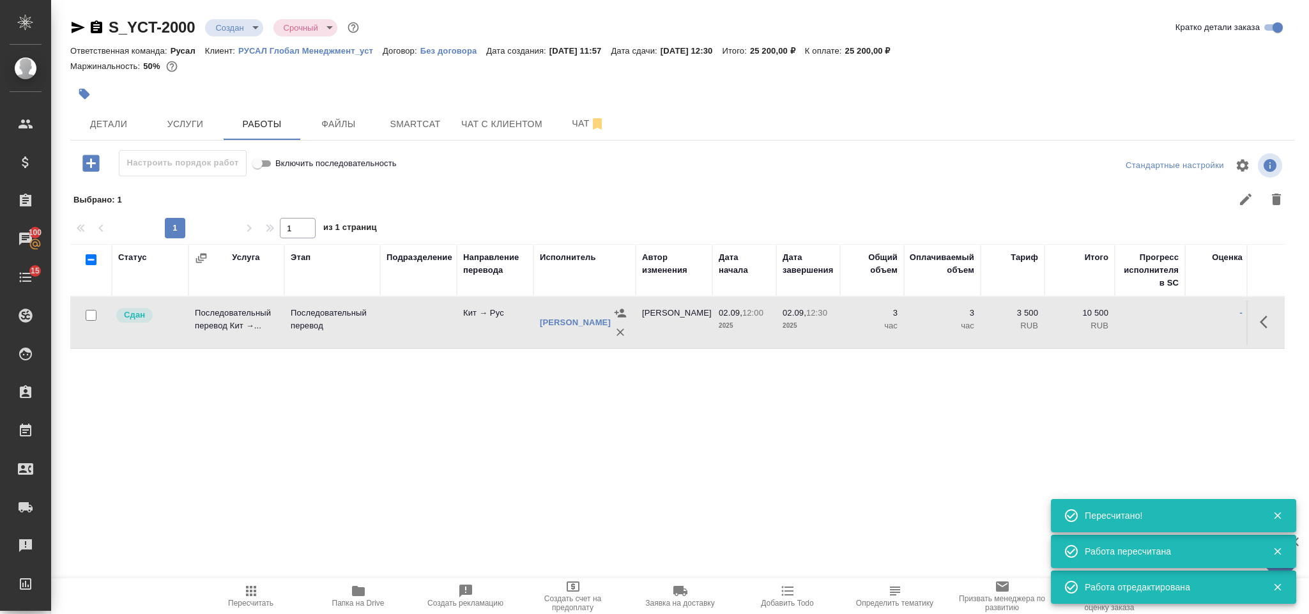
click at [236, 21] on body "🙏 .cls-1 fill:#fff; AWATERA Gorlenko Yuliua Клиенты Спецификации Заказы 100 Чат…" at bounding box center [654, 307] width 1309 height 614
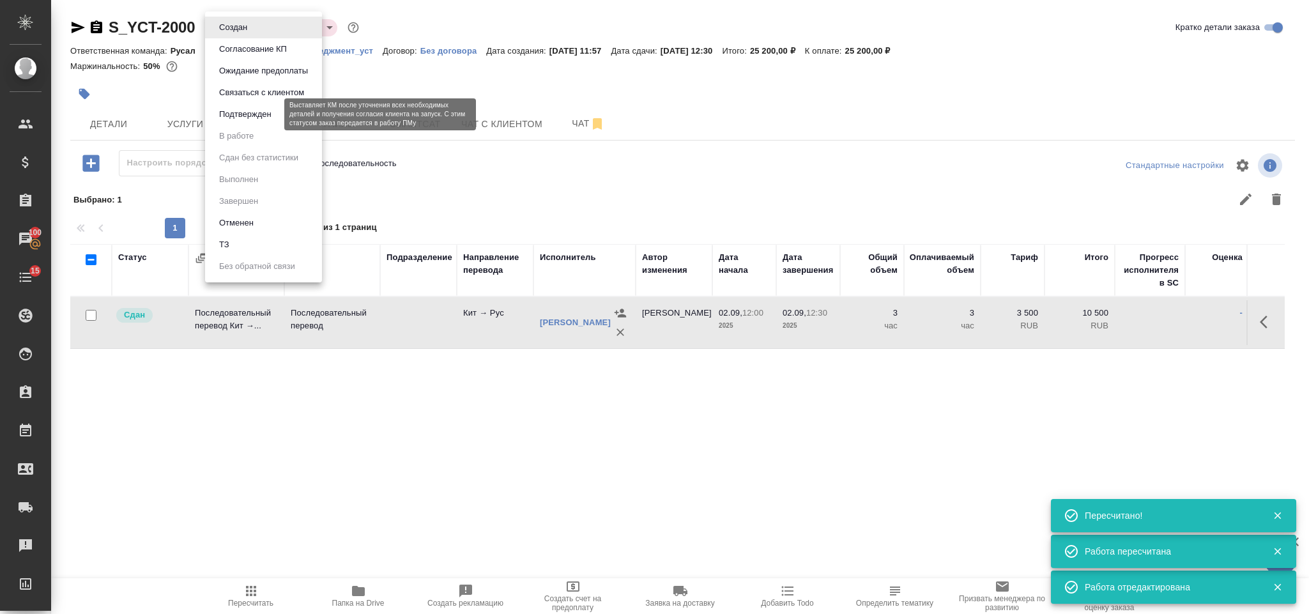
click at [247, 107] on button "Подтвержден" at bounding box center [245, 114] width 60 height 14
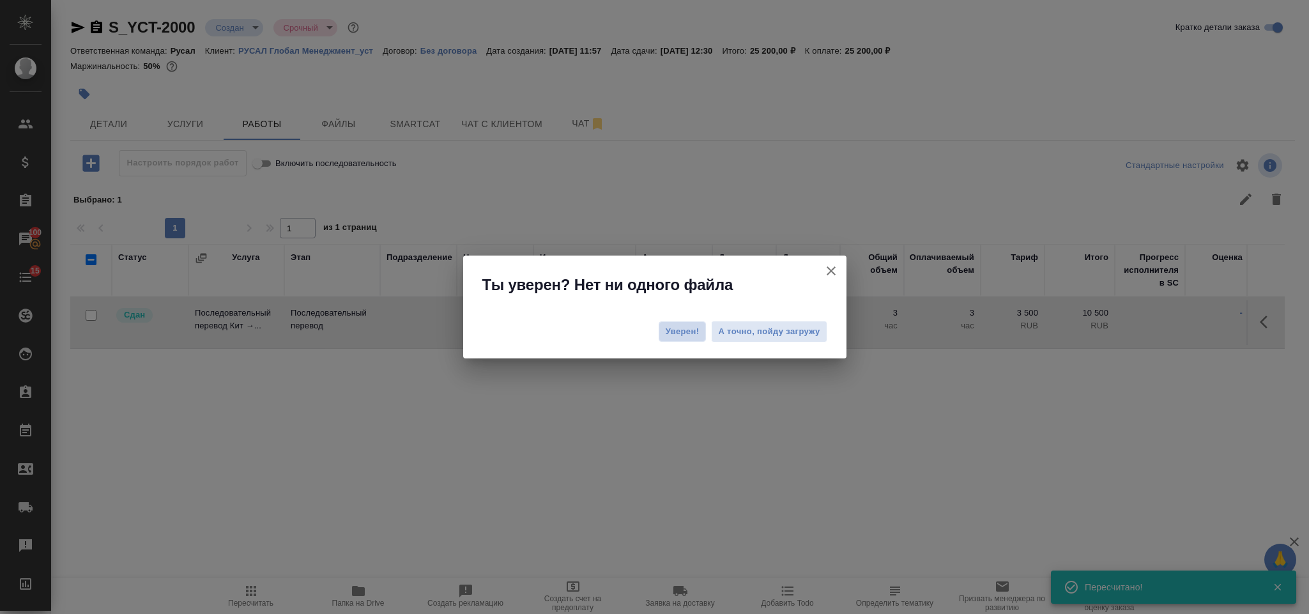
click at [696, 328] on span "Уверен!" at bounding box center [683, 331] width 34 height 13
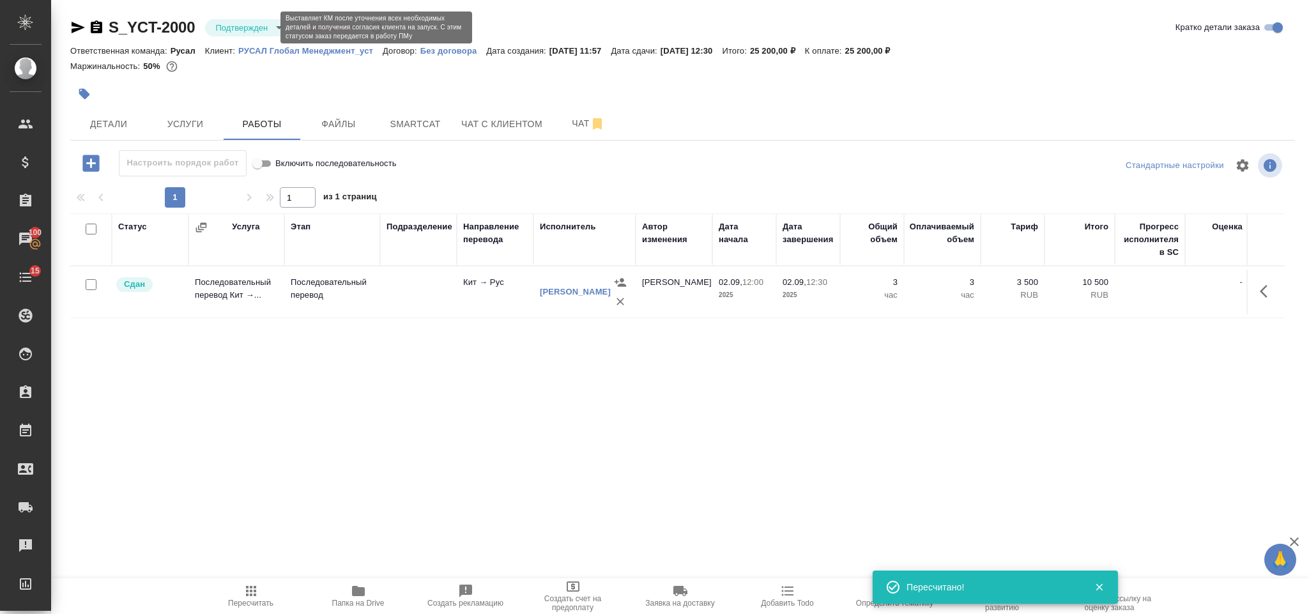
click at [259, 29] on body "🙏 .cls-1 fill:#fff; AWATERA Gorlenko Yuliua Клиенты Спецификации Заказы 100 Чат…" at bounding box center [654, 307] width 1309 height 614
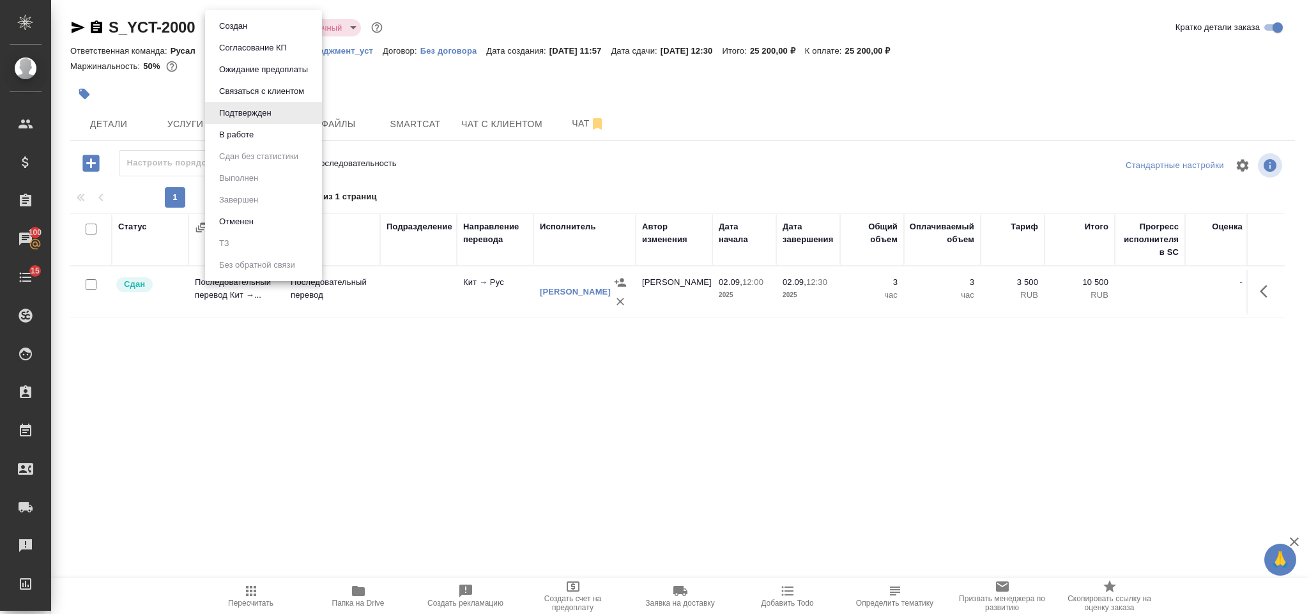
click at [284, 132] on li "В работе" at bounding box center [263, 135] width 117 height 22
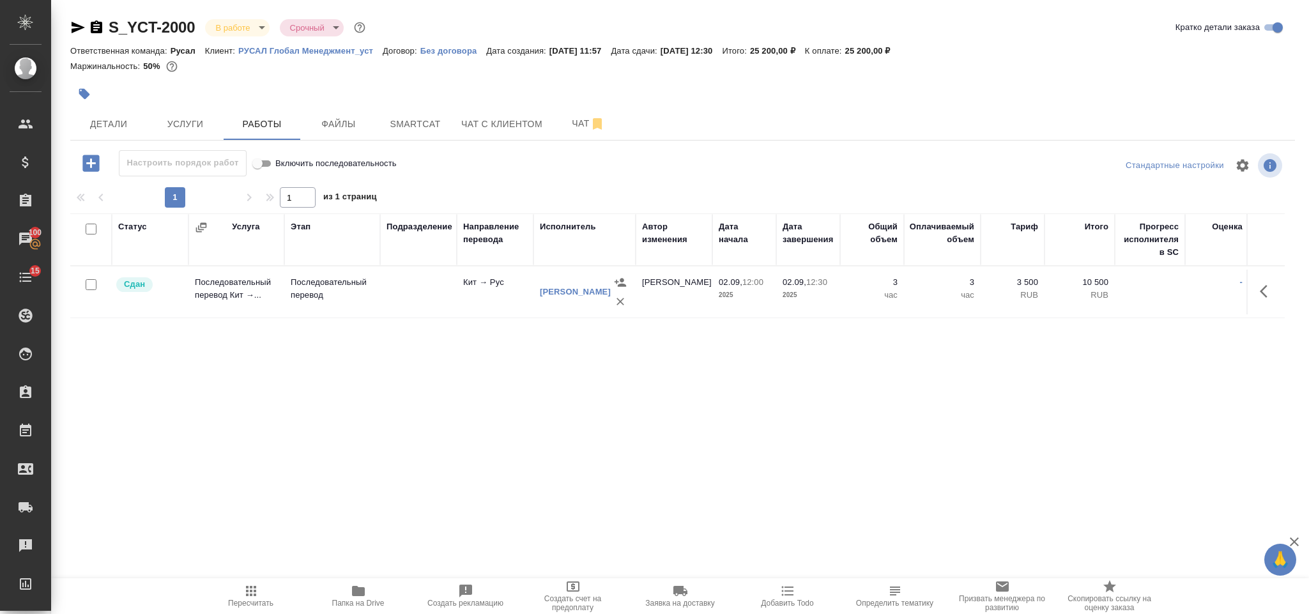
click at [249, 25] on body "🙏 .cls-1 fill:#fff; AWATERA Gorlenko Yuliua Клиенты Спецификации Заказы 100 Чат…" at bounding box center [654, 307] width 1309 height 614
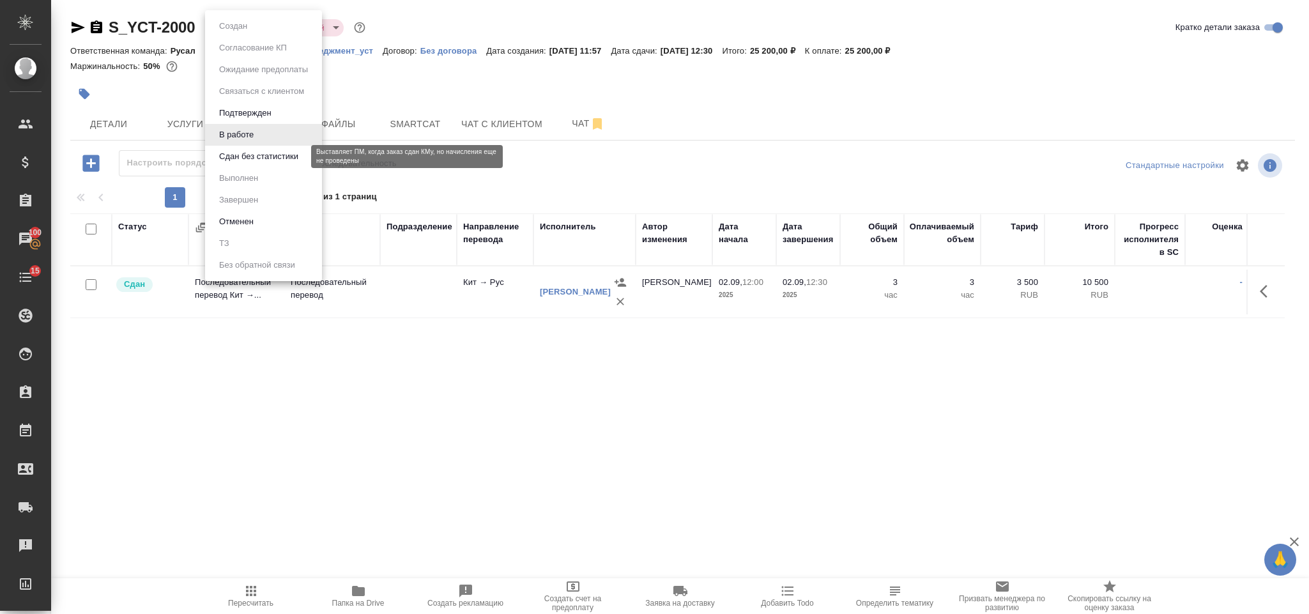
click at [270, 149] on button "Сдан без статистики" at bounding box center [258, 156] width 87 height 14
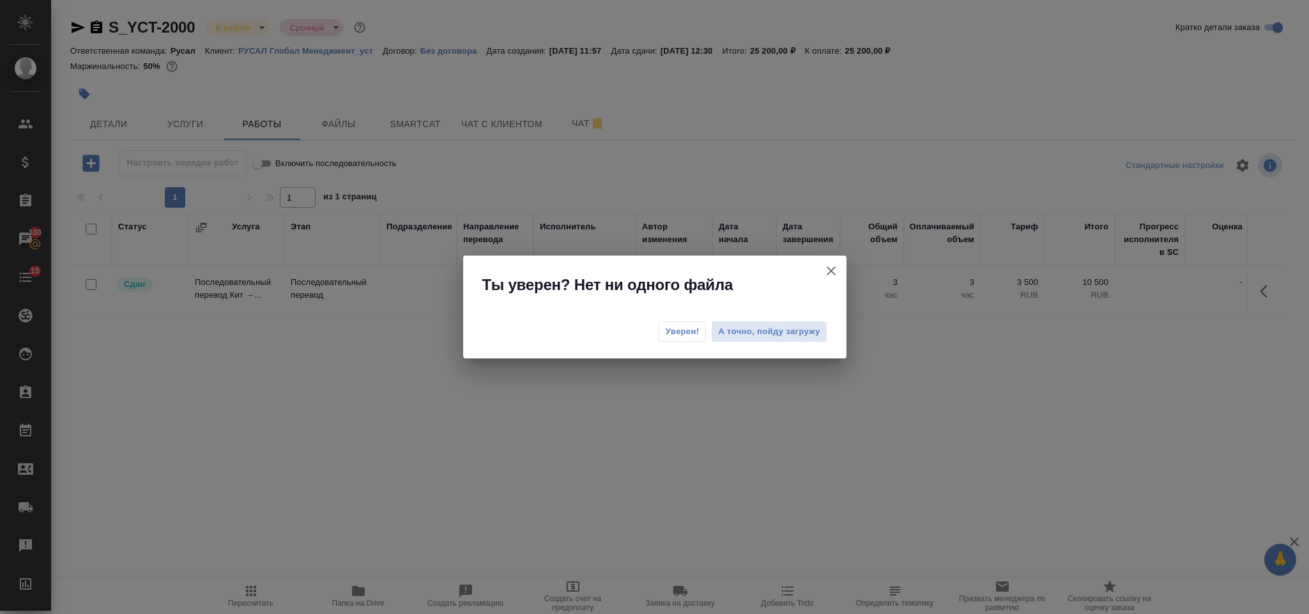
click at [678, 343] on div "Уверен! А точно, пойду загружу" at bounding box center [654, 333] width 383 height 51
click at [671, 333] on span "Уверен!" at bounding box center [683, 331] width 34 height 13
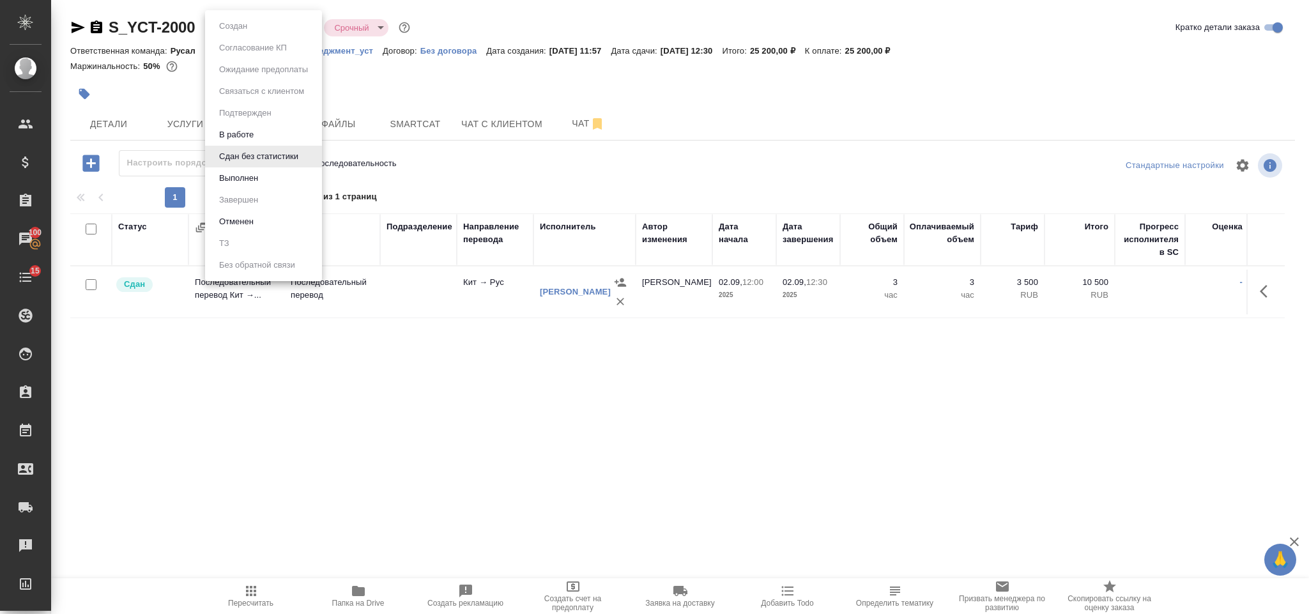
click at [240, 29] on body "🙏 .cls-1 fill:#fff; AWATERA Gorlenko Yuliua Клиенты Спецификации Заказы 100 Чат…" at bounding box center [654, 307] width 1309 height 614
click at [275, 174] on li "Выполнен" at bounding box center [263, 178] width 117 height 22
click at [257, 24] on body "🙏 .cls-1 fill:#fff; AWATERA Gorlenko Yuliua Клиенты Спецификации Заказы 100 Чат…" at bounding box center [654, 307] width 1309 height 614
click at [292, 194] on li "Завершен" at bounding box center [263, 200] width 117 height 22
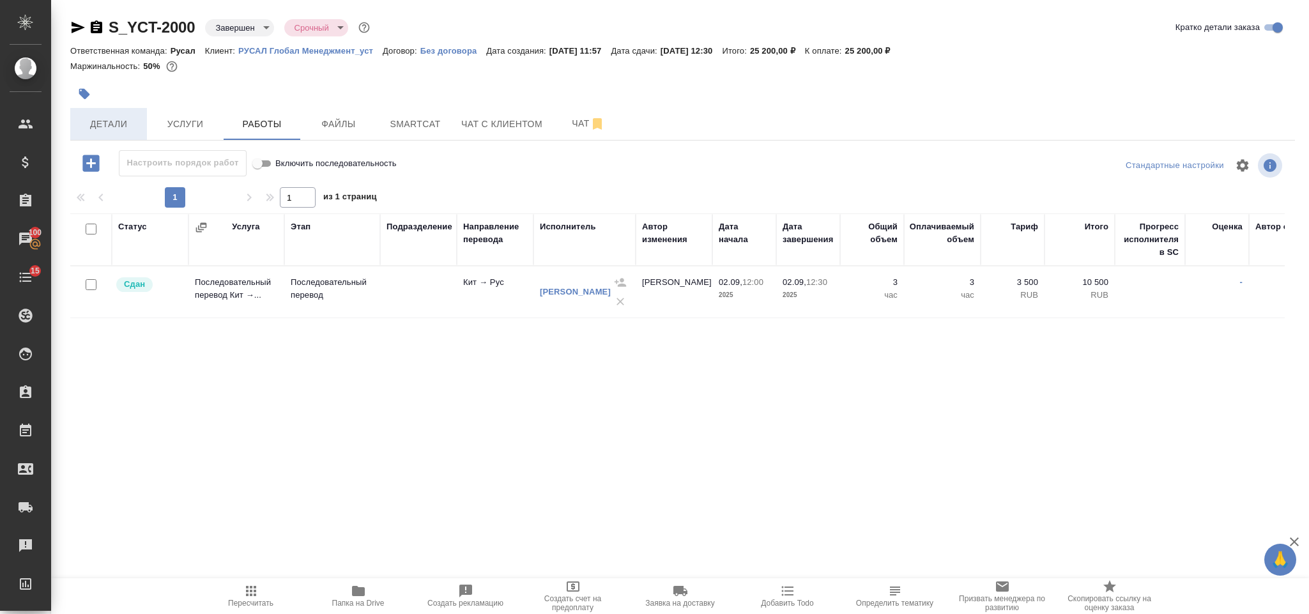
click at [125, 126] on span "Детали" at bounding box center [108, 124] width 61 height 16
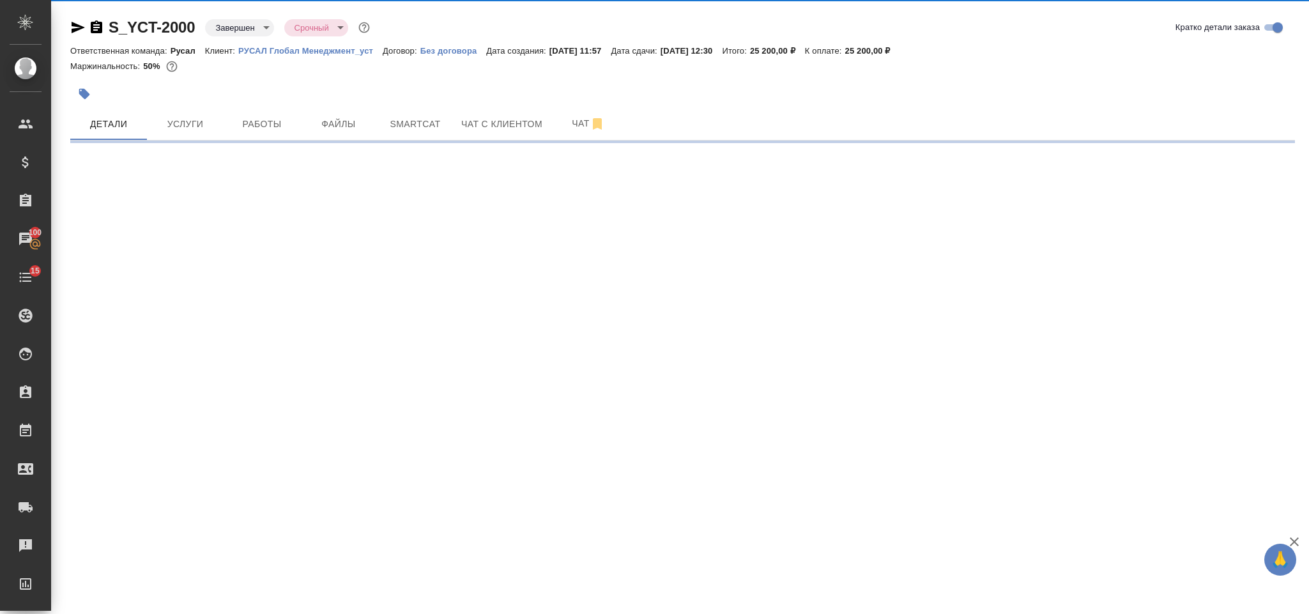
select select "RU"
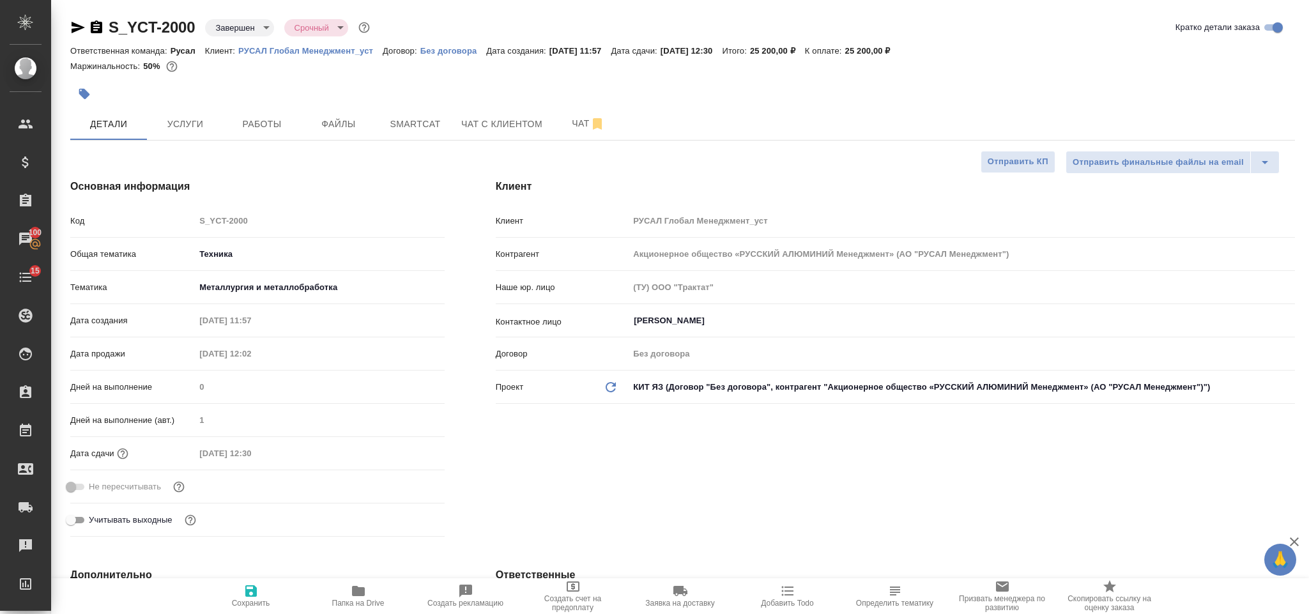
type textarea "x"
click at [93, 34] on icon "button" at bounding box center [96, 27] width 15 height 15
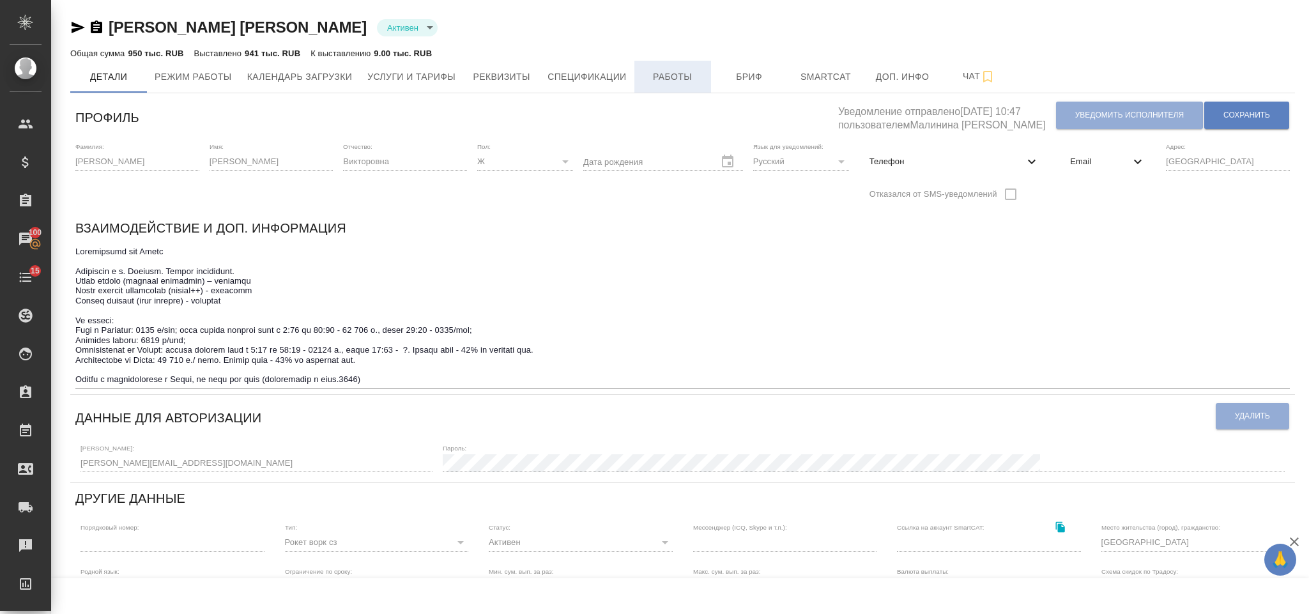
click at [678, 75] on span "Работы" at bounding box center [672, 77] width 61 height 16
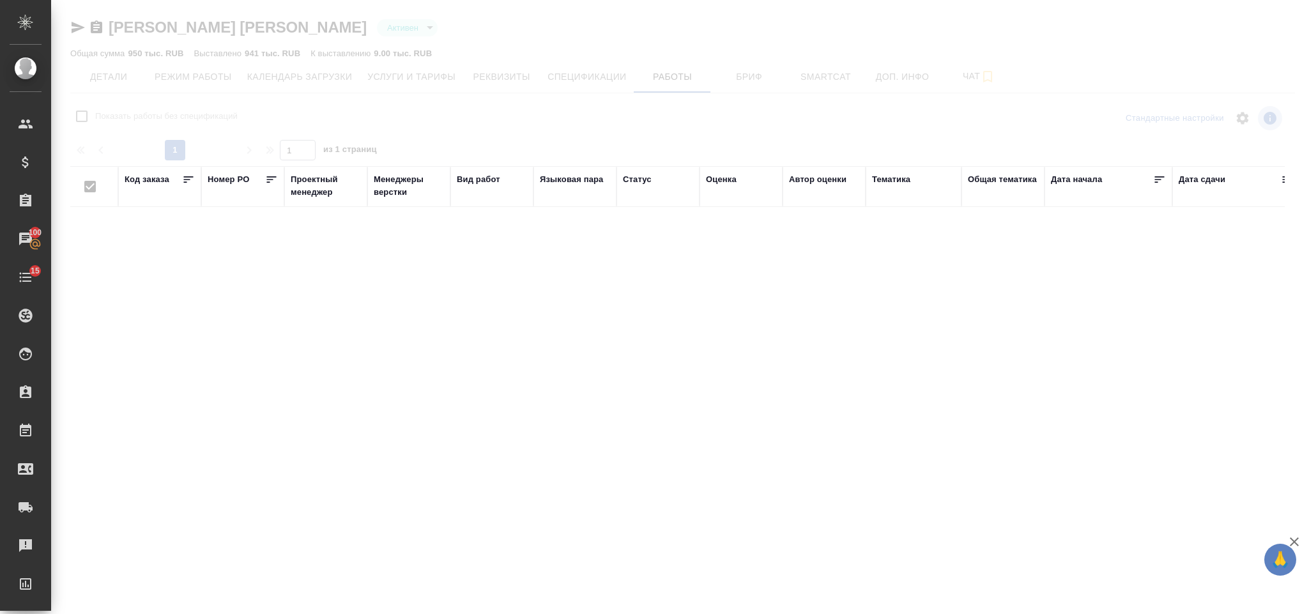
checkbox input "false"
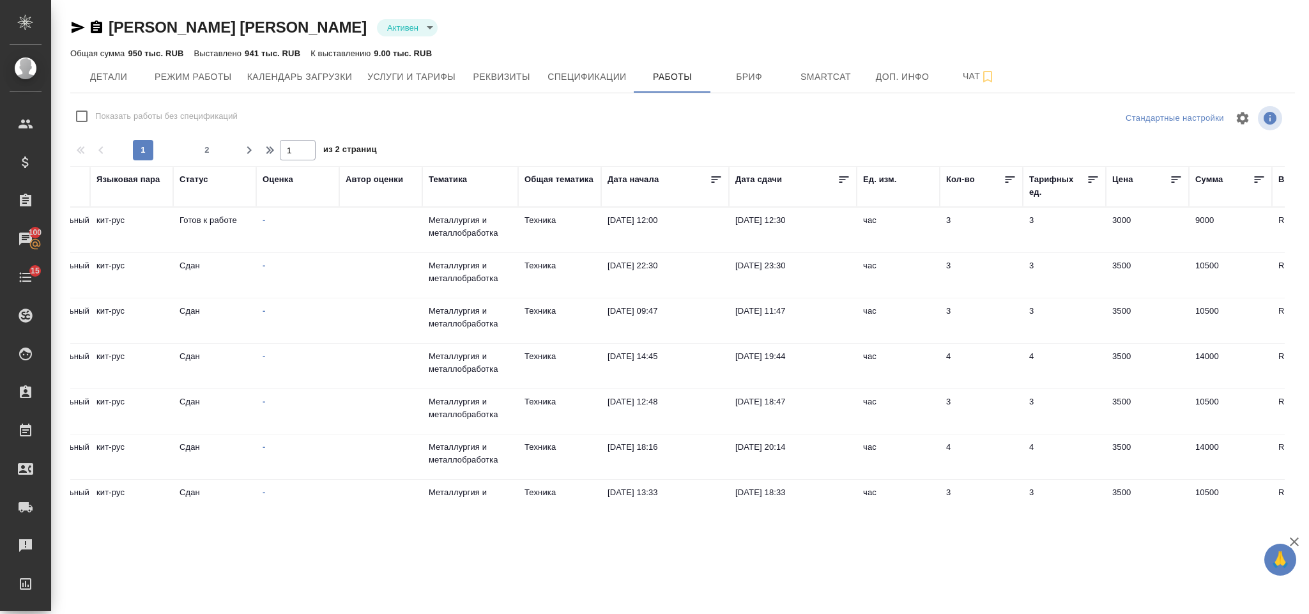
scroll to position [0, 694]
